Goal: Task Accomplishment & Management: Manage account settings

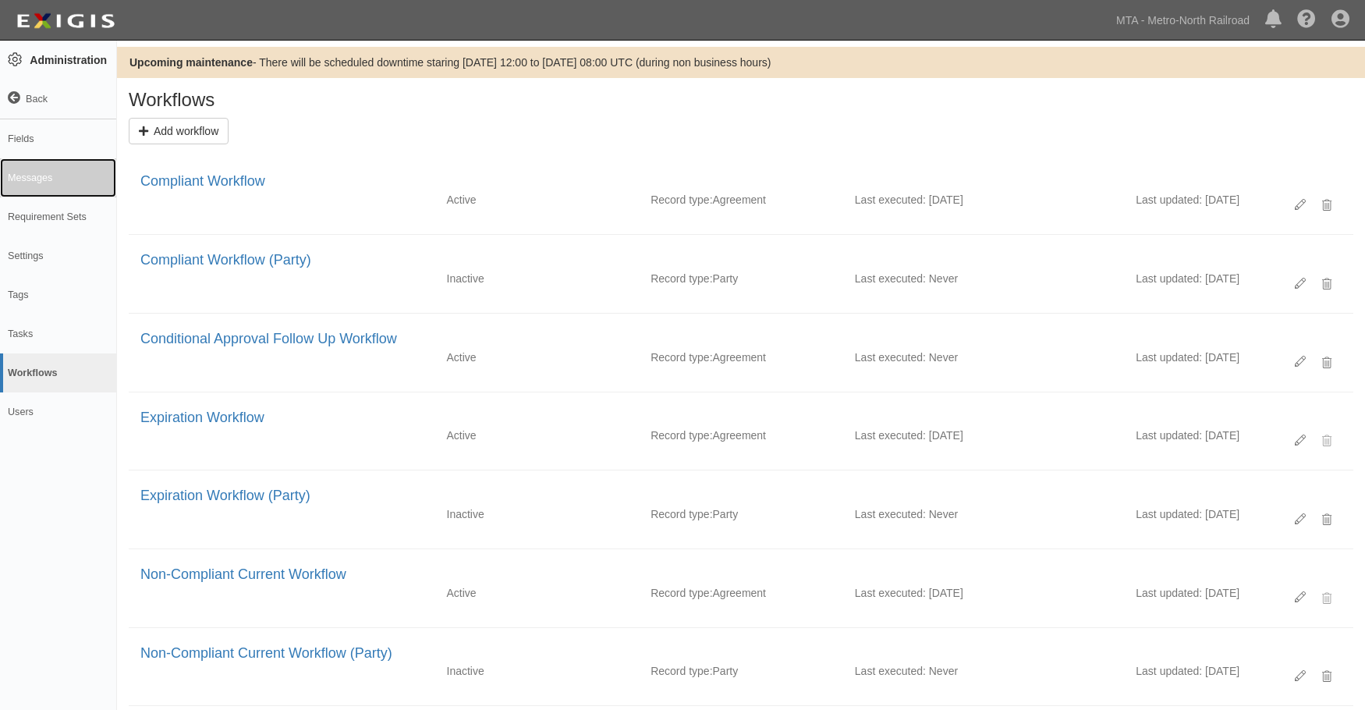
click at [41, 172] on link "Messages" at bounding box center [58, 177] width 116 height 39
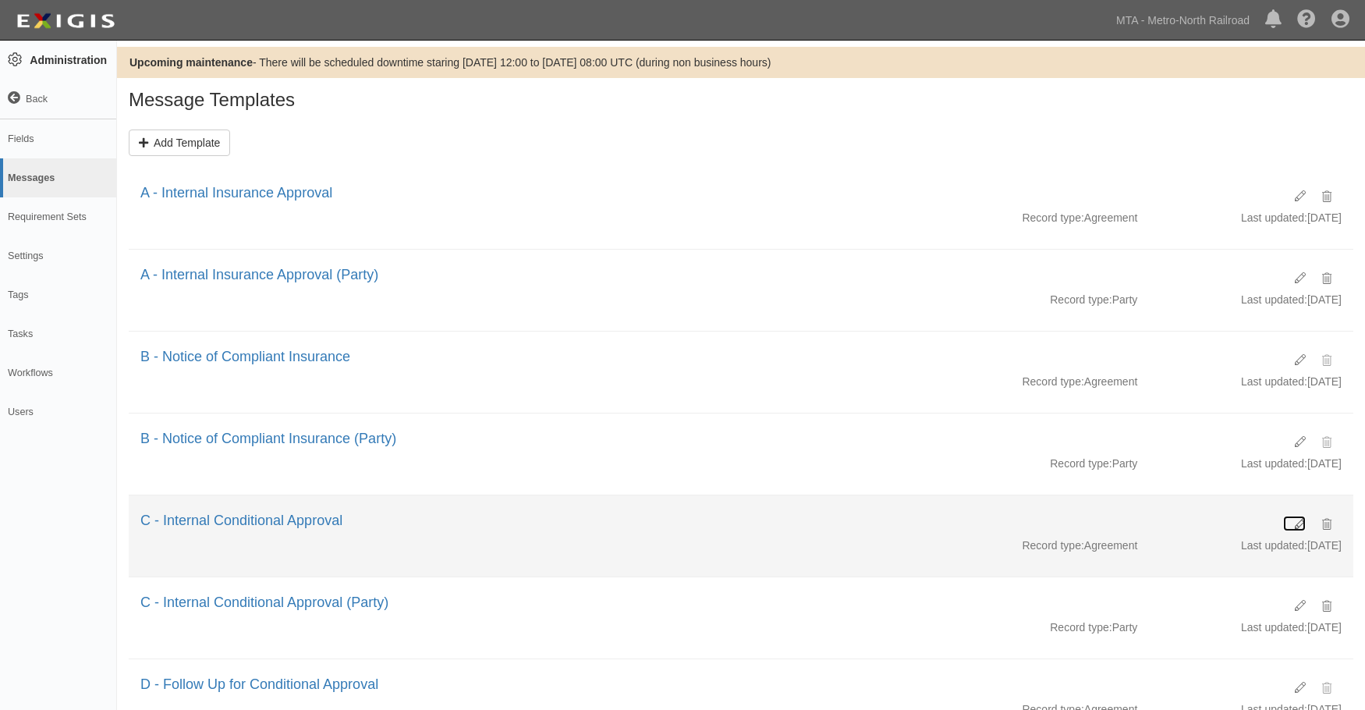
click at [1299, 524] on icon at bounding box center [1299, 524] width 11 height 11
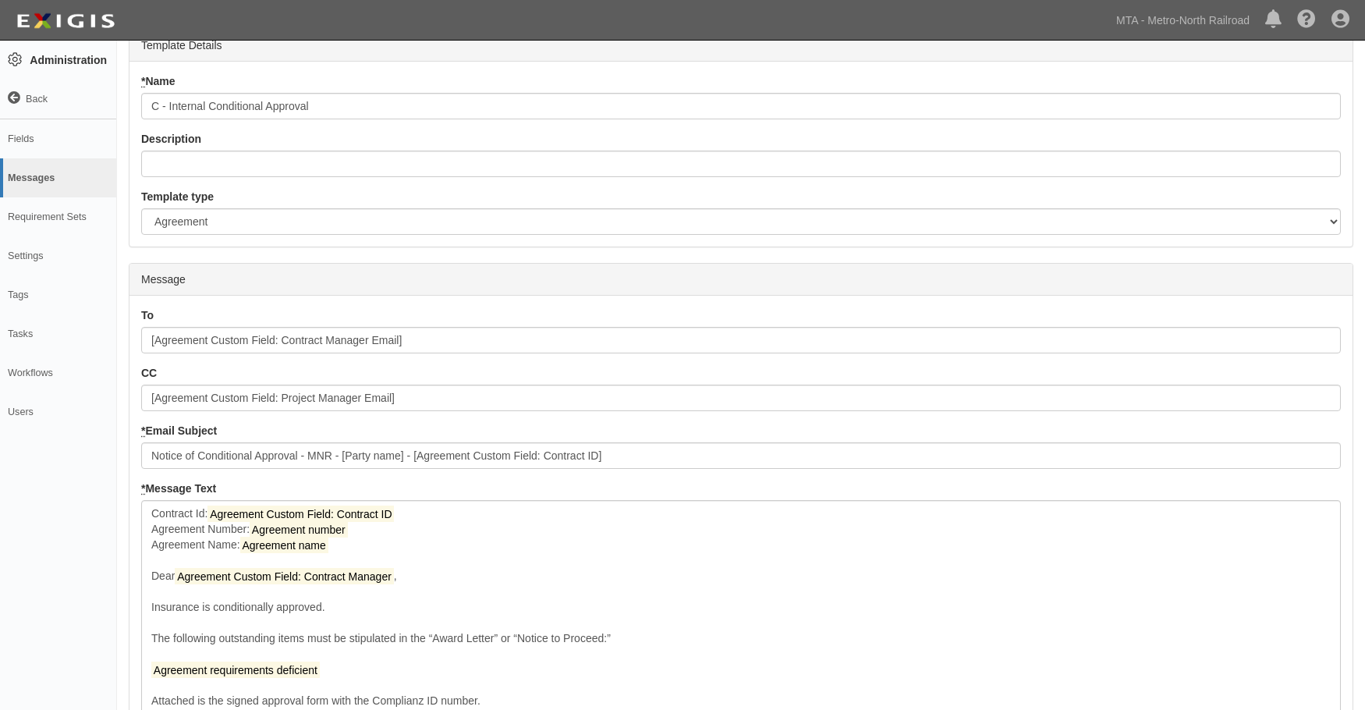
scroll to position [248, 0]
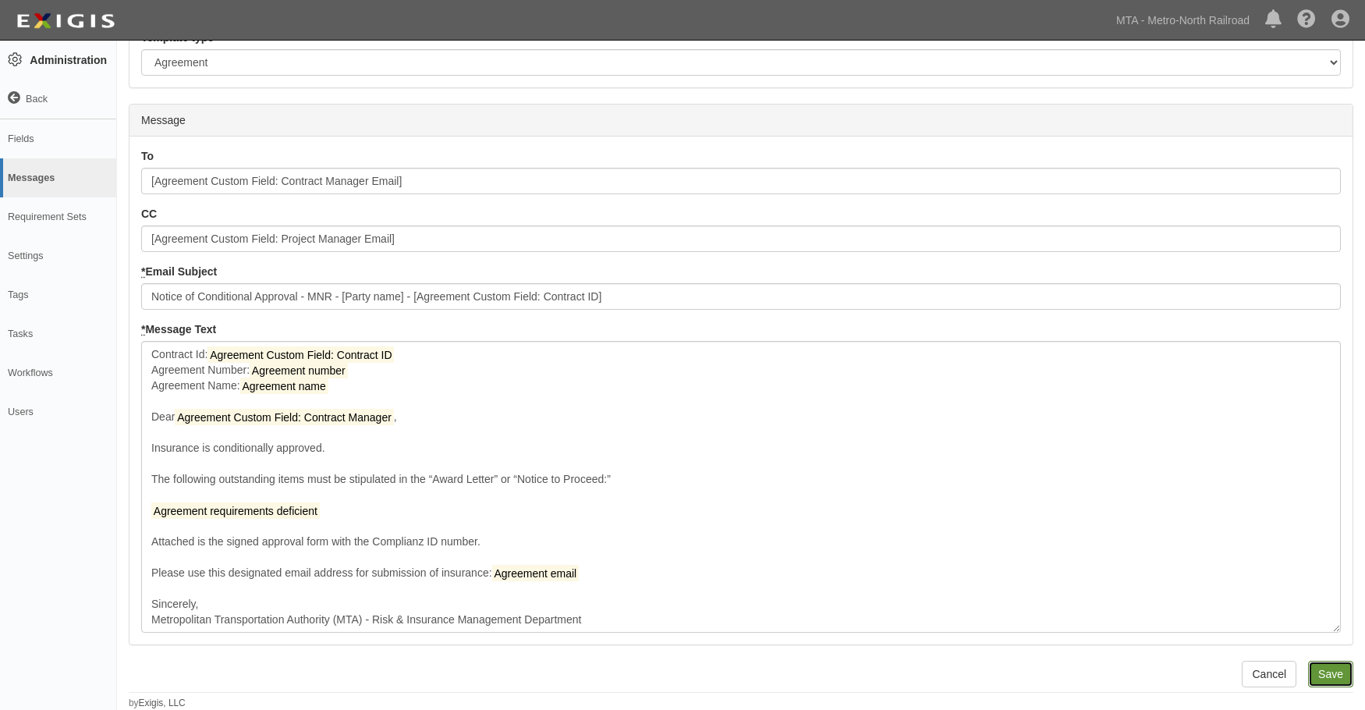
click at [1315, 665] on input "Save" at bounding box center [1330, 673] width 45 height 27
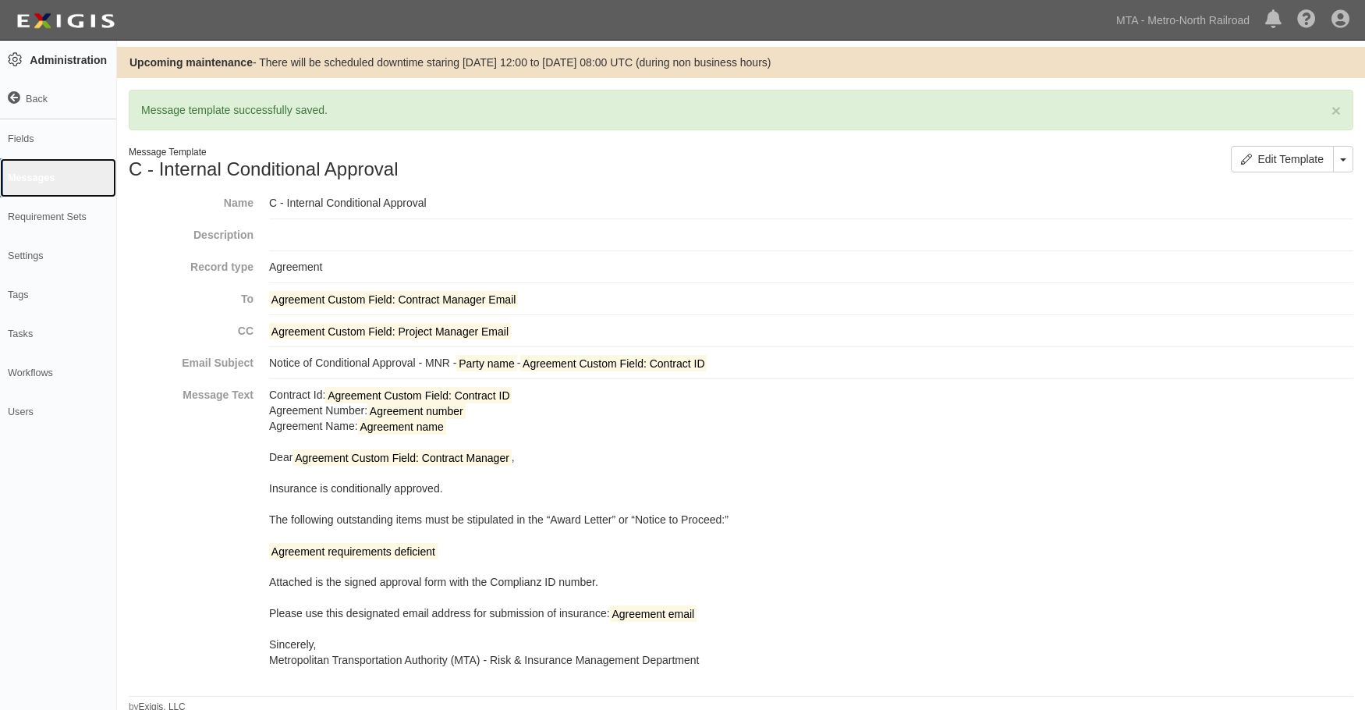
click at [27, 175] on link "Messages" at bounding box center [58, 177] width 116 height 39
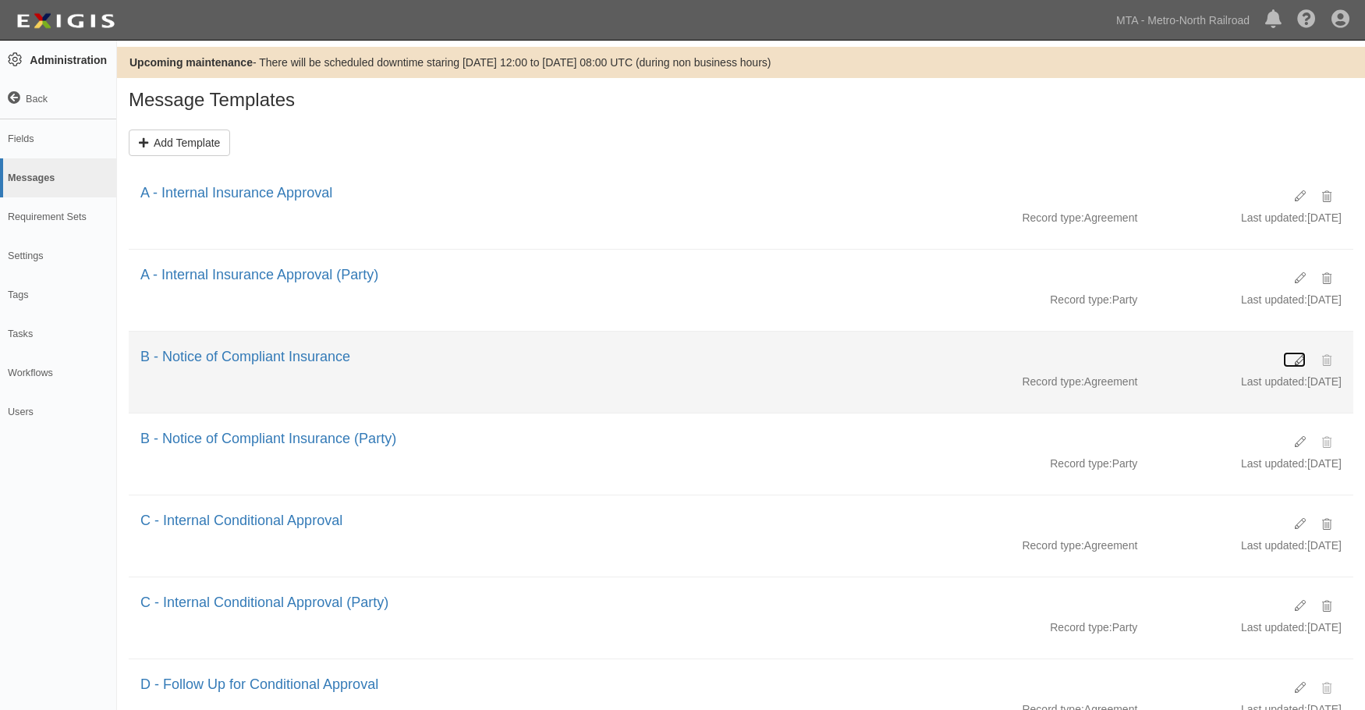
click at [1298, 357] on icon at bounding box center [1299, 360] width 11 height 11
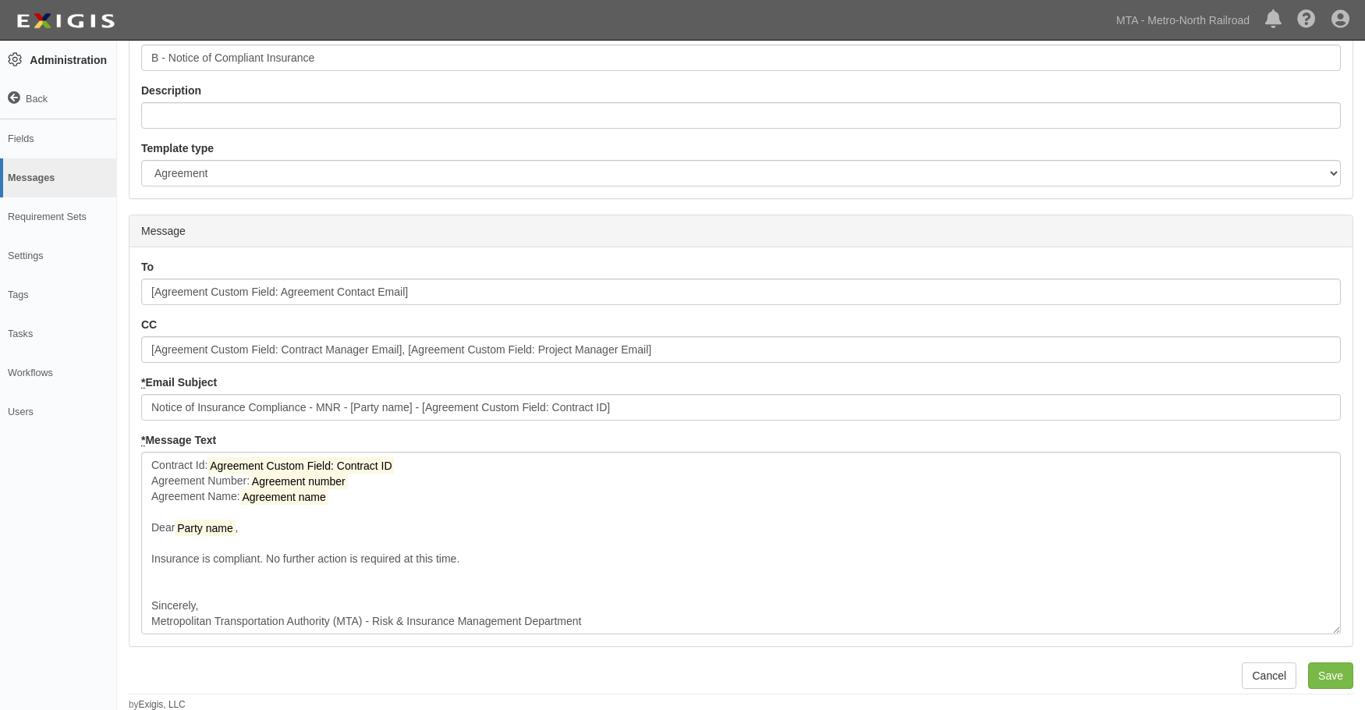
scroll to position [139, 0]
click at [1339, 675] on input "Save" at bounding box center [1330, 673] width 45 height 27
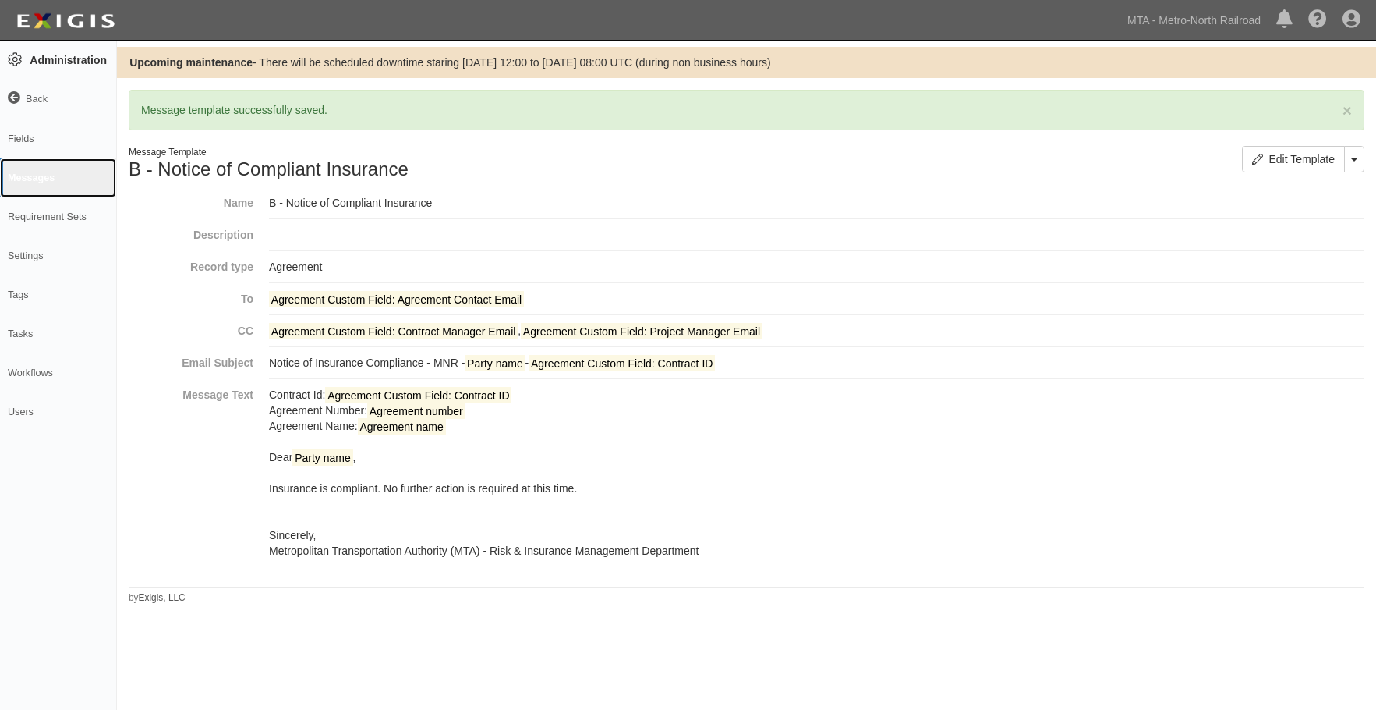
click at [25, 175] on link "Messages" at bounding box center [58, 177] width 116 height 39
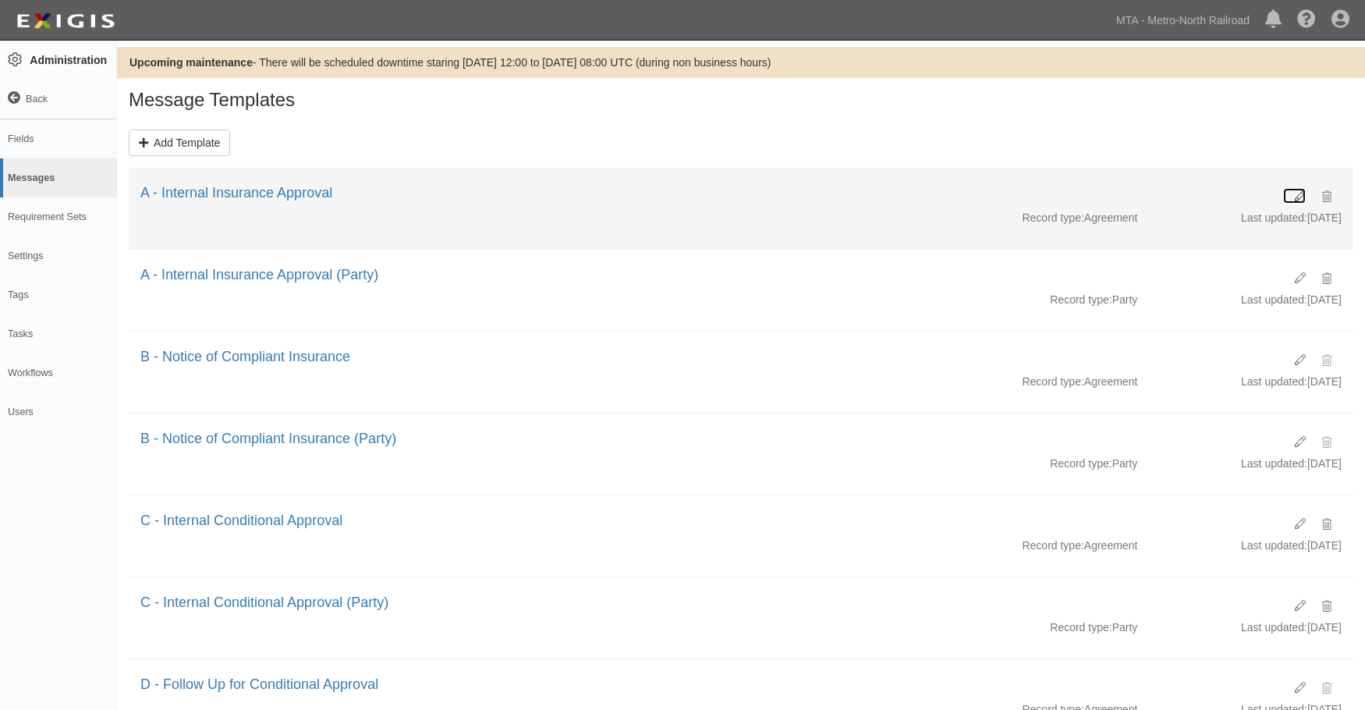
click at [1297, 193] on icon at bounding box center [1299, 196] width 11 height 11
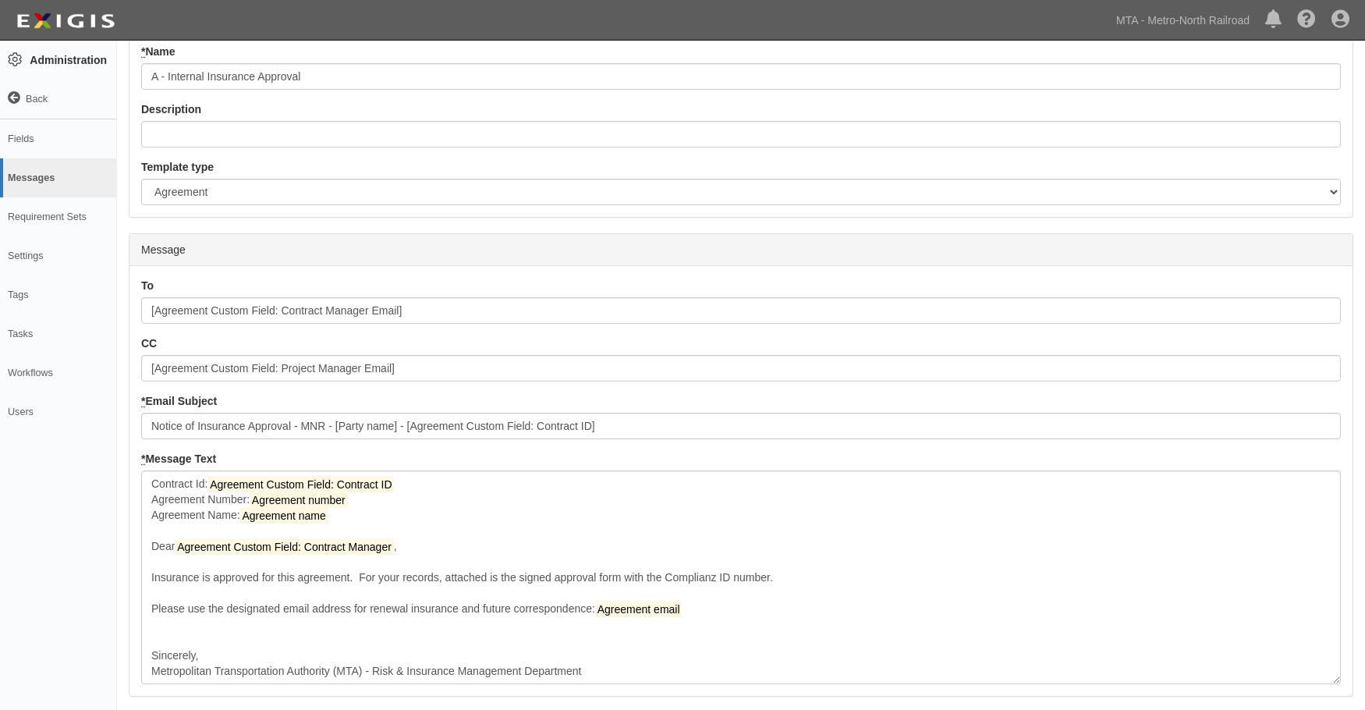
scroll to position [170, 0]
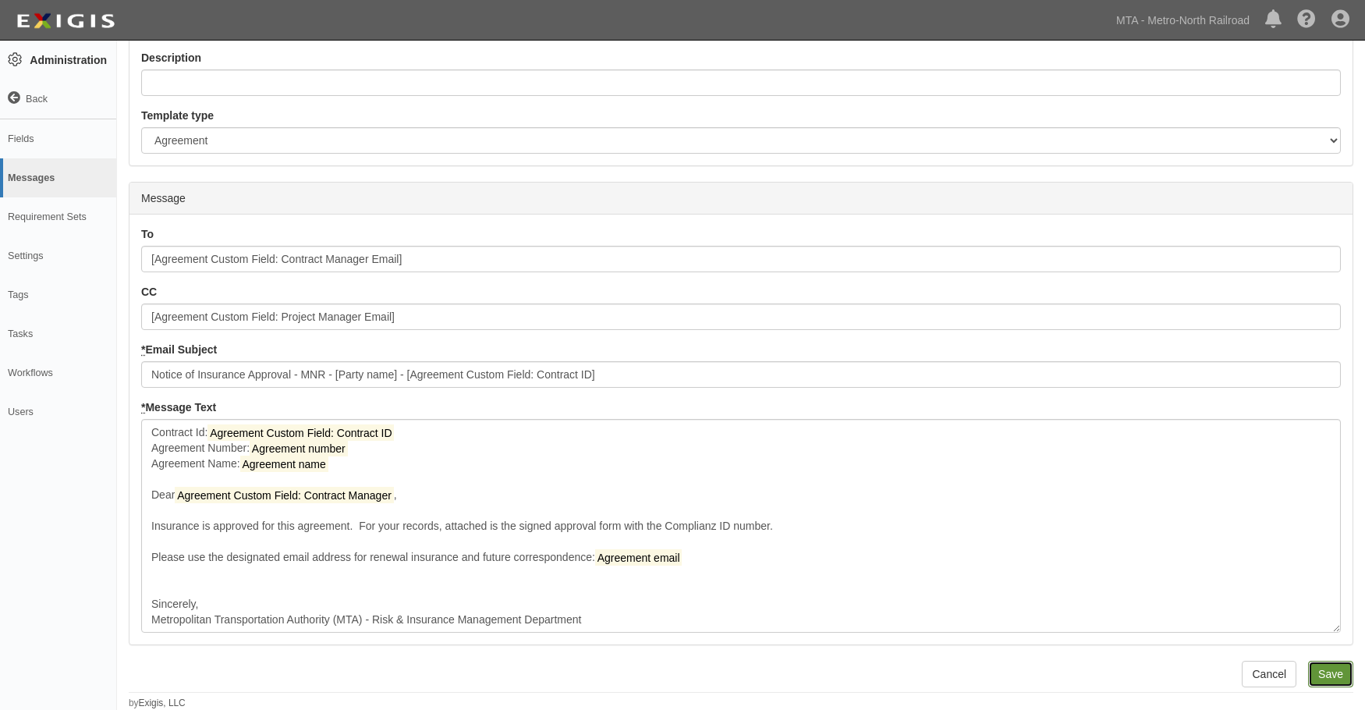
click at [1323, 674] on input "Save" at bounding box center [1330, 673] width 45 height 27
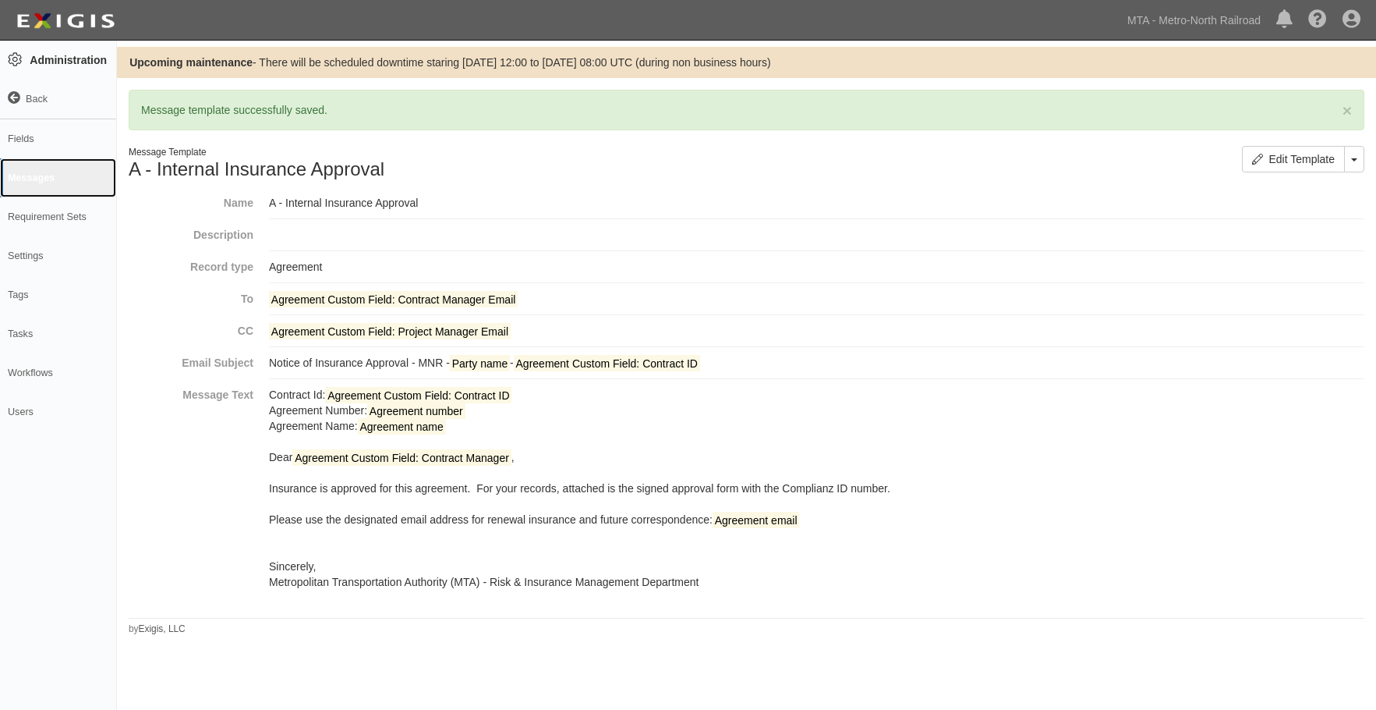
click at [11, 175] on link "Messages" at bounding box center [58, 177] width 116 height 39
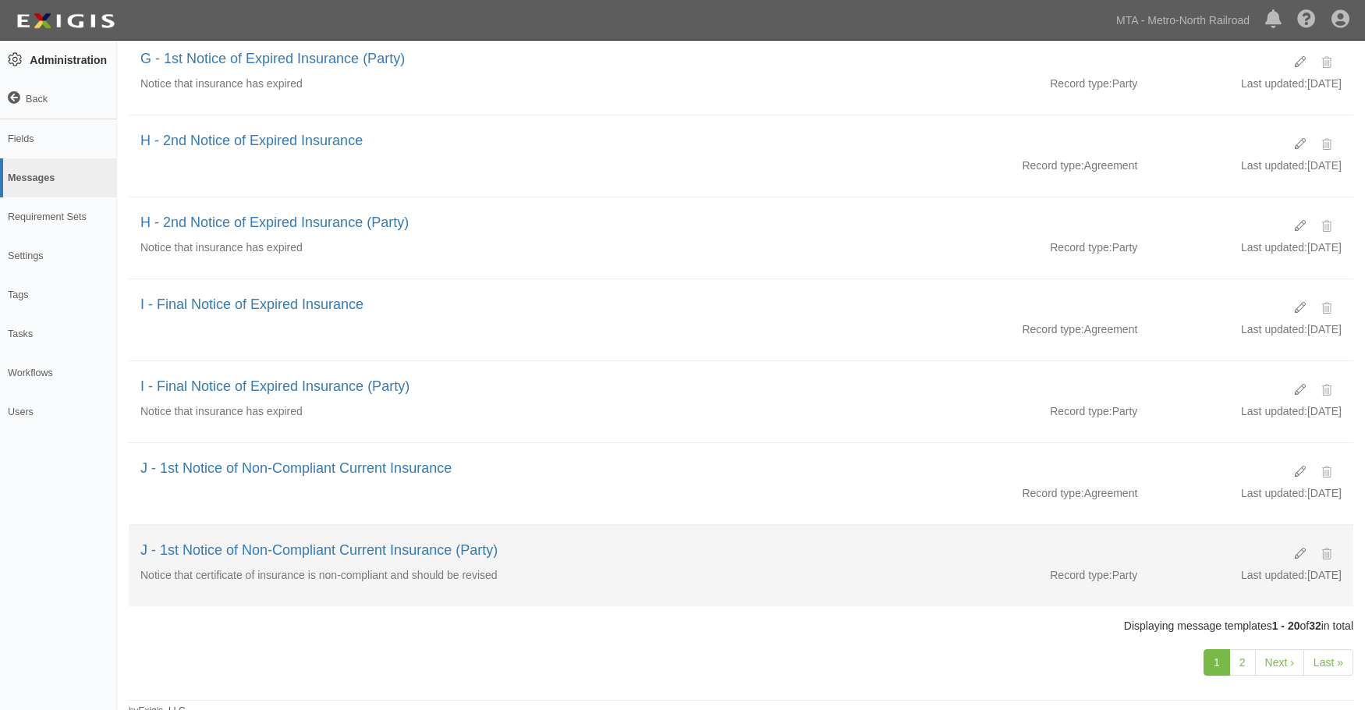
scroll to position [1206, 0]
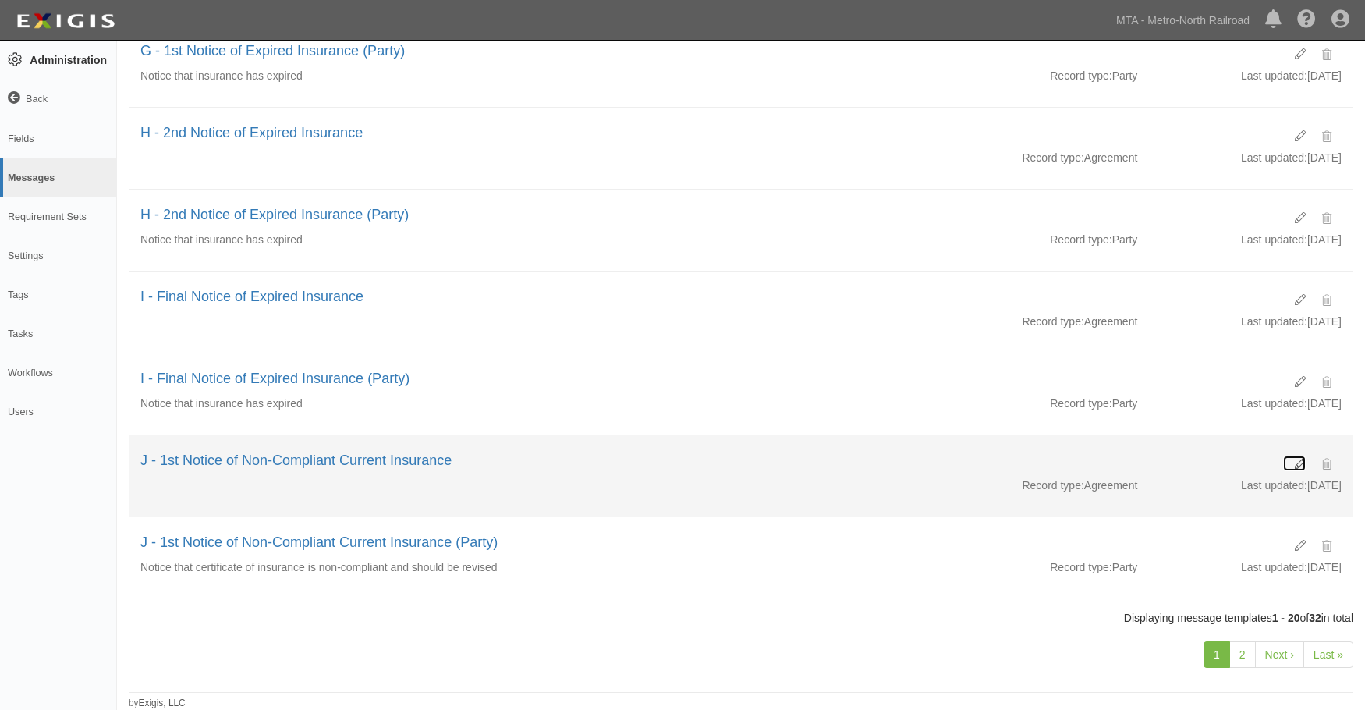
click at [1298, 462] on icon at bounding box center [1299, 464] width 11 height 11
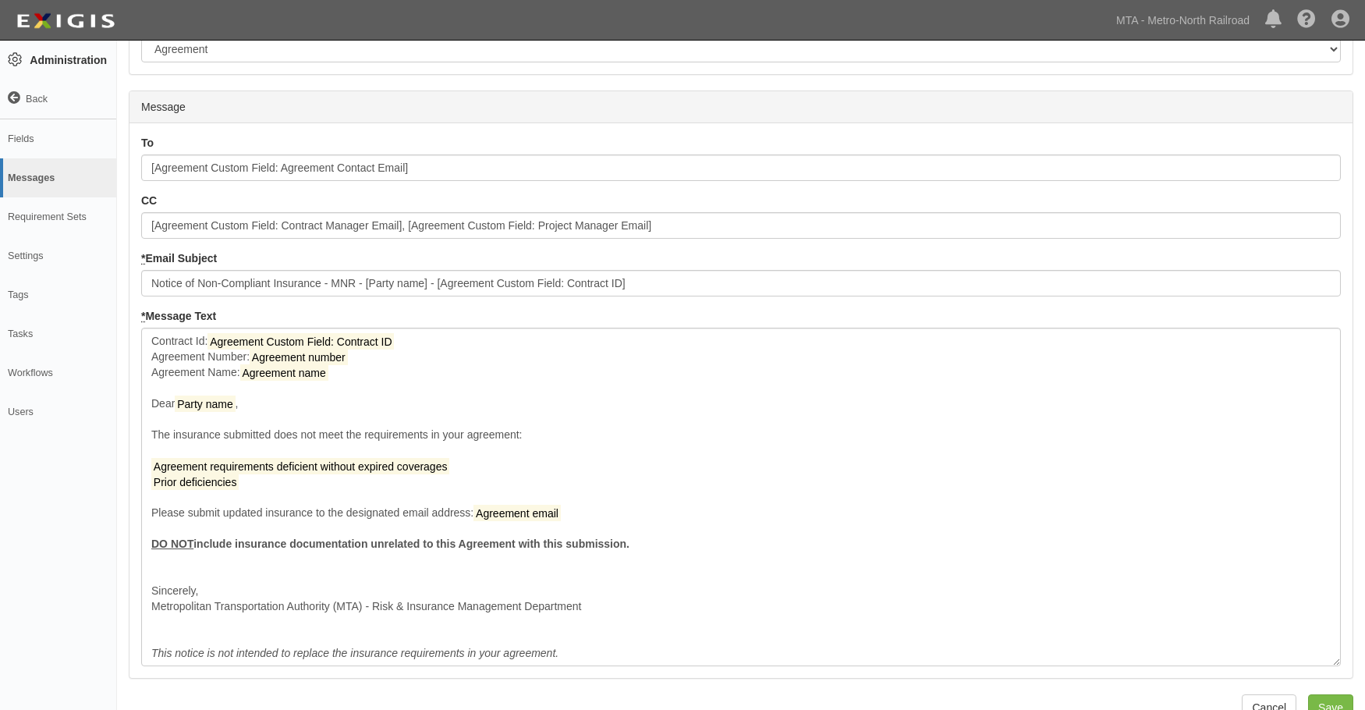
scroll to position [295, 0]
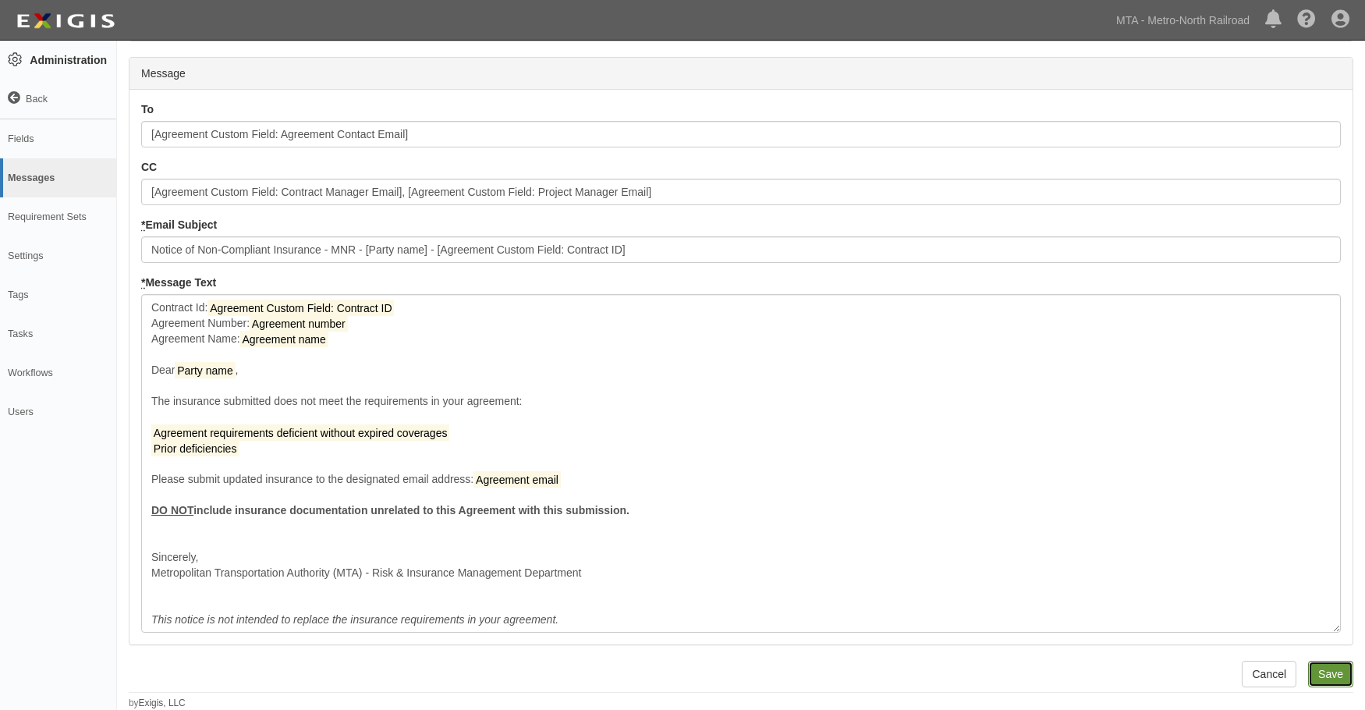
click at [1327, 676] on input "Save" at bounding box center [1330, 673] width 45 height 27
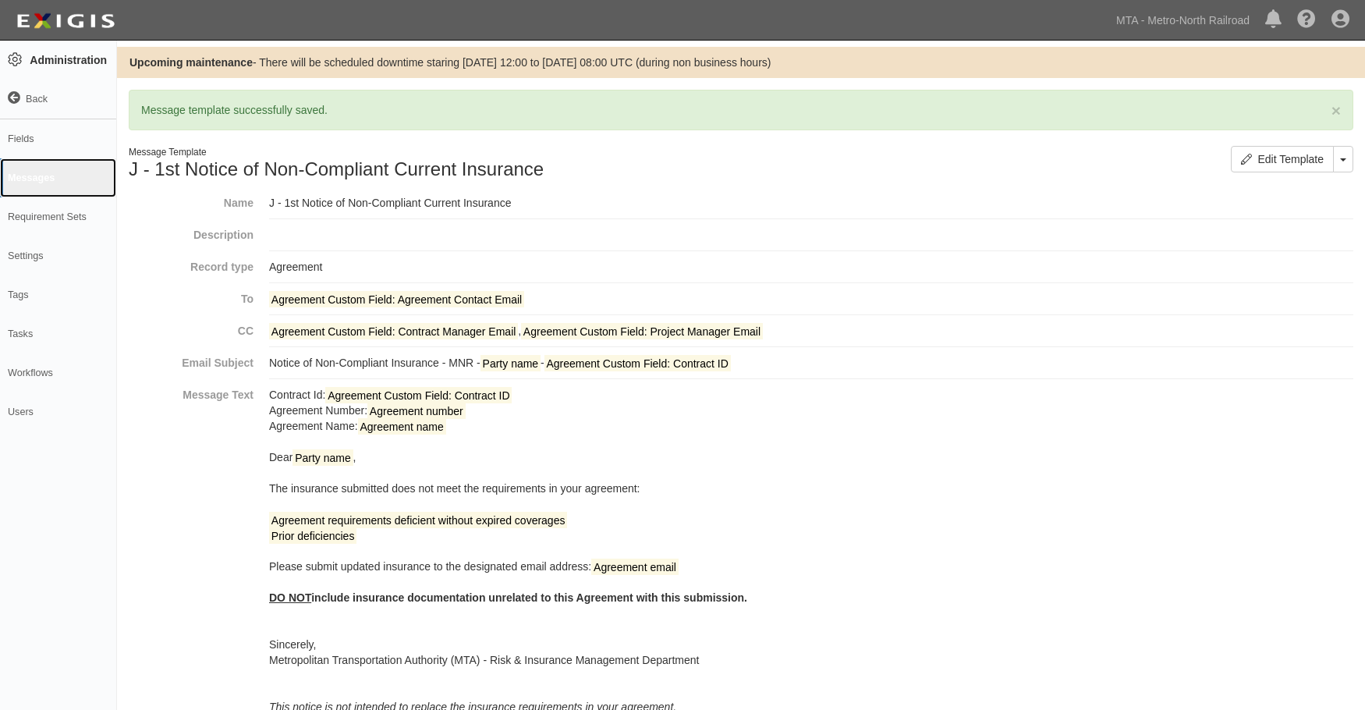
click at [12, 174] on link "Messages" at bounding box center [58, 177] width 116 height 39
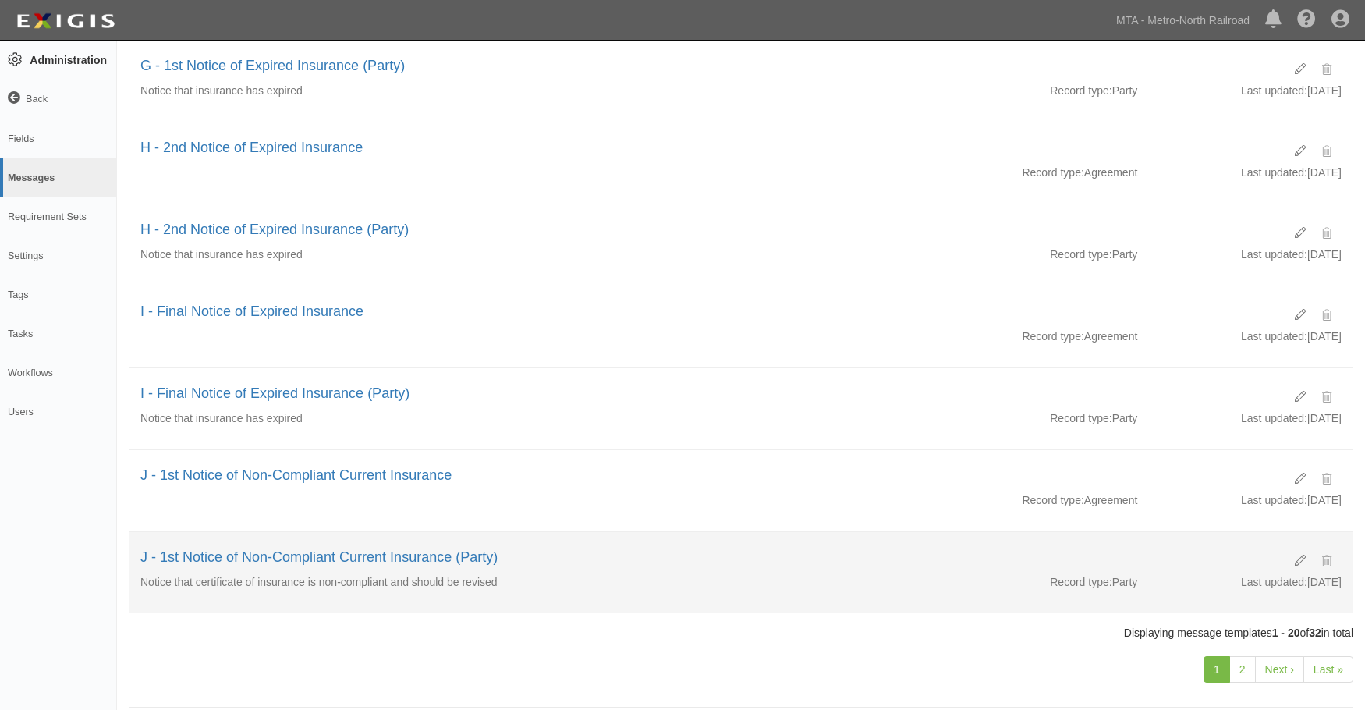
scroll to position [1206, 0]
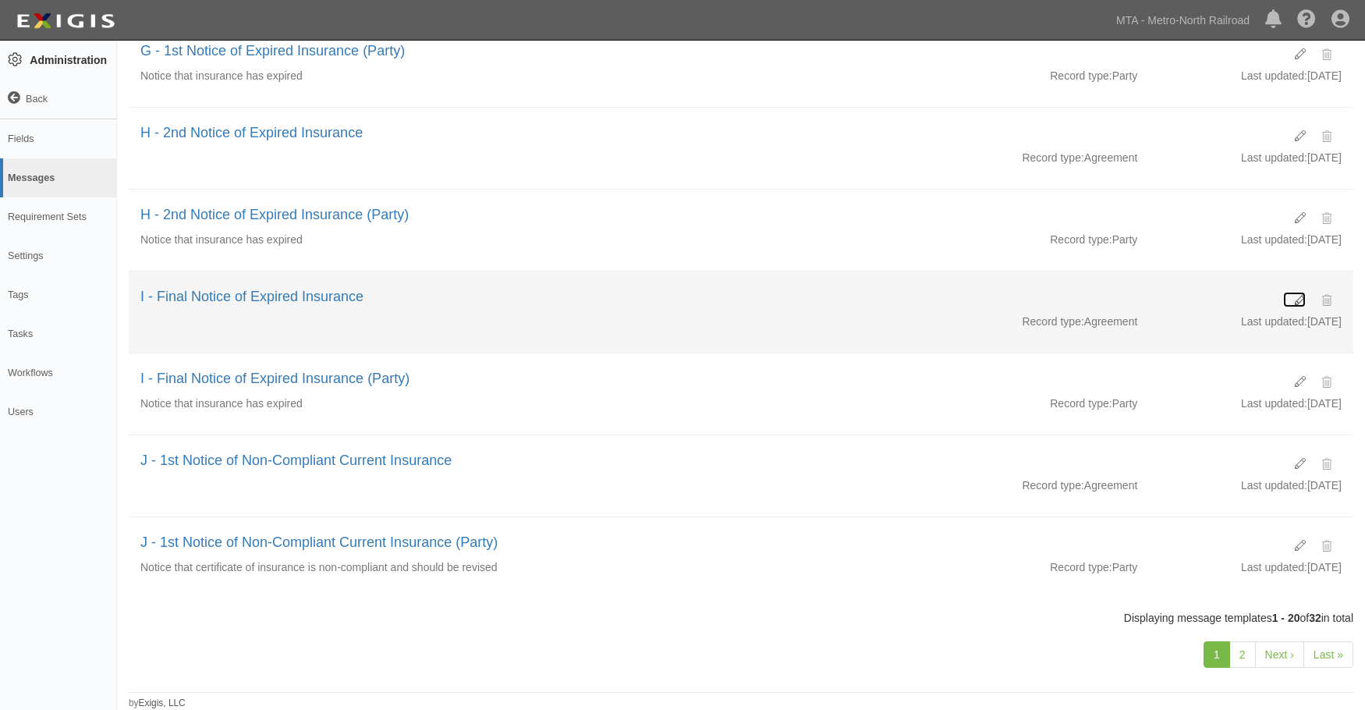
click at [1299, 296] on icon at bounding box center [1299, 300] width 11 height 11
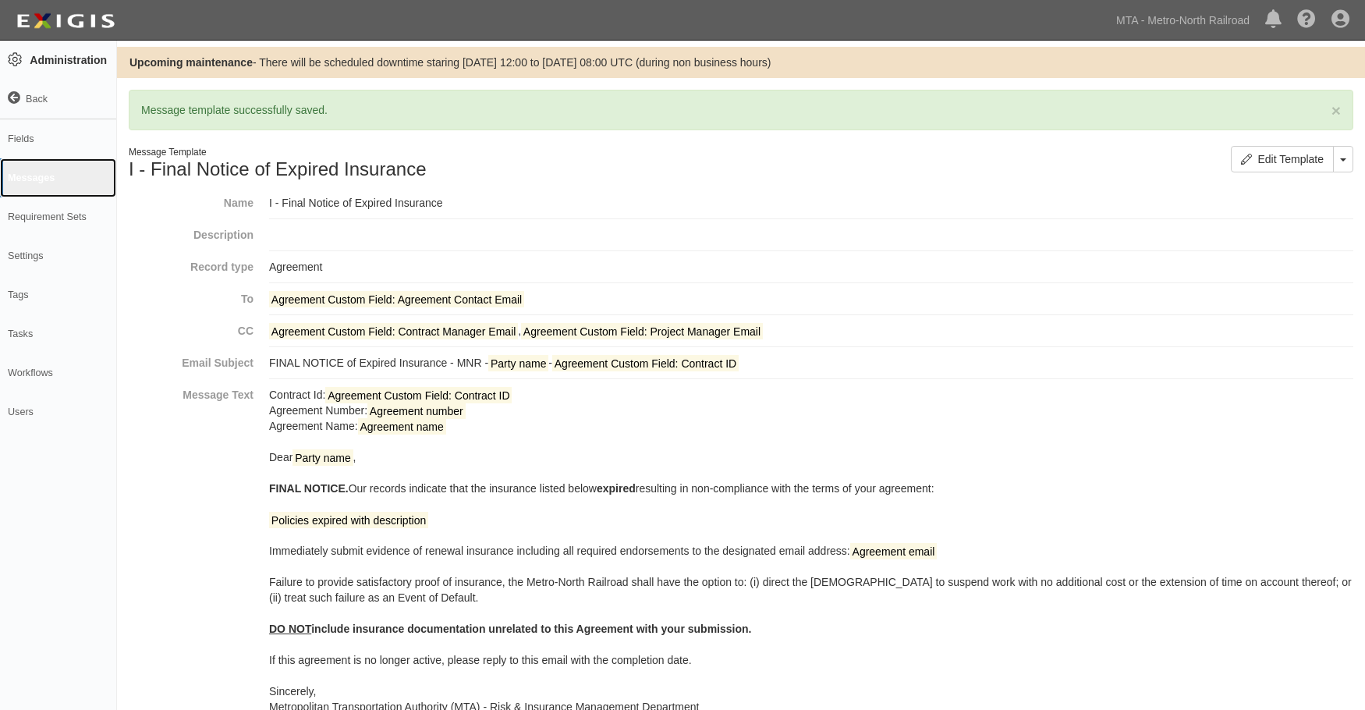
click at [35, 175] on link "Messages" at bounding box center [58, 177] width 116 height 39
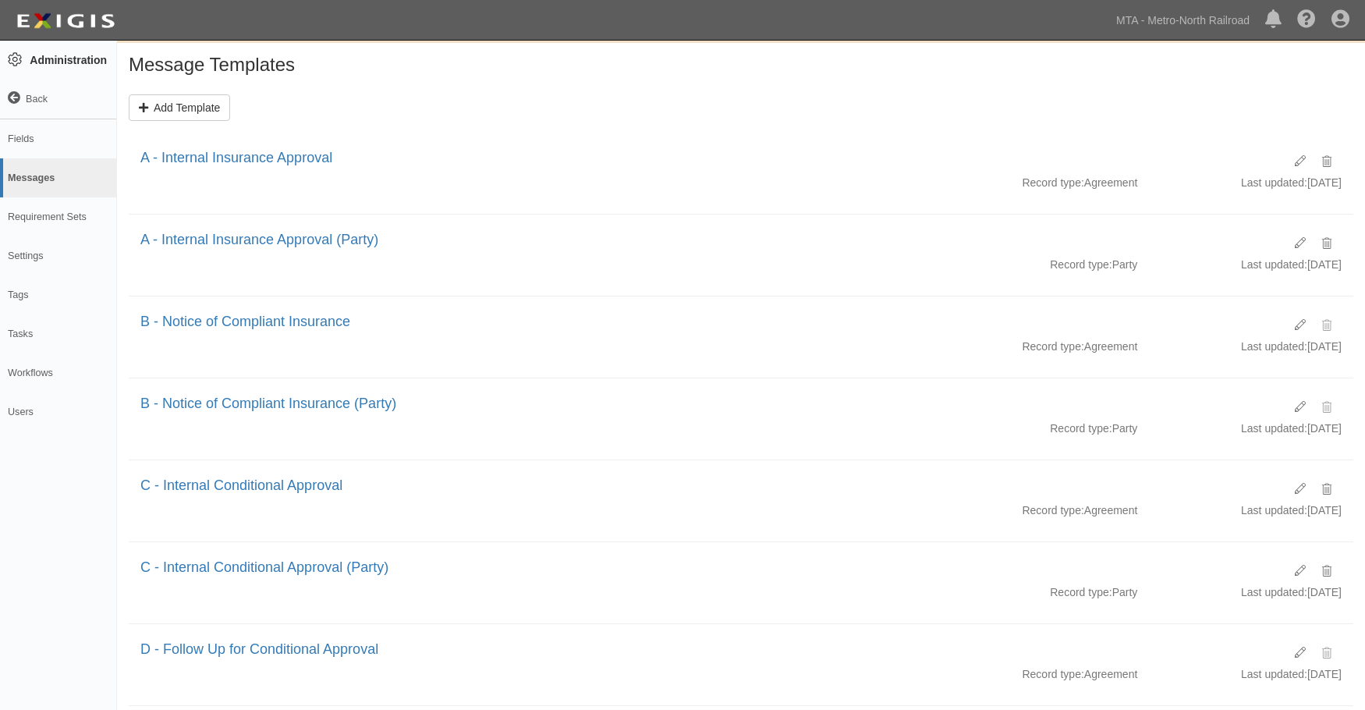
scroll to position [702, 0]
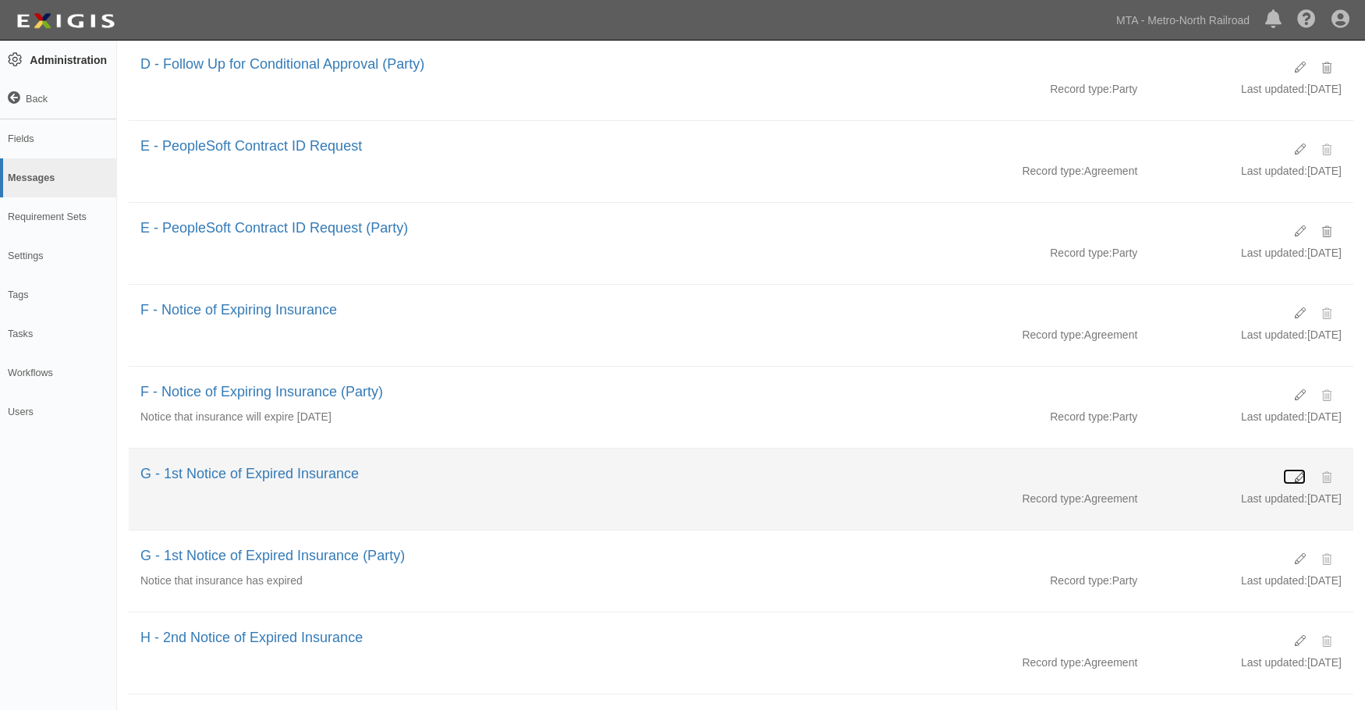
click at [1301, 470] on link at bounding box center [1294, 477] width 23 height 16
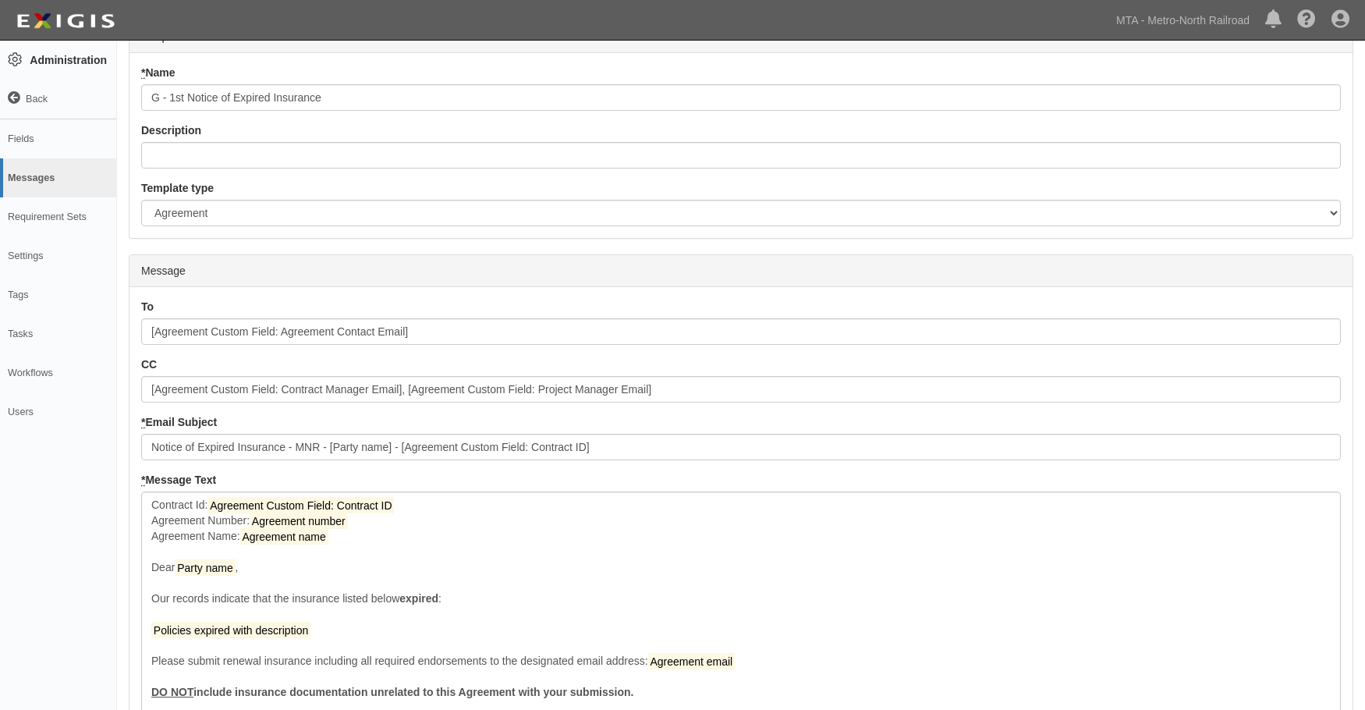
scroll to position [310, 0]
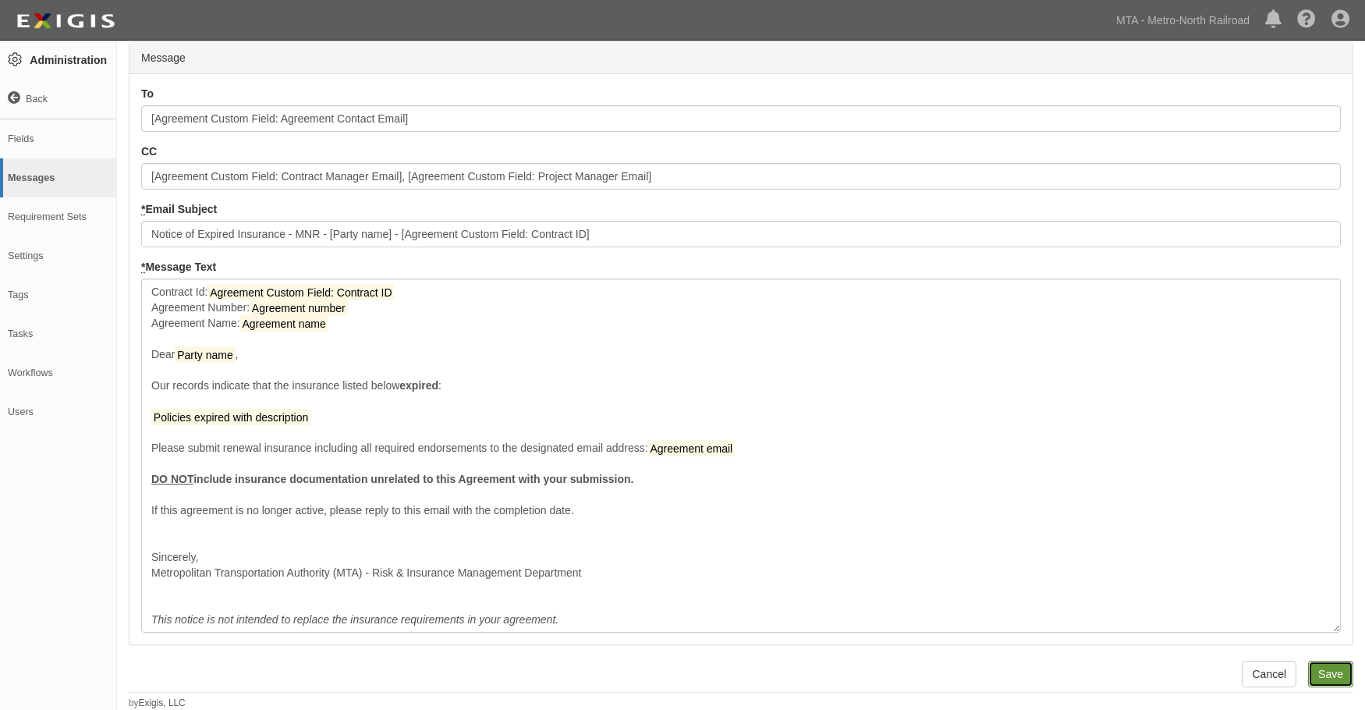
click at [1337, 673] on input "Save" at bounding box center [1330, 673] width 45 height 27
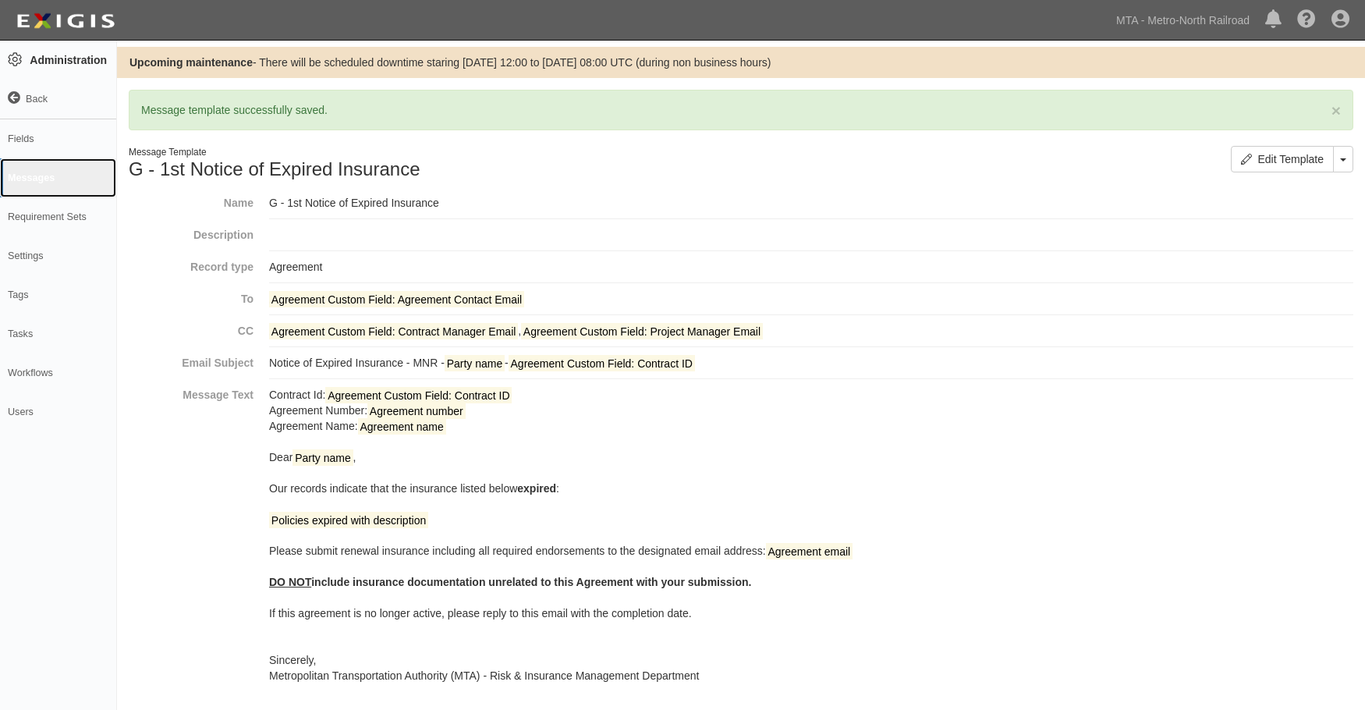
click at [40, 177] on link "Messages" at bounding box center [58, 177] width 116 height 39
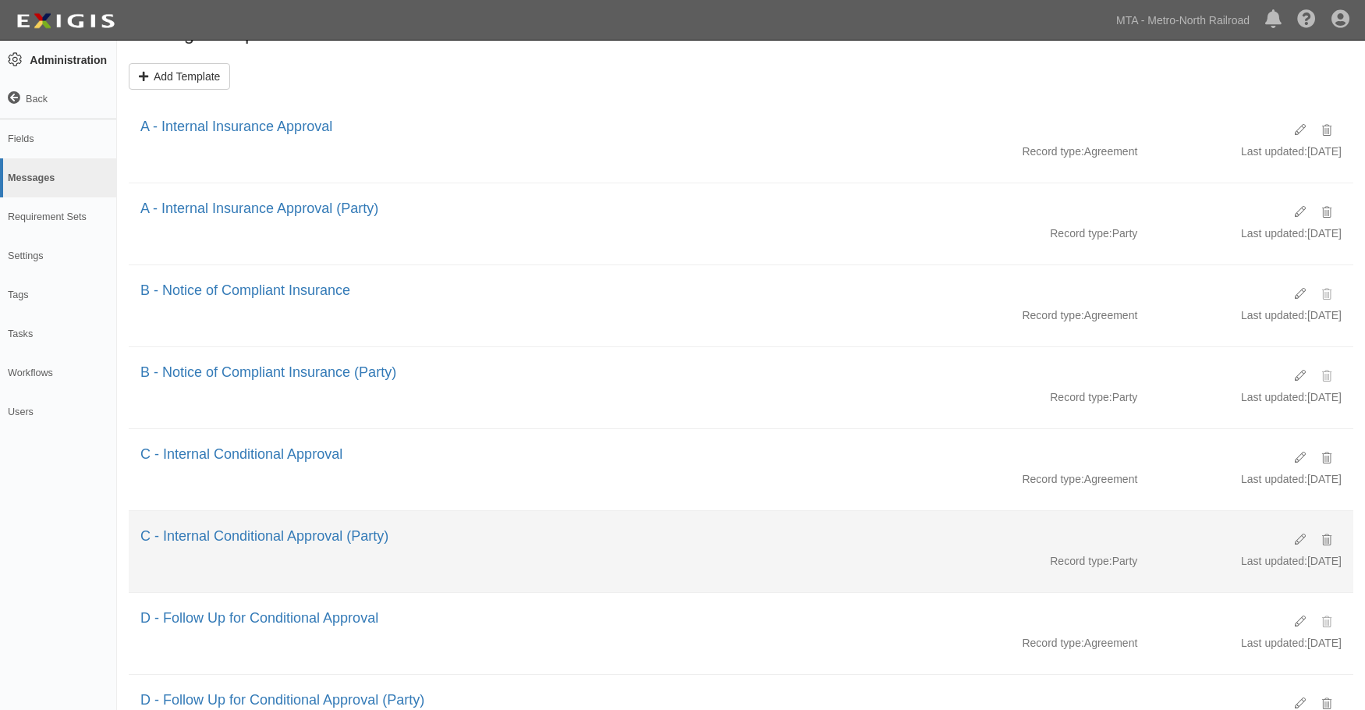
scroll to position [370, 0]
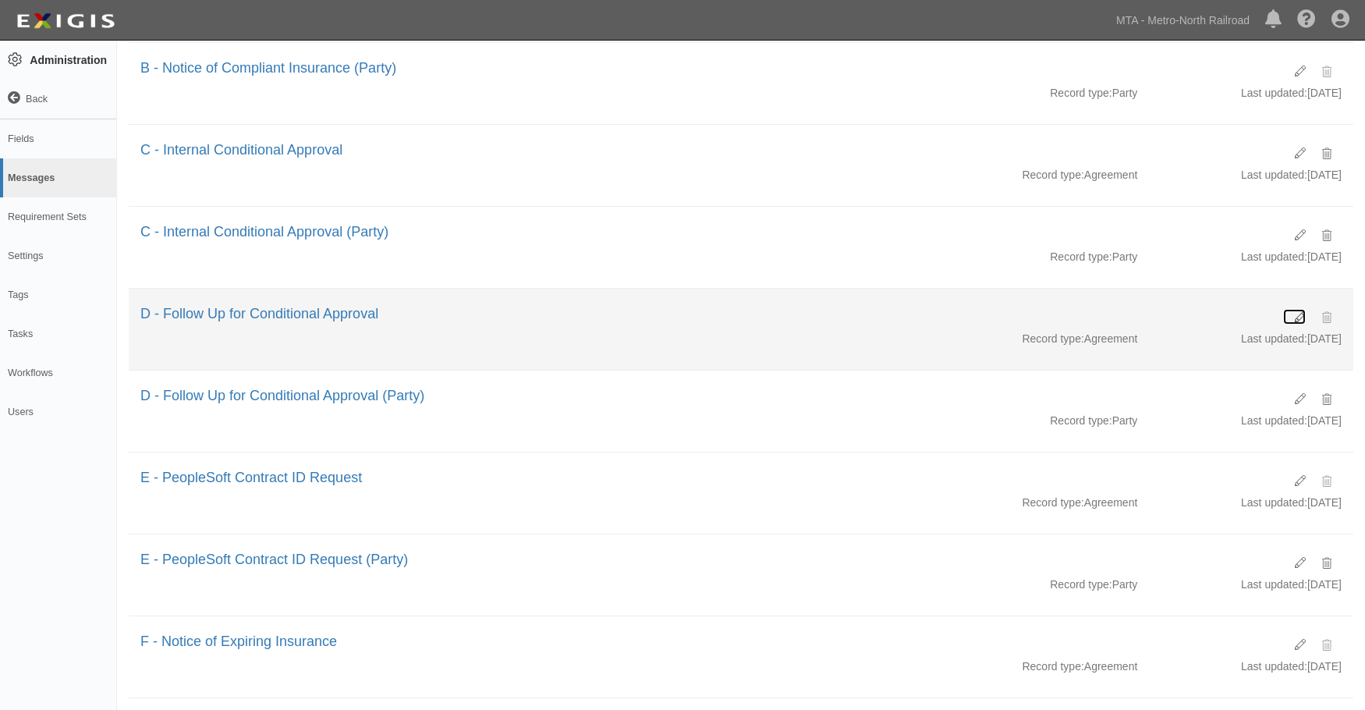
click at [1301, 312] on icon at bounding box center [1299, 317] width 11 height 11
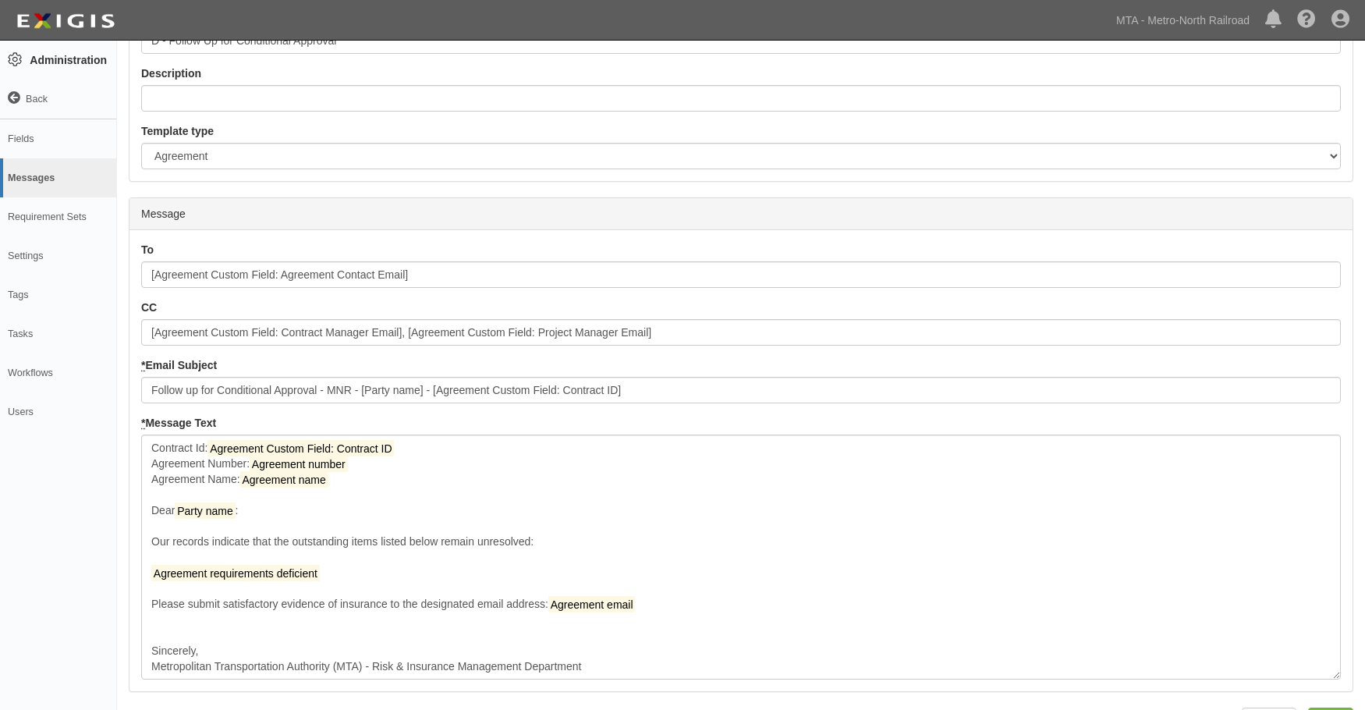
scroll to position [201, 0]
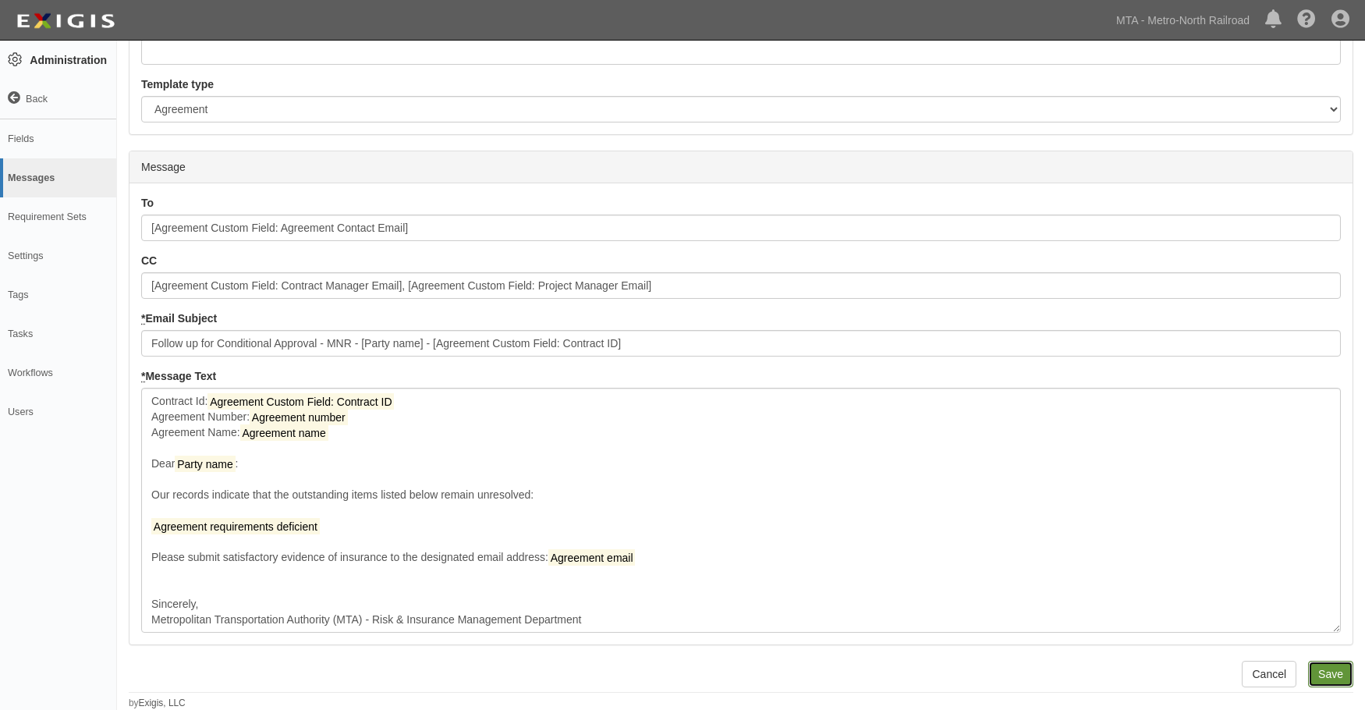
click at [1325, 666] on input "Save" at bounding box center [1330, 673] width 45 height 27
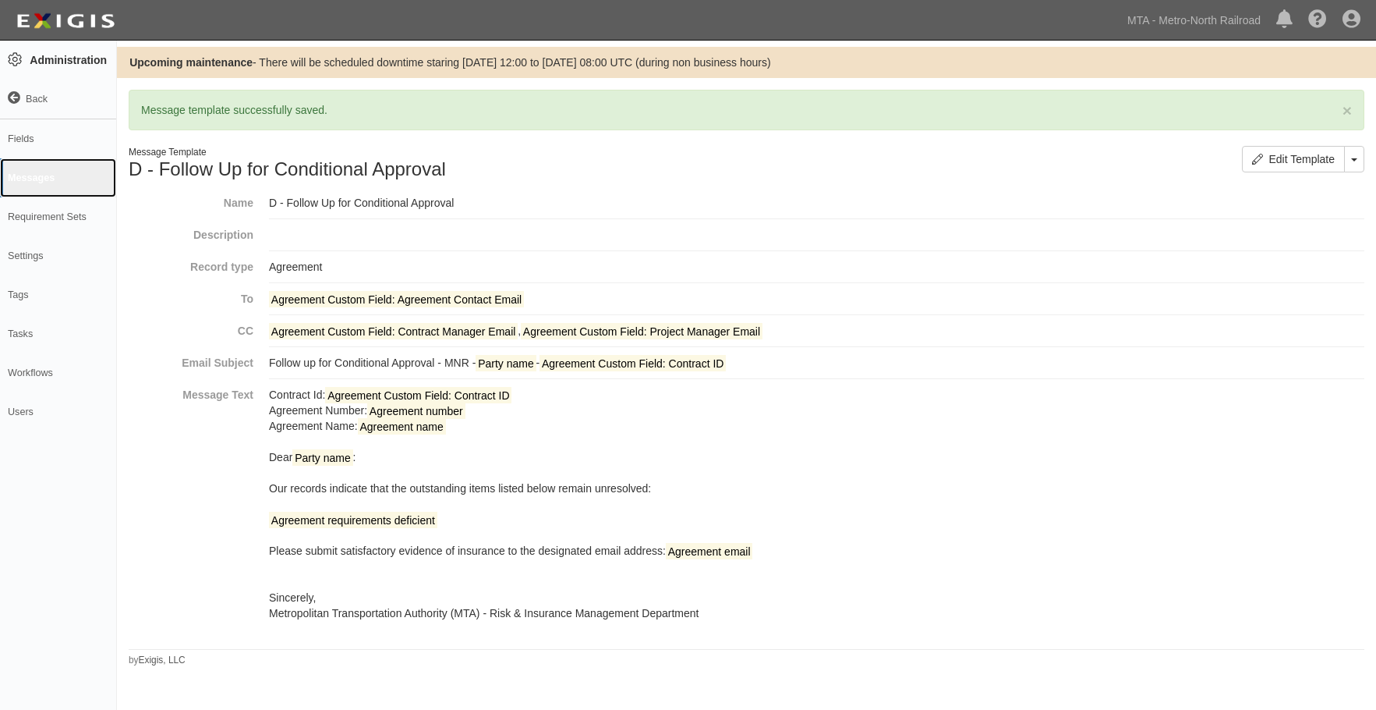
click at [38, 170] on link "Messages" at bounding box center [58, 177] width 116 height 39
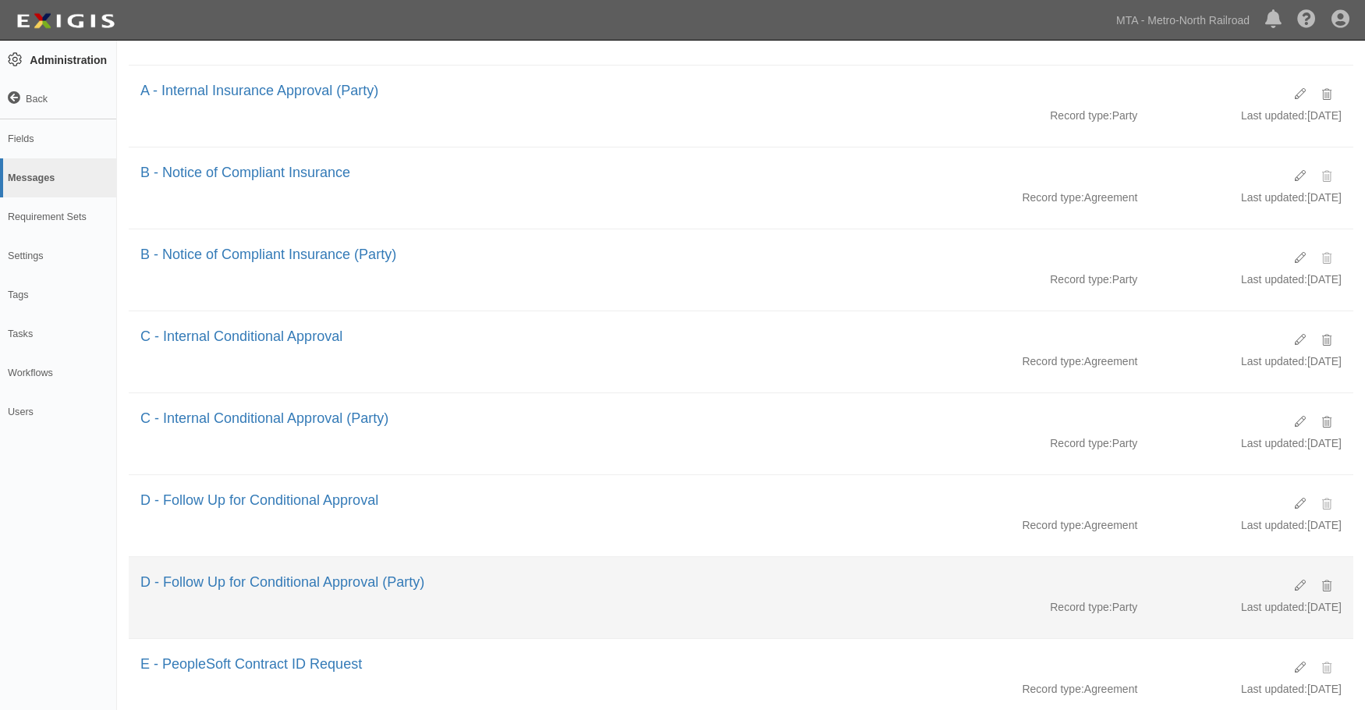
scroll to position [273, 0]
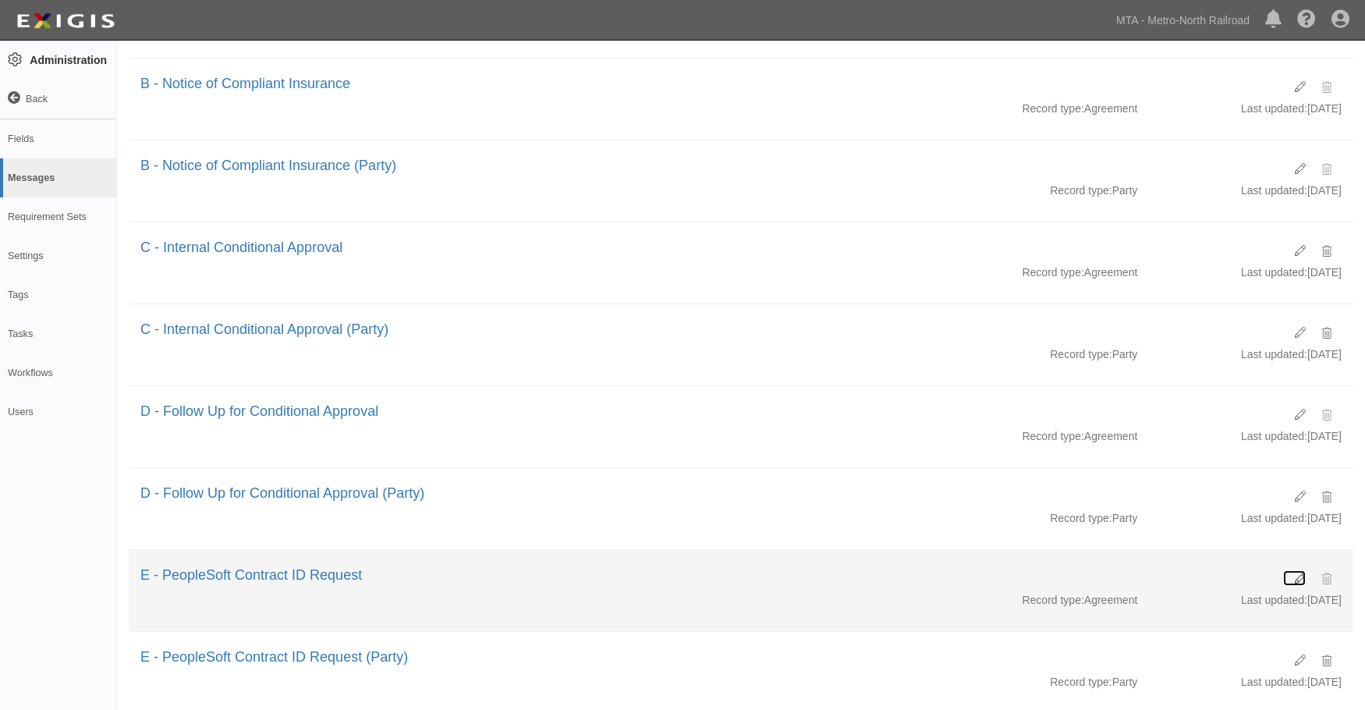
click at [1301, 579] on icon at bounding box center [1299, 578] width 11 height 11
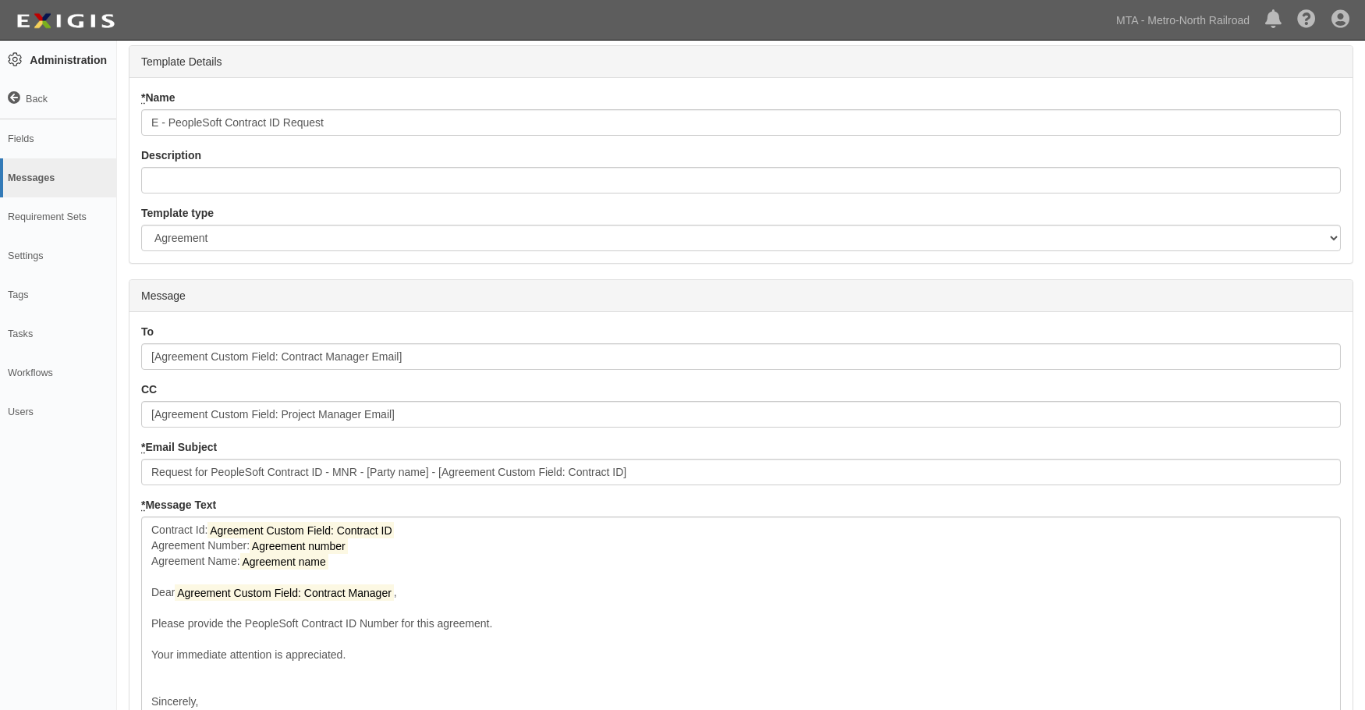
scroll to position [170, 0]
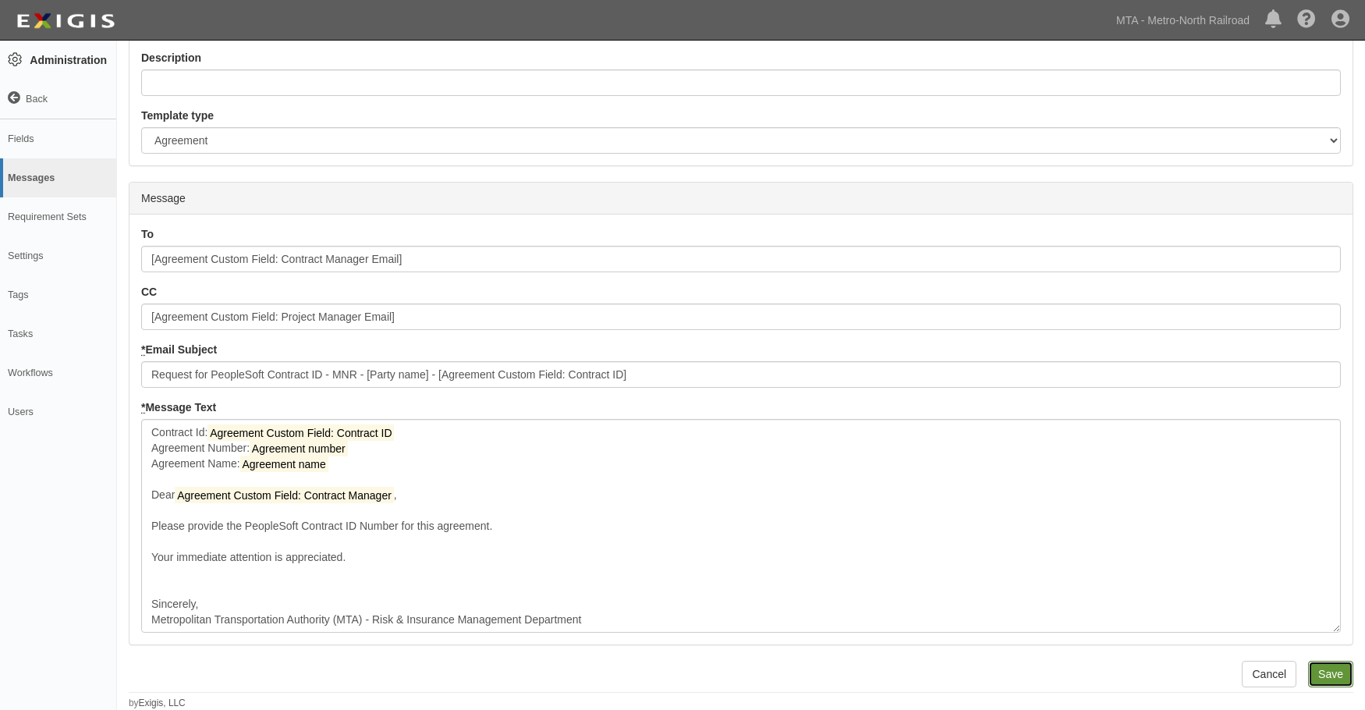
click at [1316, 675] on input "Save" at bounding box center [1330, 673] width 45 height 27
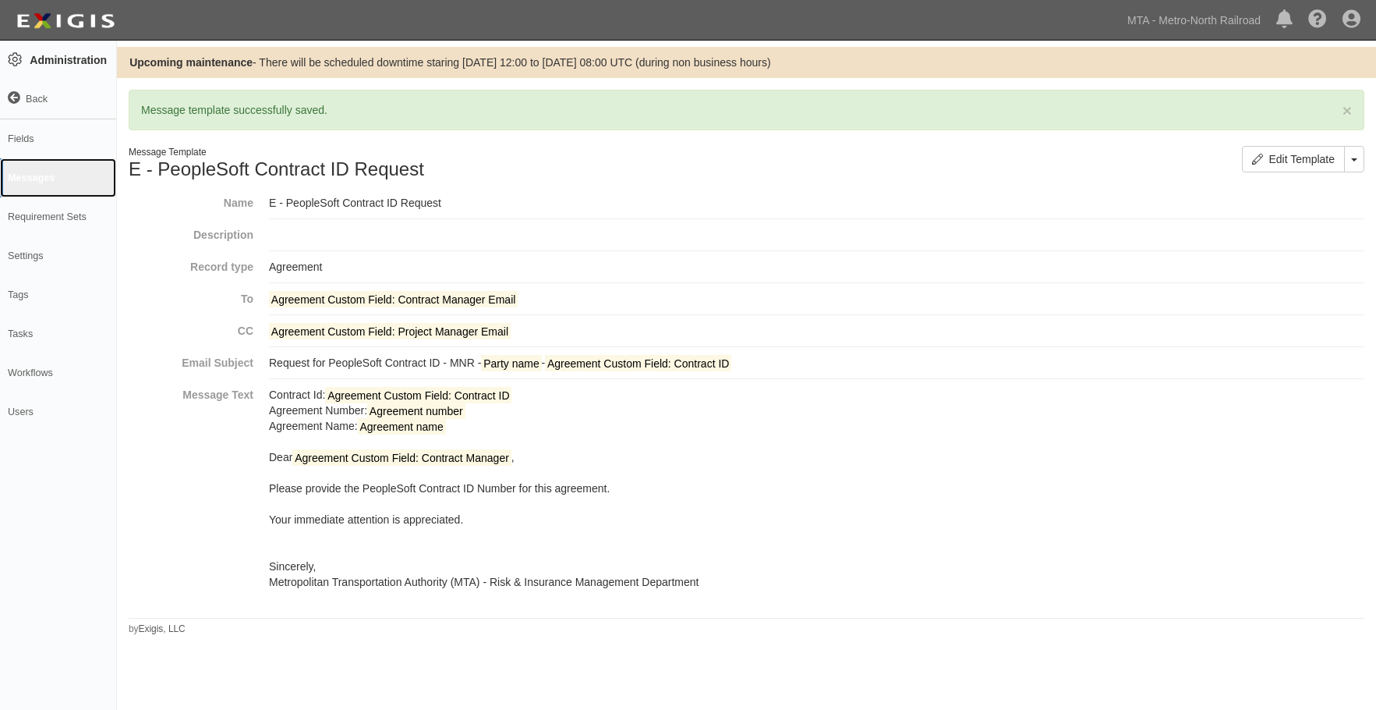
click at [34, 168] on link "Messages" at bounding box center [58, 177] width 116 height 39
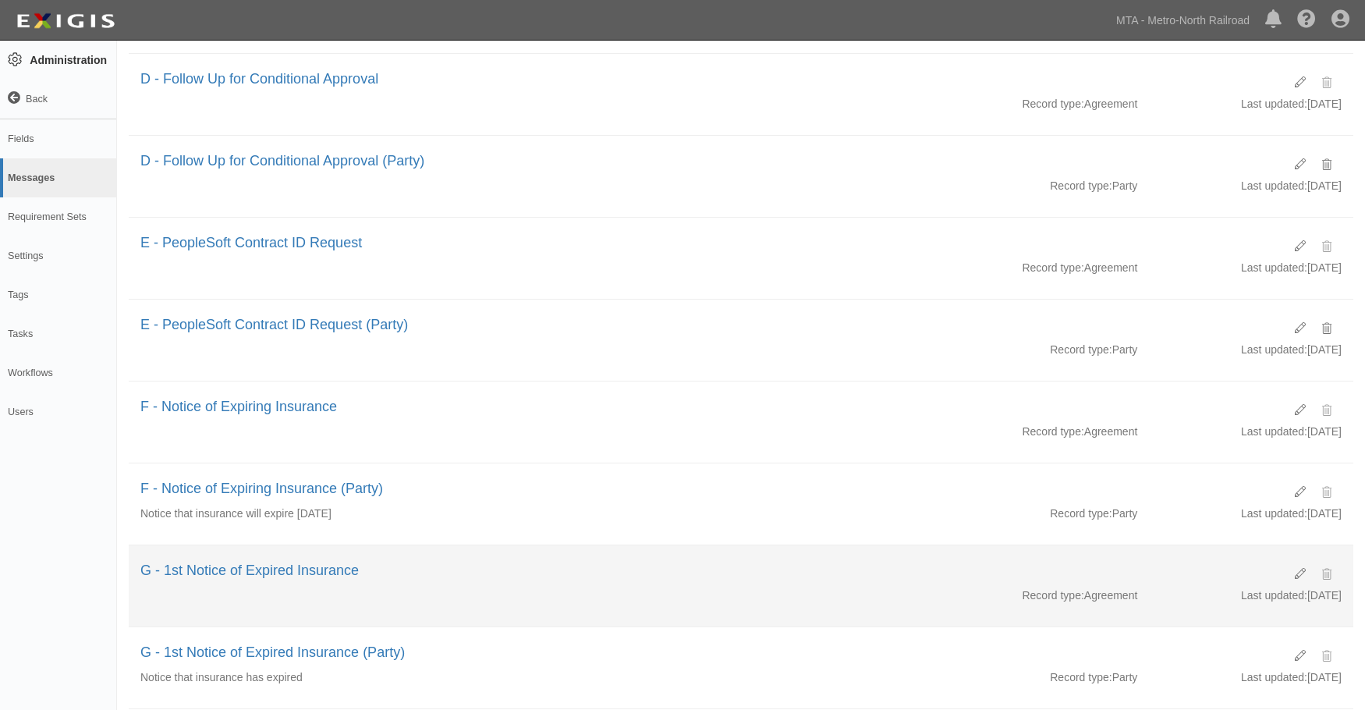
scroll to position [624, 0]
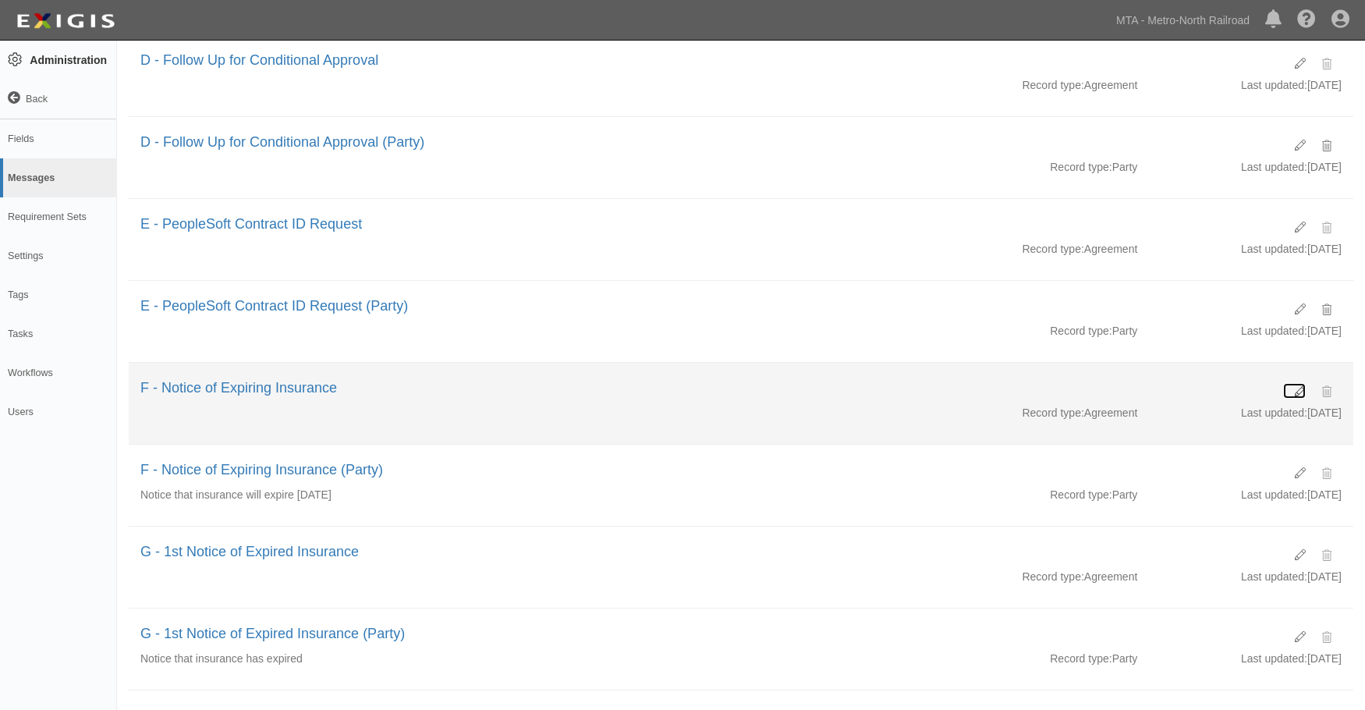
click at [1299, 386] on icon at bounding box center [1299, 391] width 11 height 11
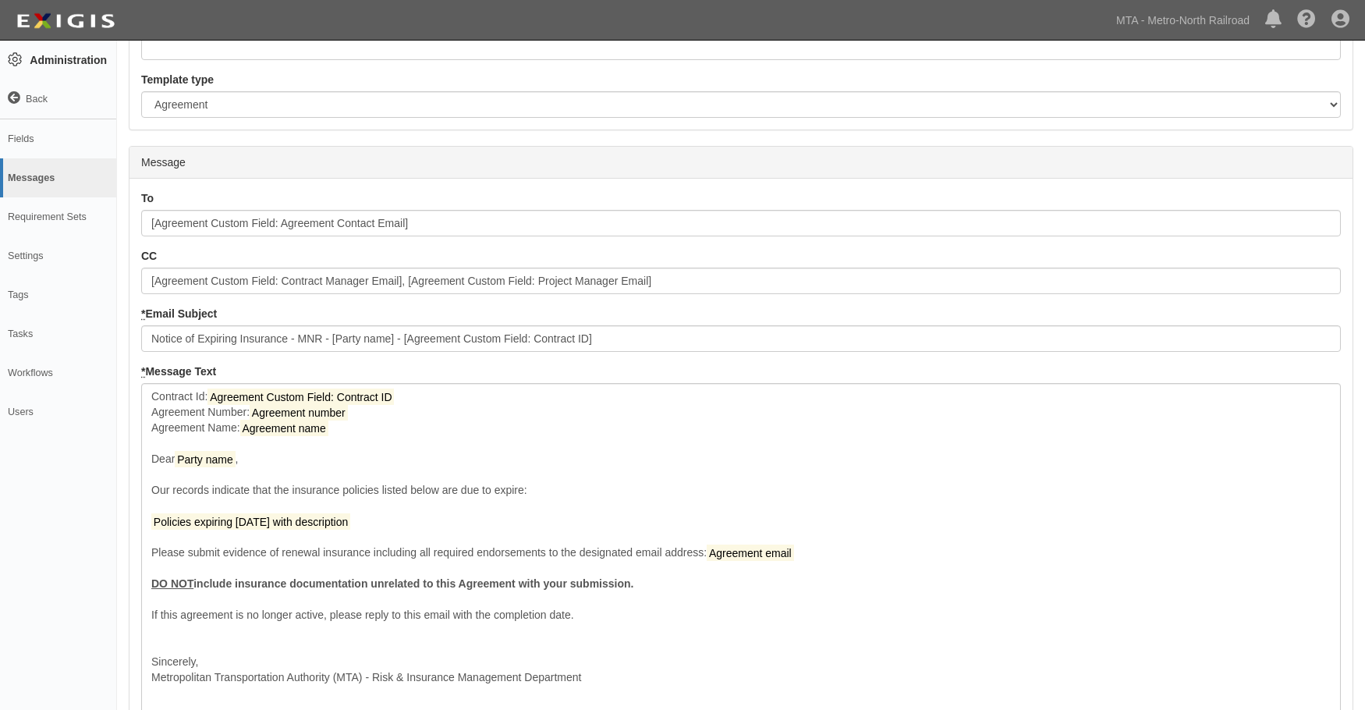
scroll to position [310, 0]
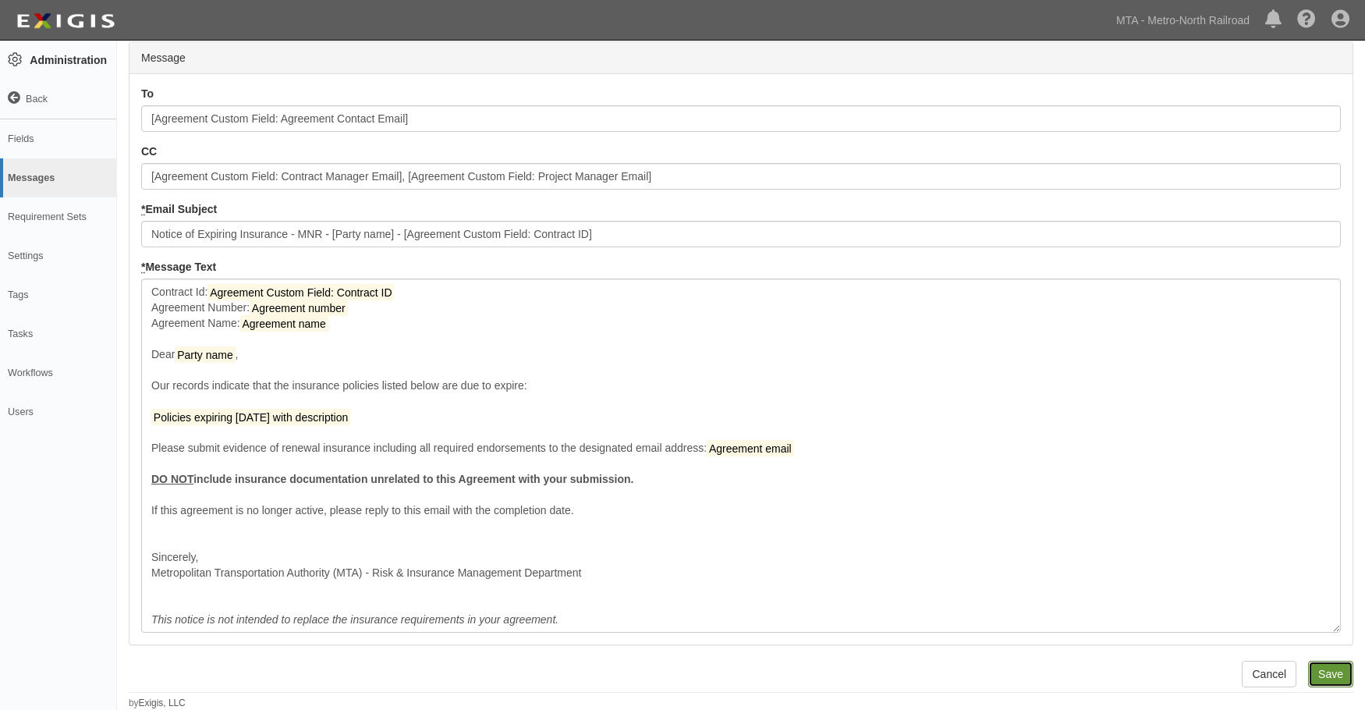
click at [1328, 661] on input "Save" at bounding box center [1330, 673] width 45 height 27
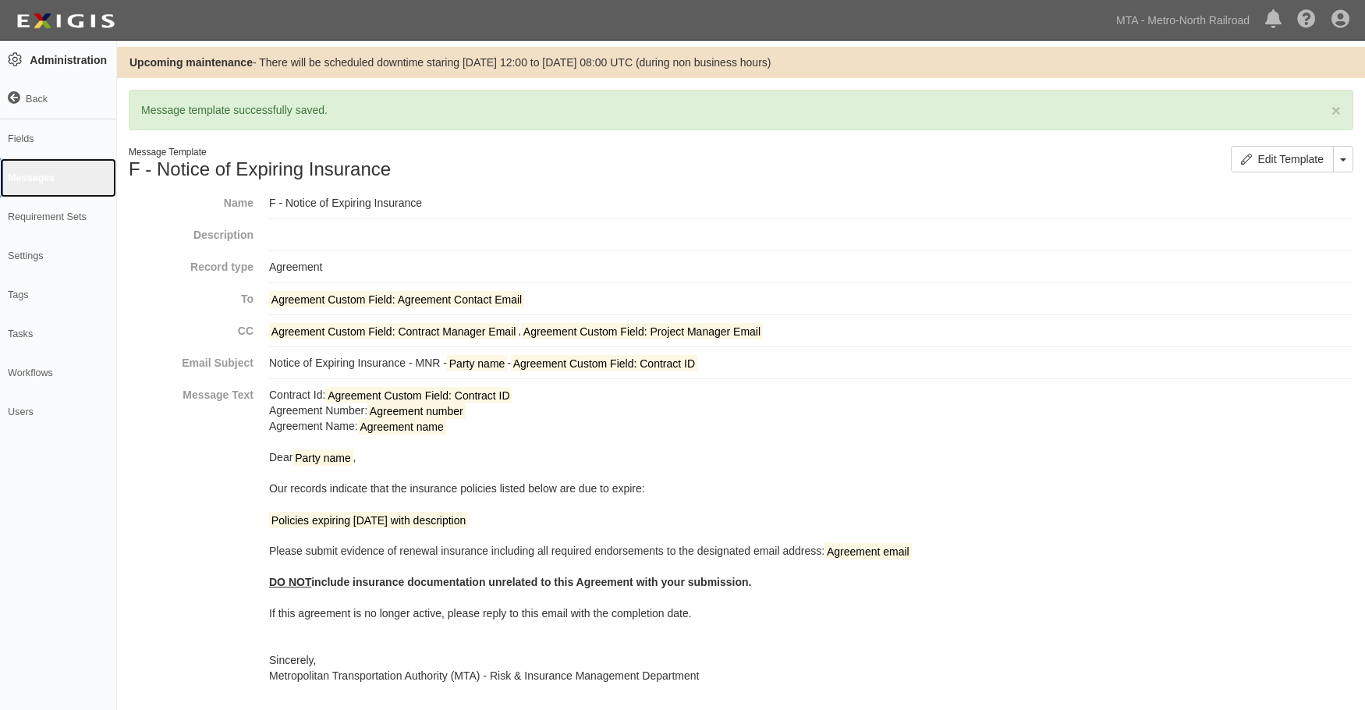
click at [20, 172] on link "Messages" at bounding box center [58, 177] width 116 height 39
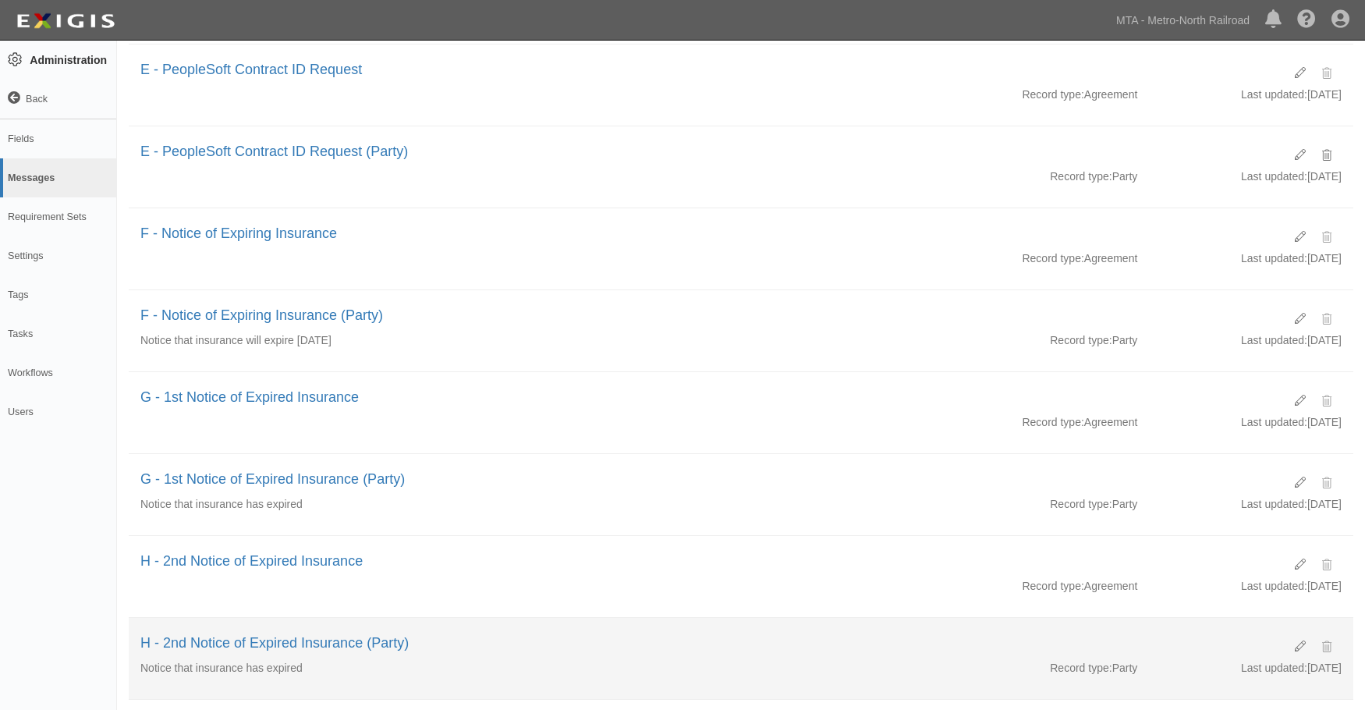
scroll to position [777, 0]
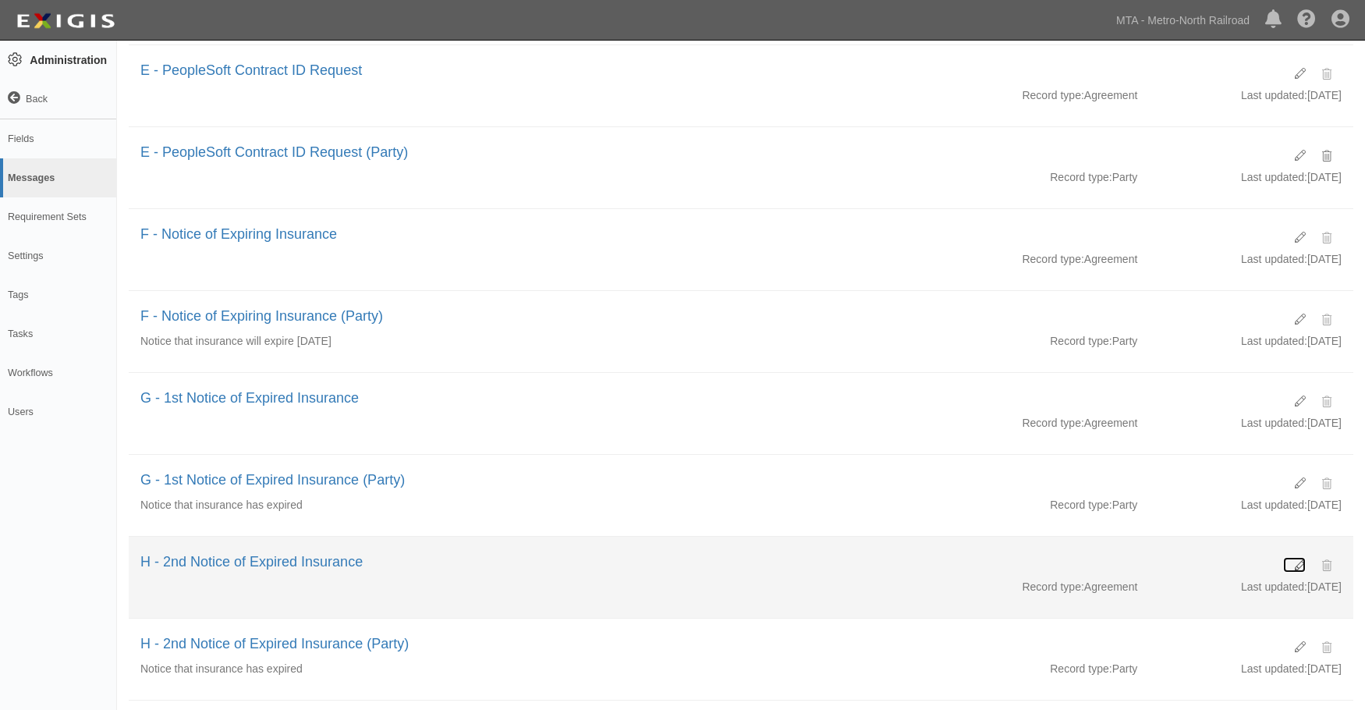
click at [1298, 562] on icon at bounding box center [1299, 565] width 11 height 11
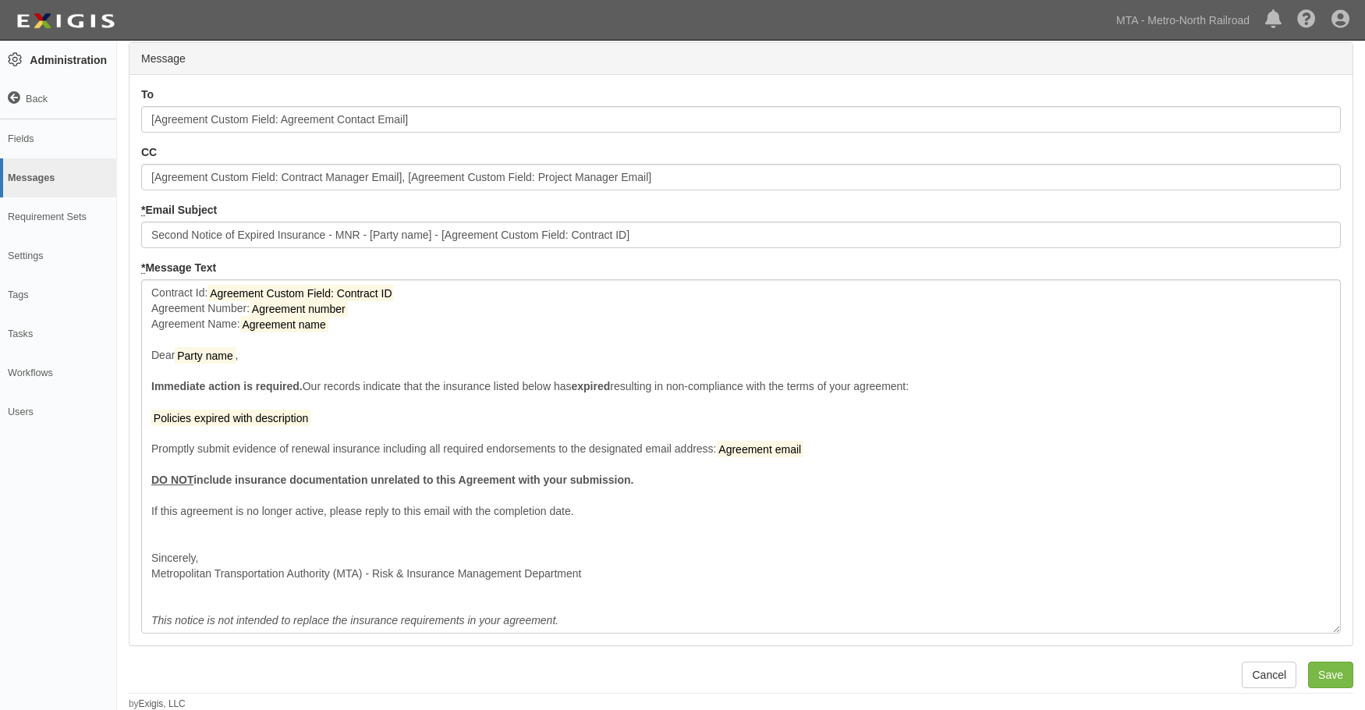
scroll to position [310, 0]
click at [1317, 673] on input "Save" at bounding box center [1330, 673] width 45 height 27
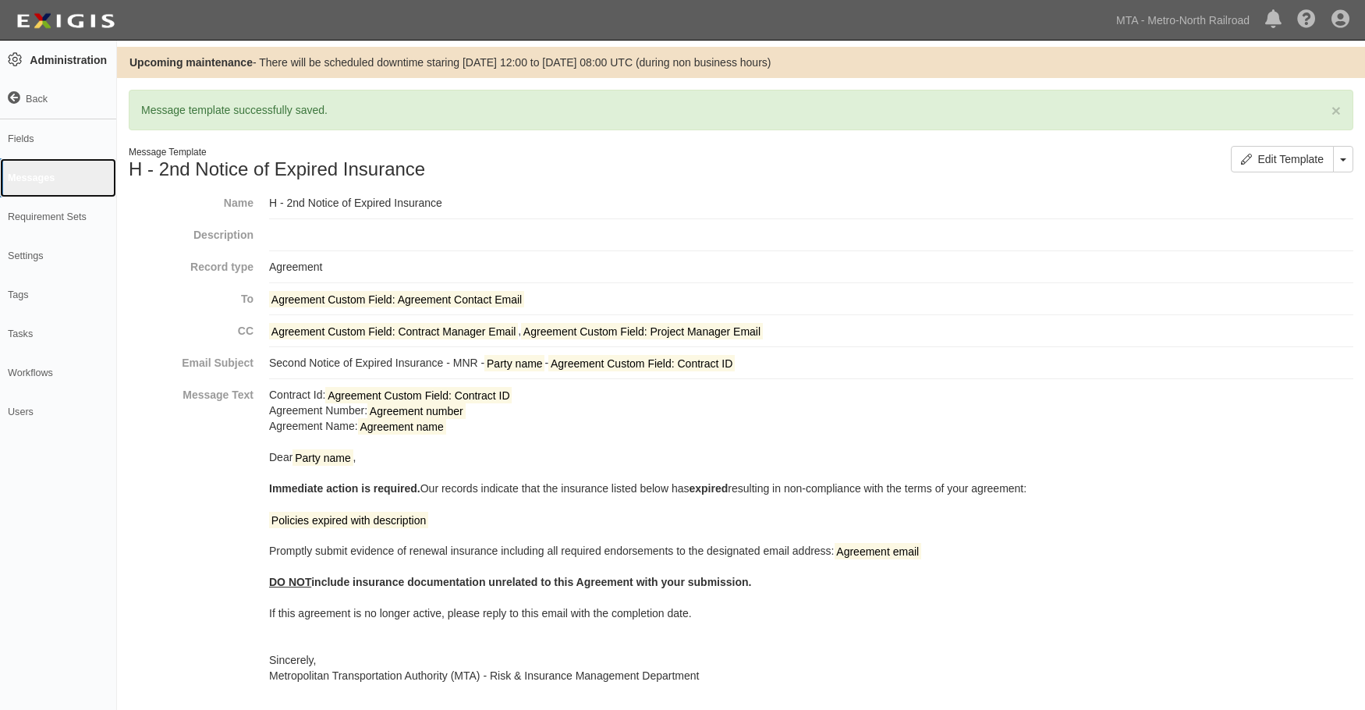
click at [31, 175] on link "Messages" at bounding box center [58, 177] width 116 height 39
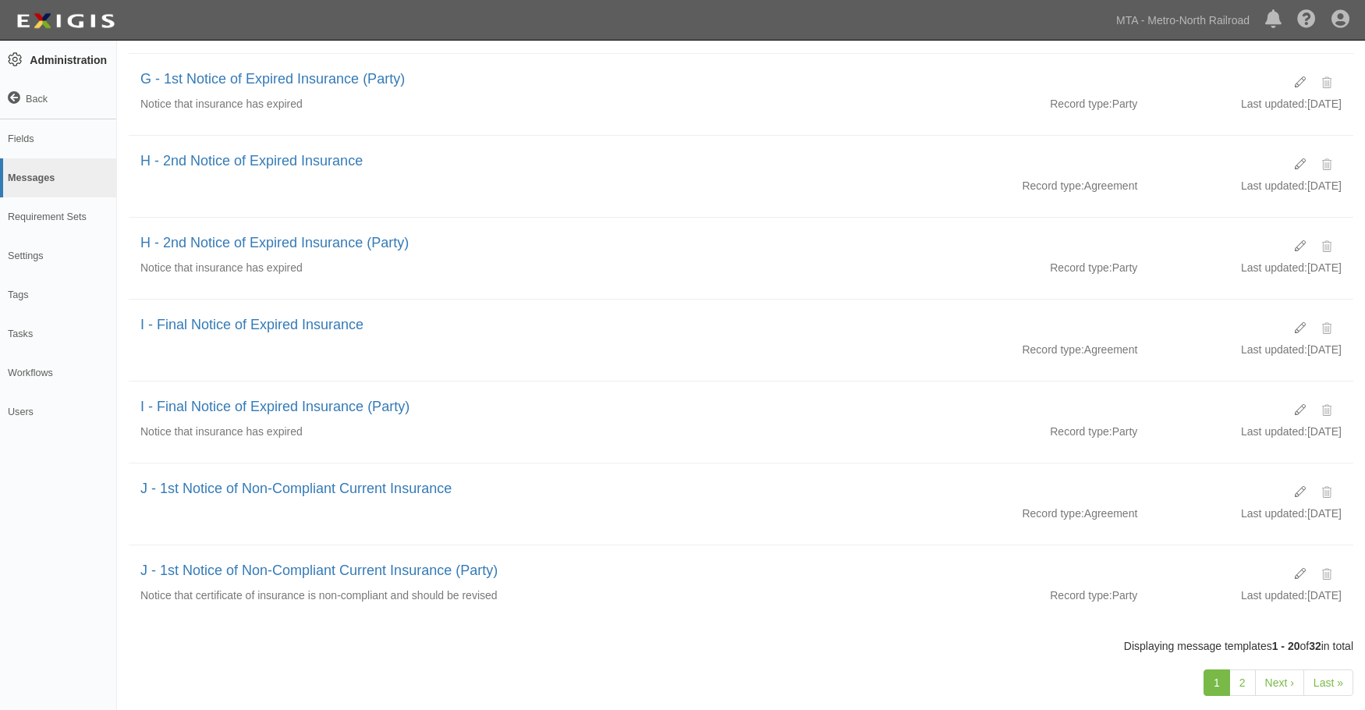
scroll to position [1206, 0]
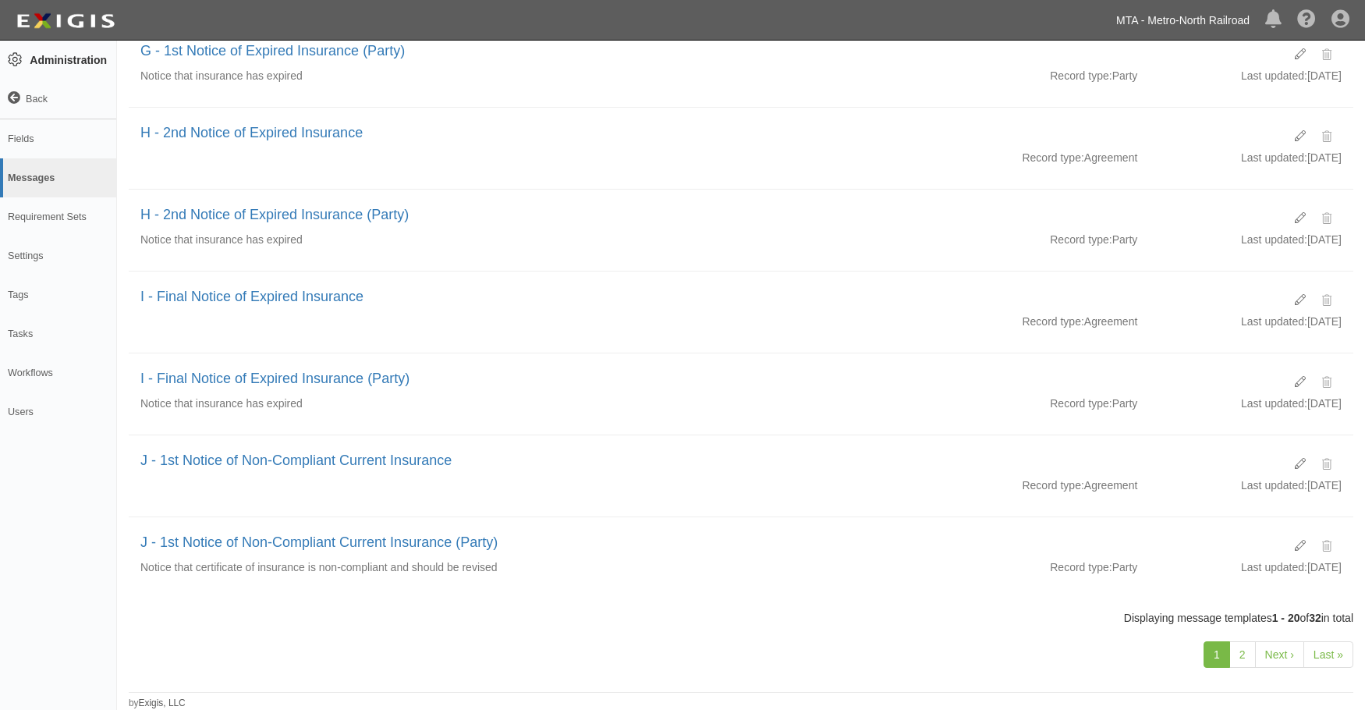
click at [1193, 12] on link "MTA - Metro-North Railroad" at bounding box center [1182, 20] width 149 height 31
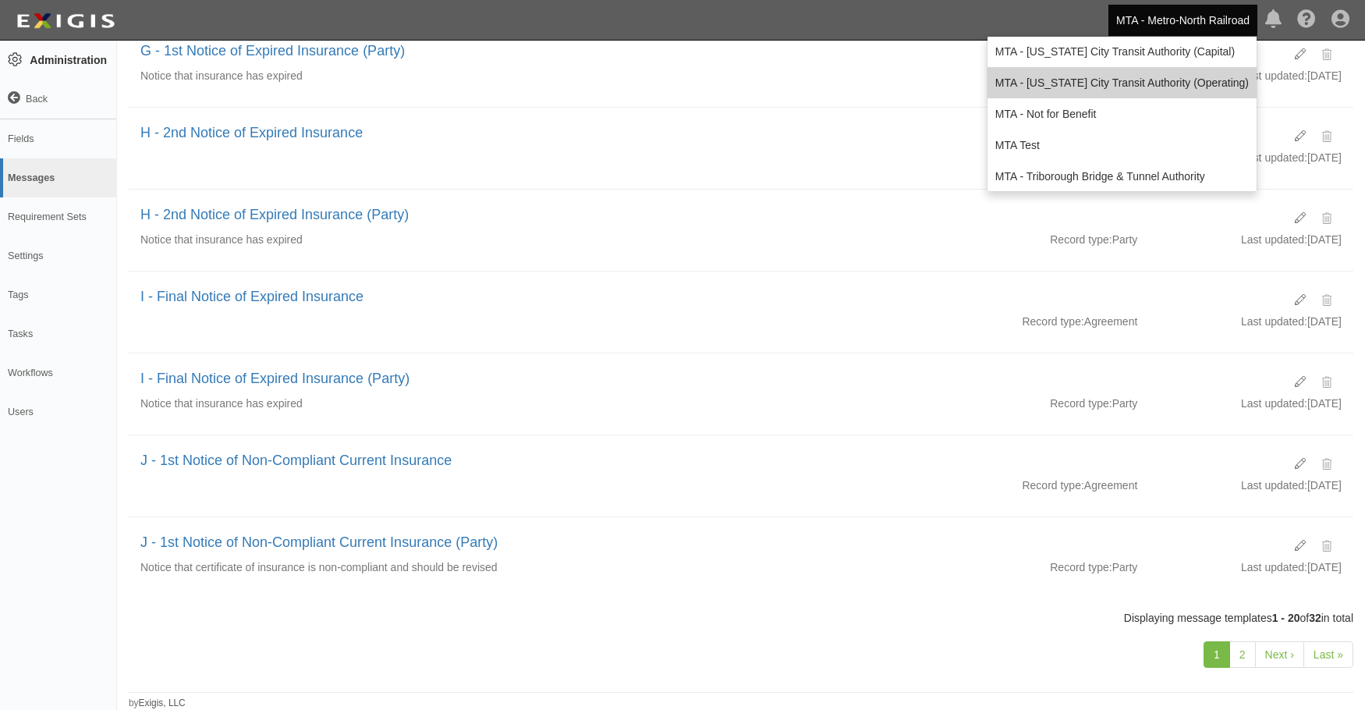
scroll to position [351, 0]
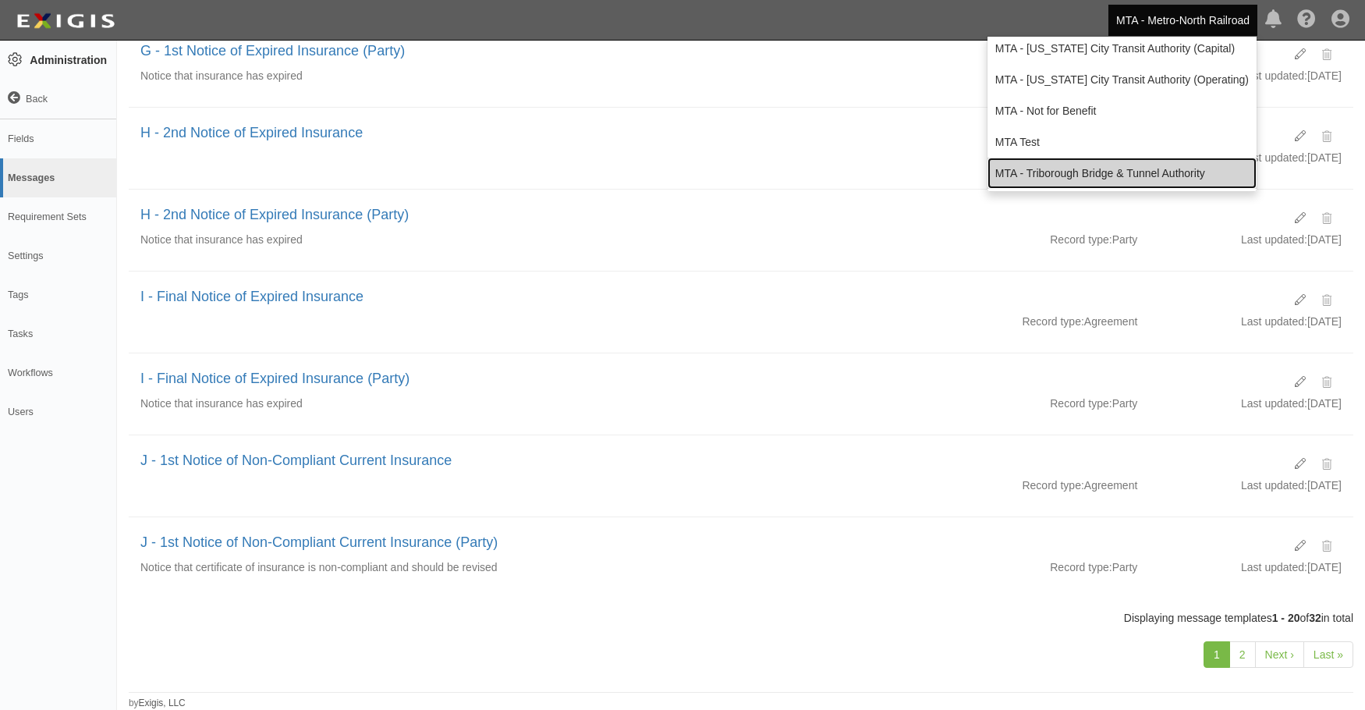
click at [1094, 169] on link "MTA - Triborough Bridge & Tunnel Authority" at bounding box center [1121, 173] width 269 height 31
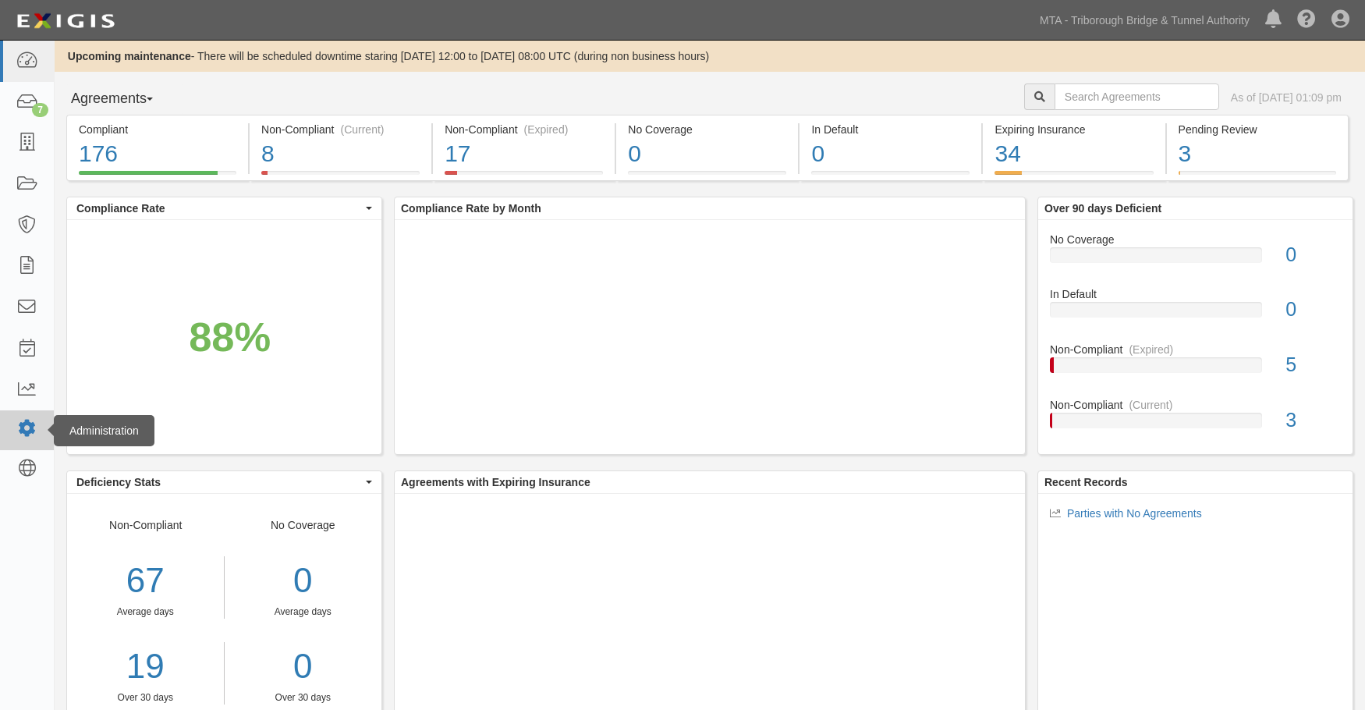
click at [29, 425] on icon at bounding box center [27, 428] width 22 height 13
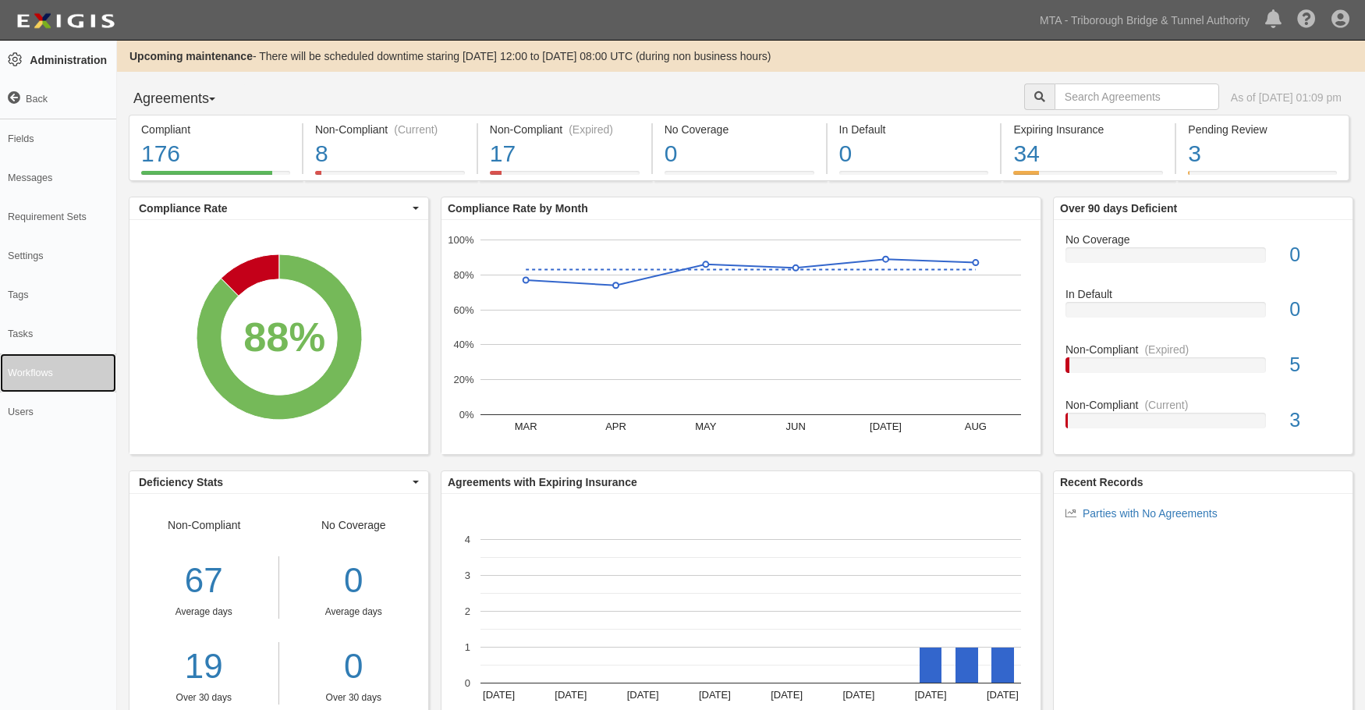
click at [37, 369] on link "Workflows" at bounding box center [58, 372] width 116 height 39
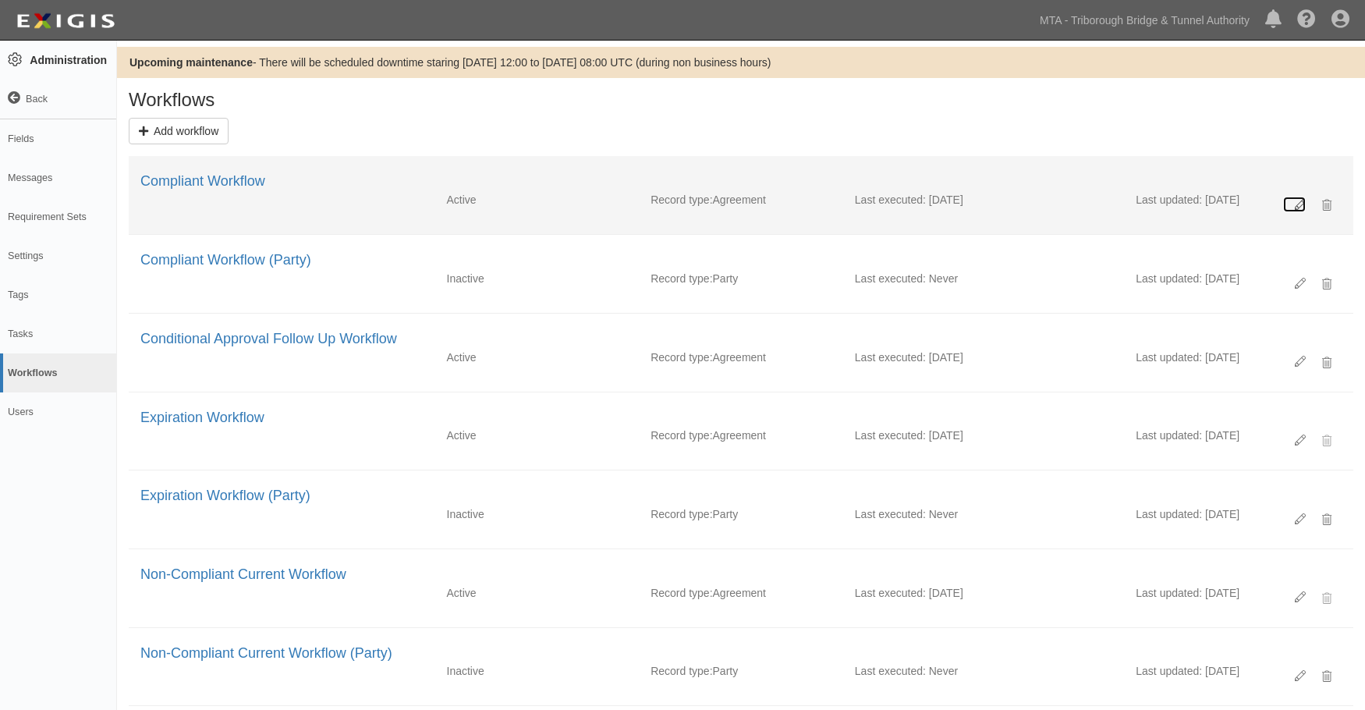
click at [1289, 202] on link at bounding box center [1294, 205] width 23 height 16
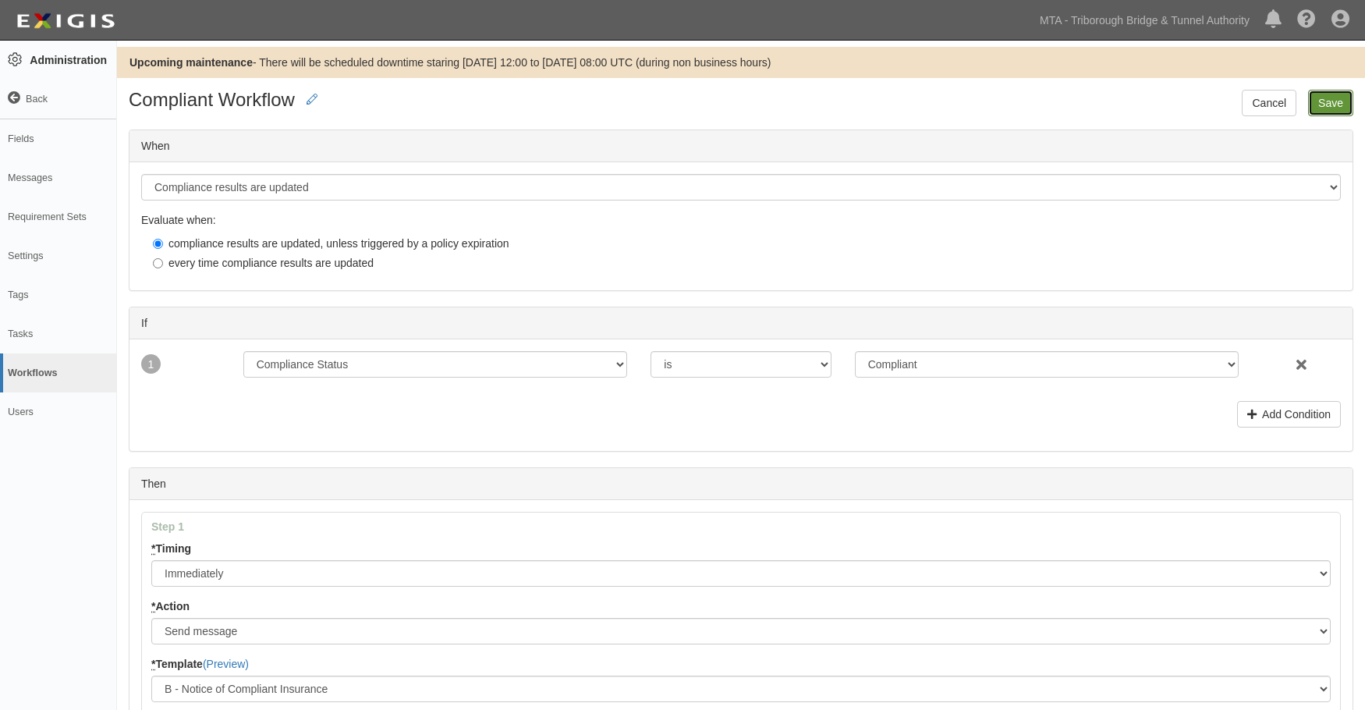
click at [1331, 94] on input "Save" at bounding box center [1330, 103] width 45 height 27
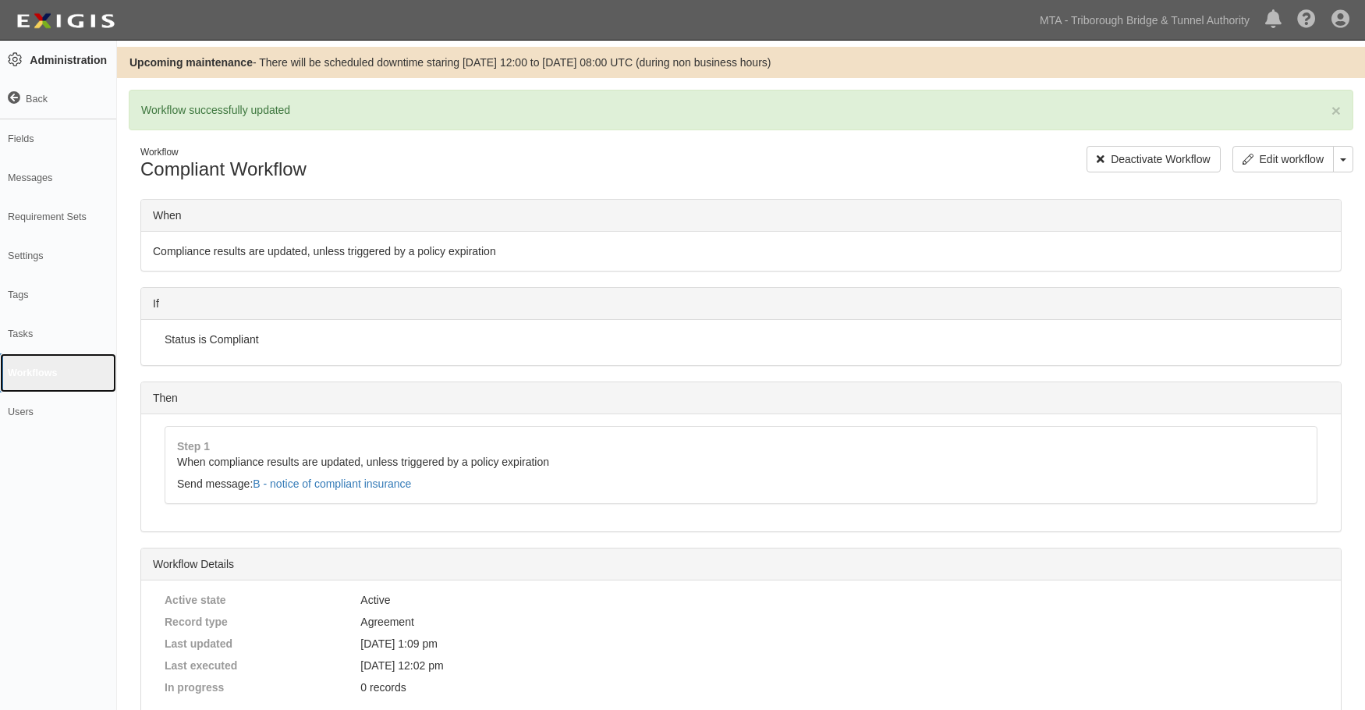
click at [44, 369] on link "Workflows" at bounding box center [58, 372] width 116 height 39
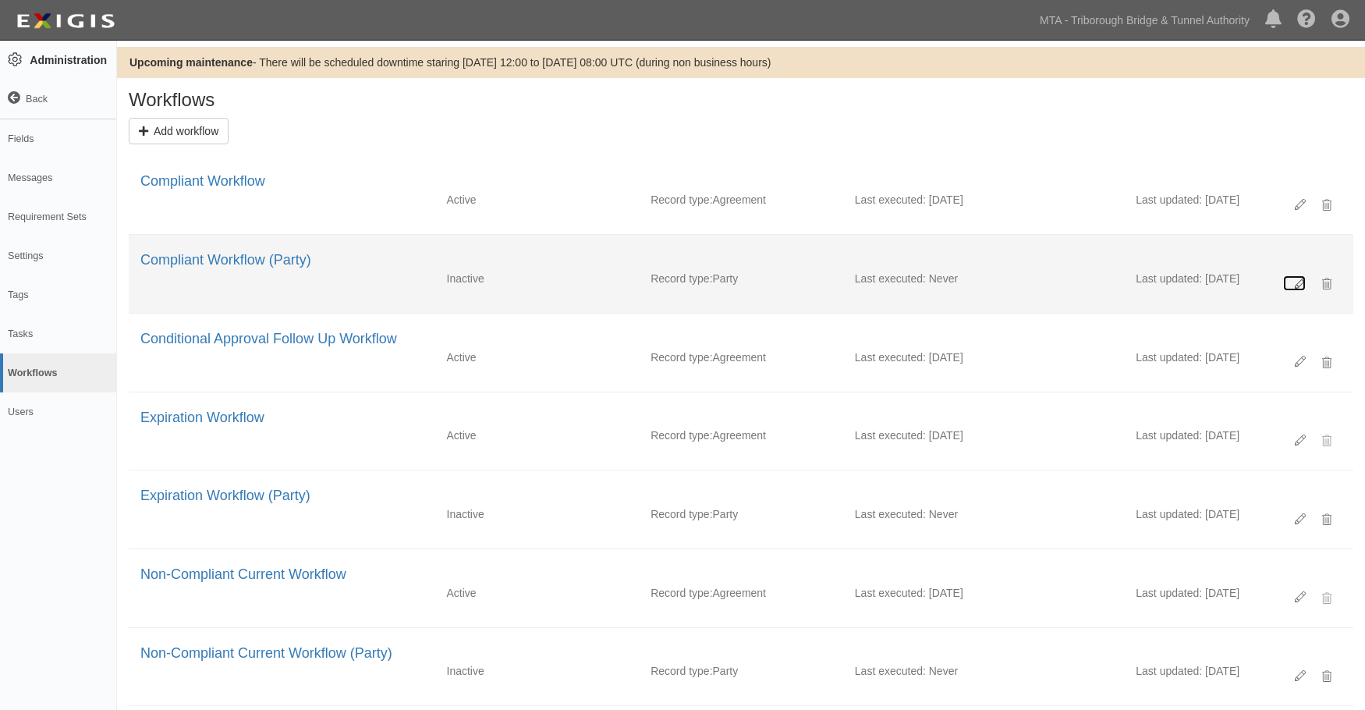
click at [1294, 284] on icon at bounding box center [1299, 283] width 11 height 11
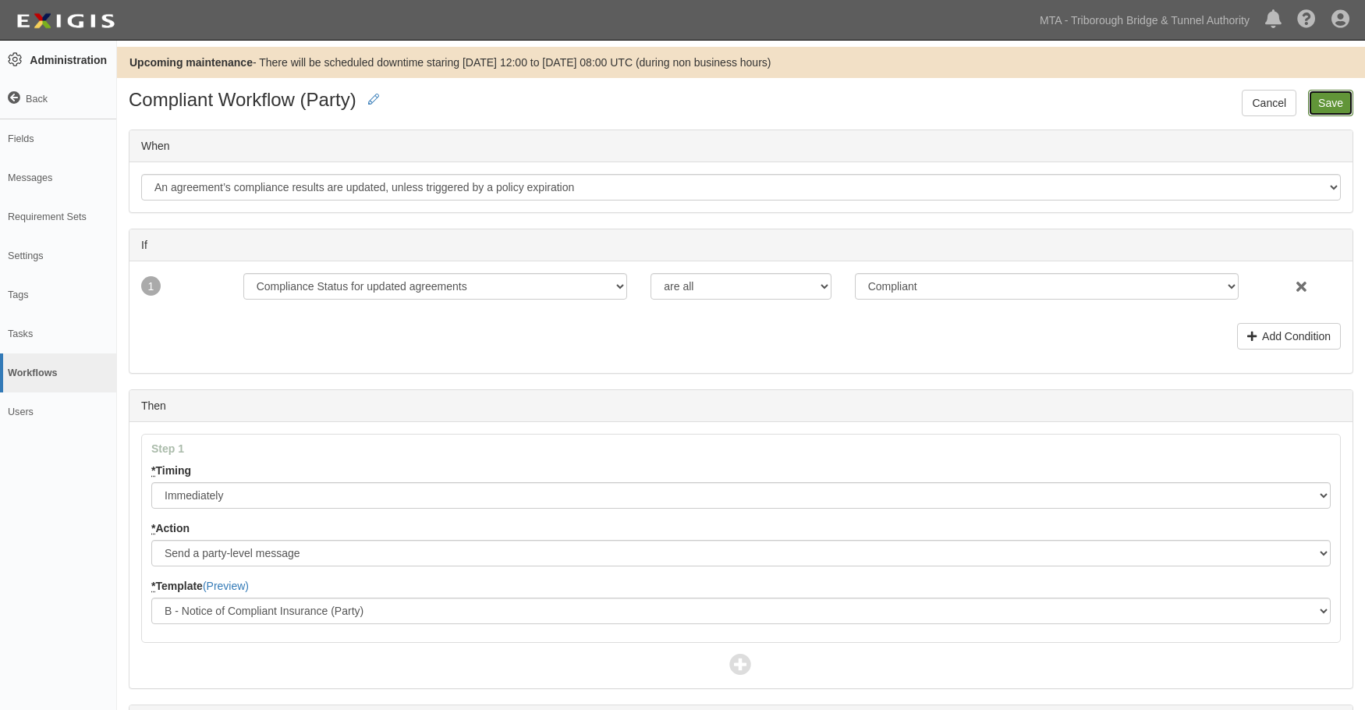
click at [1317, 92] on input "Save" at bounding box center [1330, 103] width 45 height 27
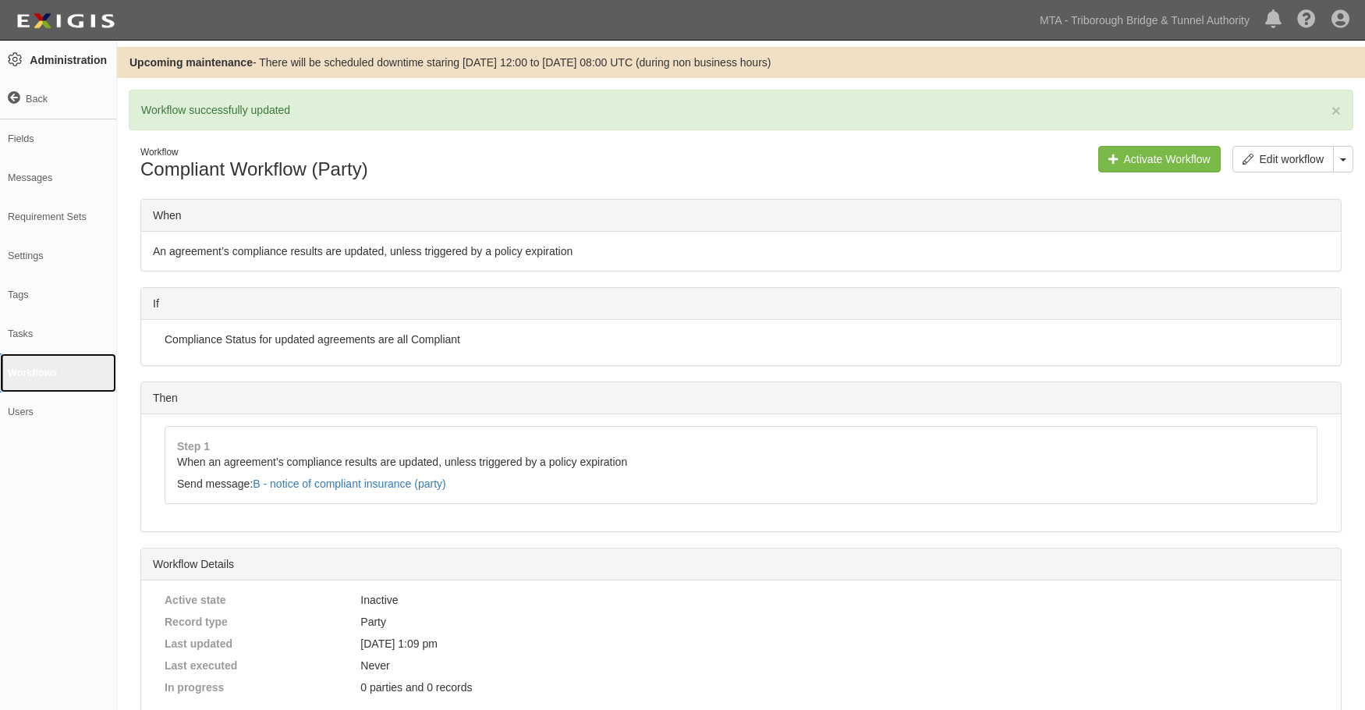
click at [30, 377] on link "Workflows" at bounding box center [58, 372] width 116 height 39
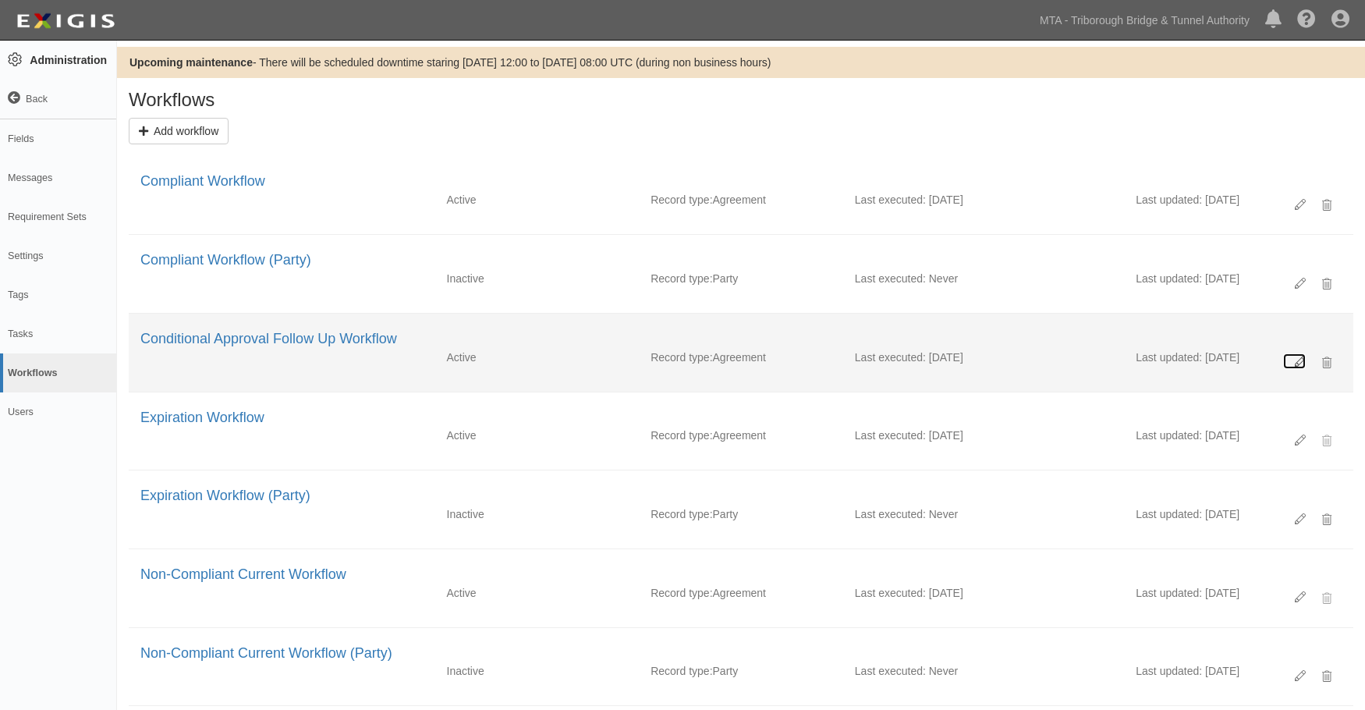
click at [1299, 359] on icon at bounding box center [1299, 361] width 11 height 11
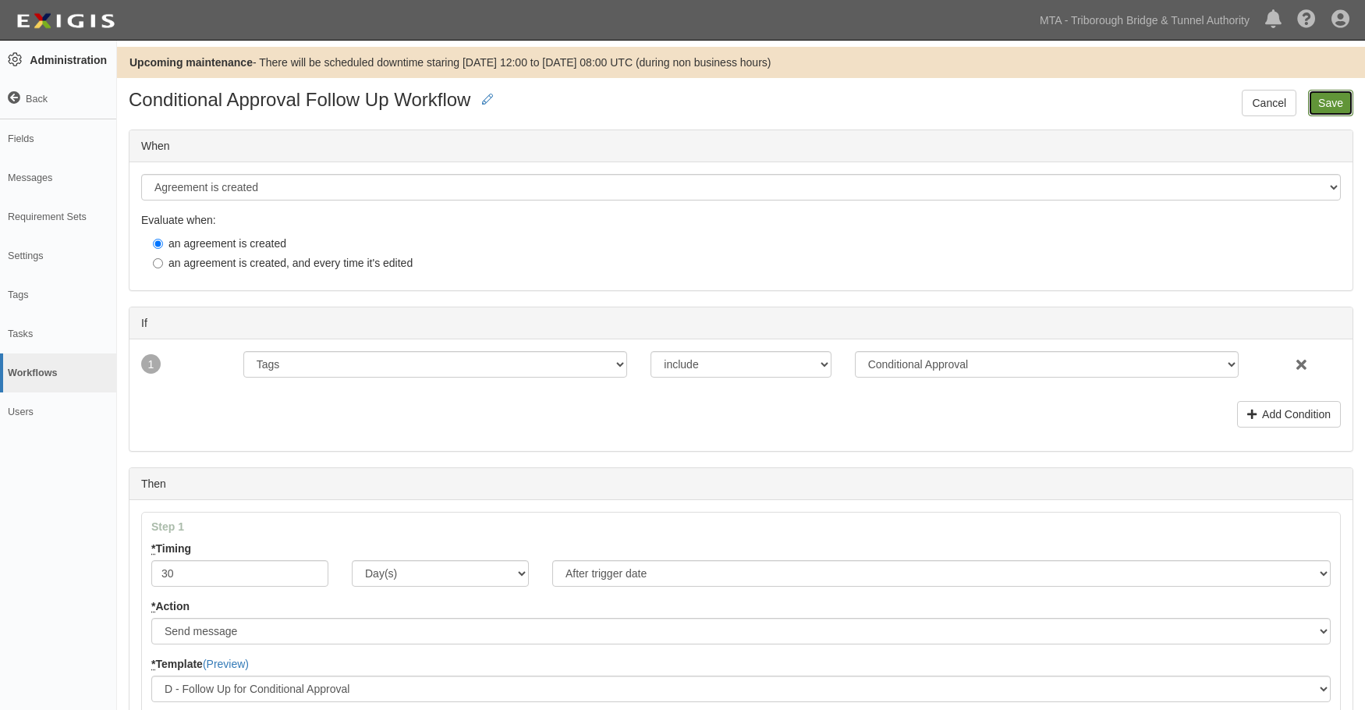
click at [1330, 101] on input "Save" at bounding box center [1330, 103] width 45 height 27
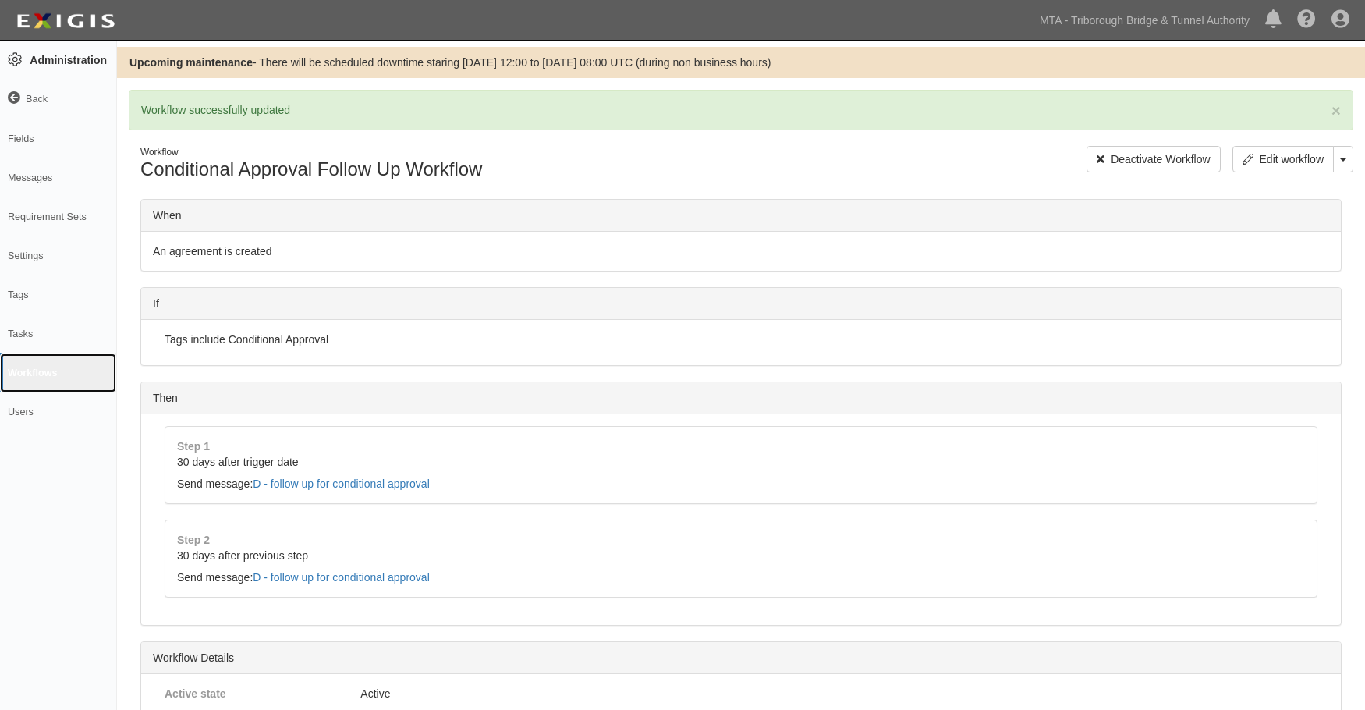
click at [35, 372] on link "Workflows" at bounding box center [58, 372] width 116 height 39
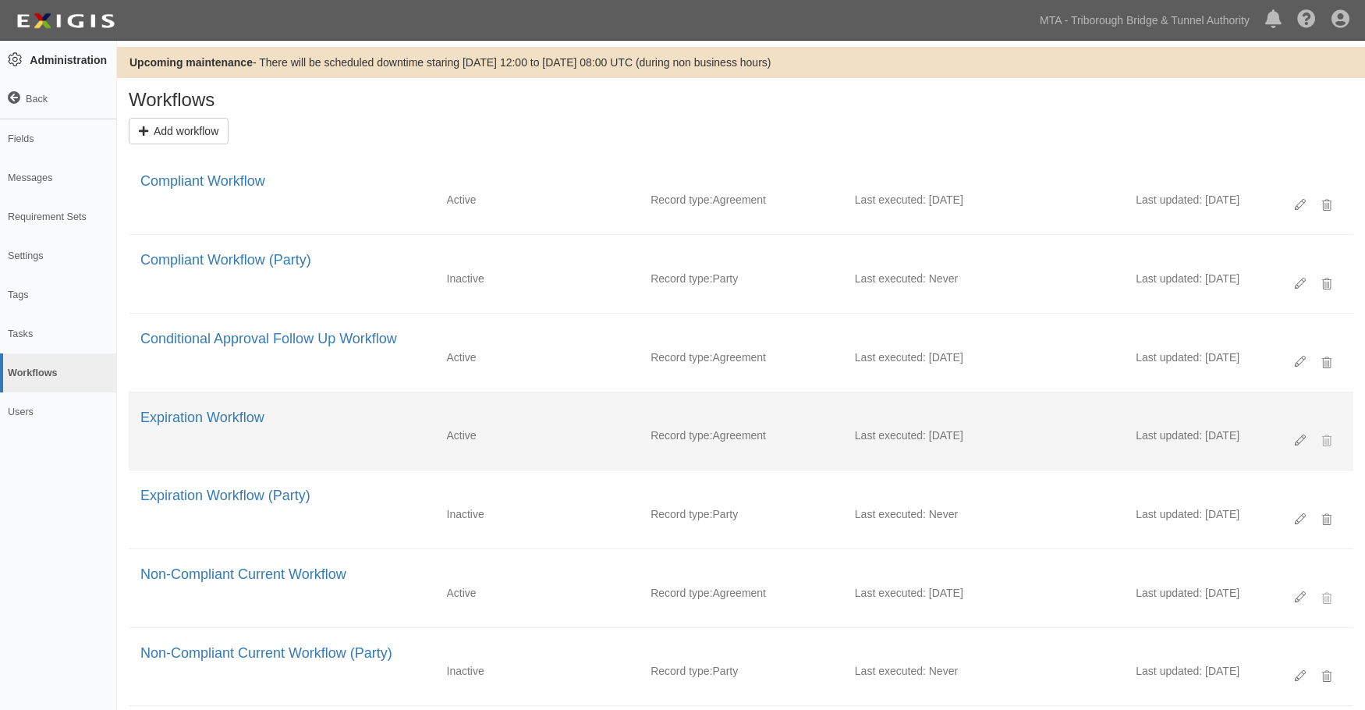
click at [1308, 442] on div "Delete Workflow" at bounding box center [1312, 440] width 58 height 27
click at [1298, 437] on icon at bounding box center [1299, 440] width 11 height 11
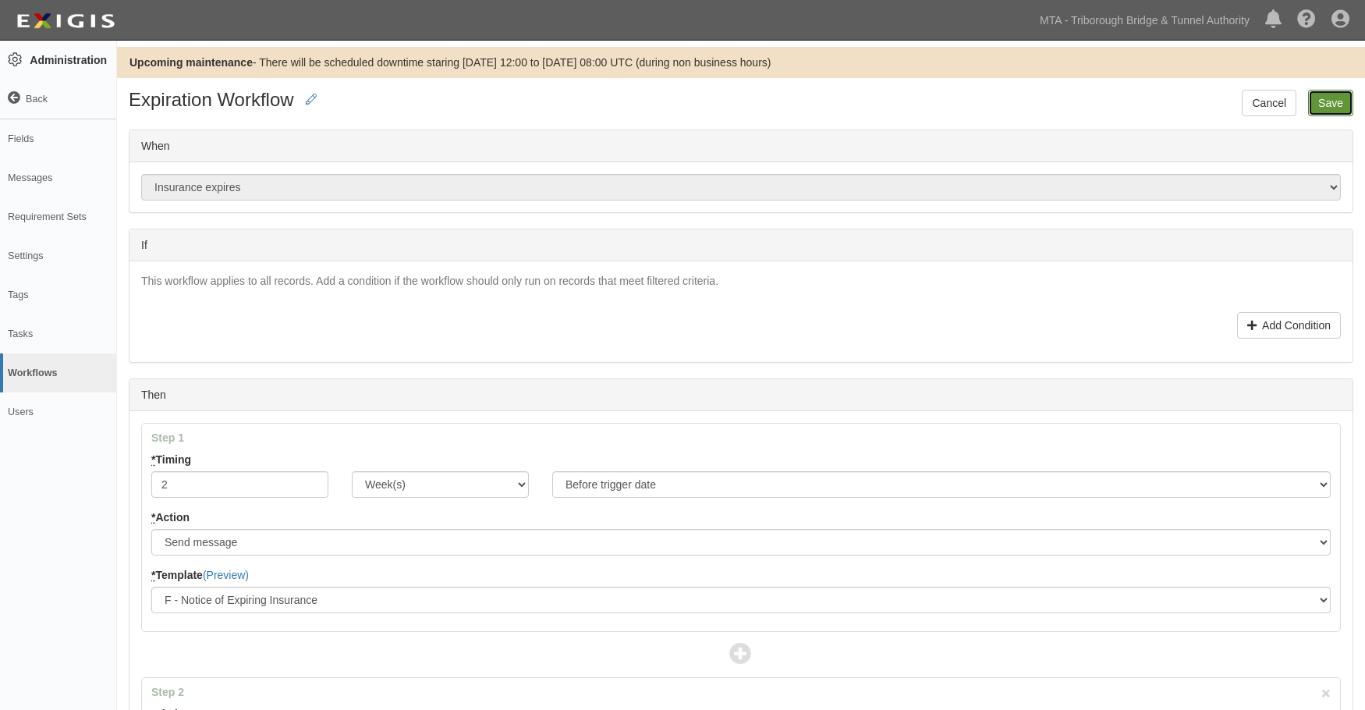
click at [1328, 101] on input "Save" at bounding box center [1330, 103] width 45 height 27
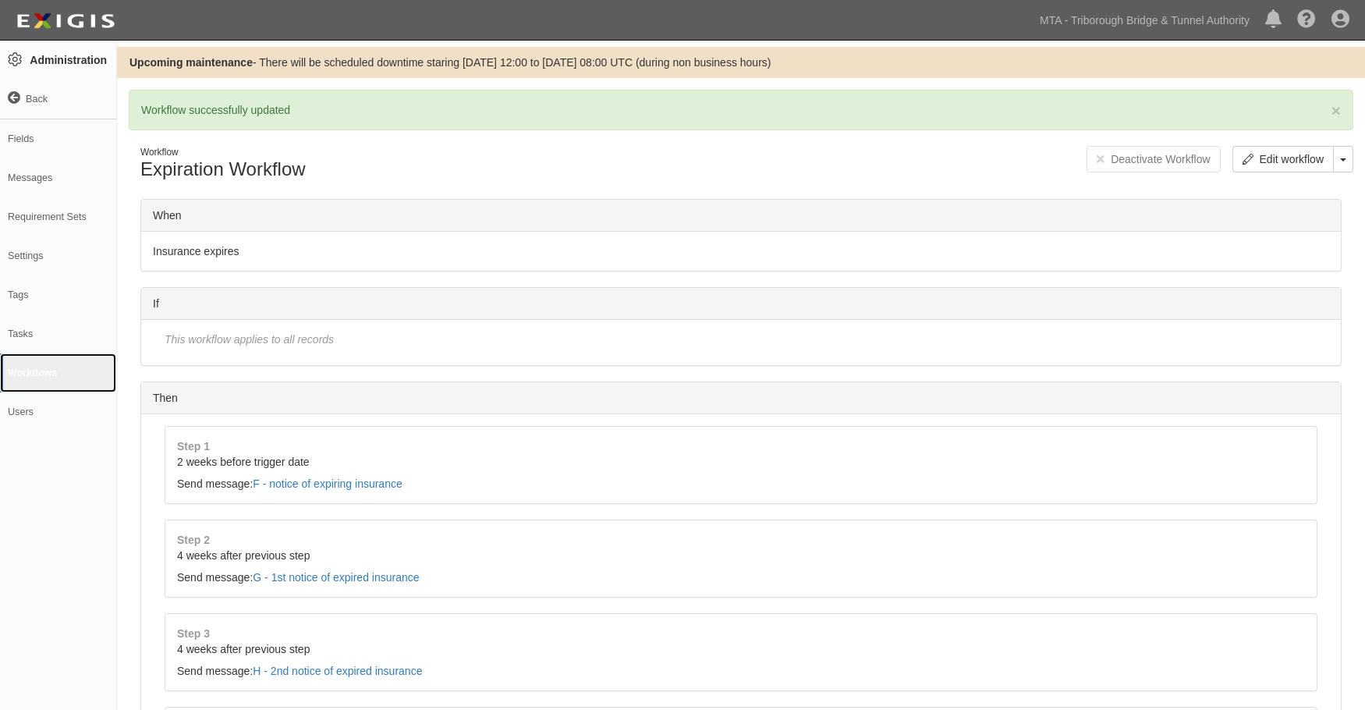
click at [17, 366] on link "Workflows" at bounding box center [58, 372] width 116 height 39
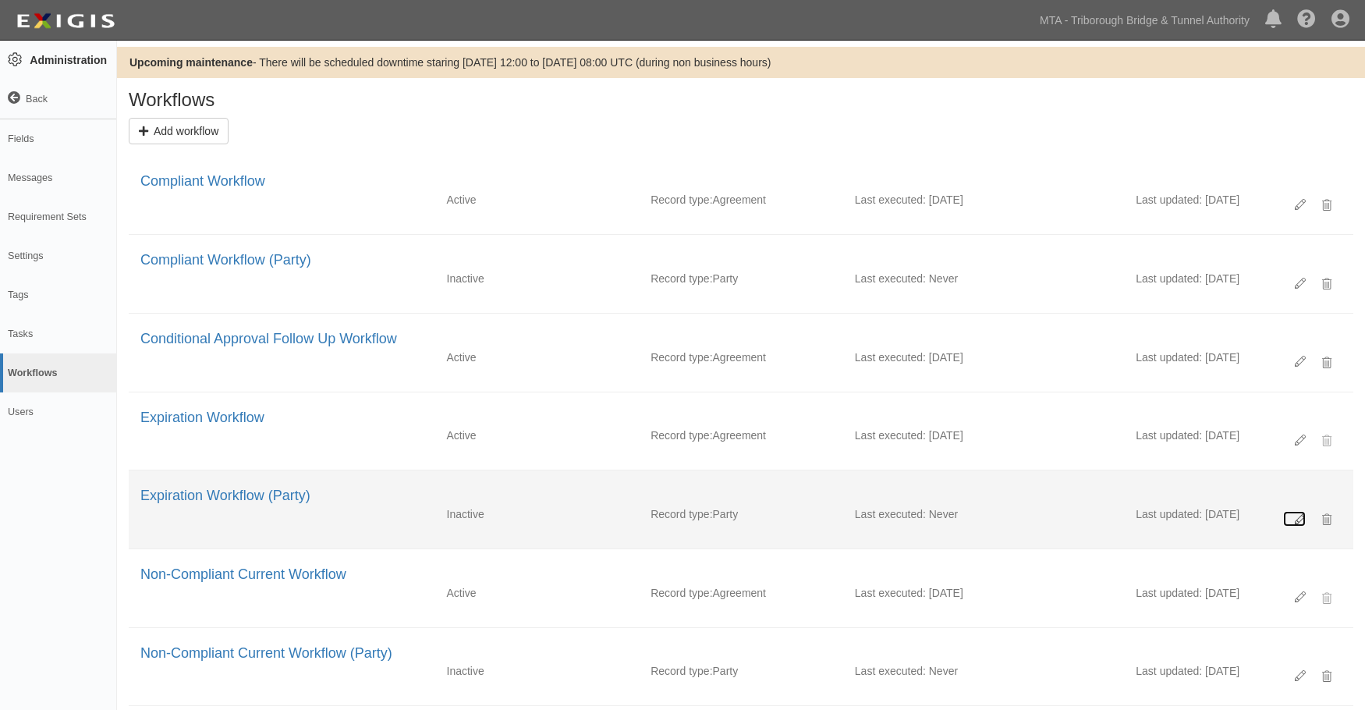
click at [1301, 512] on link at bounding box center [1294, 519] width 23 height 16
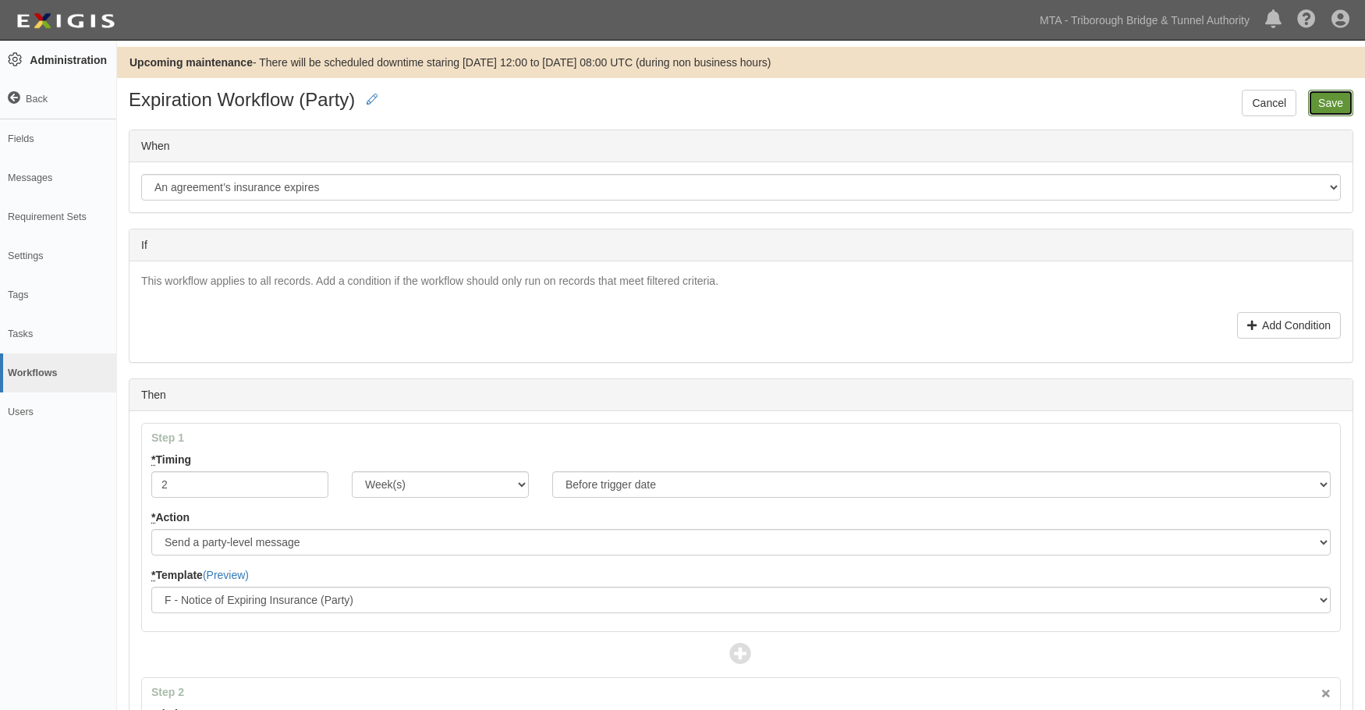
click at [1328, 107] on input "Save" at bounding box center [1330, 103] width 45 height 27
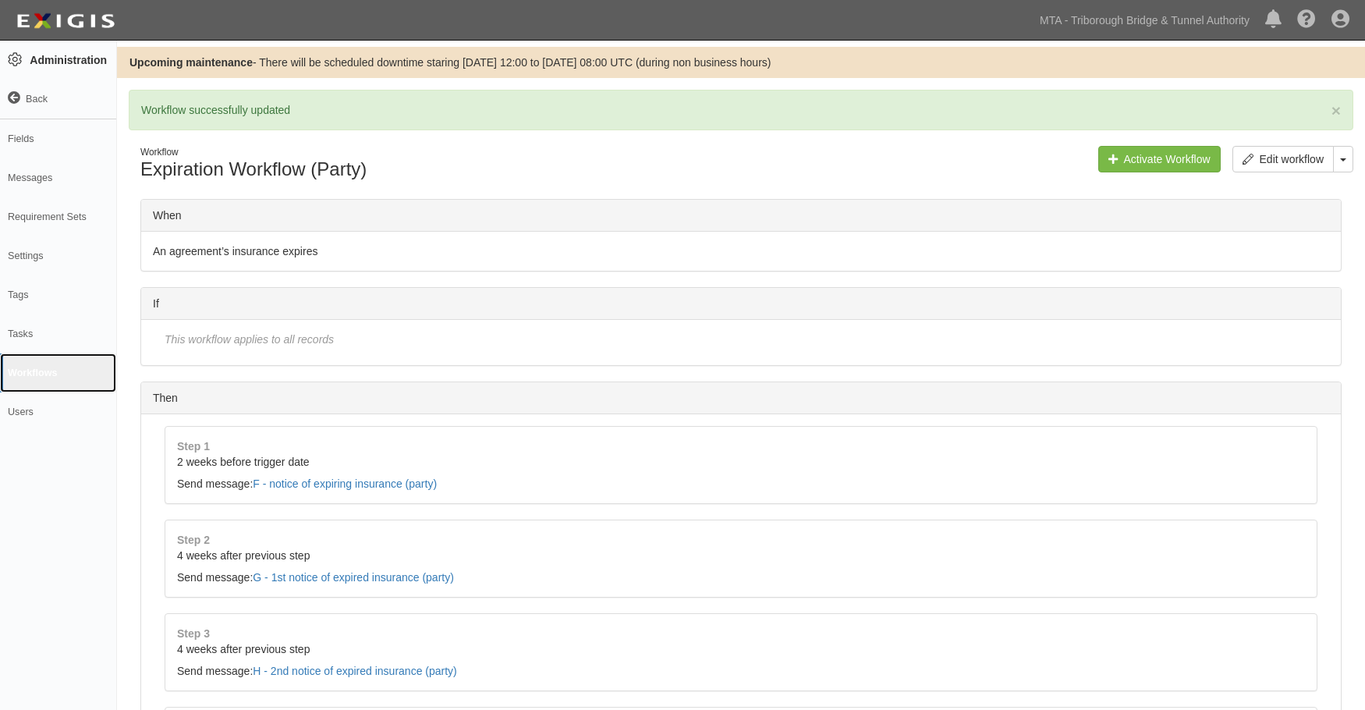
click at [30, 370] on link "Workflows" at bounding box center [58, 372] width 116 height 39
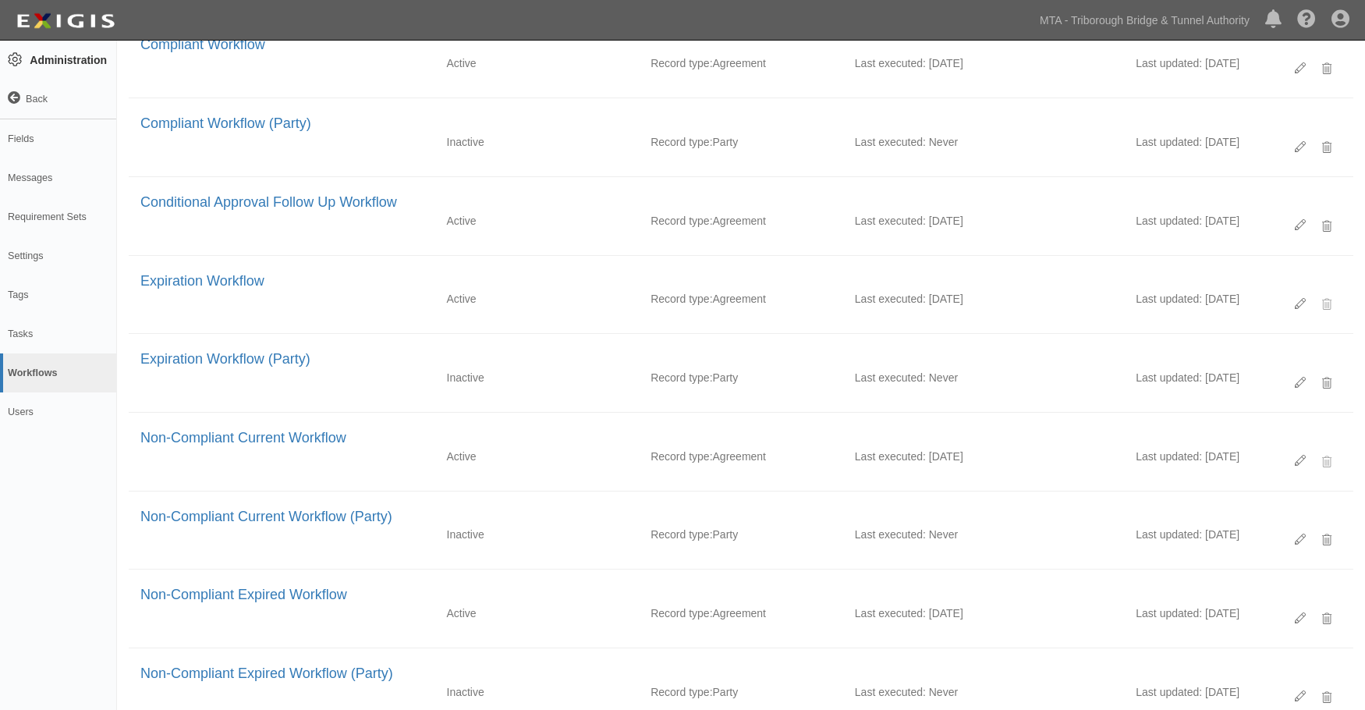
scroll to position [282, 0]
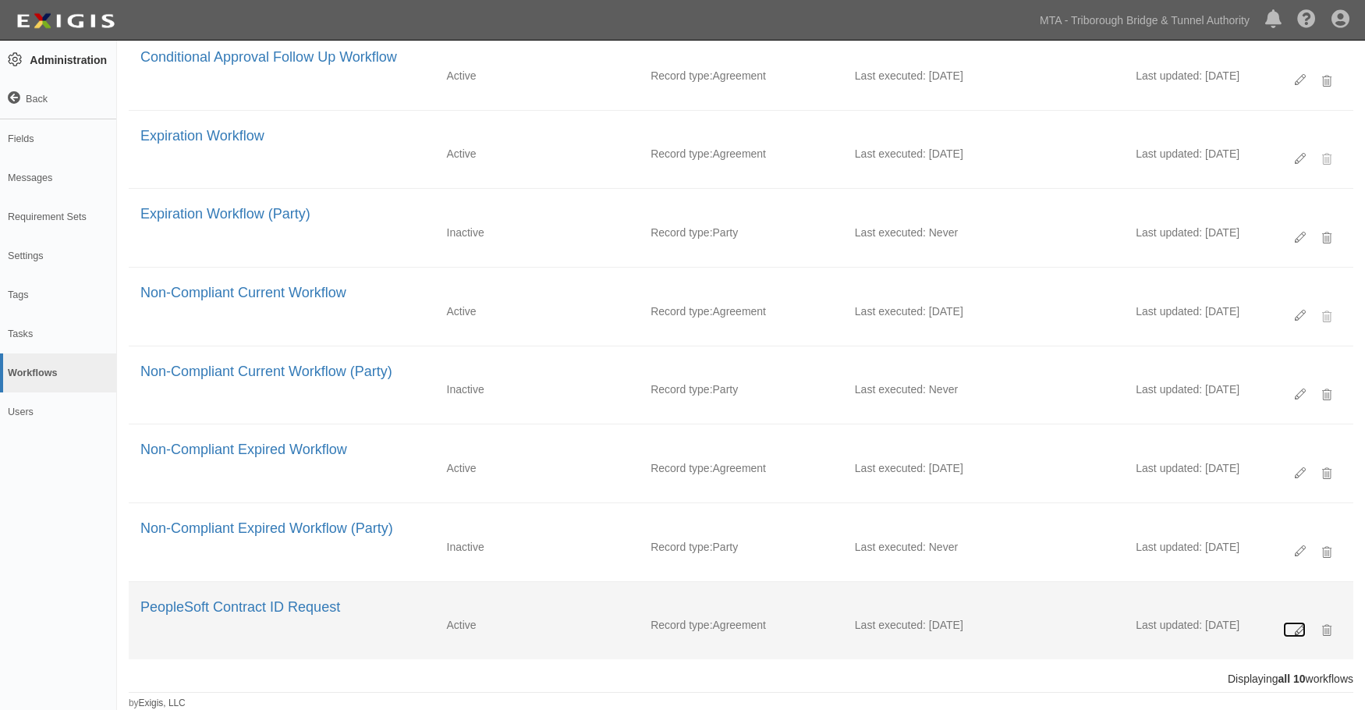
click at [1302, 629] on icon at bounding box center [1299, 630] width 11 height 11
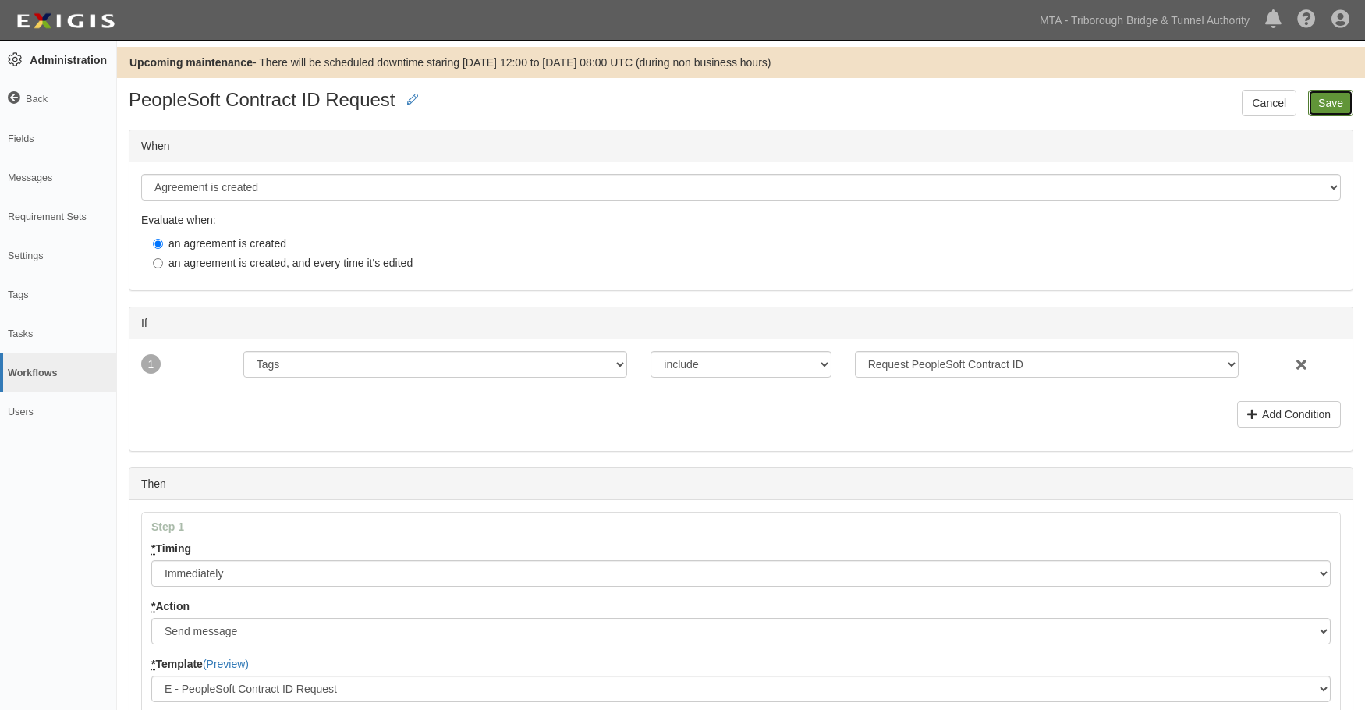
click at [1340, 97] on input "Save" at bounding box center [1330, 103] width 45 height 27
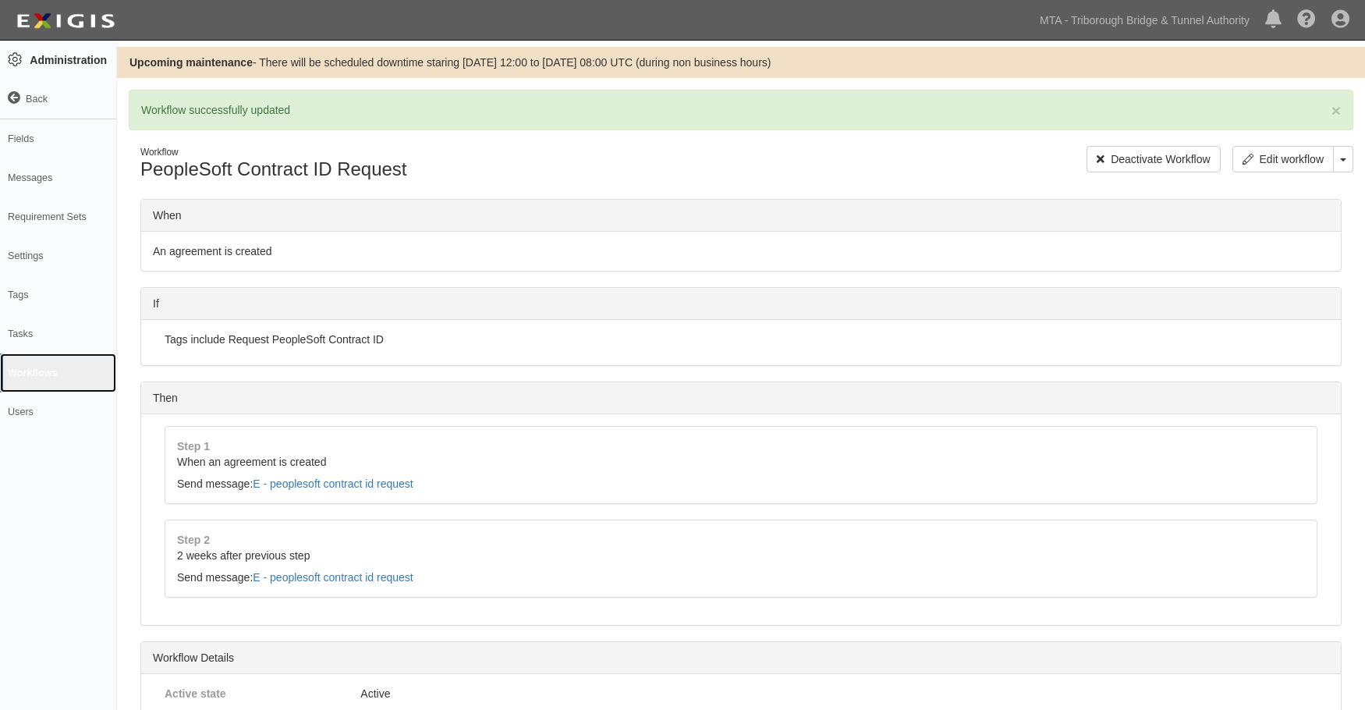
click at [21, 368] on link "Workflows" at bounding box center [58, 372] width 116 height 39
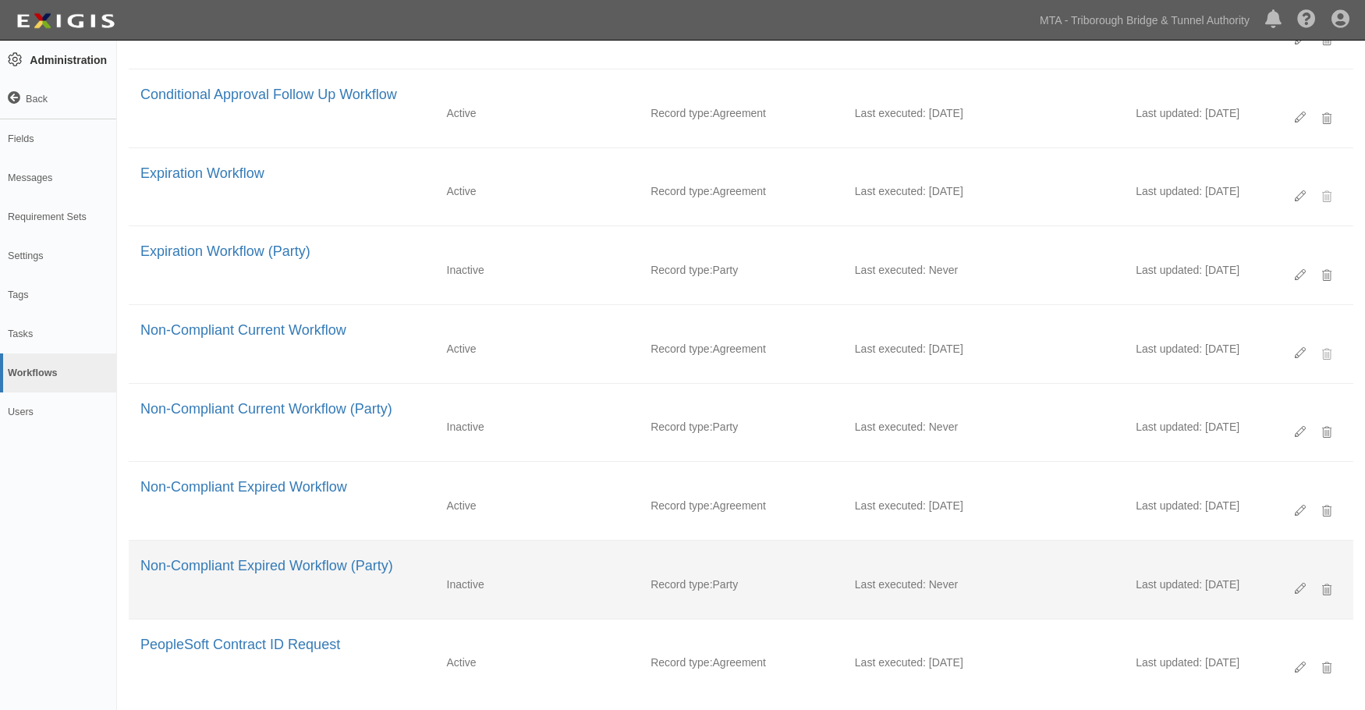
scroll to position [282, 0]
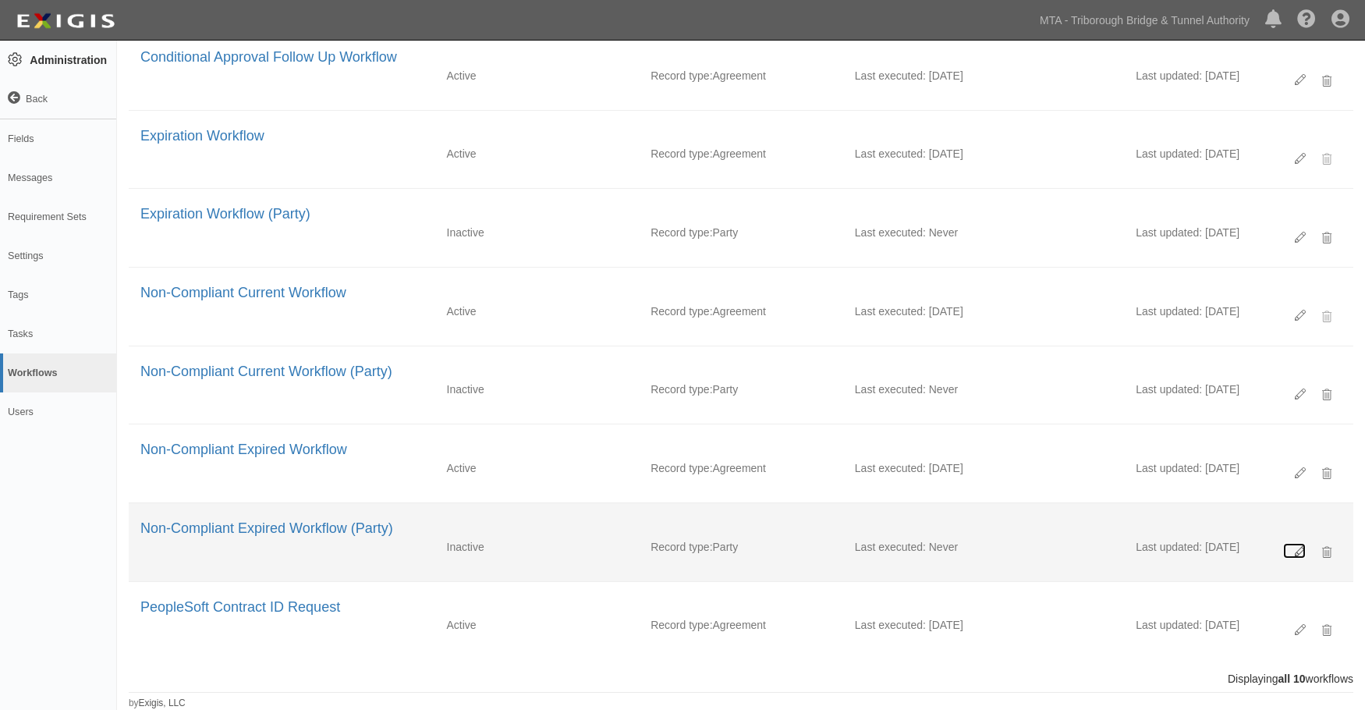
click at [1297, 549] on icon at bounding box center [1299, 551] width 11 height 11
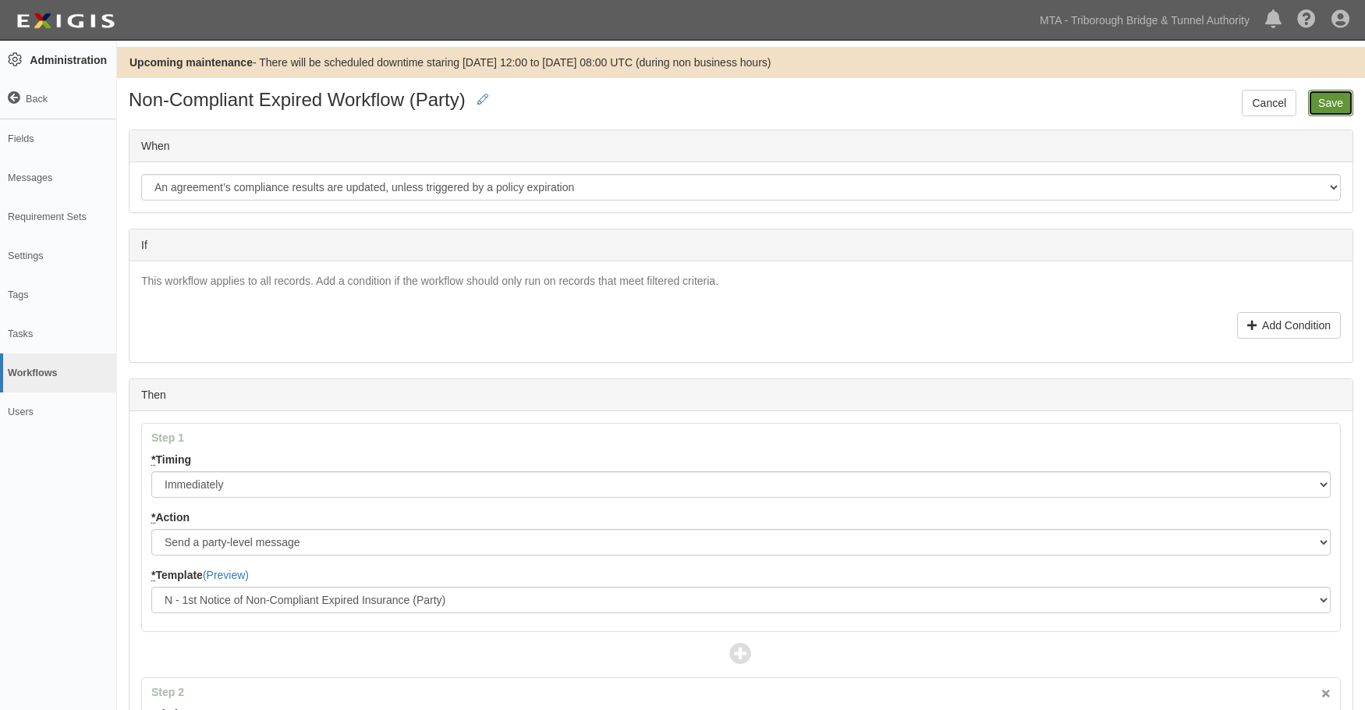
click at [1338, 90] on input "Save" at bounding box center [1330, 103] width 45 height 27
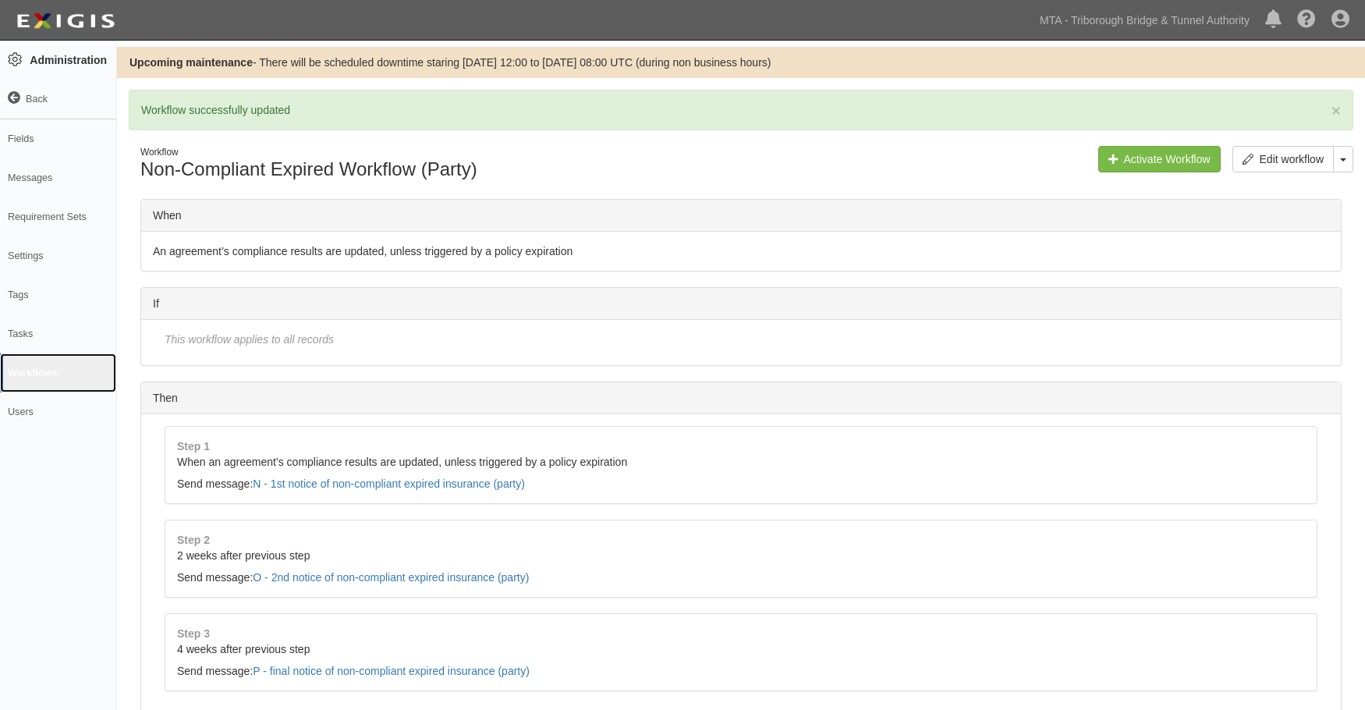
click at [30, 370] on link "Workflows" at bounding box center [58, 372] width 116 height 39
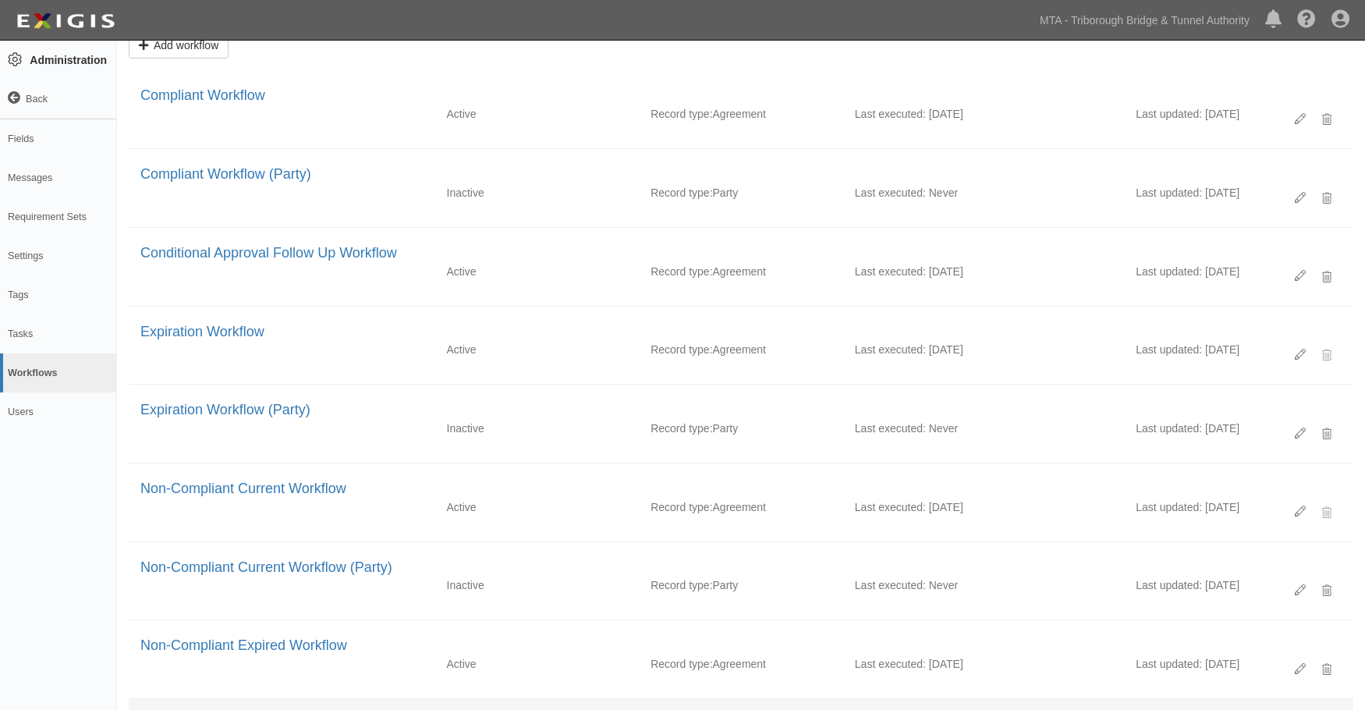
scroll to position [282, 0]
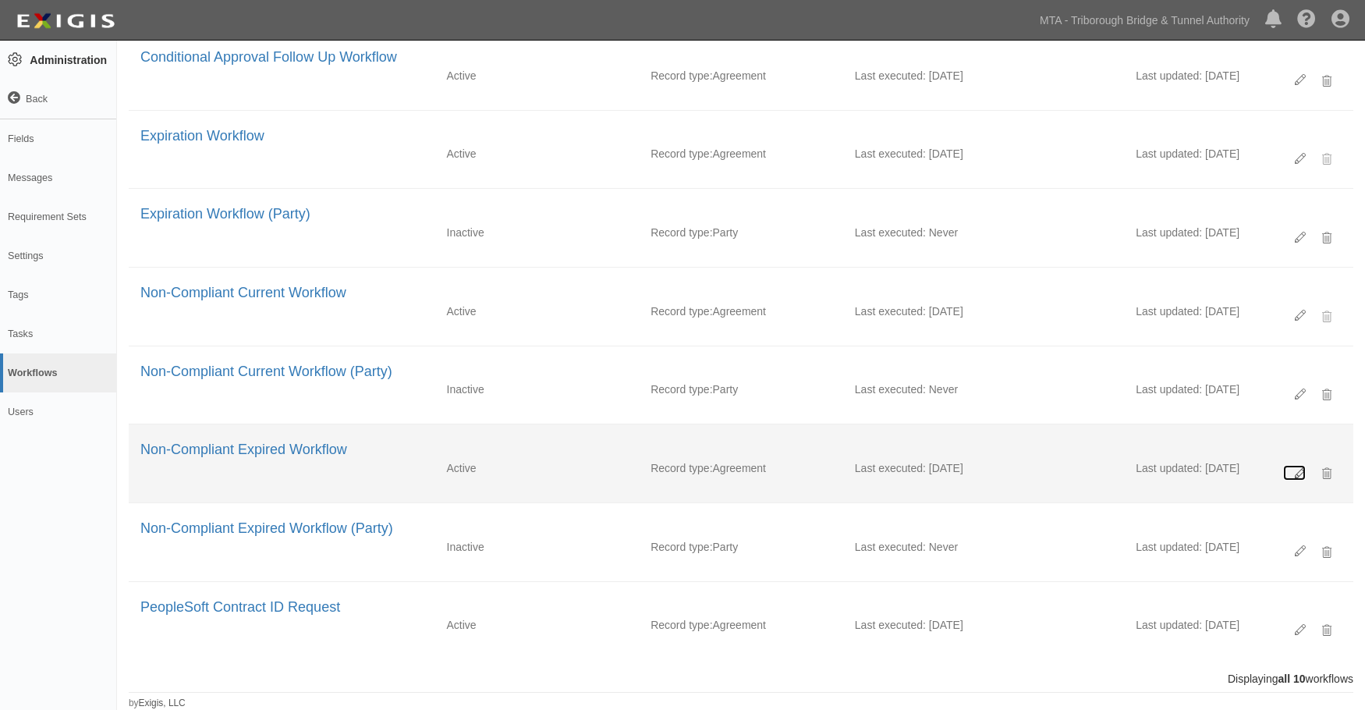
click at [1298, 469] on icon at bounding box center [1299, 473] width 11 height 11
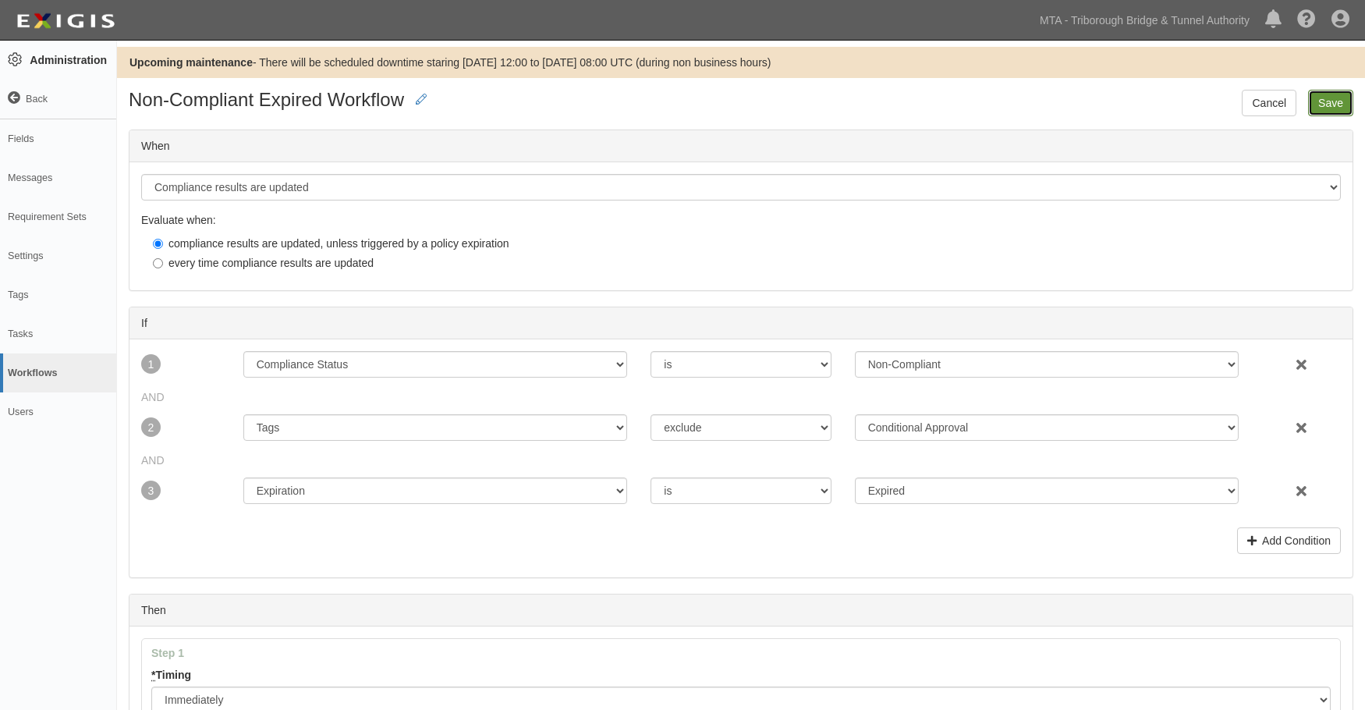
click at [1323, 98] on input "Save" at bounding box center [1330, 103] width 45 height 27
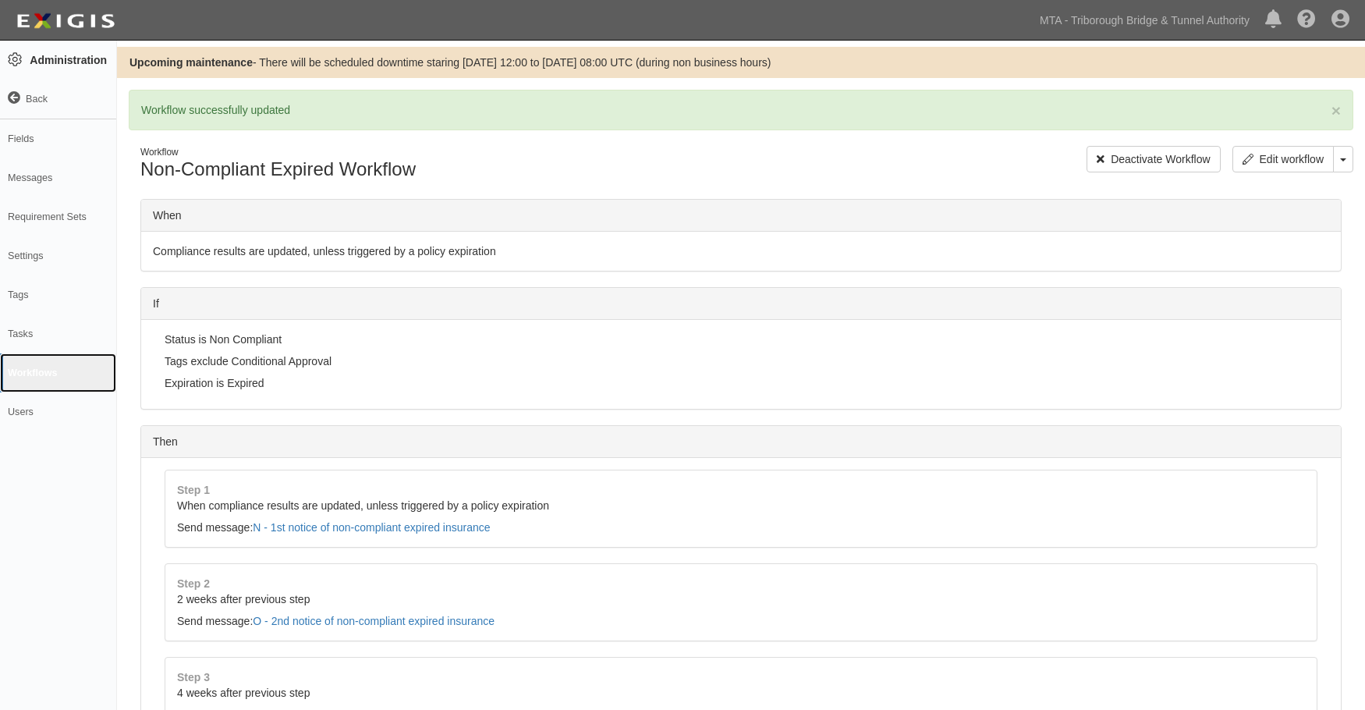
click at [46, 366] on link "Workflows" at bounding box center [58, 372] width 116 height 39
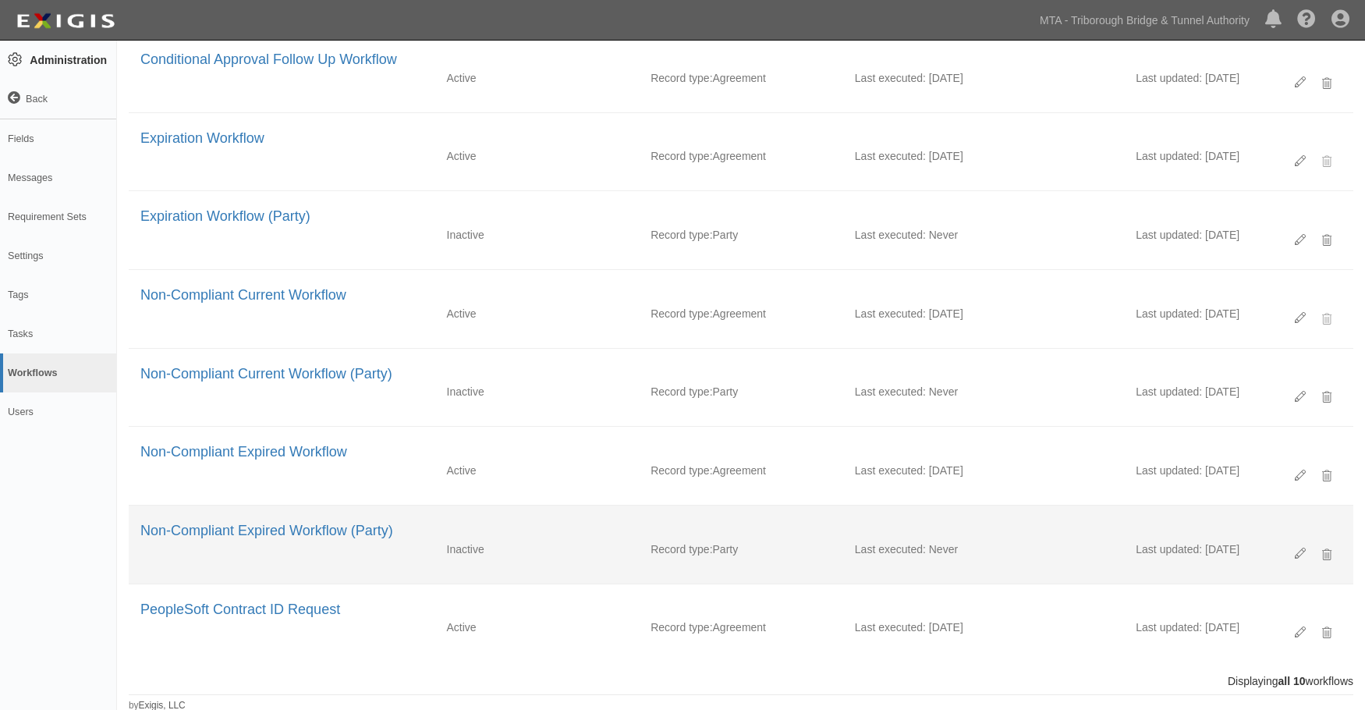
scroll to position [282, 0]
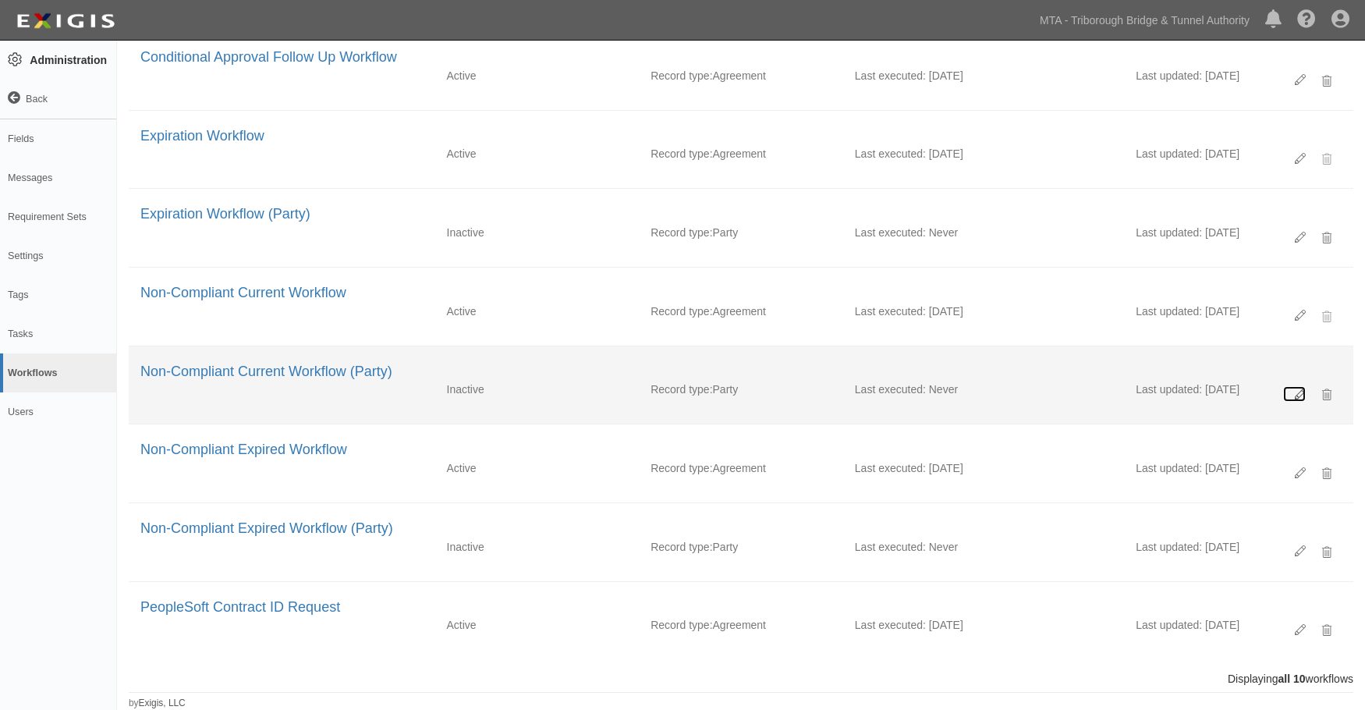
click at [1298, 390] on icon at bounding box center [1299, 394] width 11 height 11
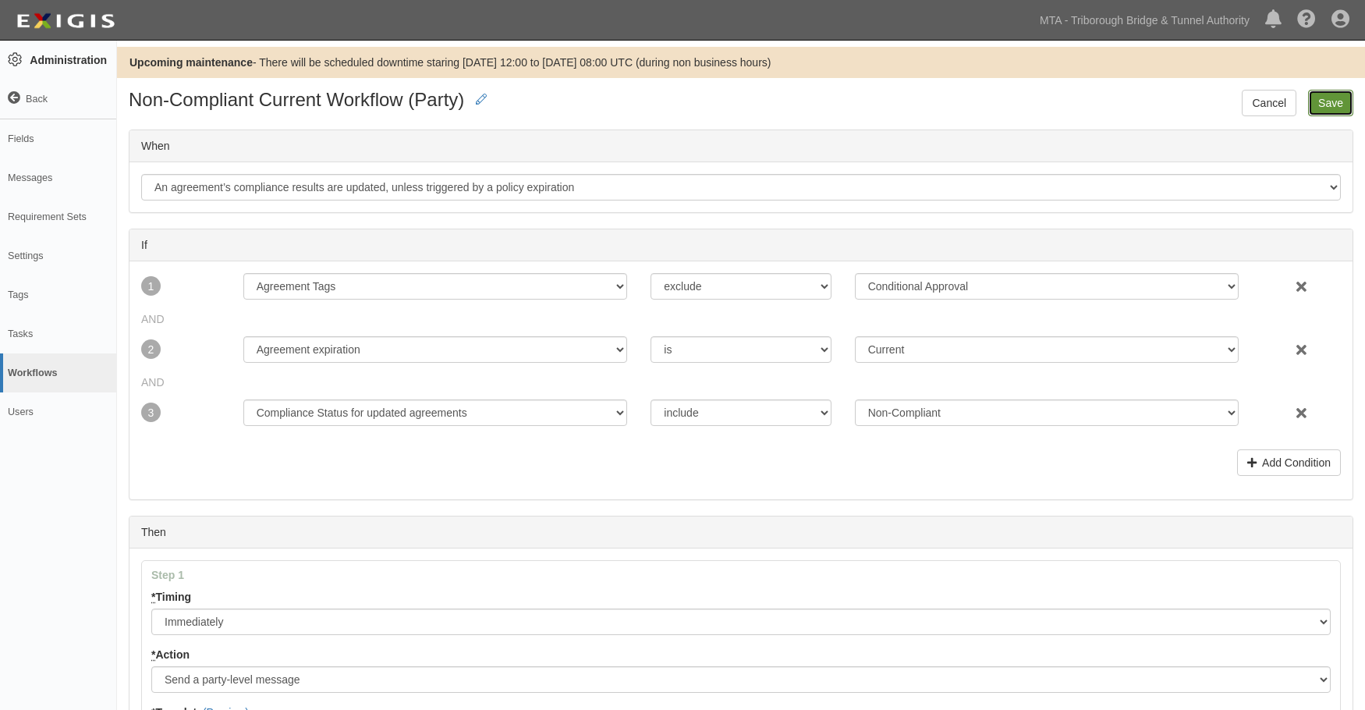
click at [1330, 102] on input "Save" at bounding box center [1330, 103] width 45 height 27
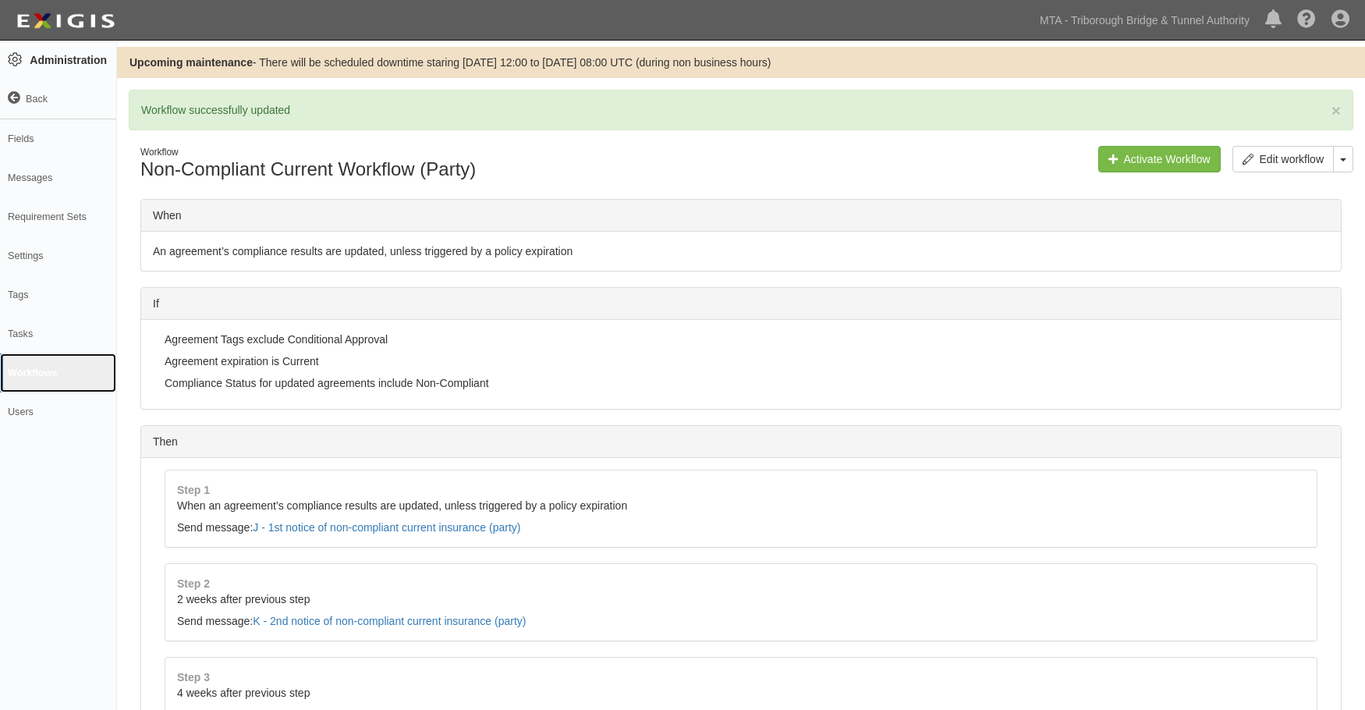
click at [41, 373] on link "Workflows" at bounding box center [58, 372] width 116 height 39
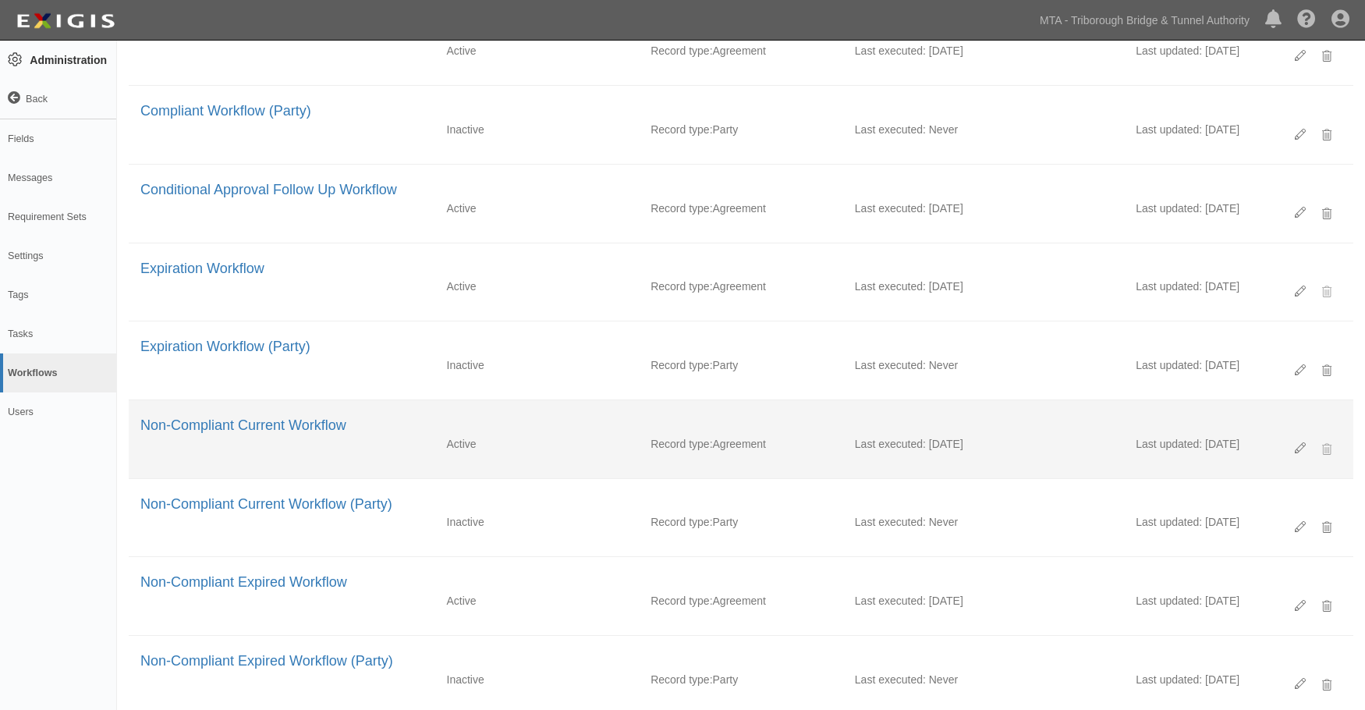
scroll to position [234, 0]
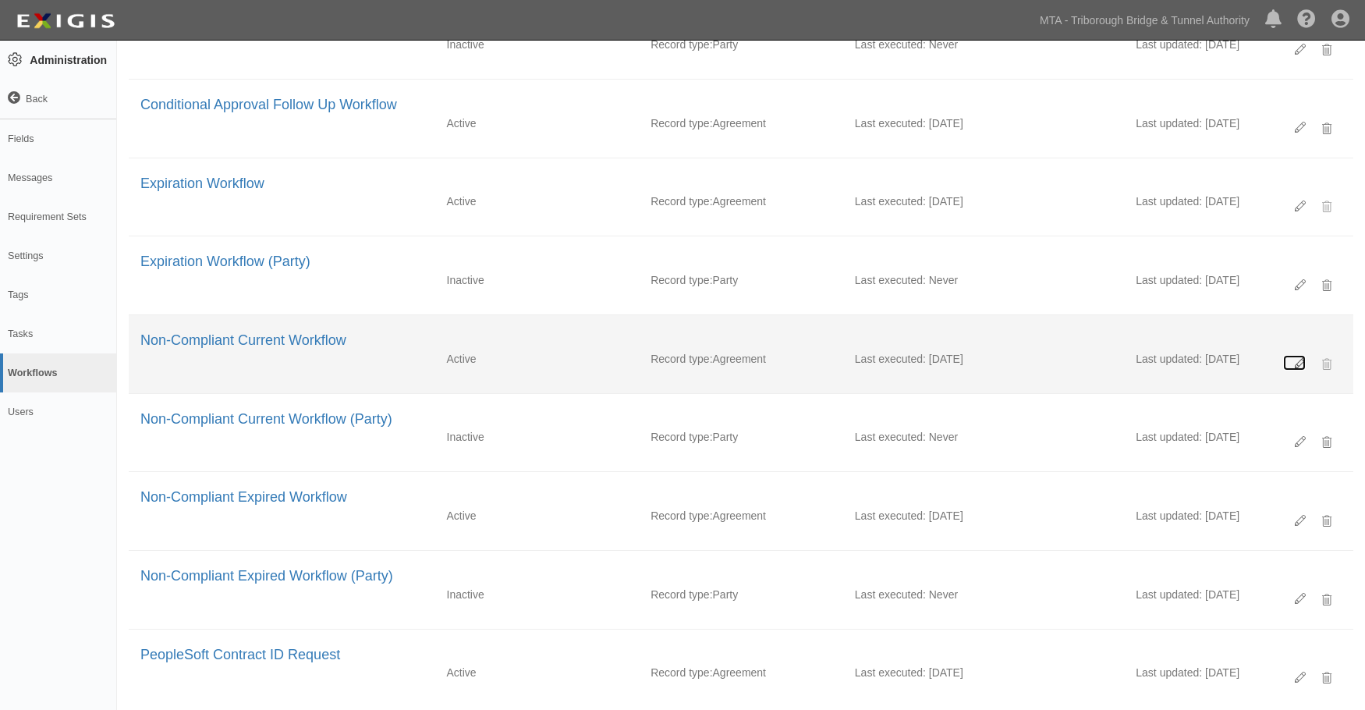
click at [1296, 358] on icon at bounding box center [1299, 363] width 11 height 11
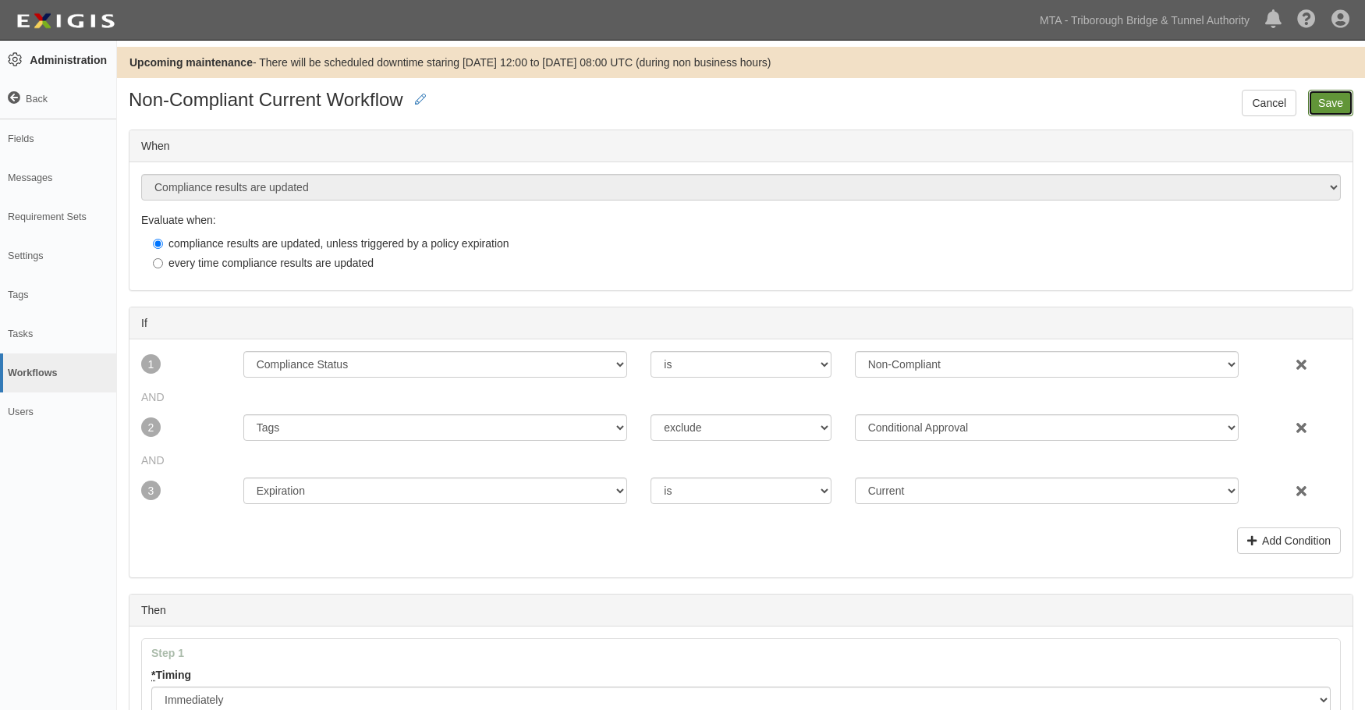
click at [1338, 95] on input "Save" at bounding box center [1330, 103] width 45 height 27
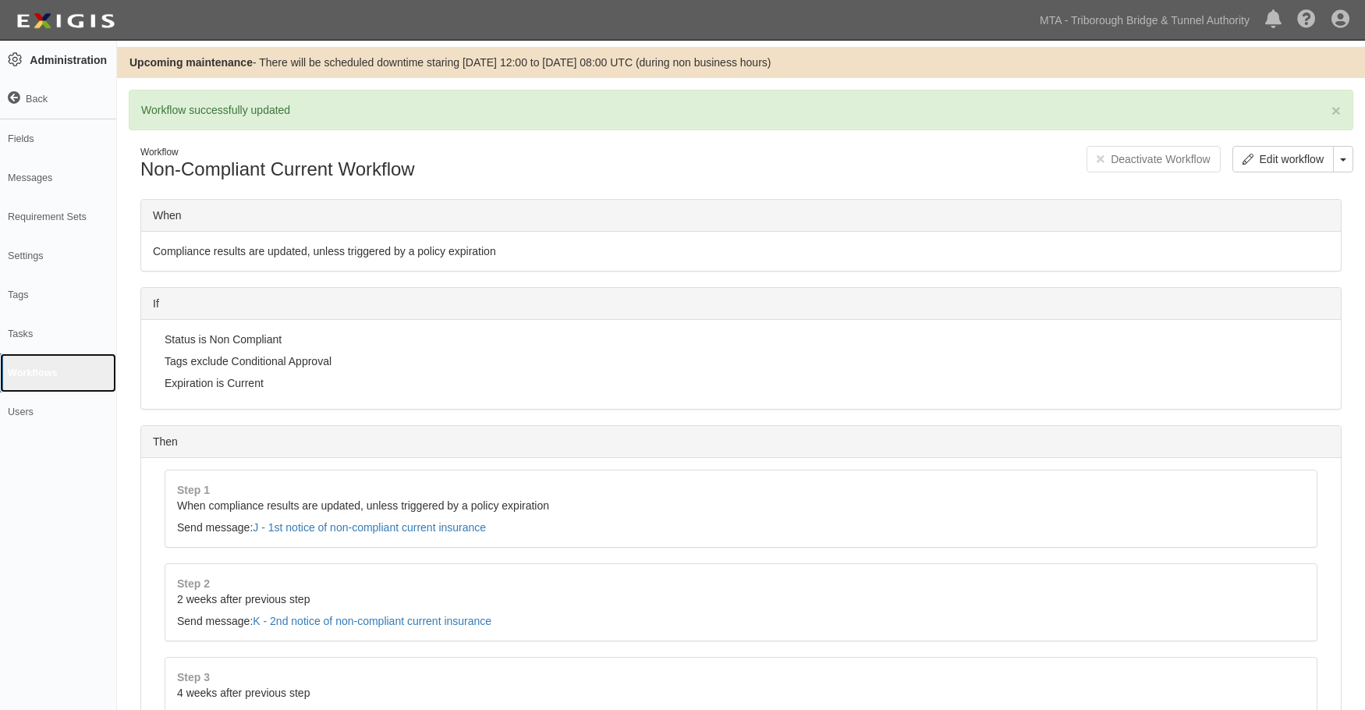
click at [30, 371] on link "Workflows" at bounding box center [58, 372] width 116 height 39
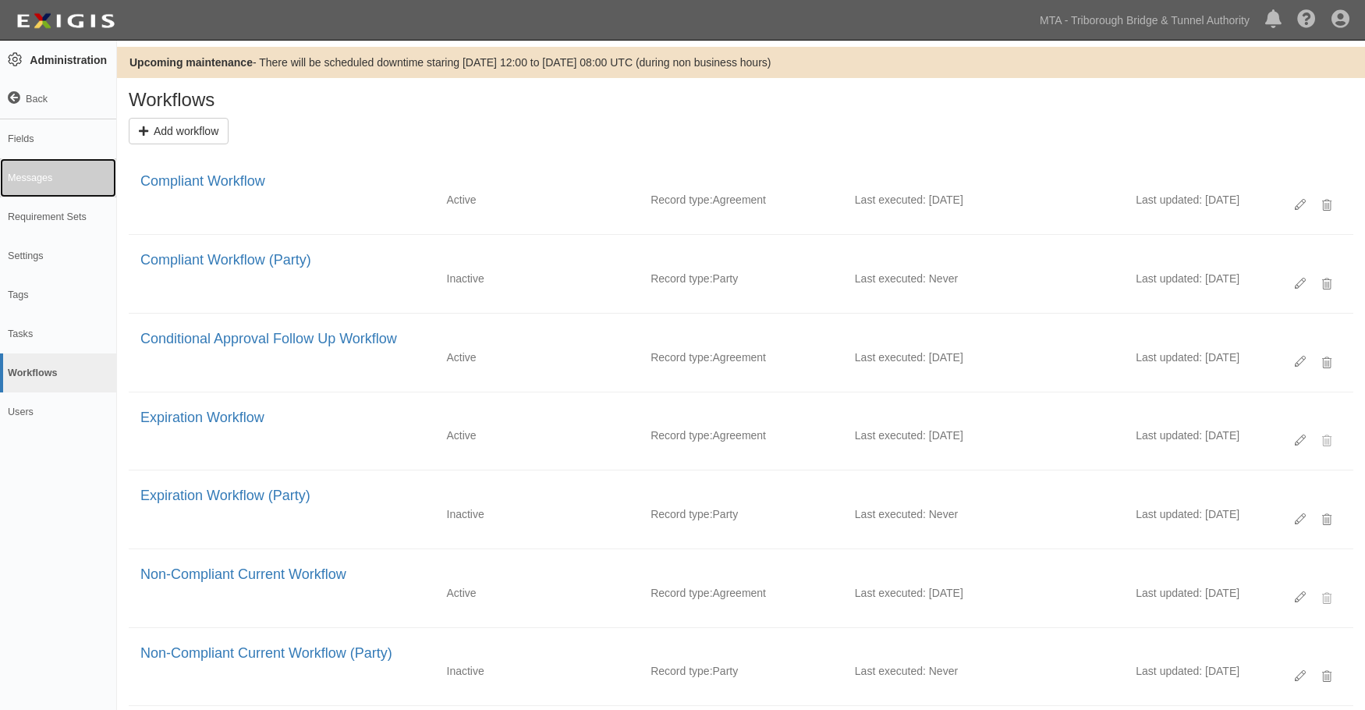
click at [13, 172] on link "Messages" at bounding box center [58, 177] width 116 height 39
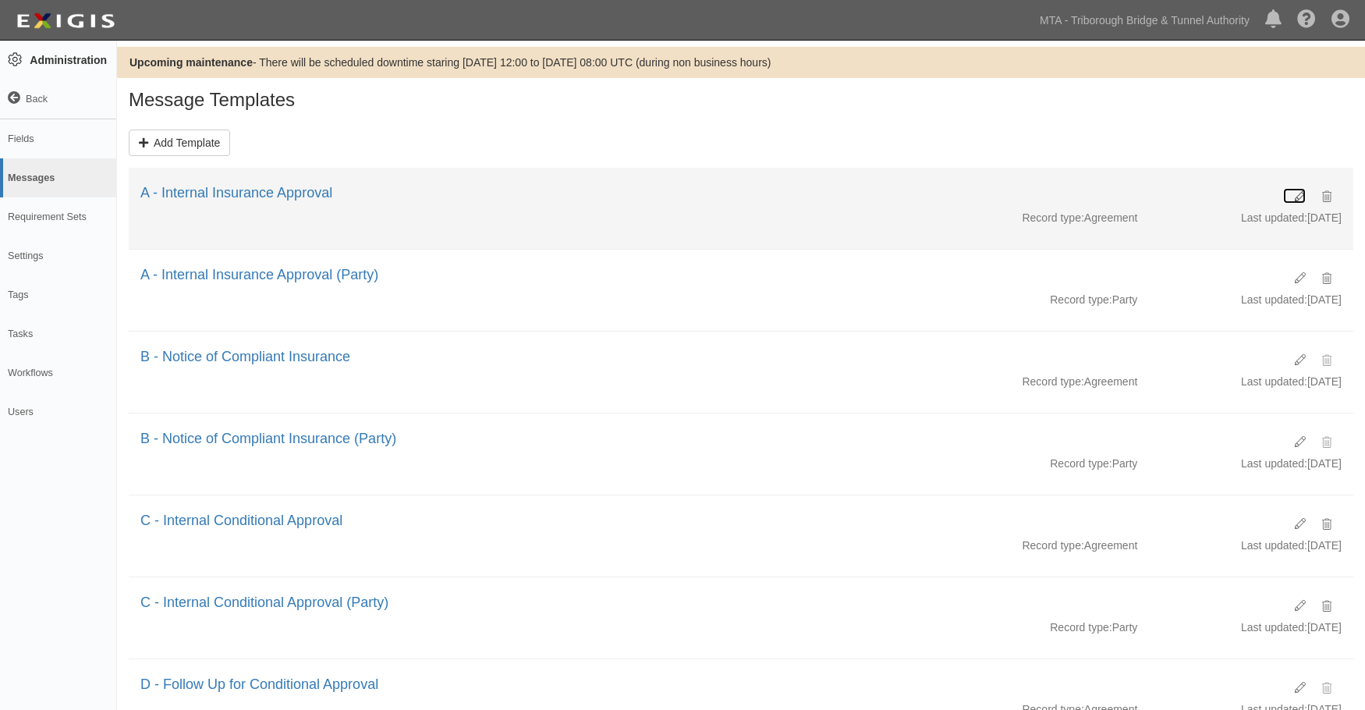
click at [1298, 201] on icon at bounding box center [1299, 196] width 11 height 11
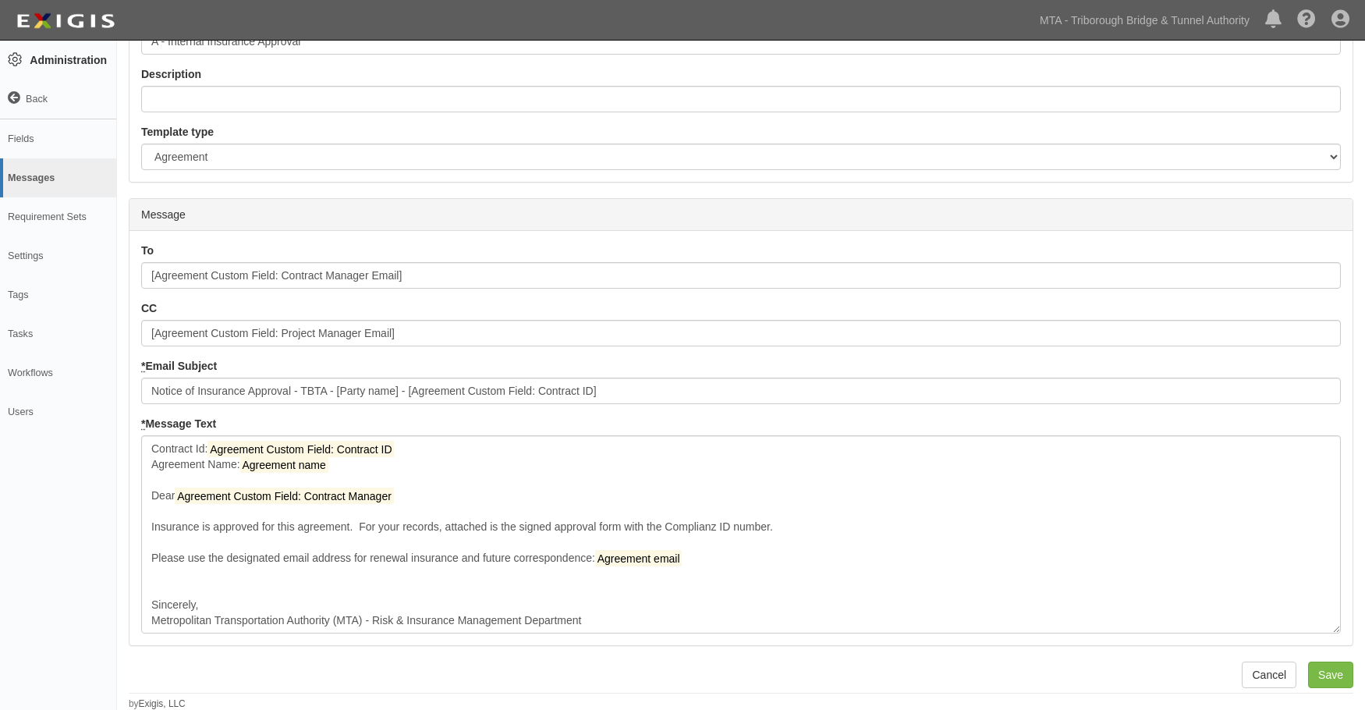
scroll to position [154, 0]
click at [1318, 662] on input "Save" at bounding box center [1330, 673] width 45 height 27
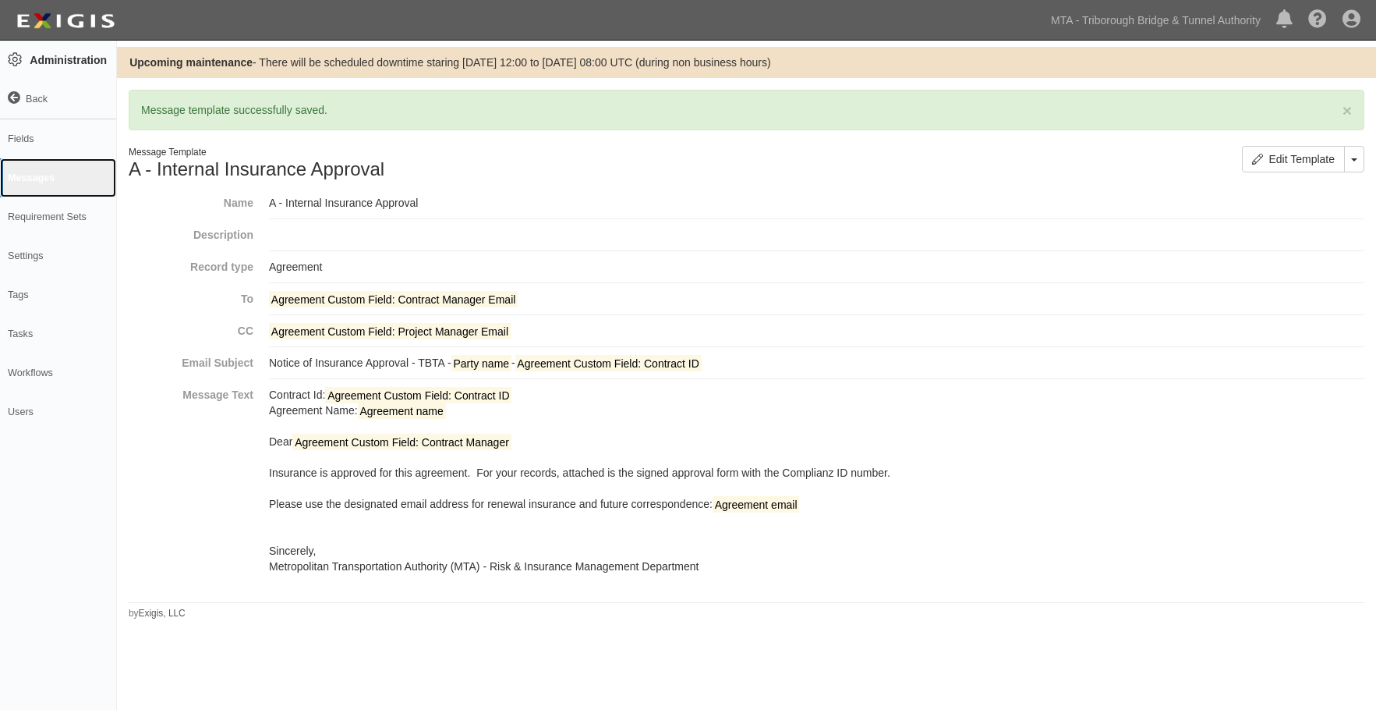
click at [36, 179] on link "Messages" at bounding box center [58, 177] width 116 height 39
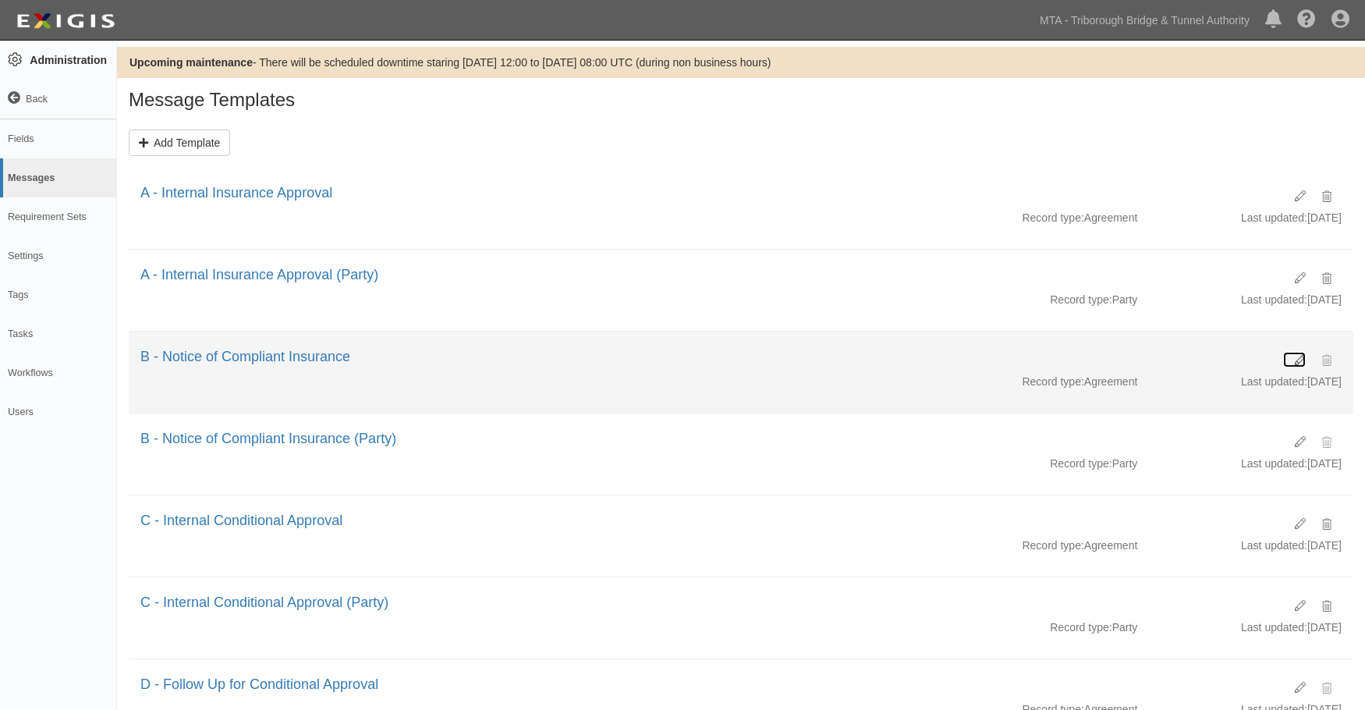
click at [1298, 358] on icon at bounding box center [1299, 360] width 11 height 11
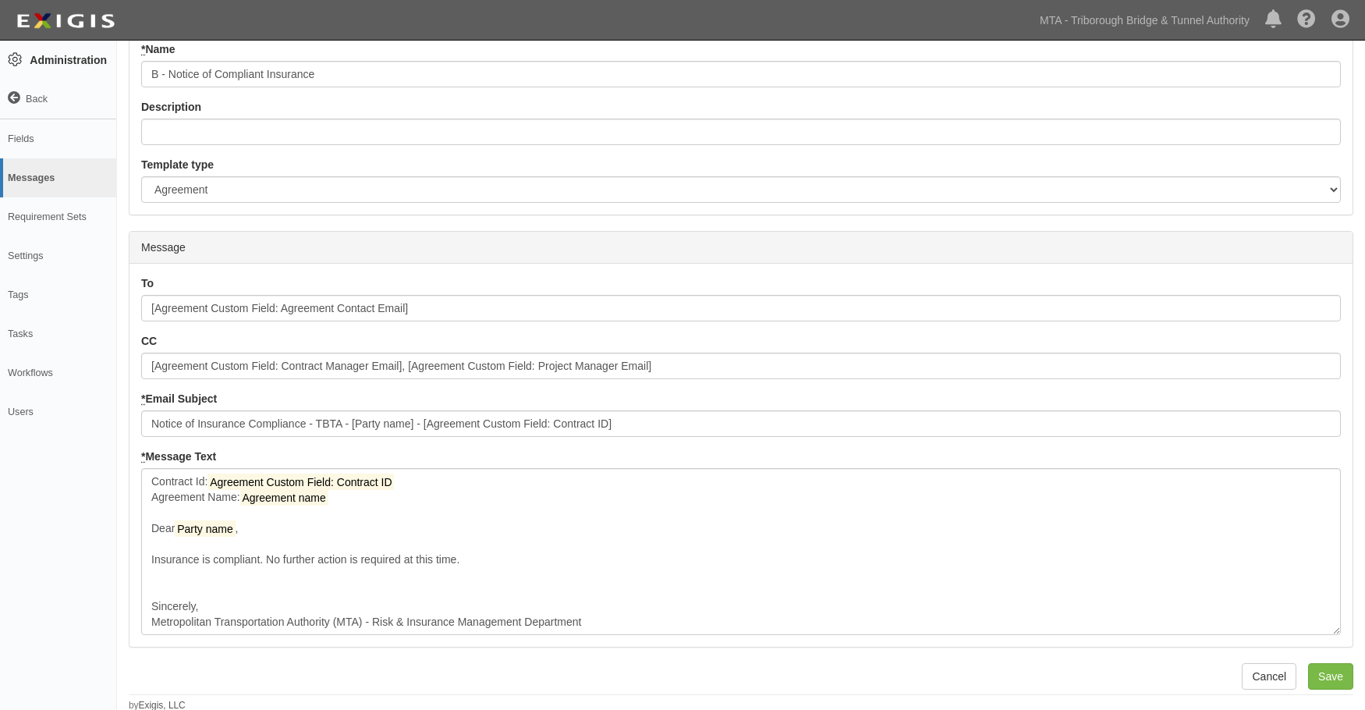
scroll to position [123, 0]
click at [1328, 679] on input "Save" at bounding box center [1330, 673] width 45 height 27
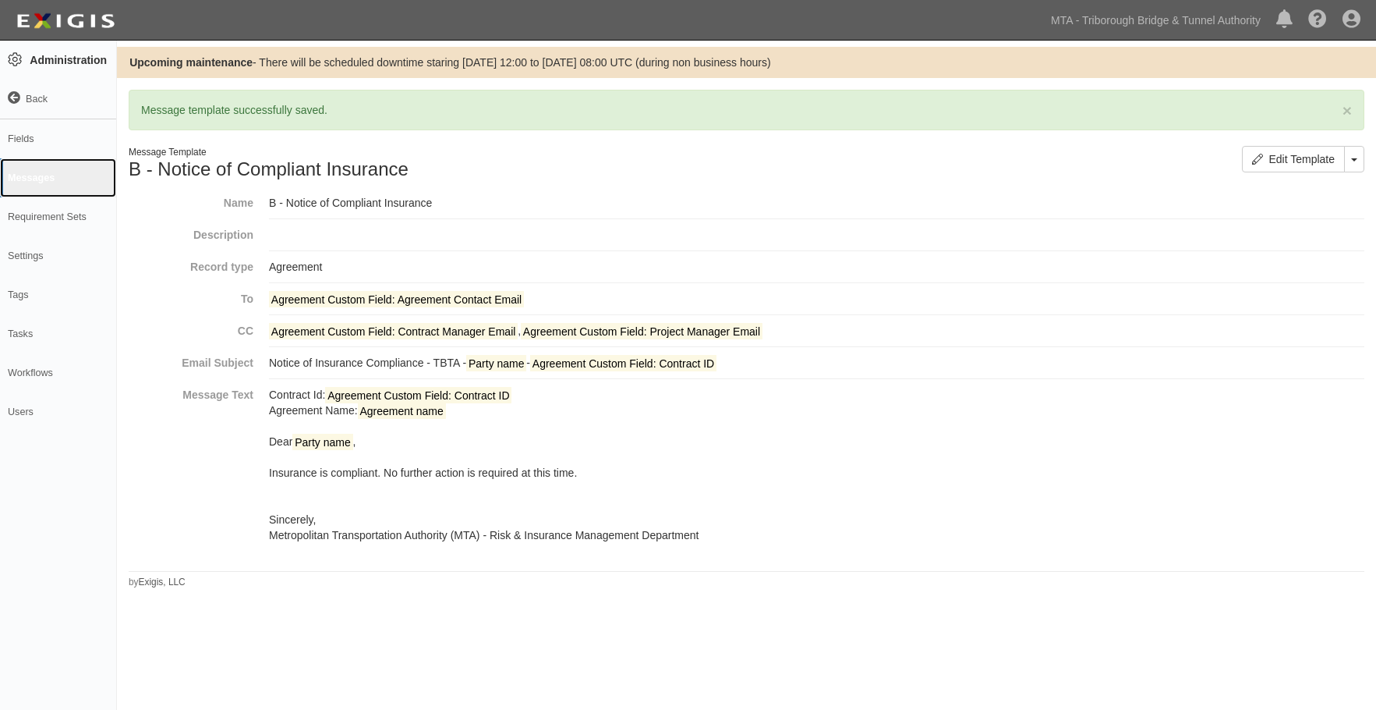
click at [26, 181] on link "Messages" at bounding box center [58, 177] width 116 height 39
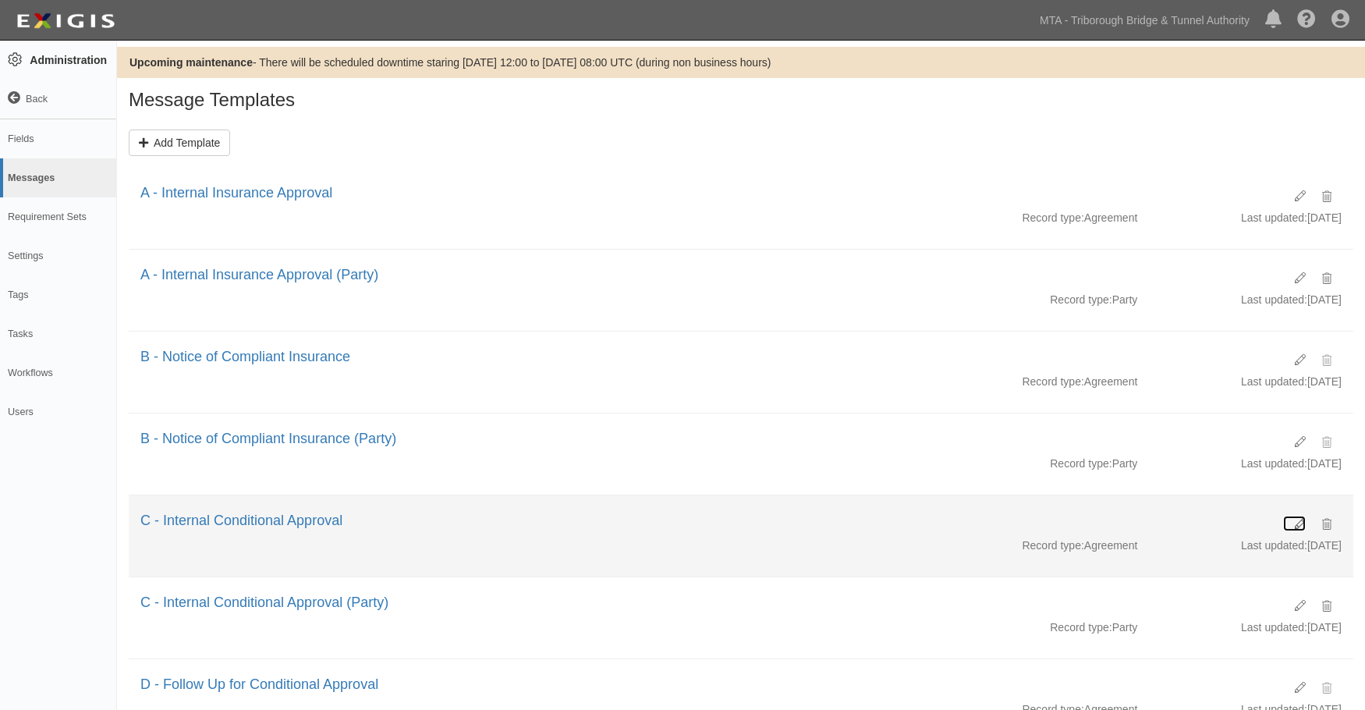
click at [1302, 526] on icon at bounding box center [1299, 524] width 11 height 11
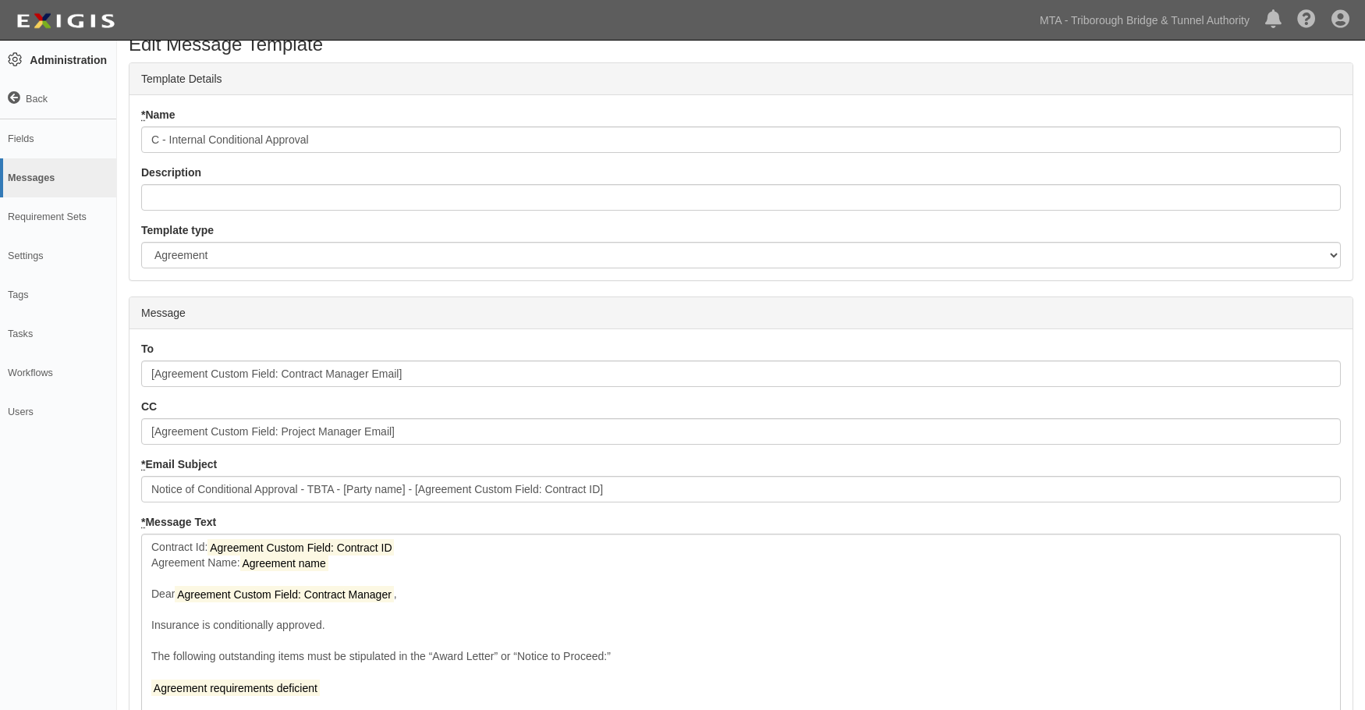
scroll to position [232, 0]
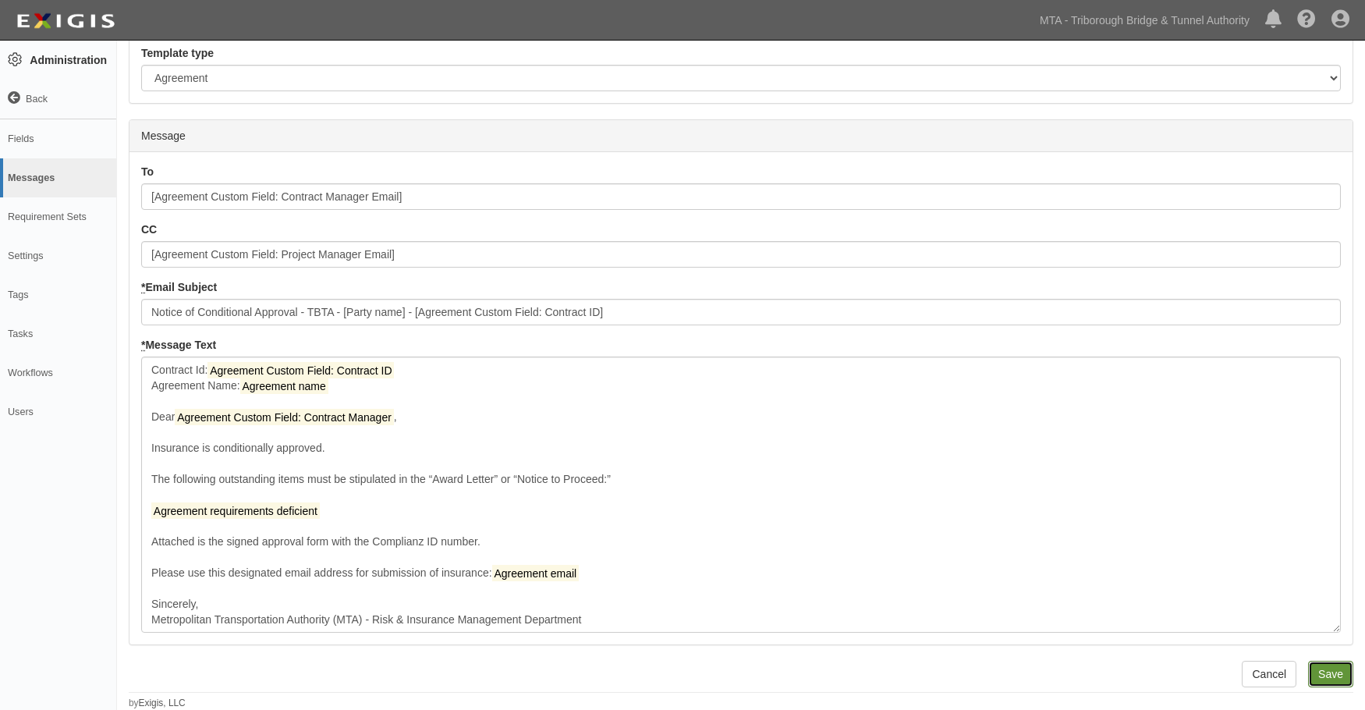
click at [1322, 670] on input "Save" at bounding box center [1330, 673] width 45 height 27
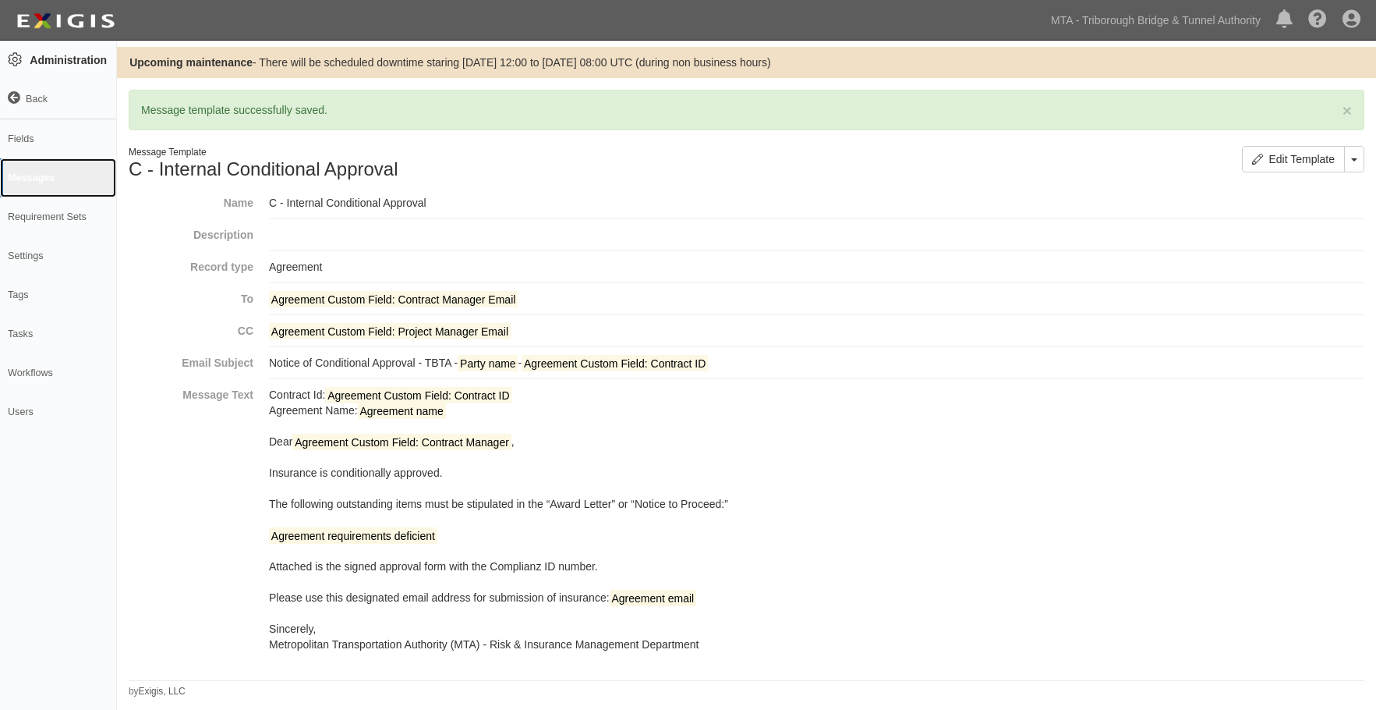
click at [22, 171] on link "Messages" at bounding box center [58, 177] width 116 height 39
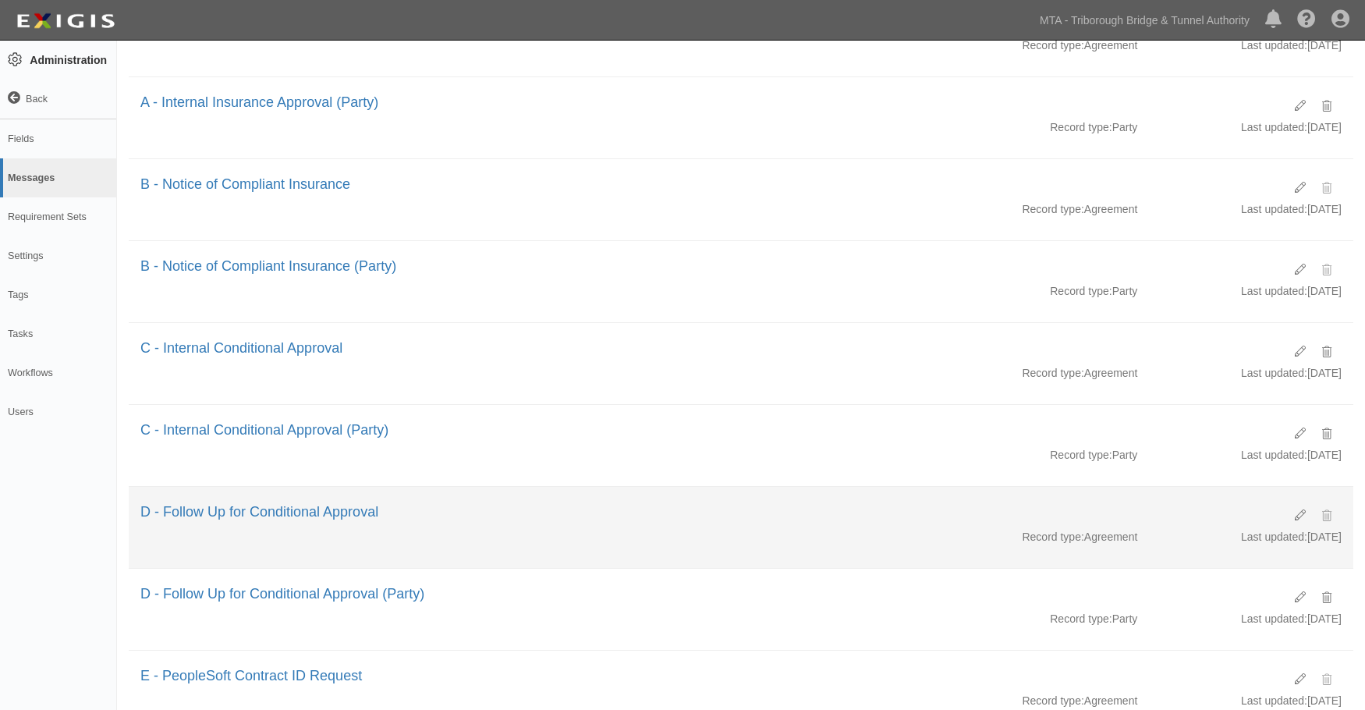
scroll to position [195, 0]
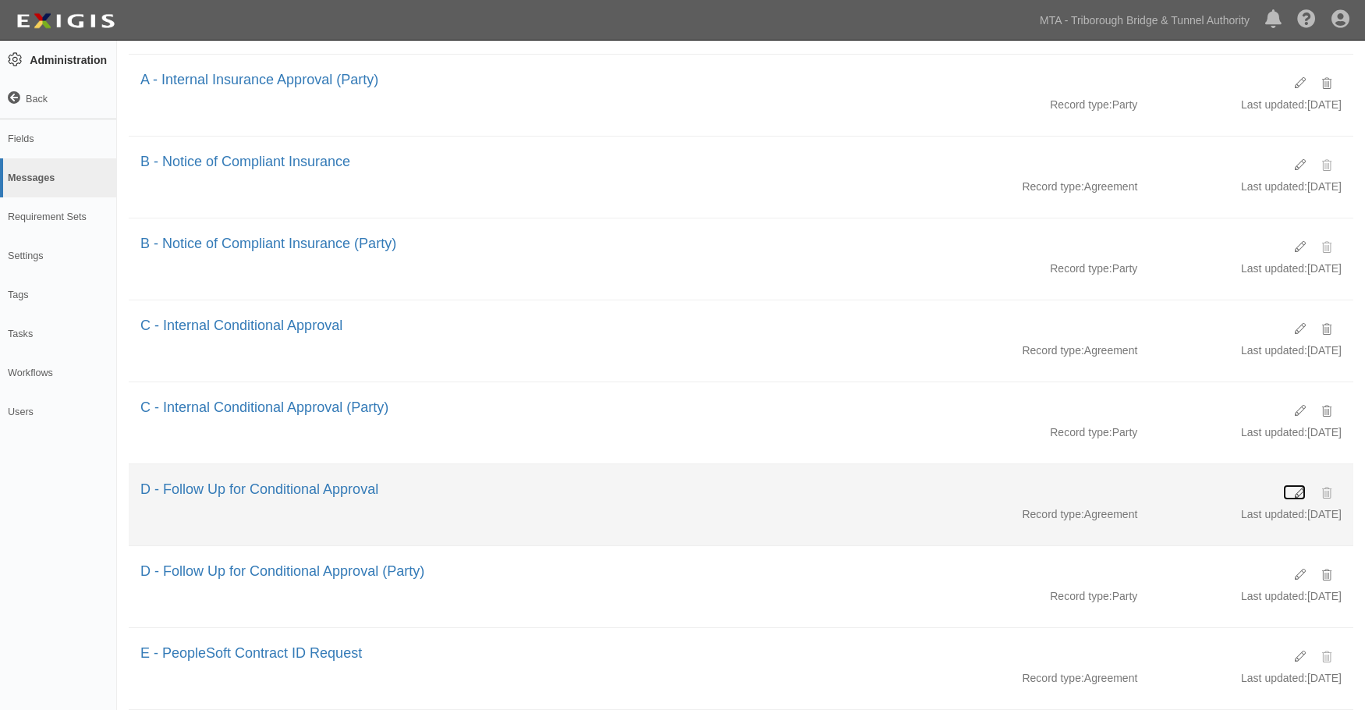
click at [1301, 494] on icon at bounding box center [1299, 492] width 11 height 11
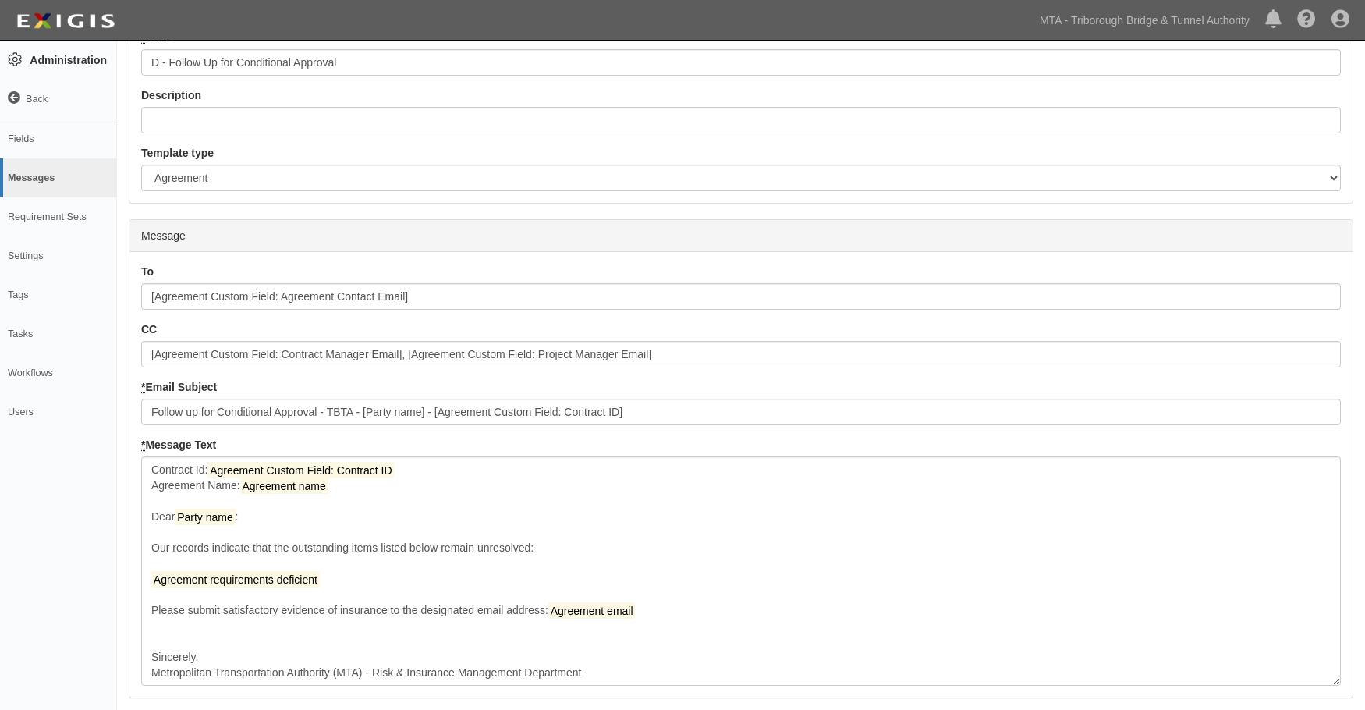
scroll to position [186, 0]
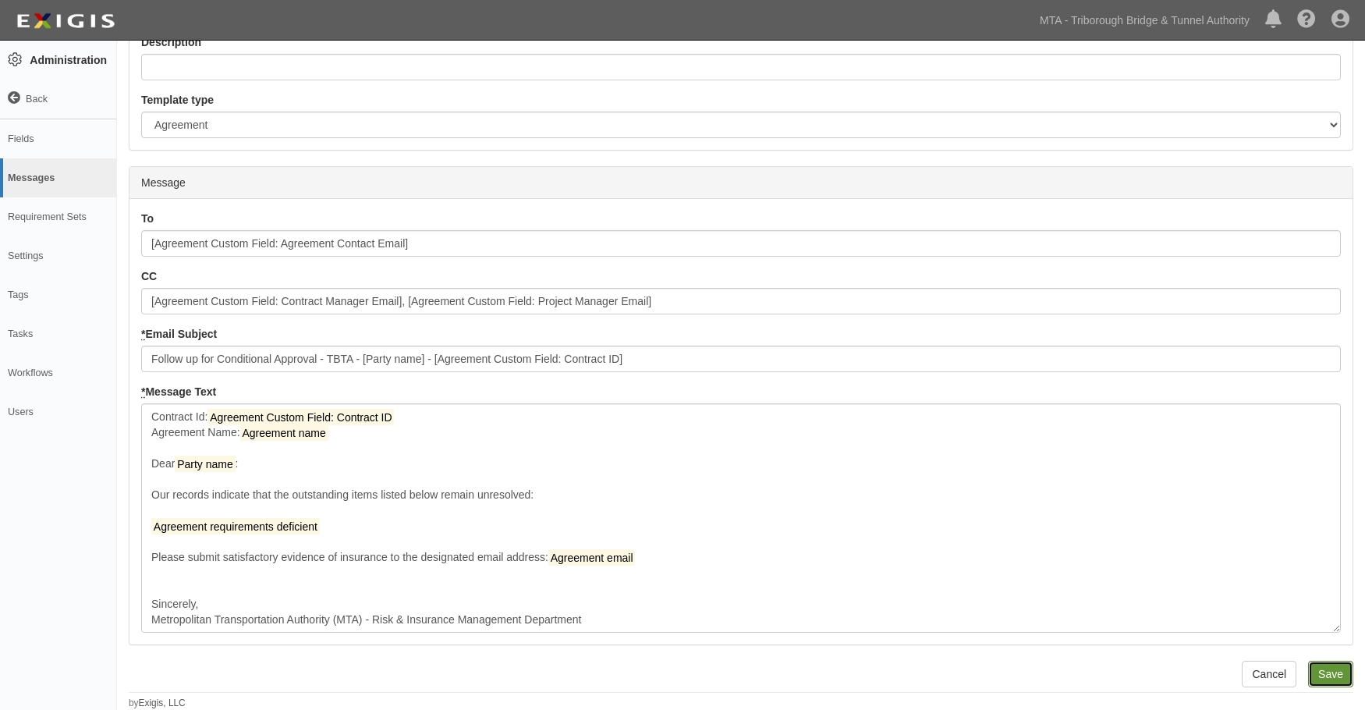
click at [1337, 670] on input "Save" at bounding box center [1330, 673] width 45 height 27
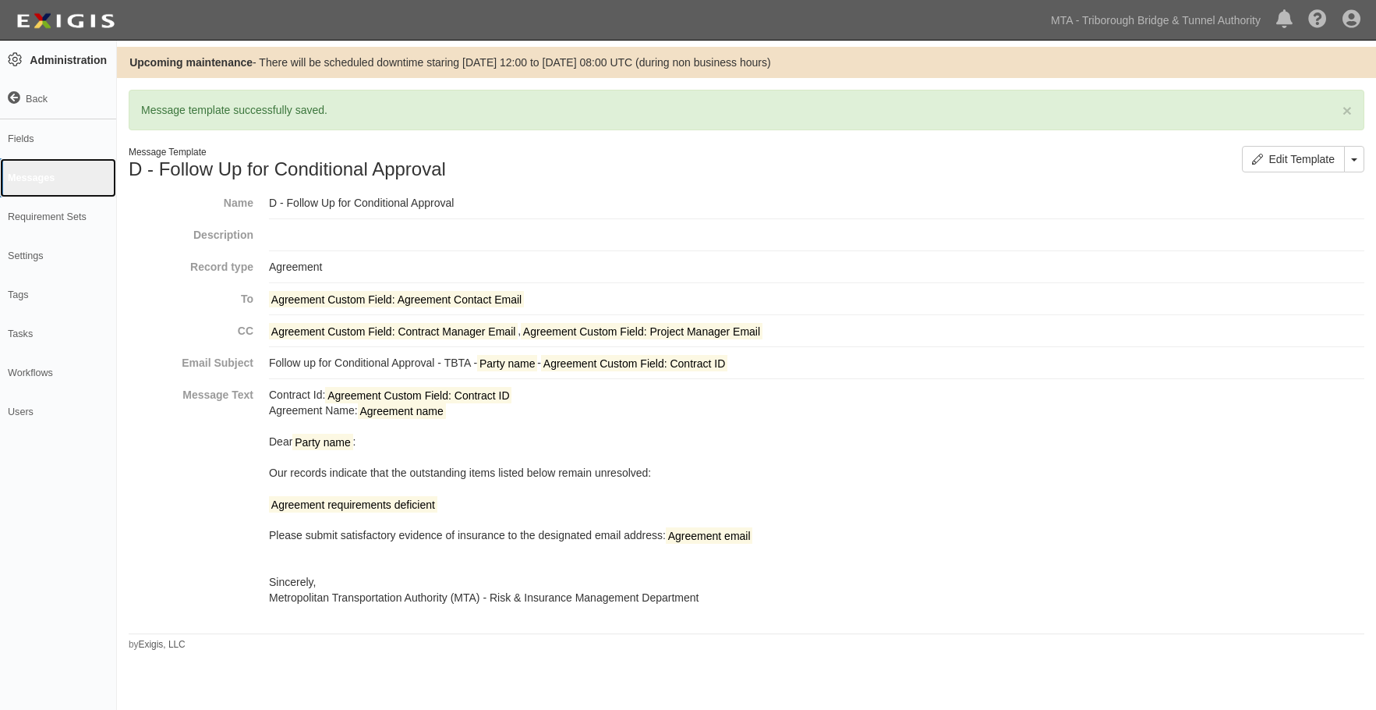
click at [30, 169] on link "Messages" at bounding box center [58, 177] width 116 height 39
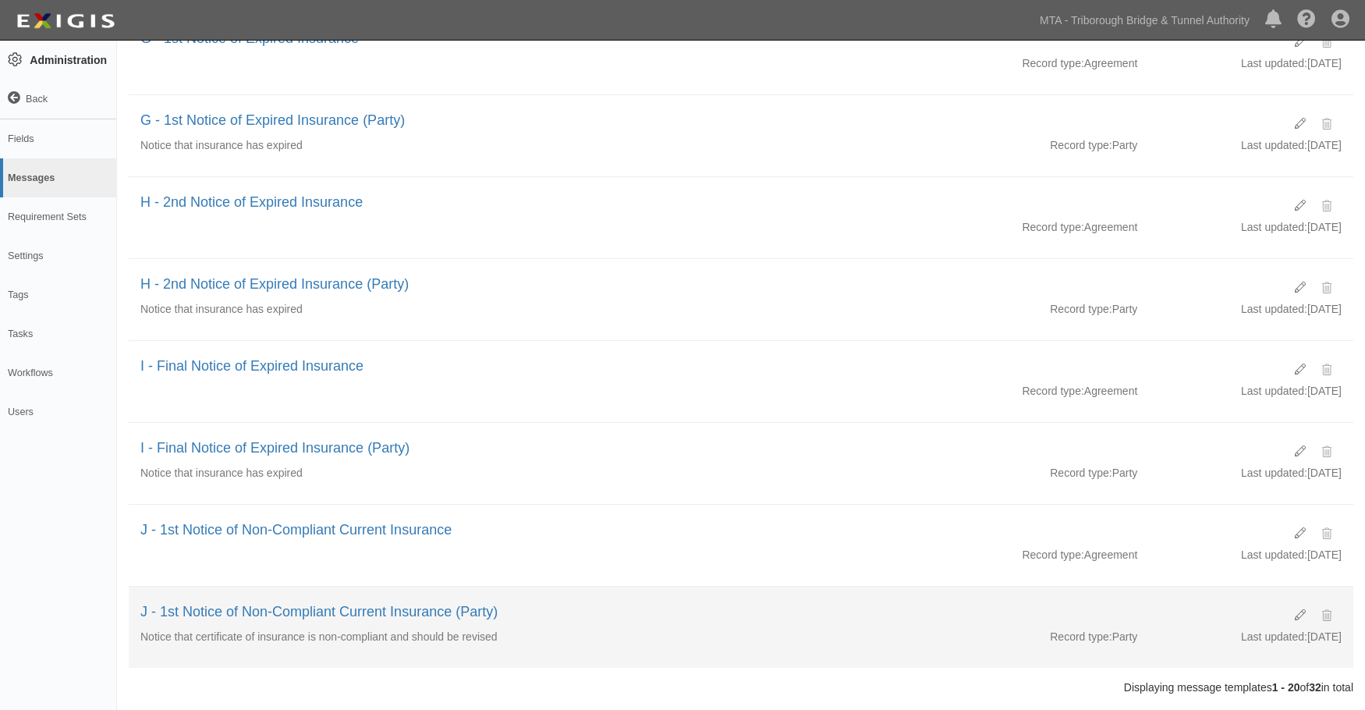
scroll to position [1206, 0]
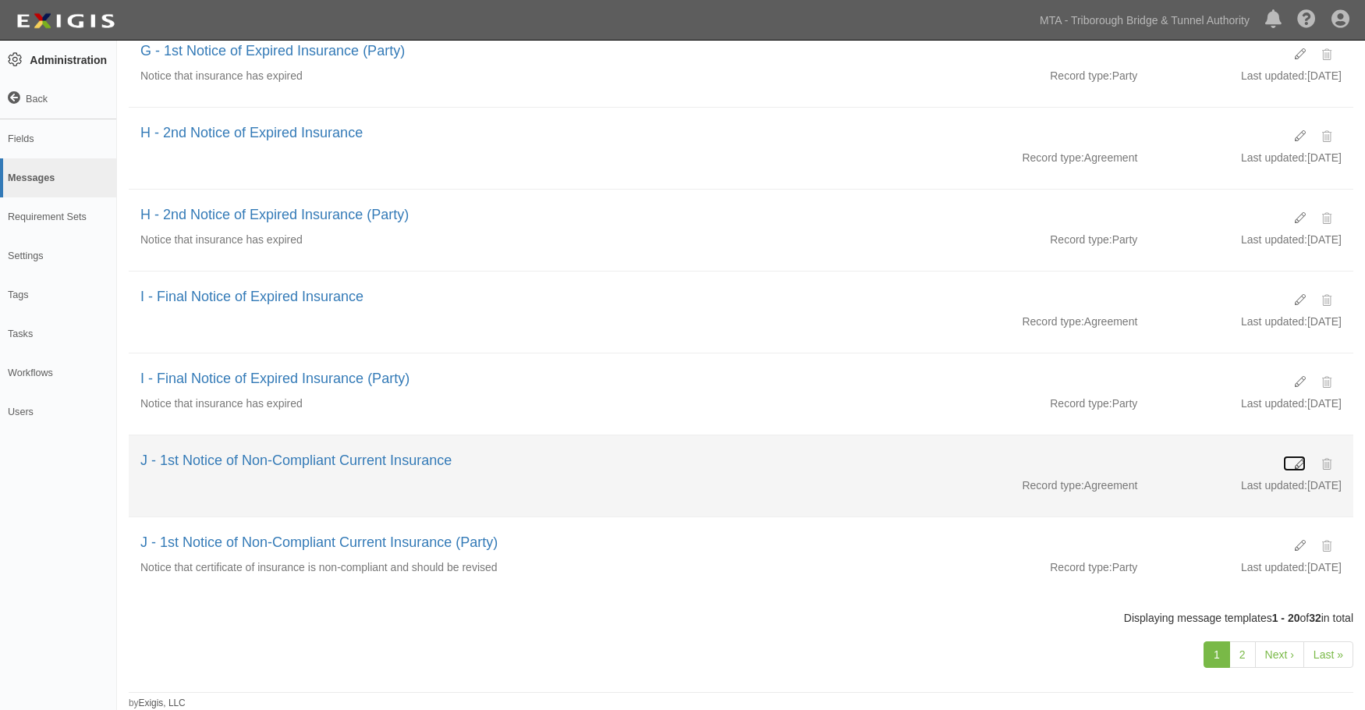
click at [1297, 462] on icon at bounding box center [1299, 464] width 11 height 11
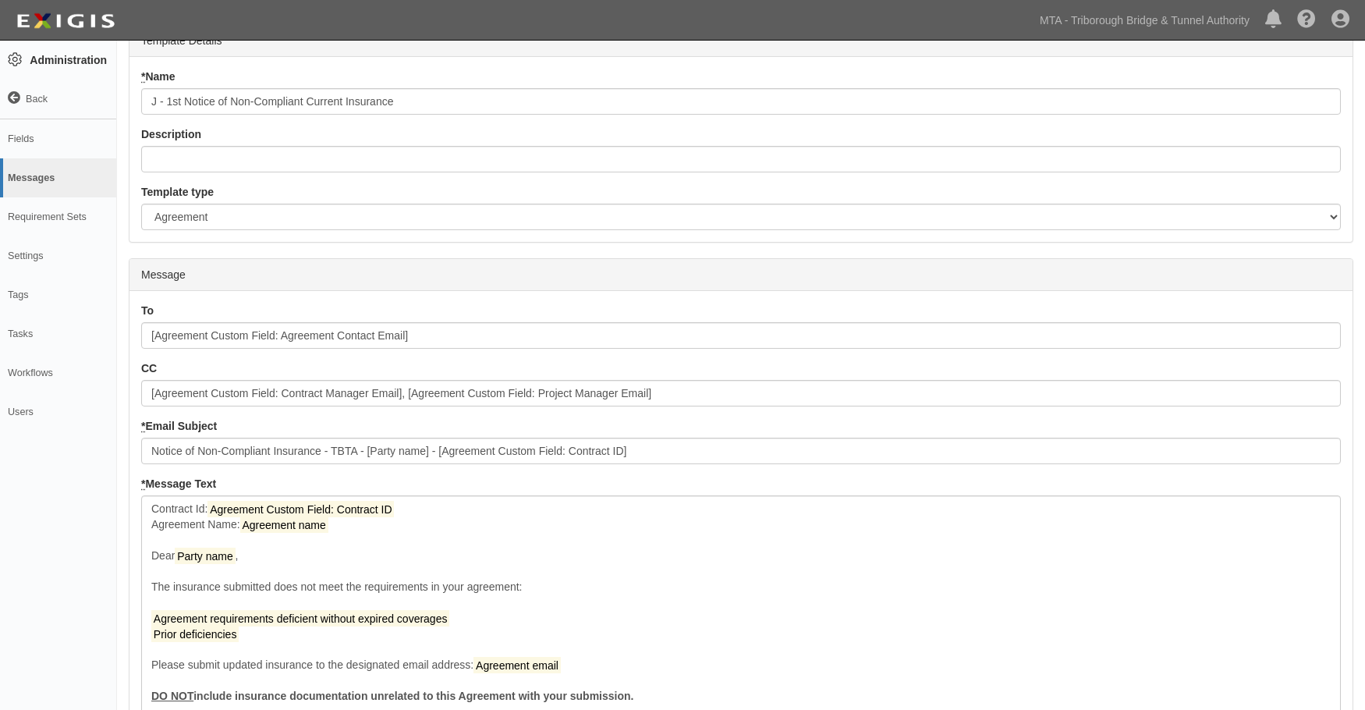
scroll to position [279, 0]
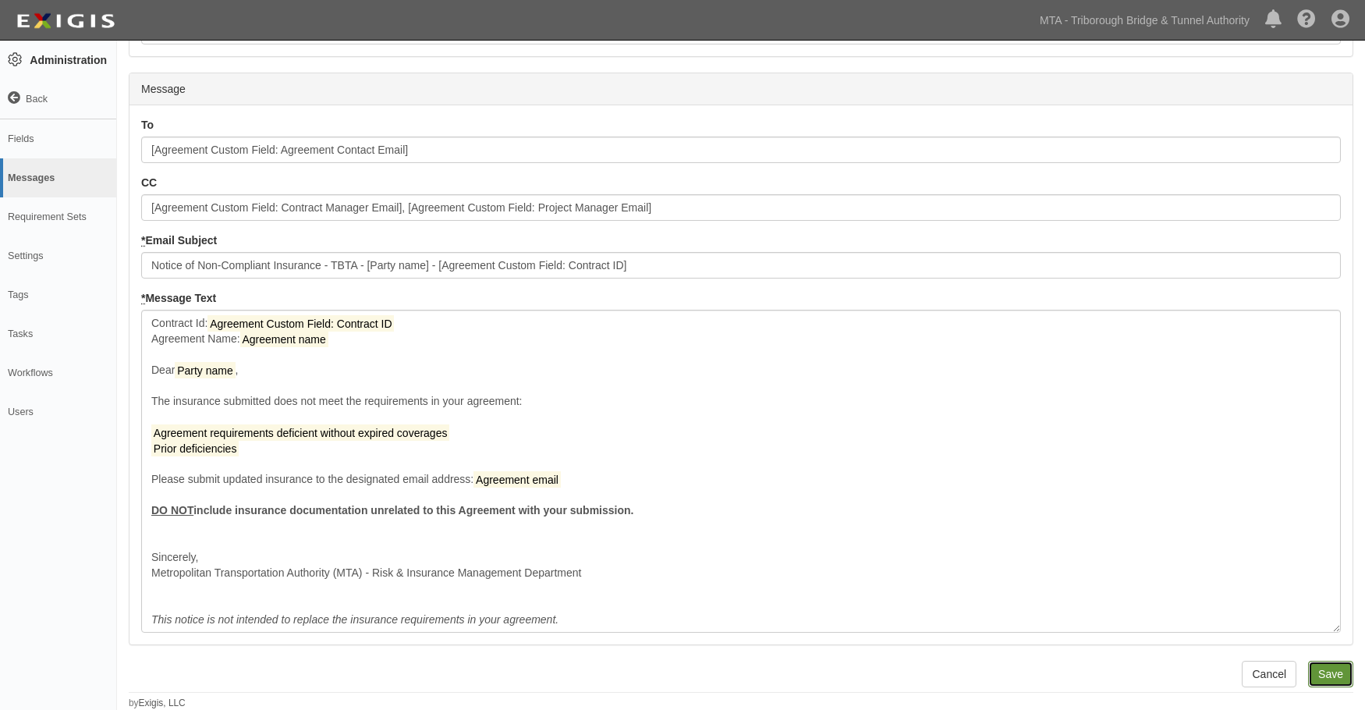
click at [1337, 669] on input "Save" at bounding box center [1330, 673] width 45 height 27
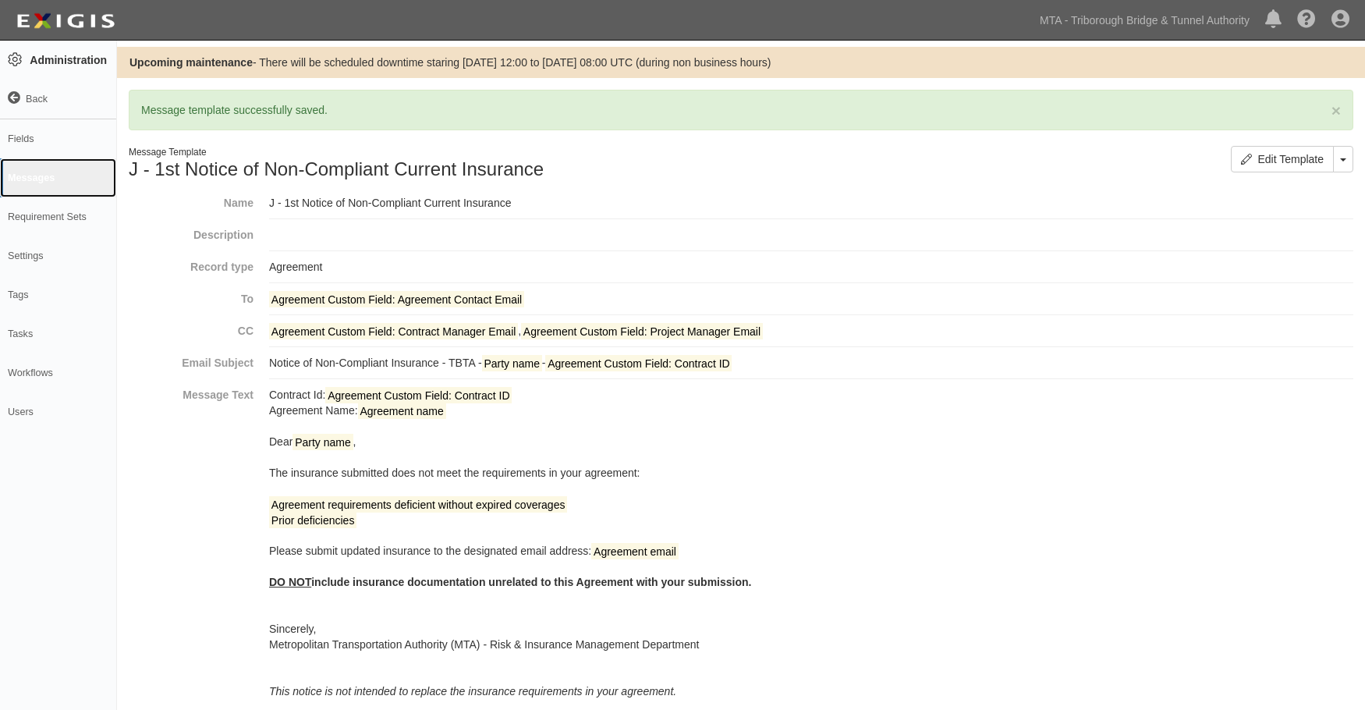
click at [22, 171] on link "Messages" at bounding box center [58, 177] width 116 height 39
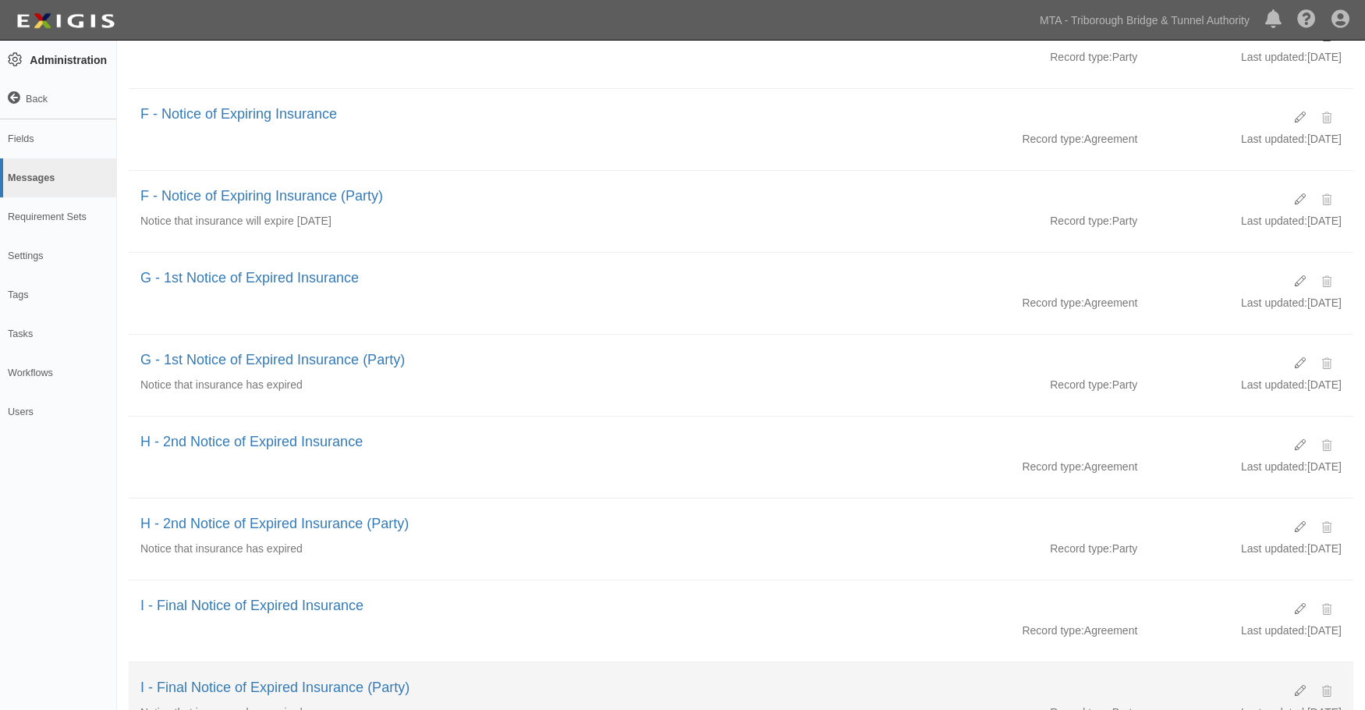
scroll to position [1206, 0]
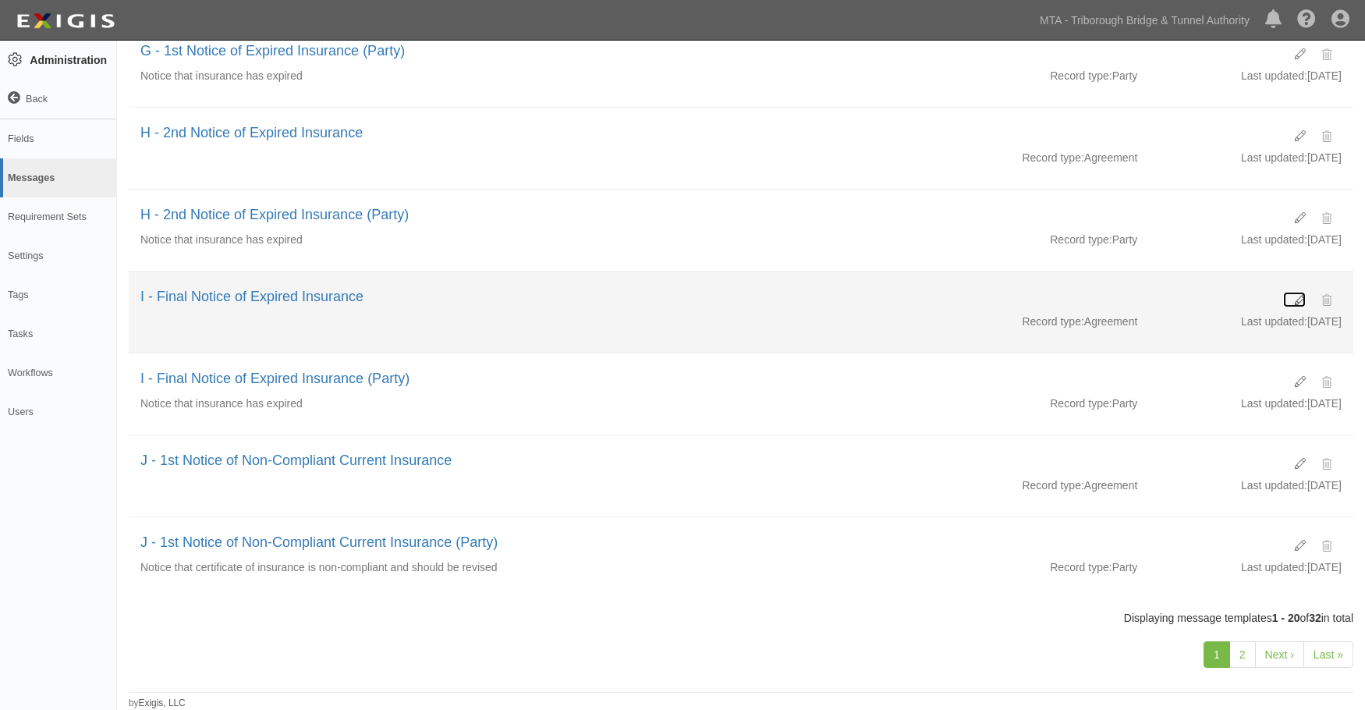
click at [1300, 296] on icon at bounding box center [1299, 300] width 11 height 11
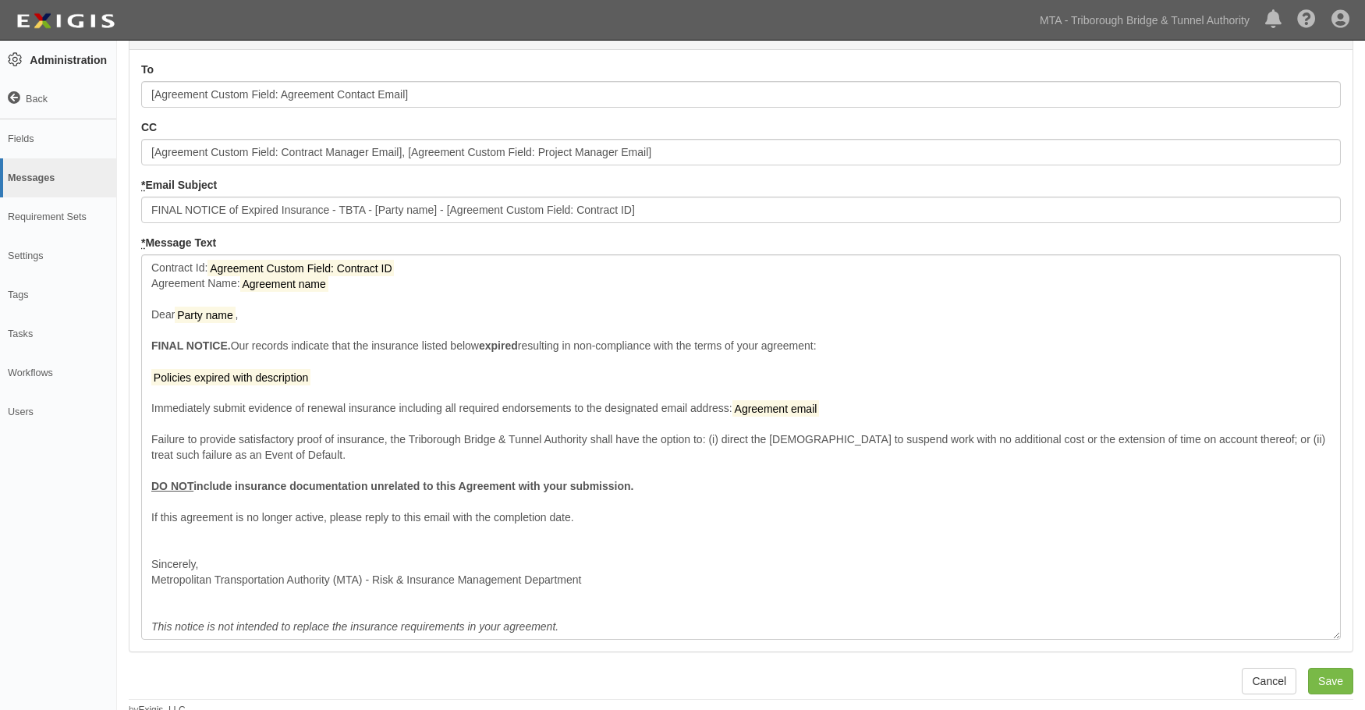
scroll to position [342, 0]
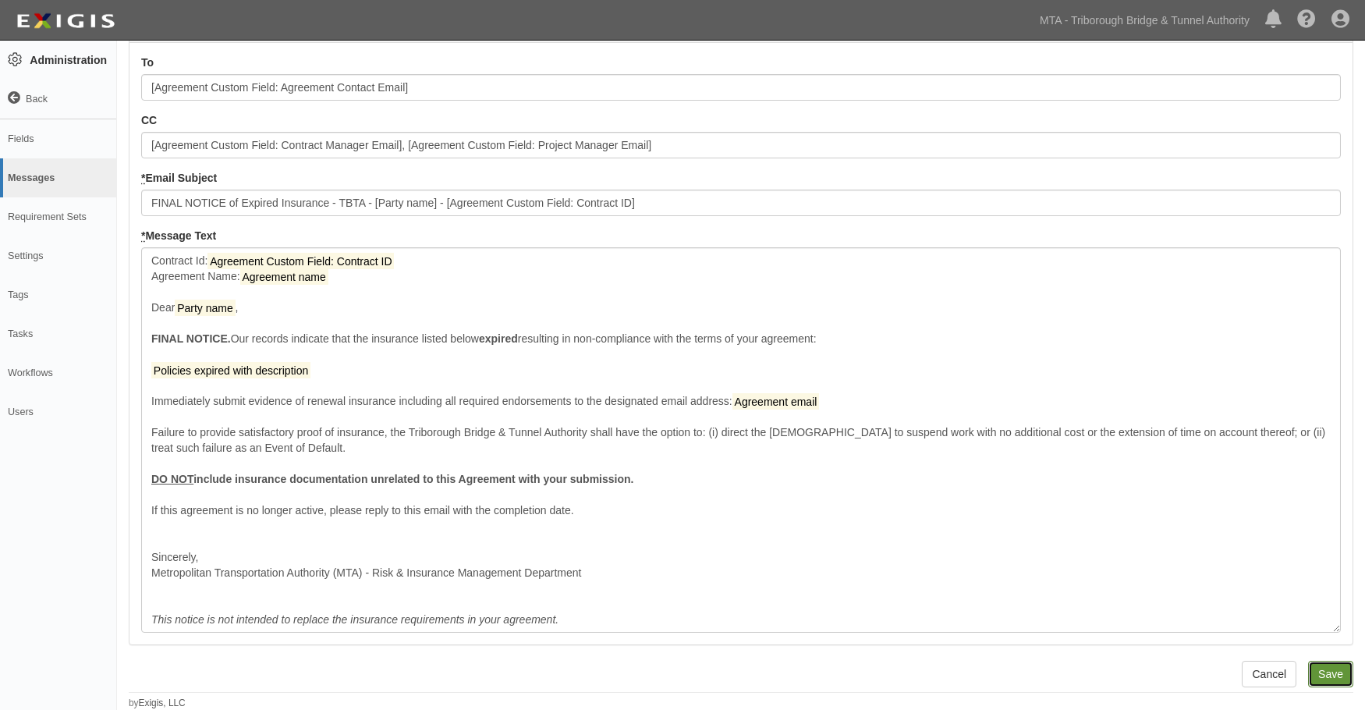
click at [1332, 667] on input "Save" at bounding box center [1330, 673] width 45 height 27
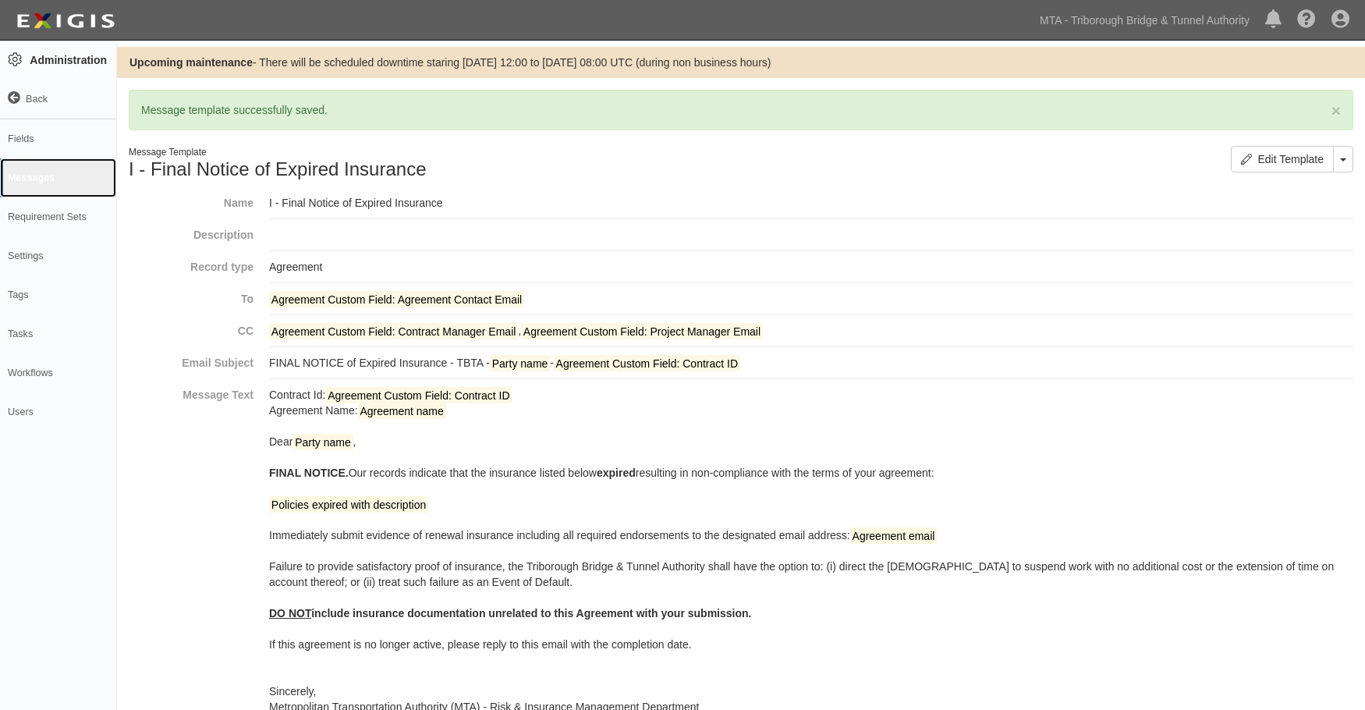
click at [43, 174] on link "Messages" at bounding box center [58, 177] width 116 height 39
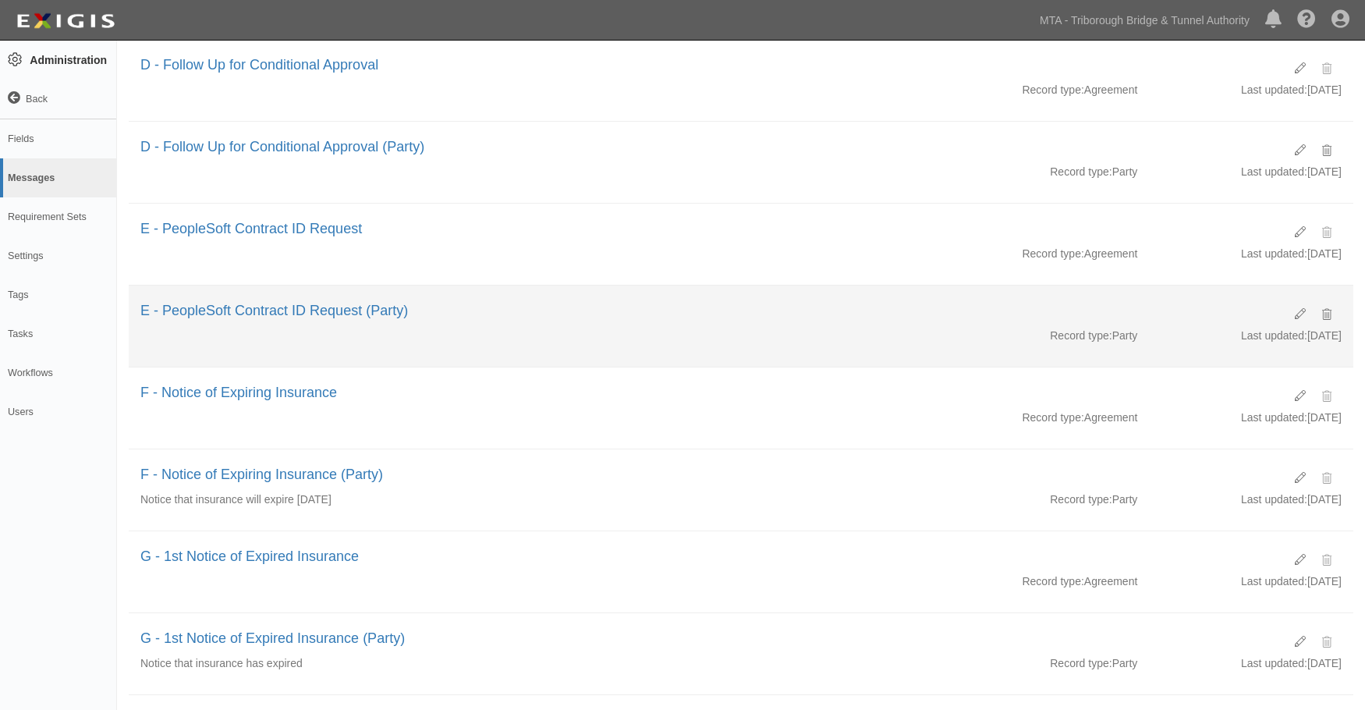
scroll to position [624, 0]
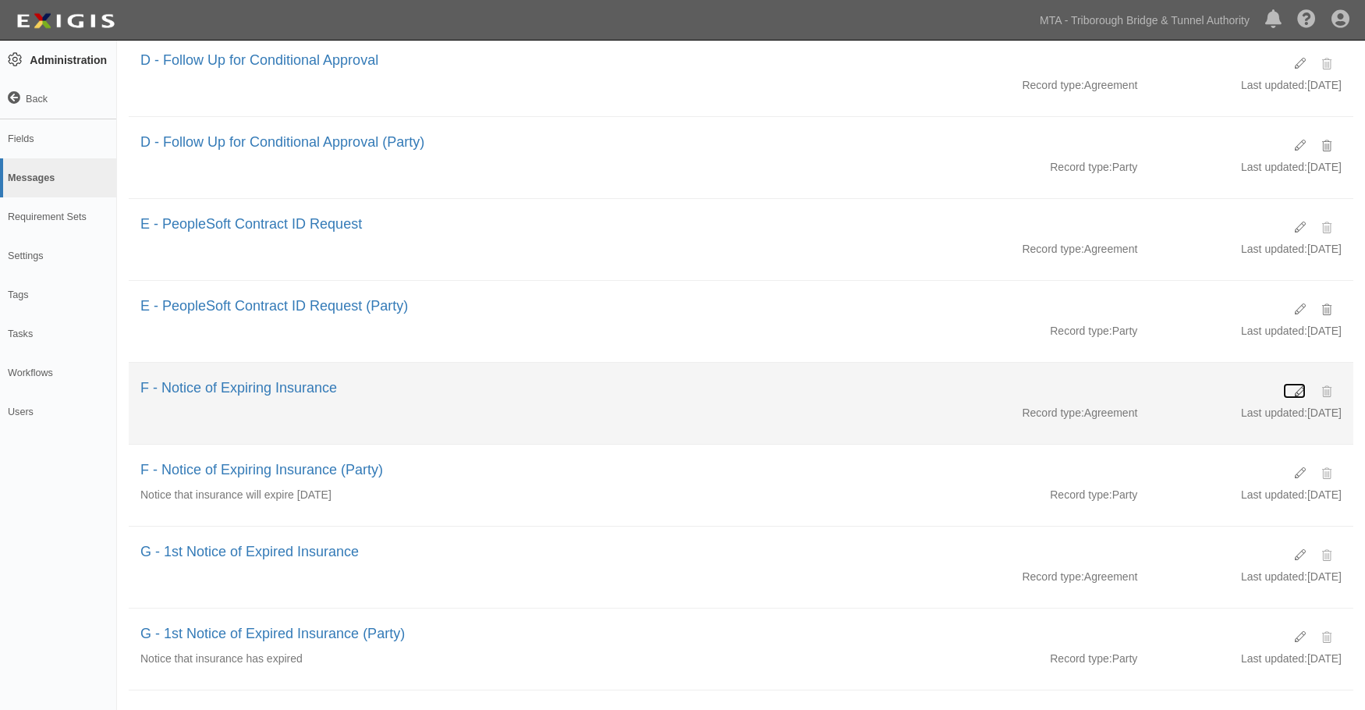
click at [1297, 388] on icon at bounding box center [1299, 391] width 11 height 11
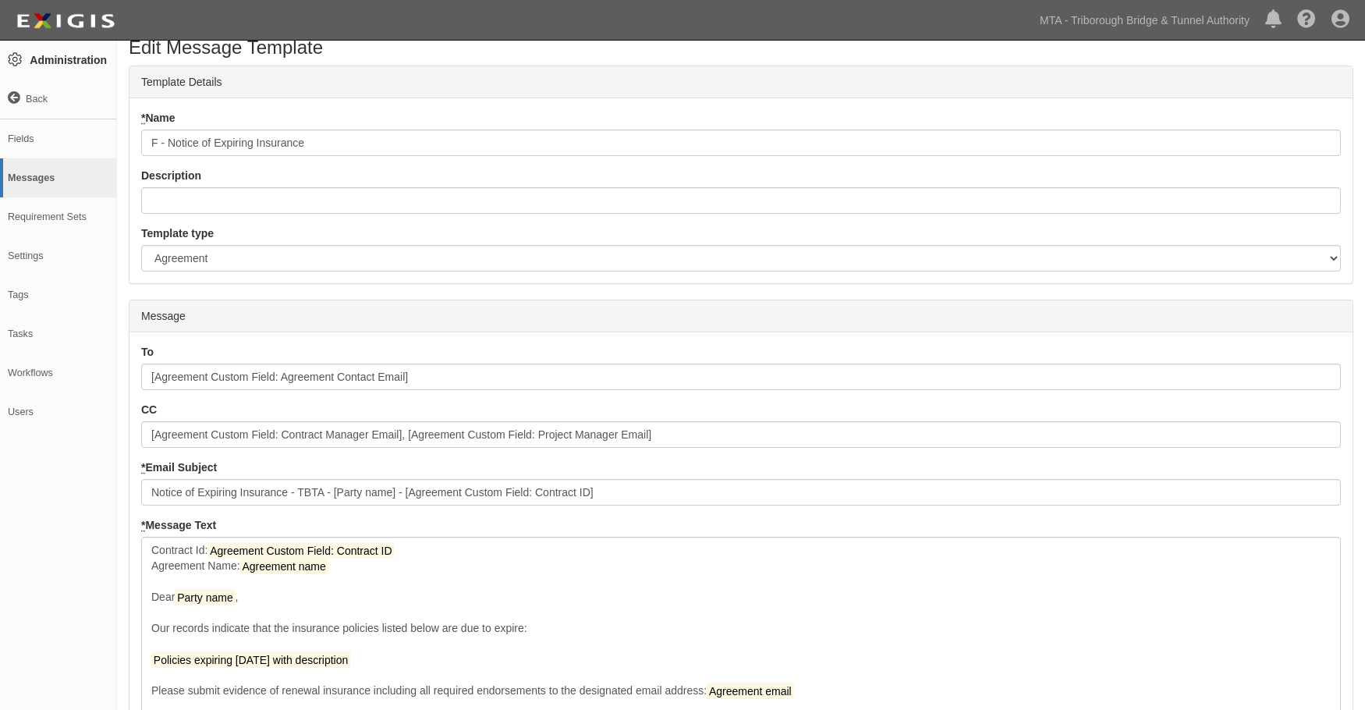
scroll to position [295, 0]
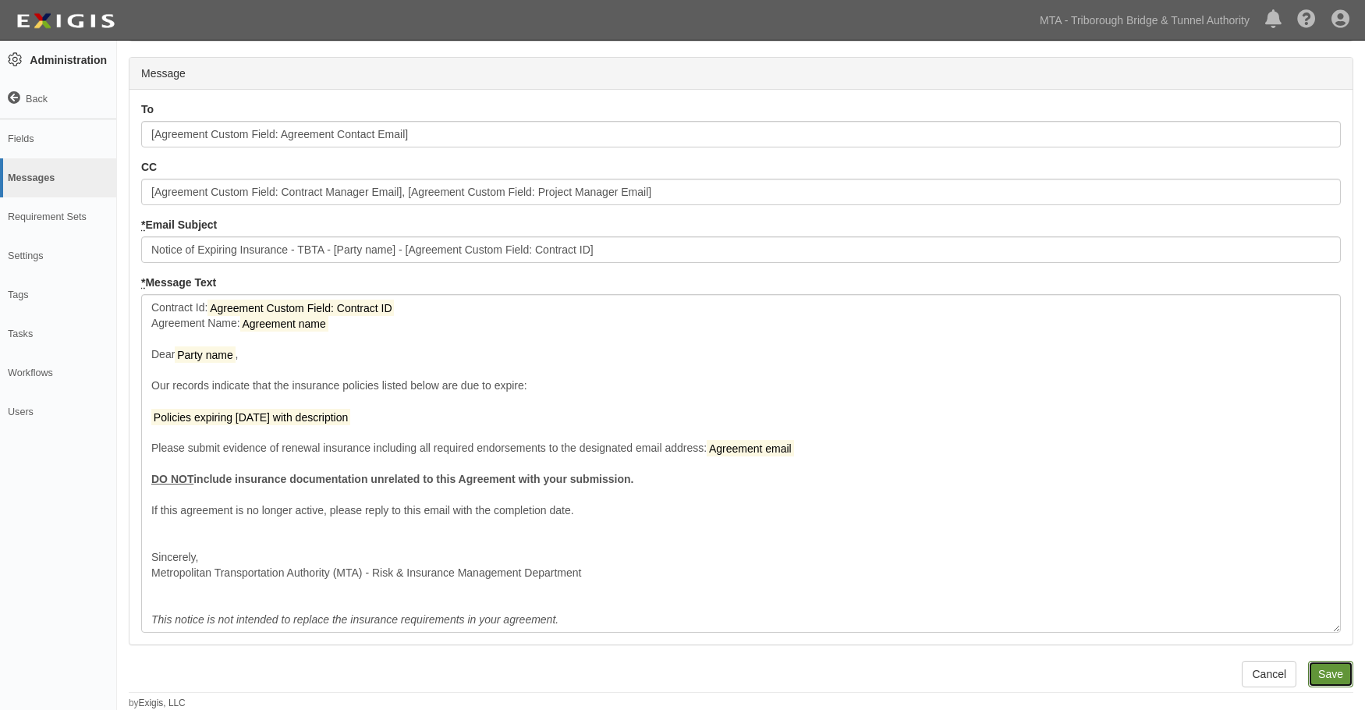
click at [1319, 667] on input "Save" at bounding box center [1330, 673] width 45 height 27
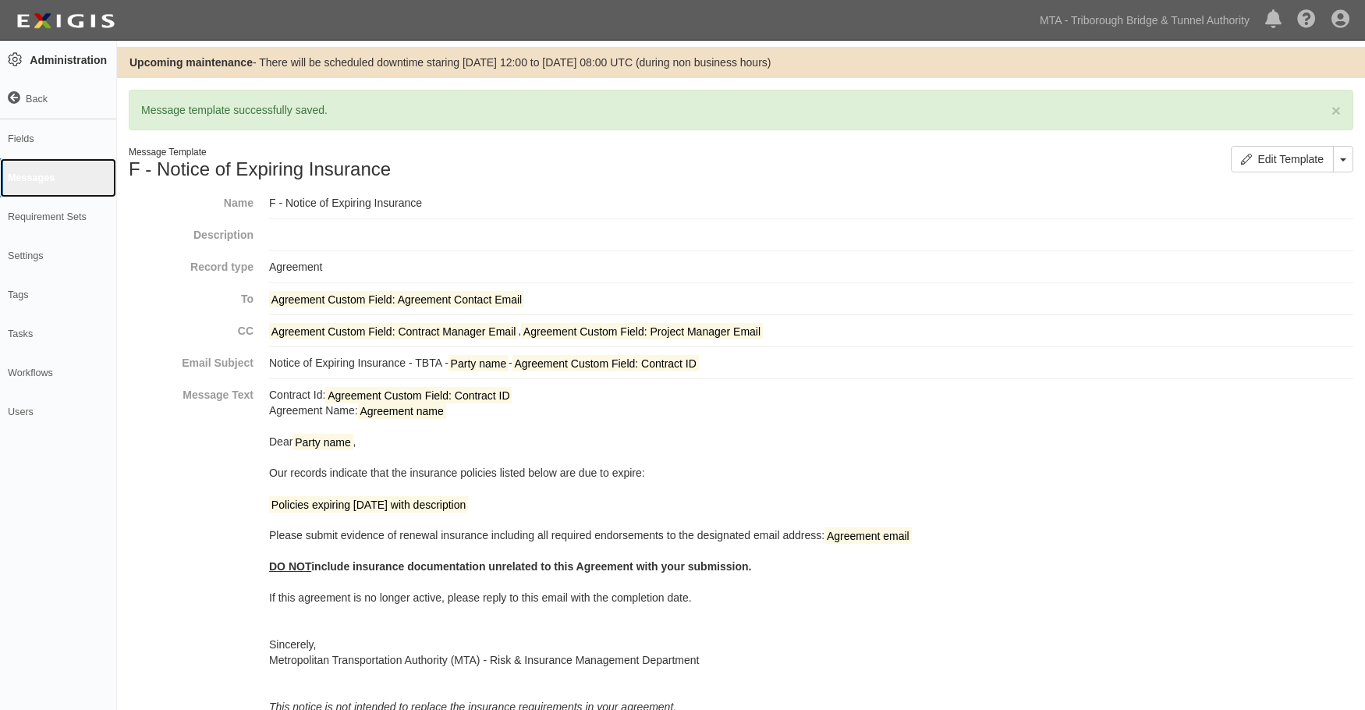
click at [30, 173] on link "Messages" at bounding box center [58, 177] width 116 height 39
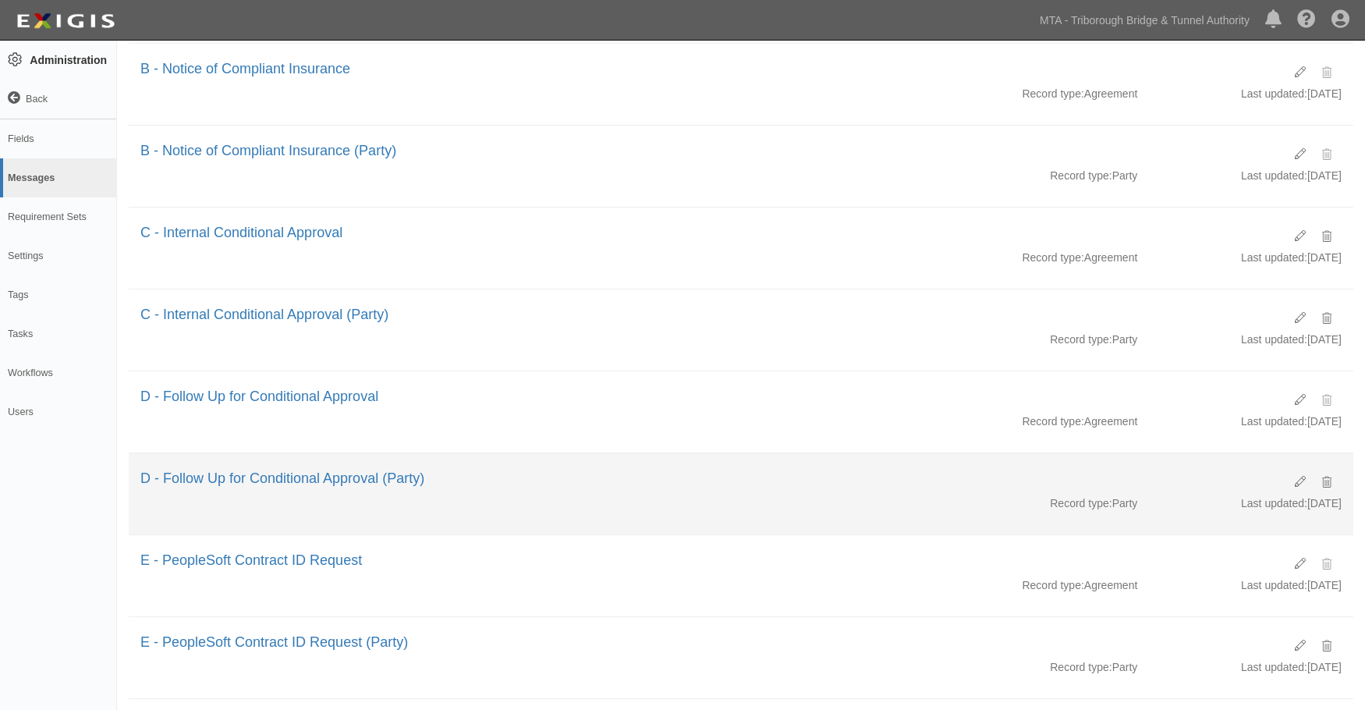
scroll to position [546, 0]
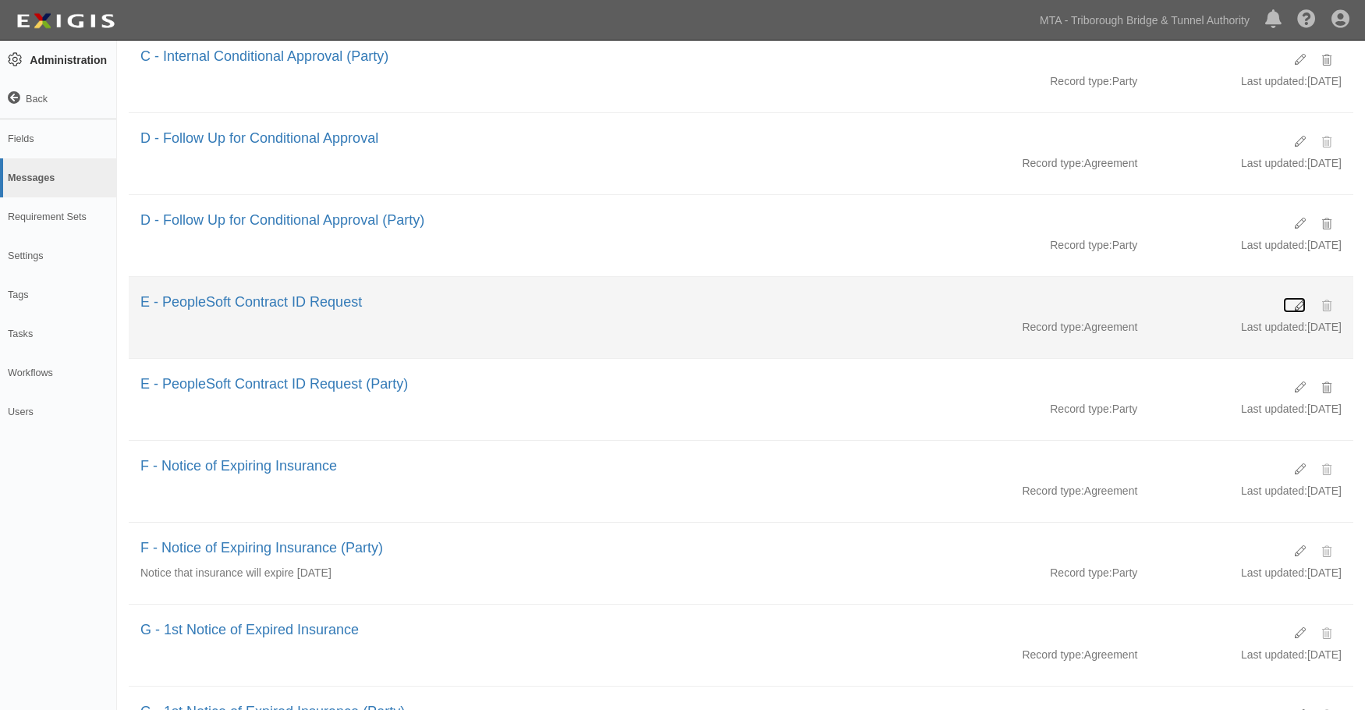
click at [1298, 305] on icon at bounding box center [1299, 305] width 11 height 11
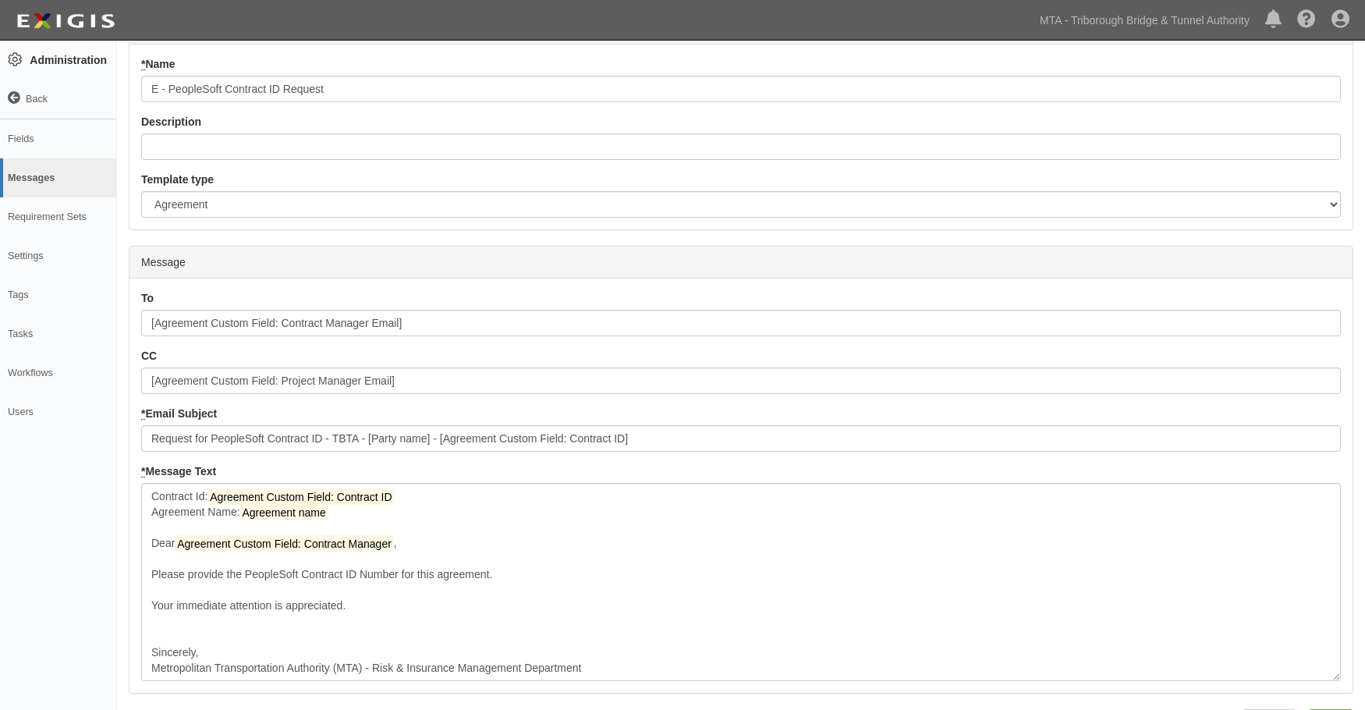
scroll to position [154, 0]
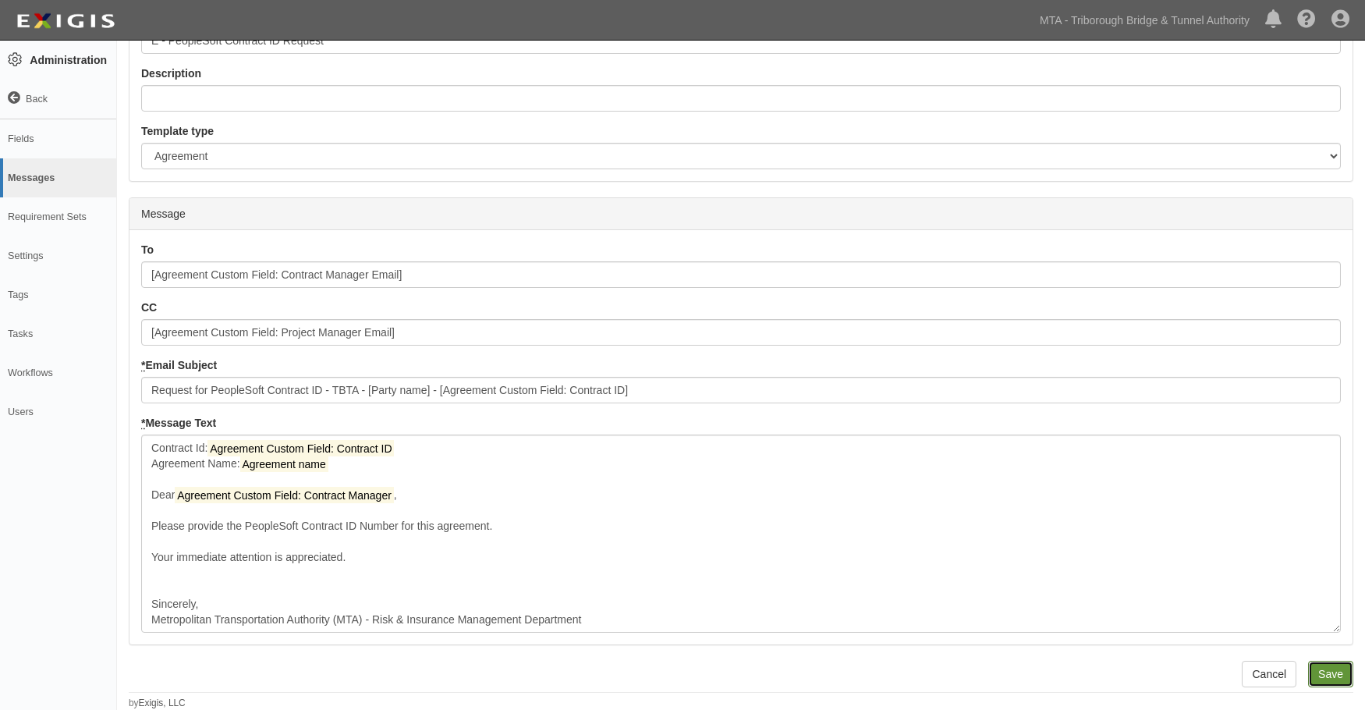
click at [1339, 666] on input "Save" at bounding box center [1330, 673] width 45 height 27
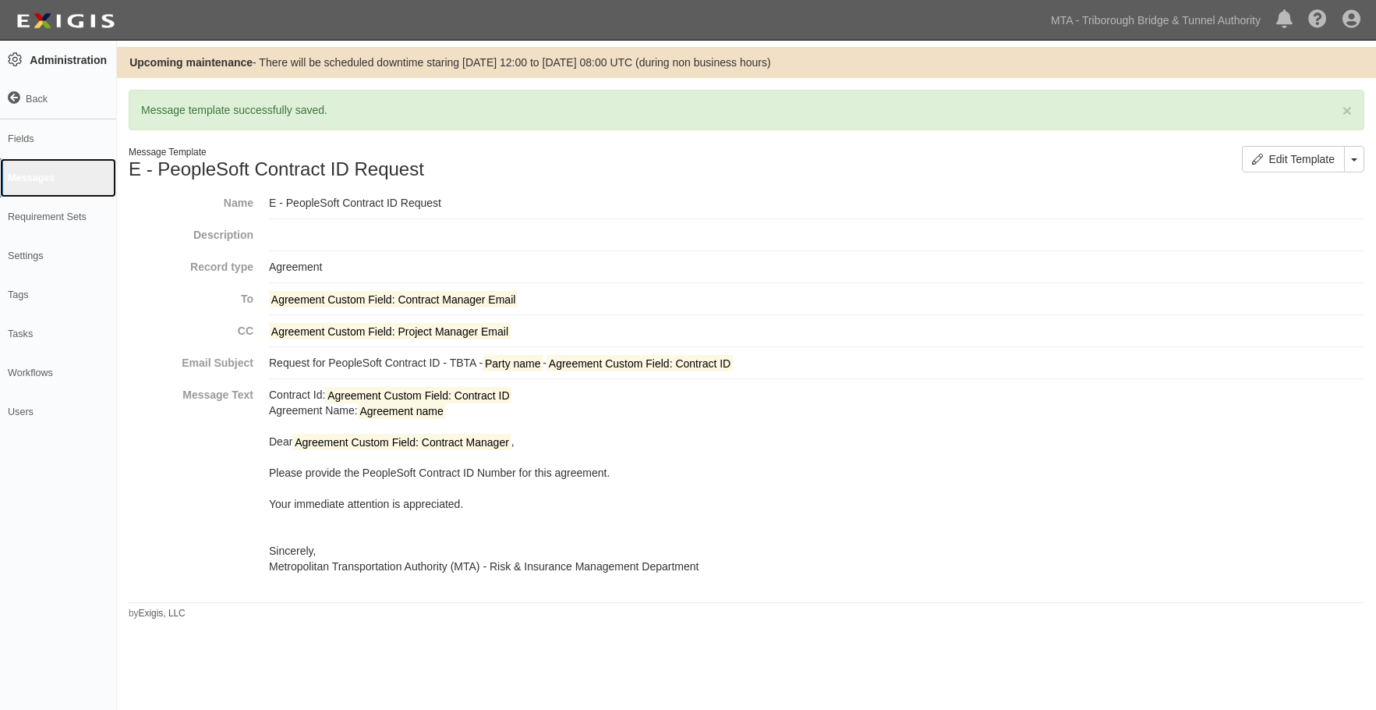
click at [37, 179] on link "Messages" at bounding box center [58, 177] width 116 height 39
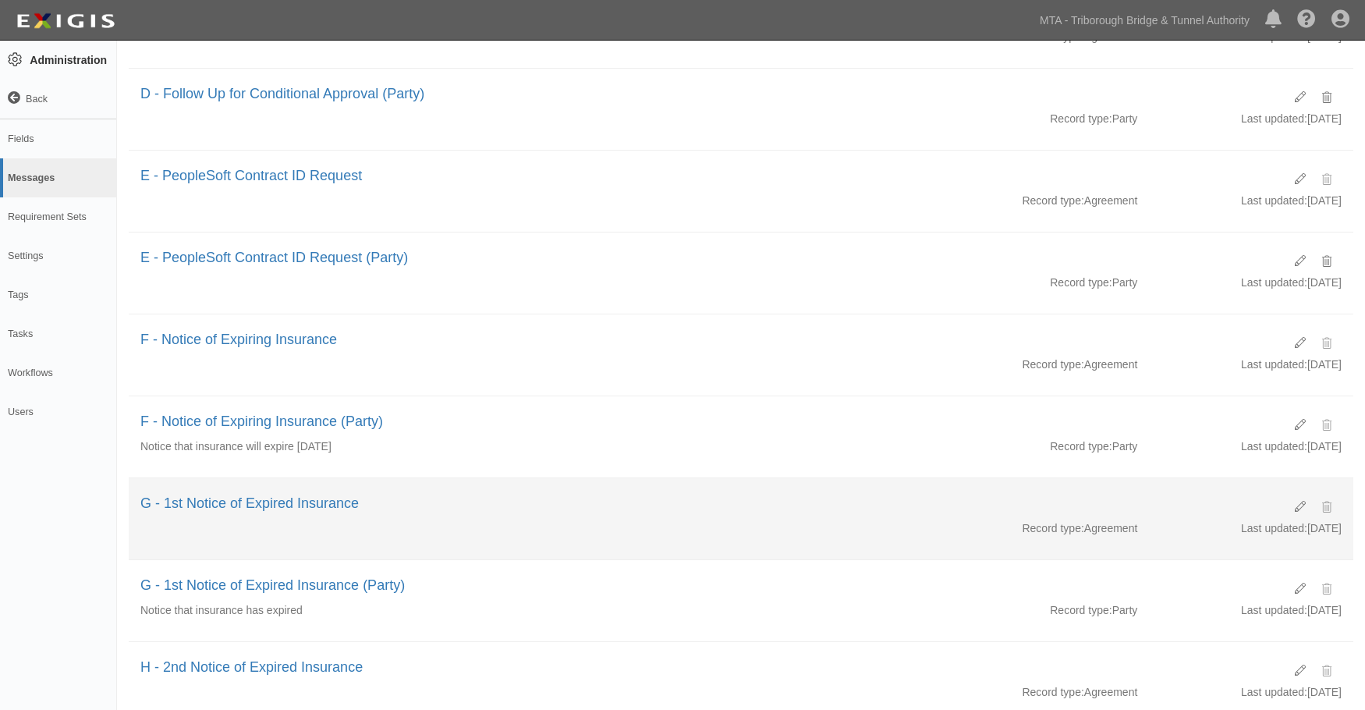
scroll to position [682, 0]
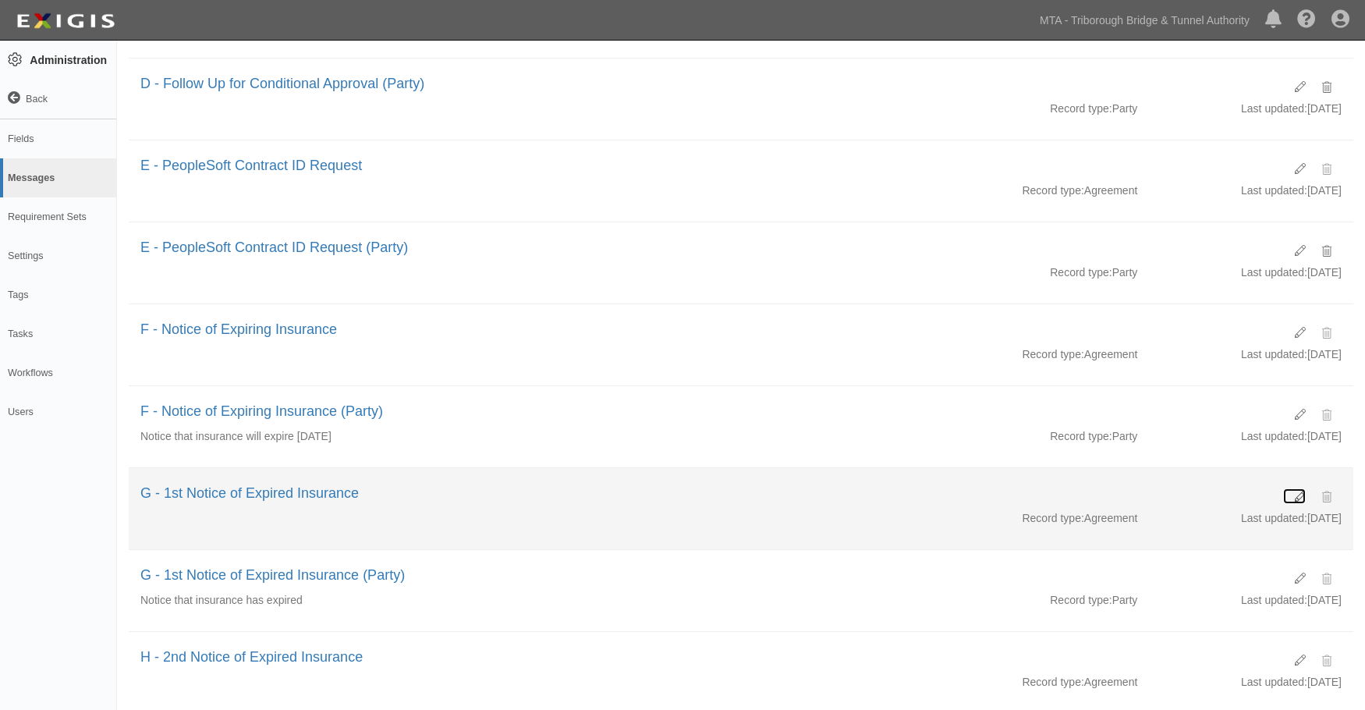
click at [1299, 493] on icon at bounding box center [1299, 496] width 11 height 11
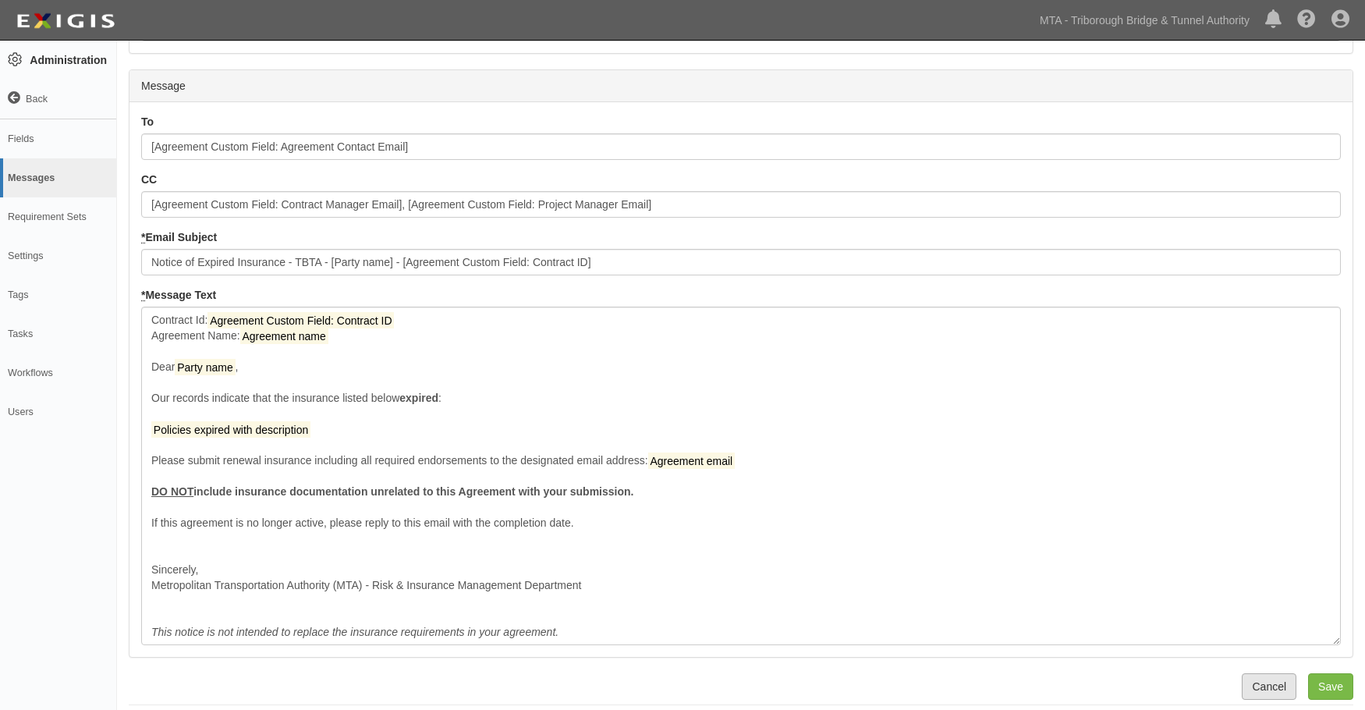
scroll to position [295, 0]
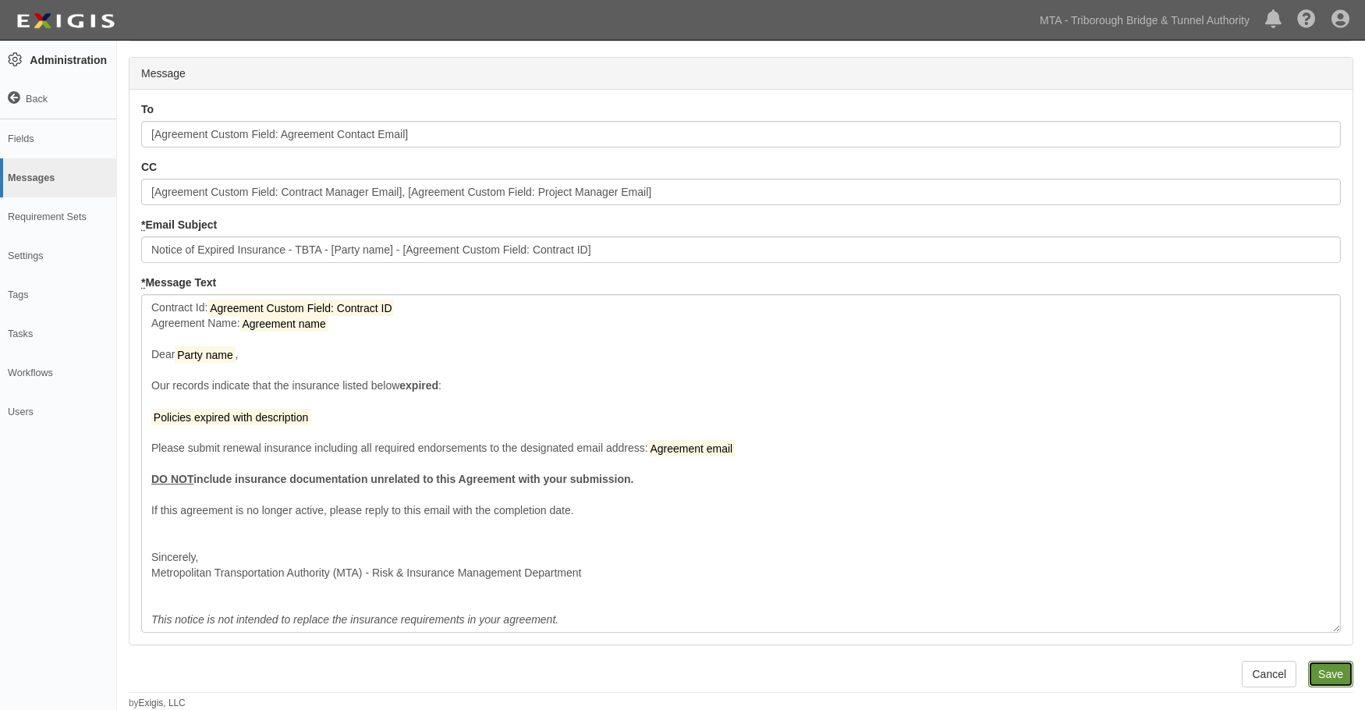
click at [1319, 671] on input "Save" at bounding box center [1330, 673] width 45 height 27
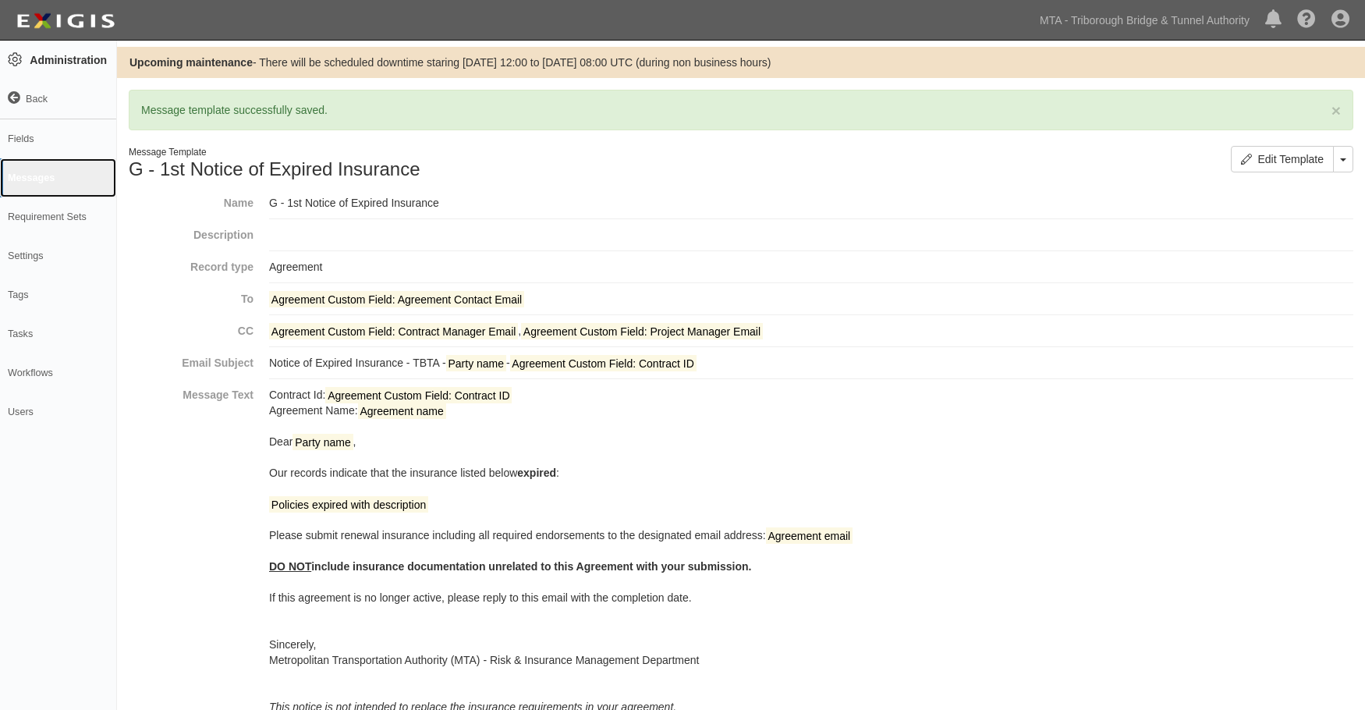
click at [27, 182] on link "Messages" at bounding box center [58, 177] width 116 height 39
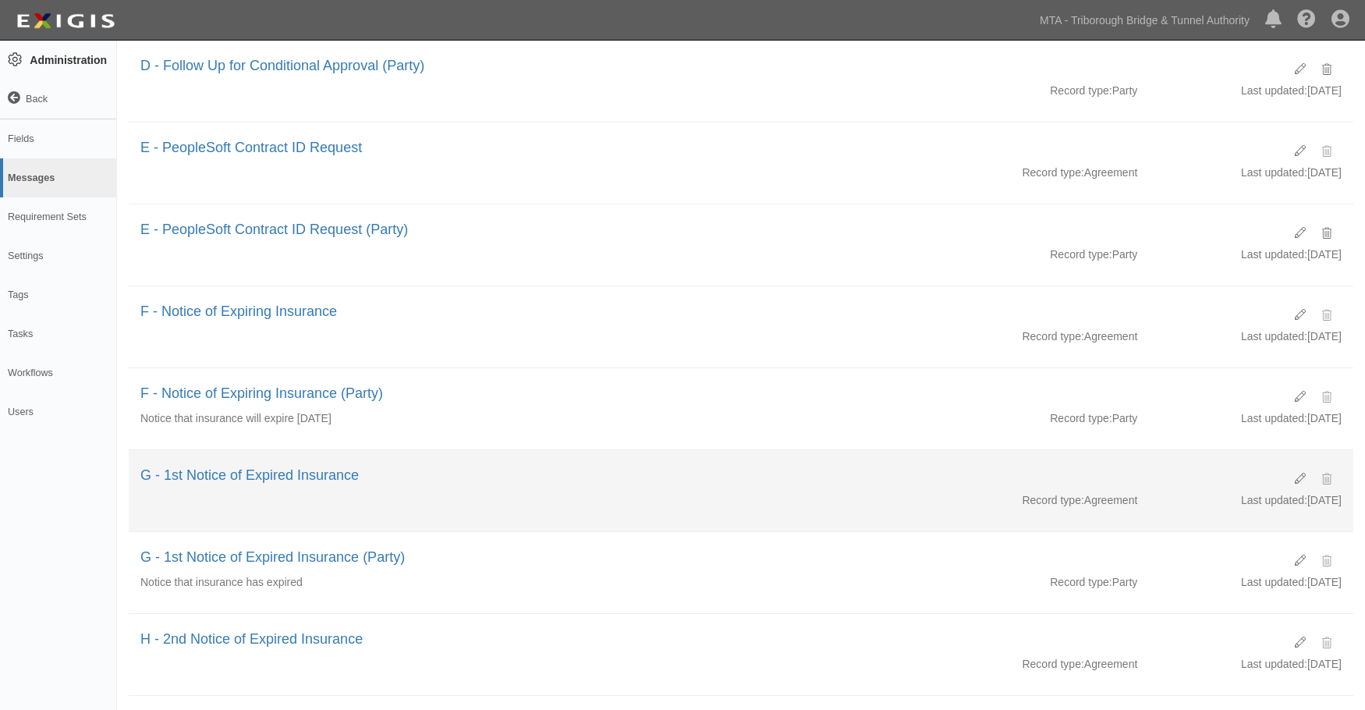
scroll to position [741, 0]
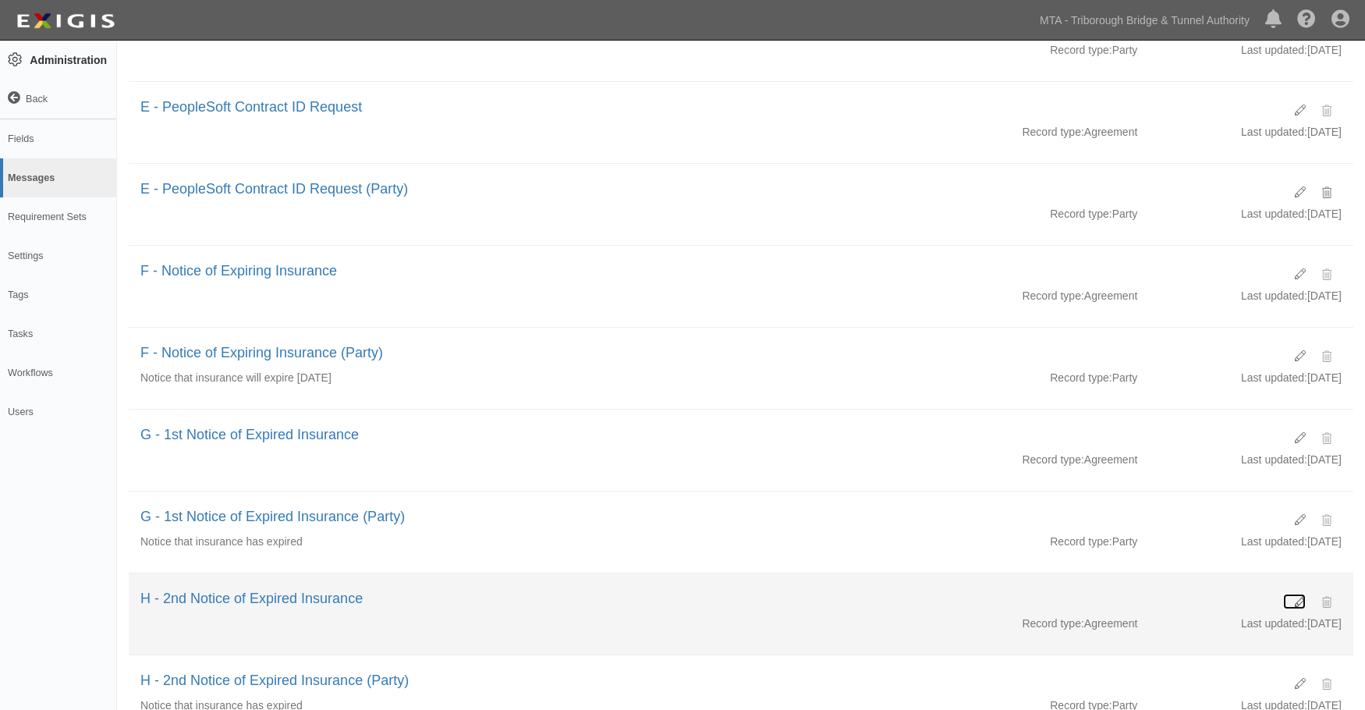
click at [1298, 600] on icon at bounding box center [1299, 602] width 11 height 11
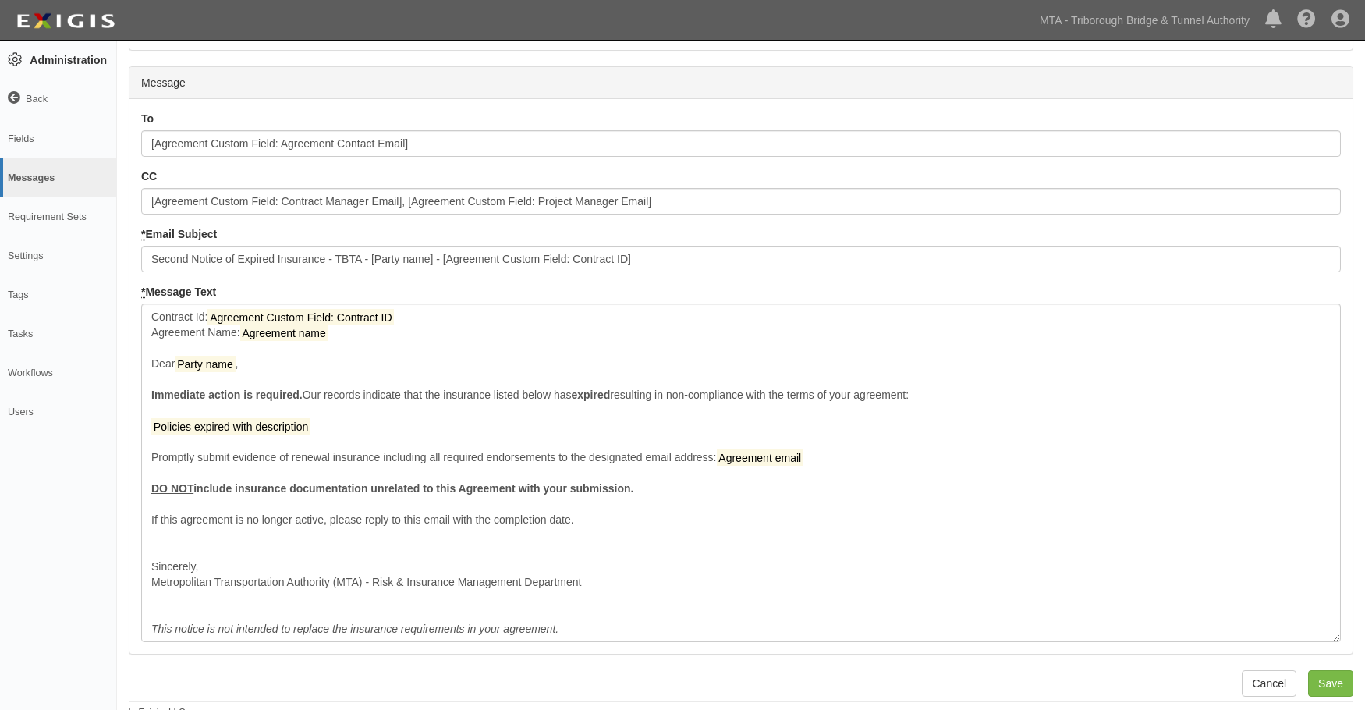
scroll to position [295, 0]
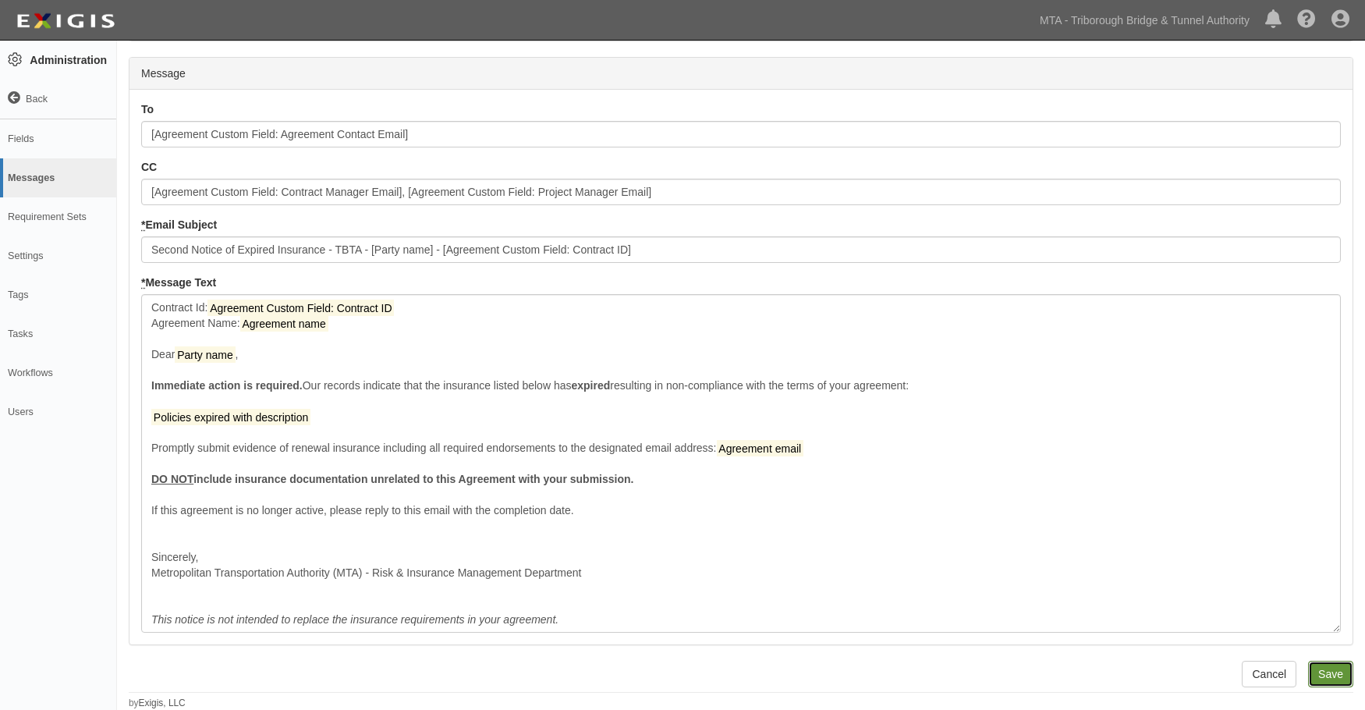
click at [1333, 669] on input "Save" at bounding box center [1330, 673] width 45 height 27
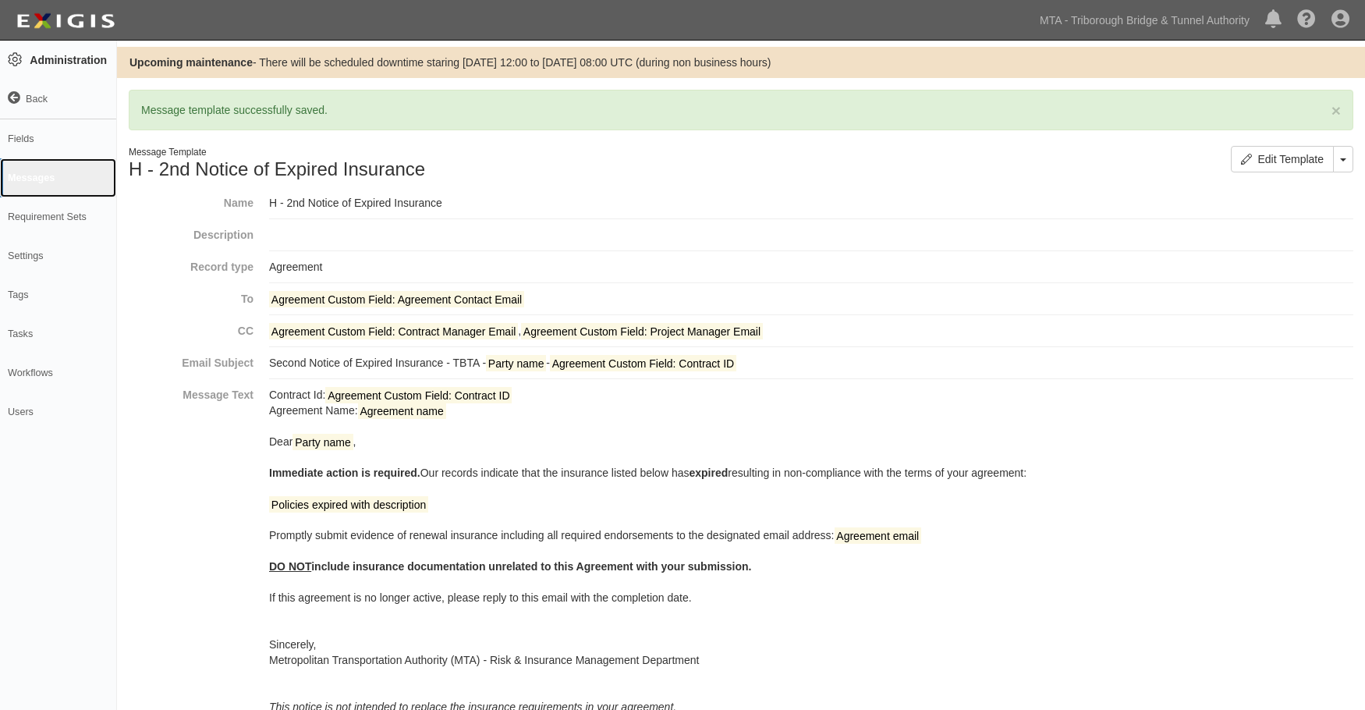
click at [27, 177] on link "Messages" at bounding box center [58, 177] width 116 height 39
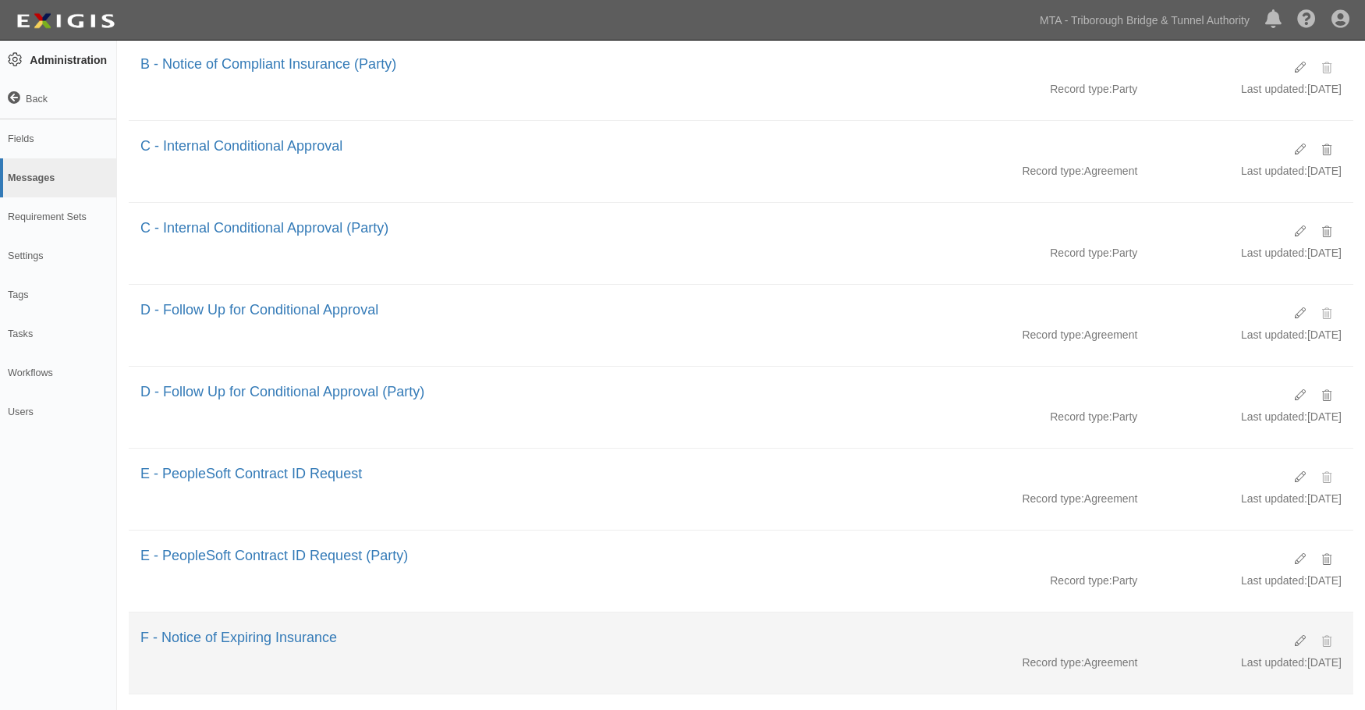
scroll to position [349, 0]
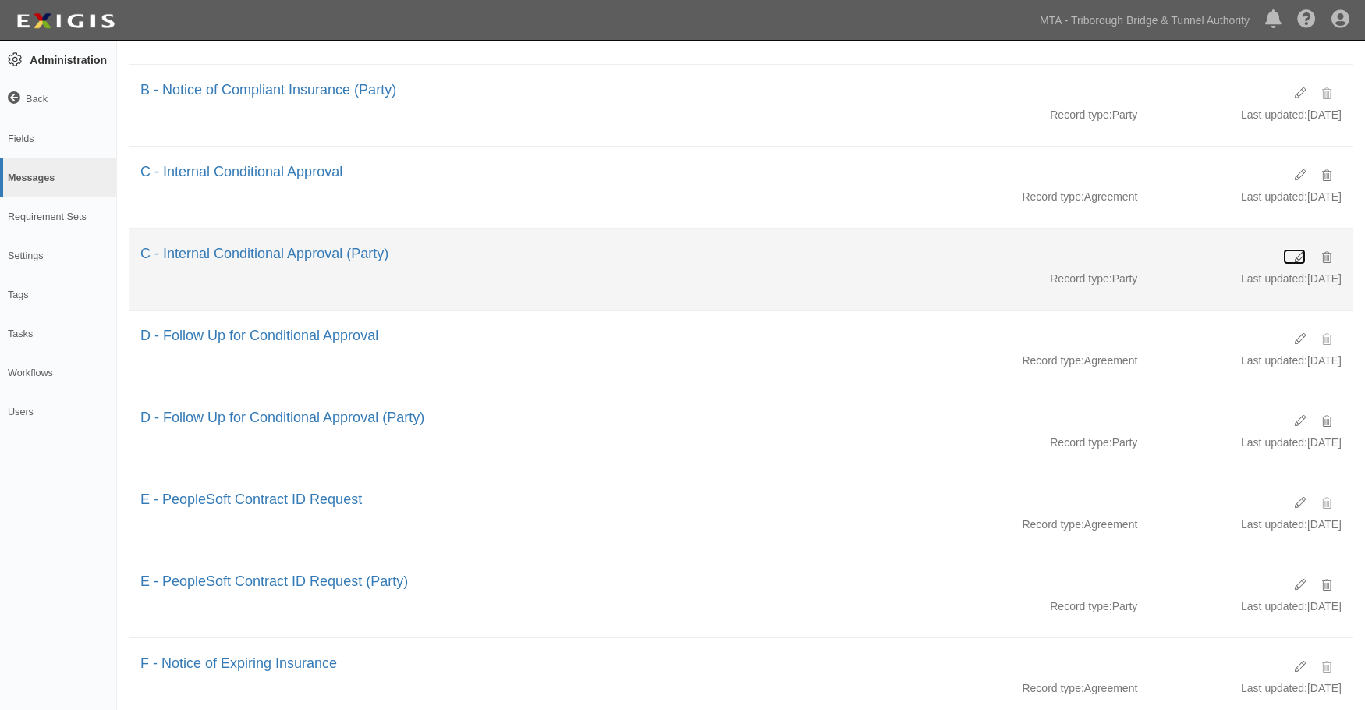
click at [1300, 257] on icon at bounding box center [1299, 257] width 11 height 11
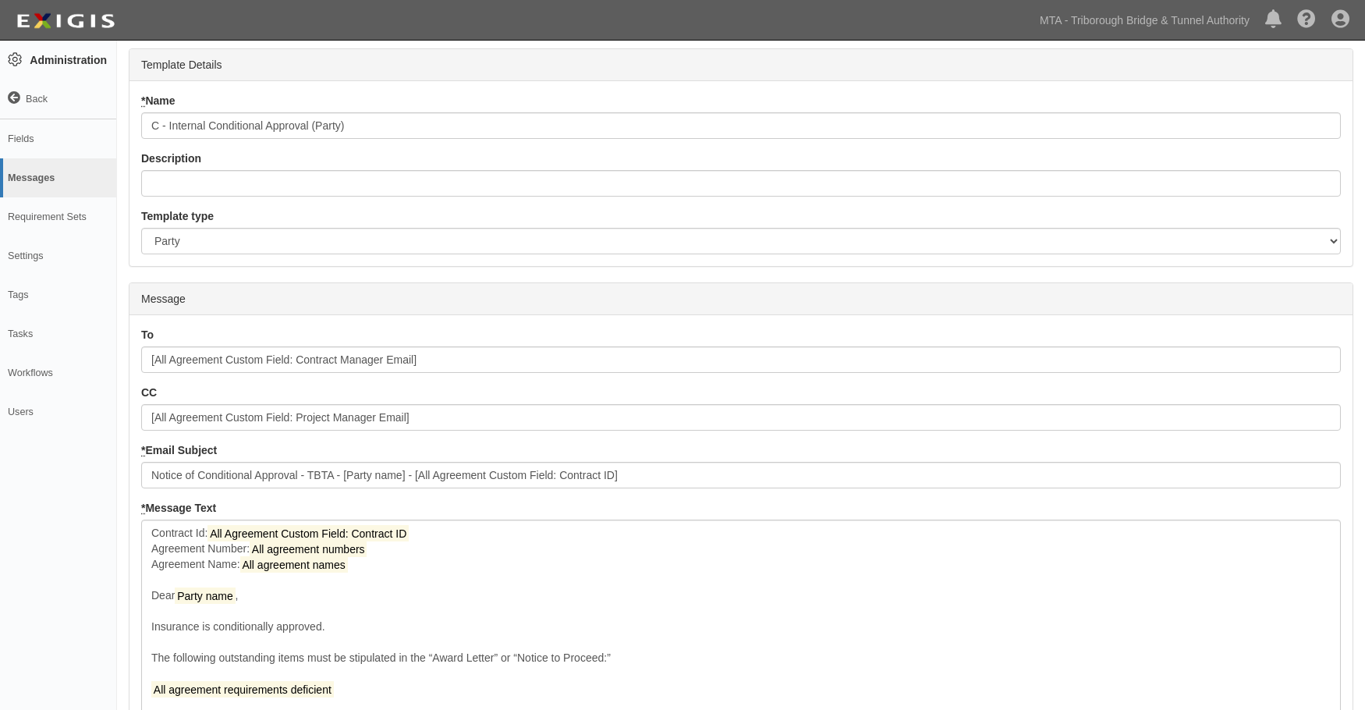
scroll to position [248, 0]
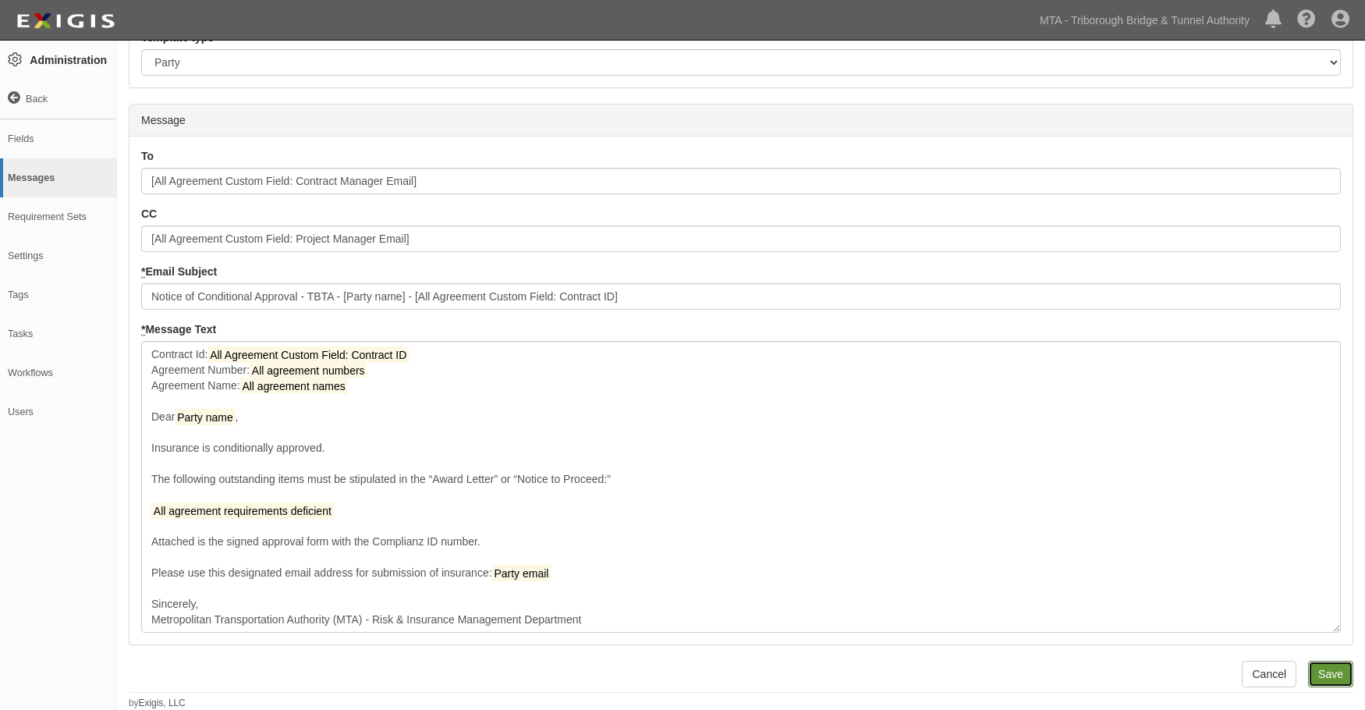
click at [1333, 671] on input "Save" at bounding box center [1330, 673] width 45 height 27
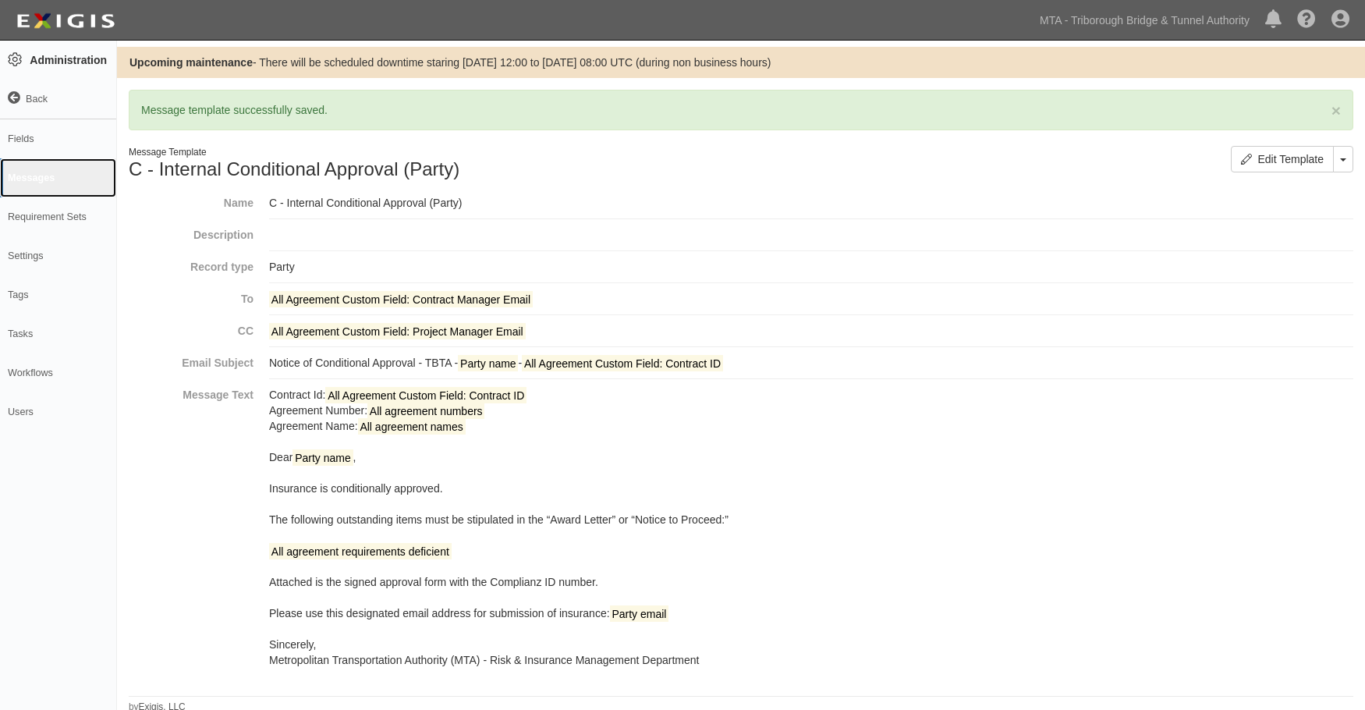
click at [11, 174] on link "Messages" at bounding box center [58, 177] width 116 height 39
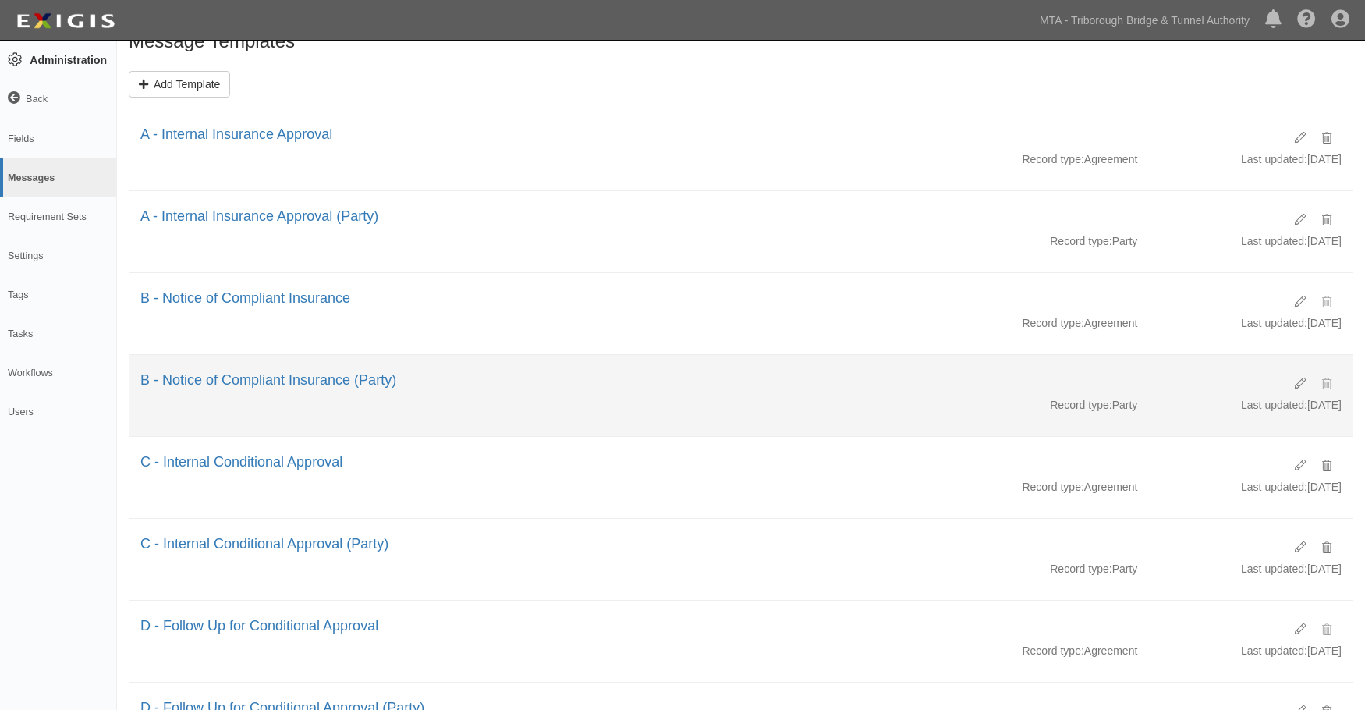
scroll to position [78, 0]
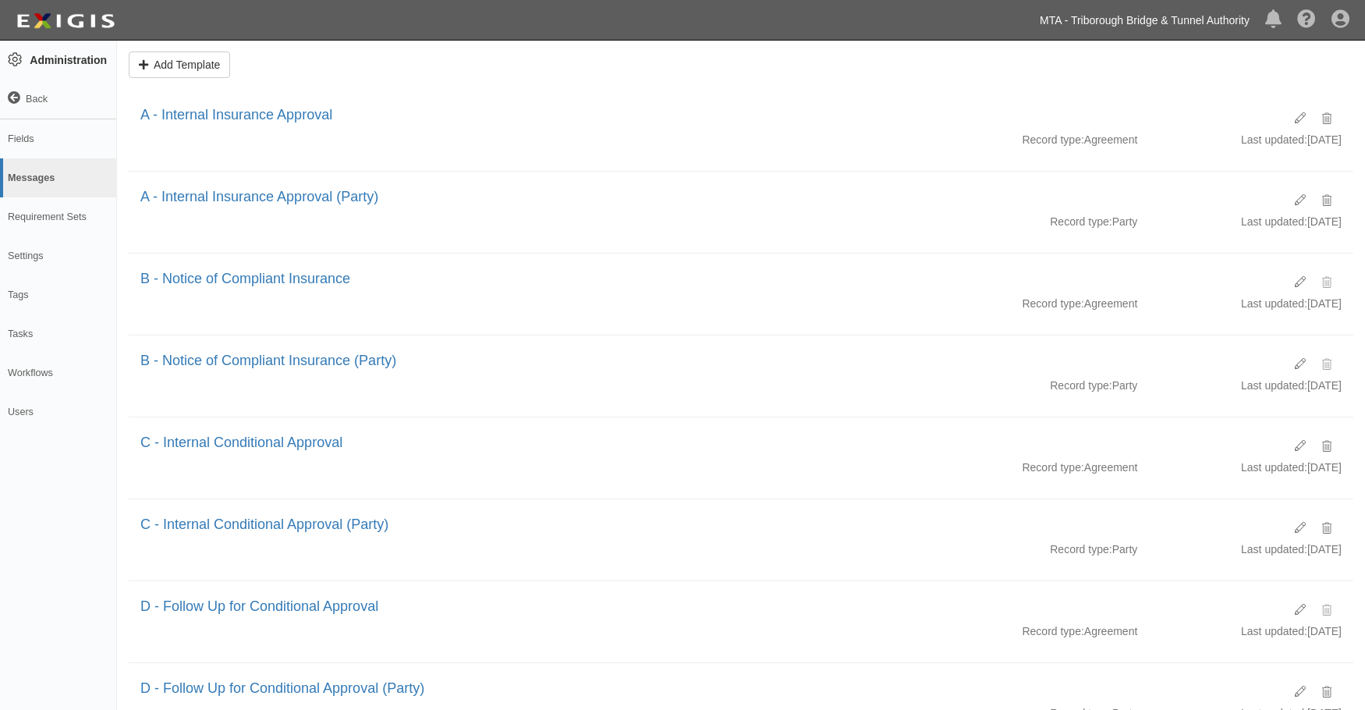
click at [1179, 12] on link "MTA - Triborough Bridge & Tunnel Authority" at bounding box center [1144, 20] width 225 height 31
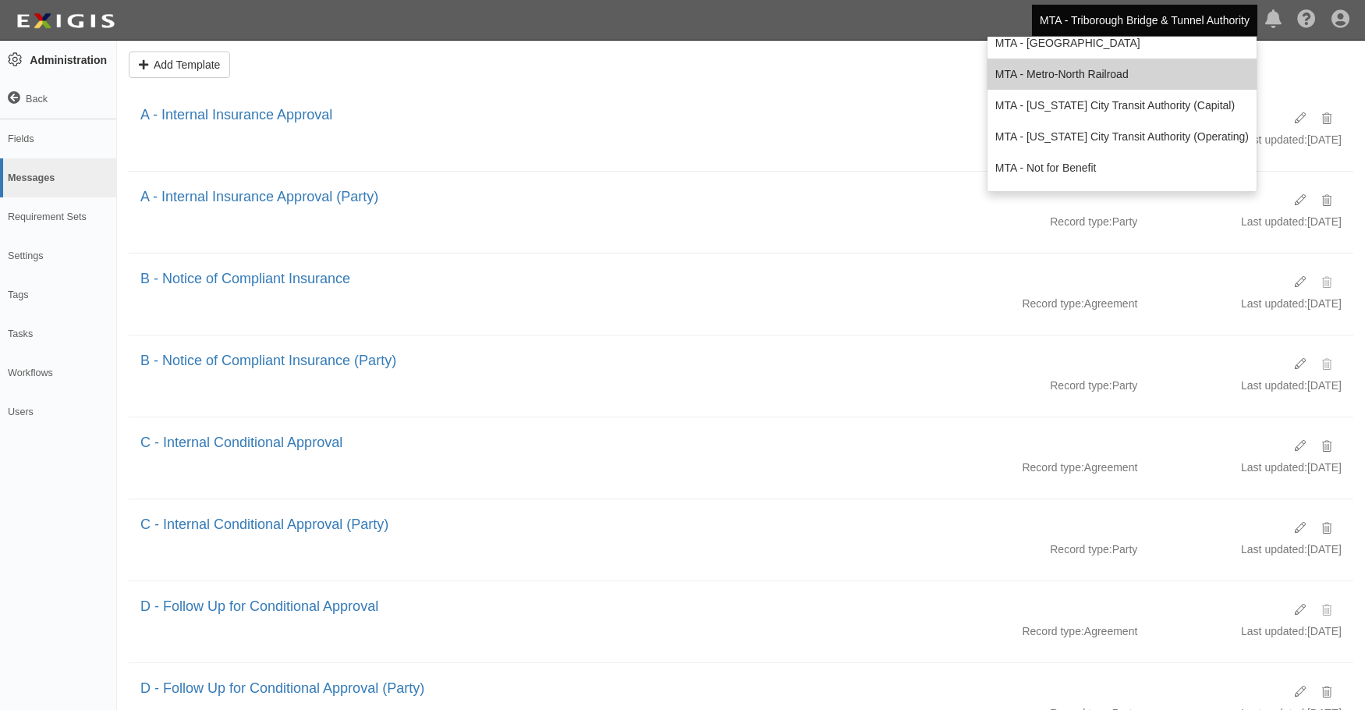
scroll to position [345, 0]
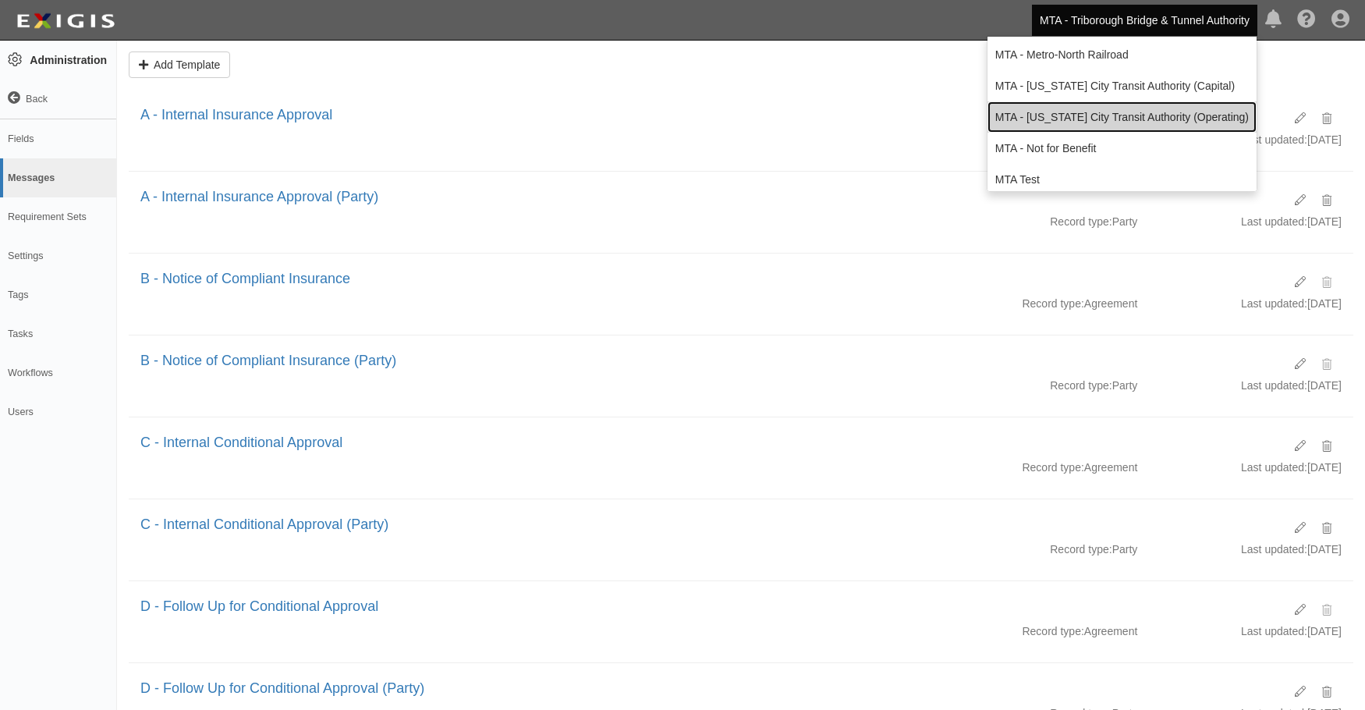
click at [1169, 121] on link "MTA - [US_STATE] City Transit Authority (Operating)" at bounding box center [1121, 116] width 269 height 31
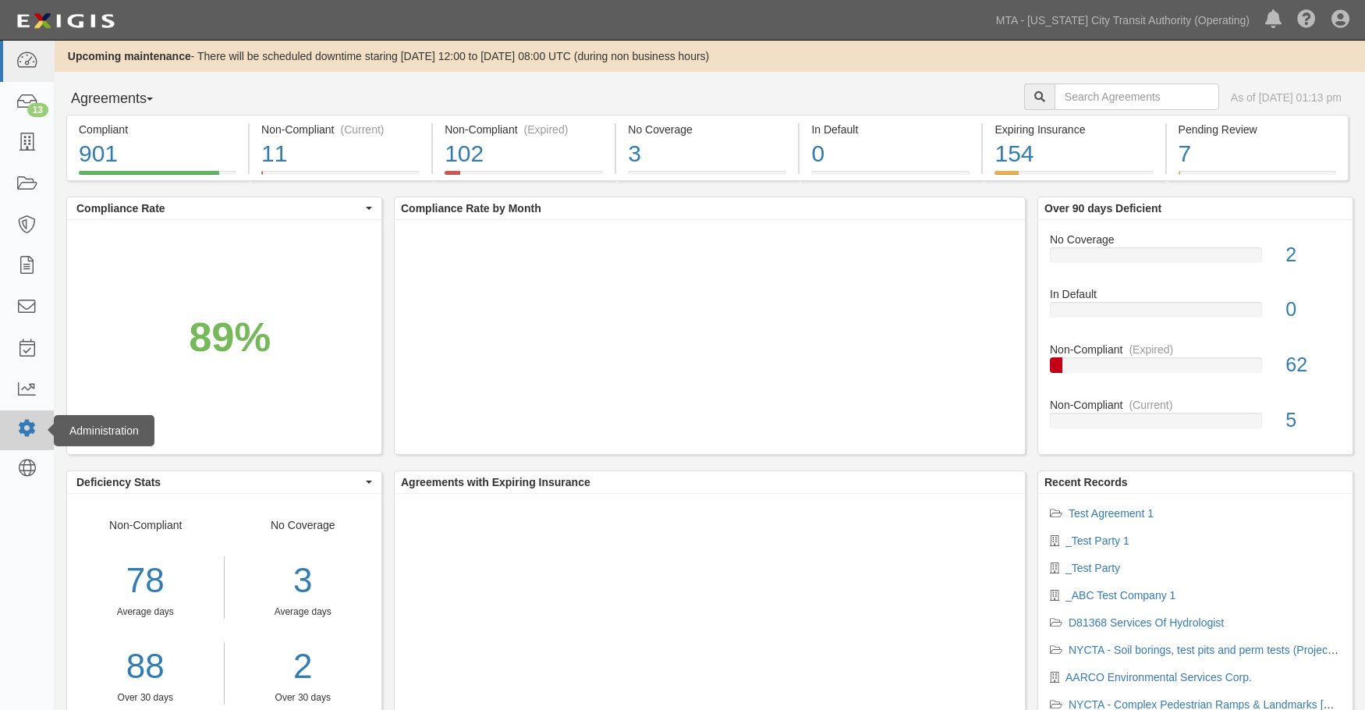
click at [31, 427] on icon at bounding box center [27, 428] width 22 height 13
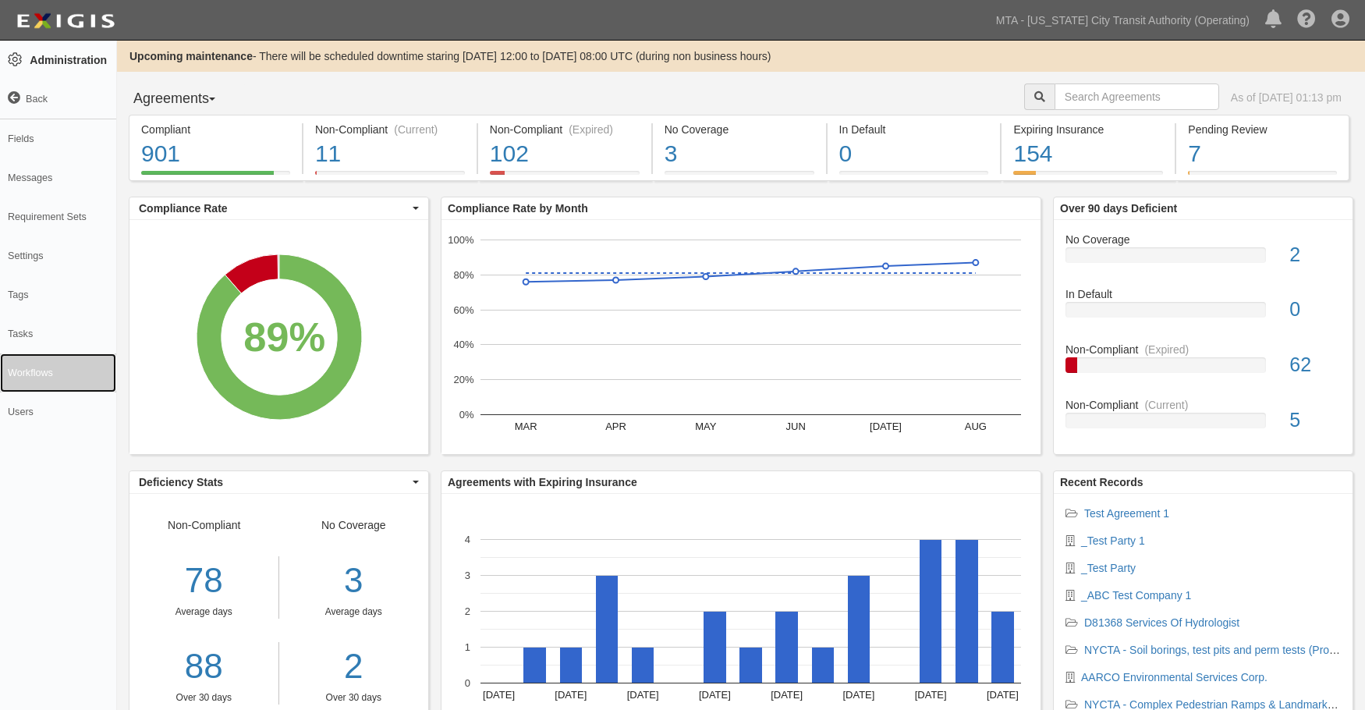
click at [47, 372] on link "Workflows" at bounding box center [58, 372] width 116 height 39
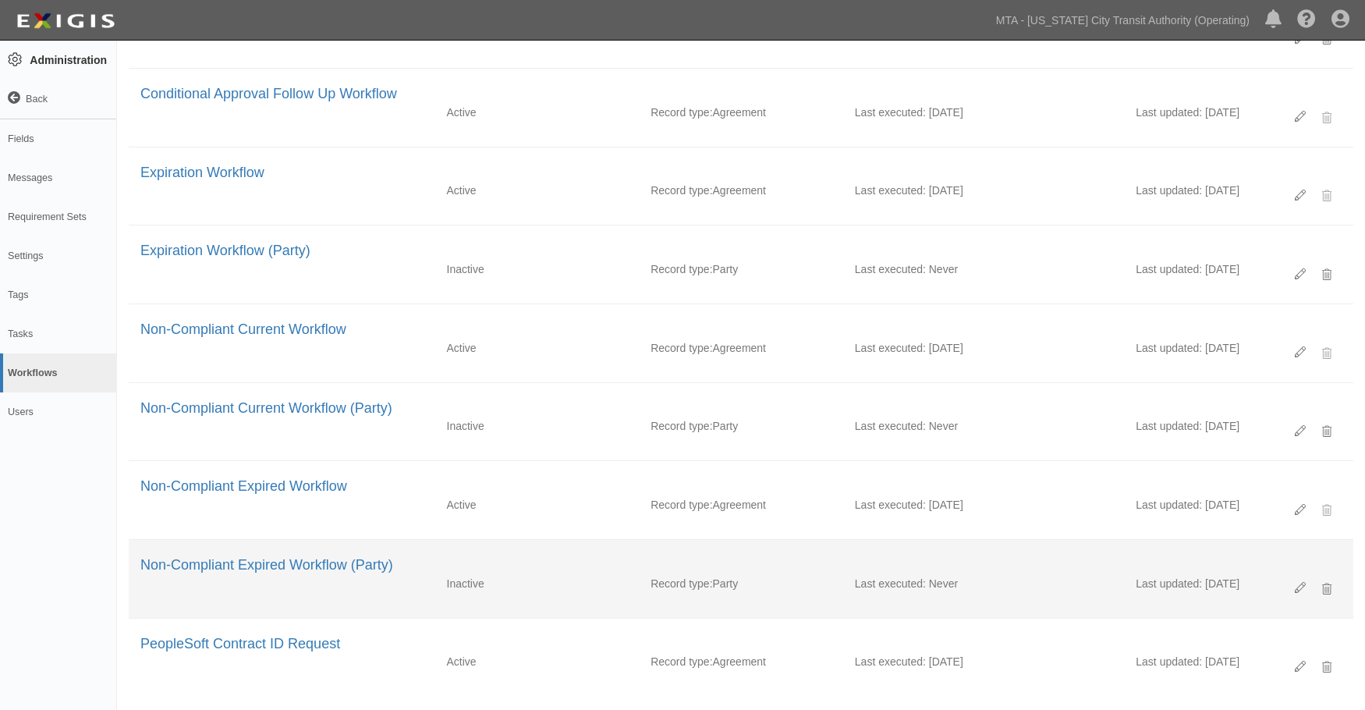
scroll to position [282, 0]
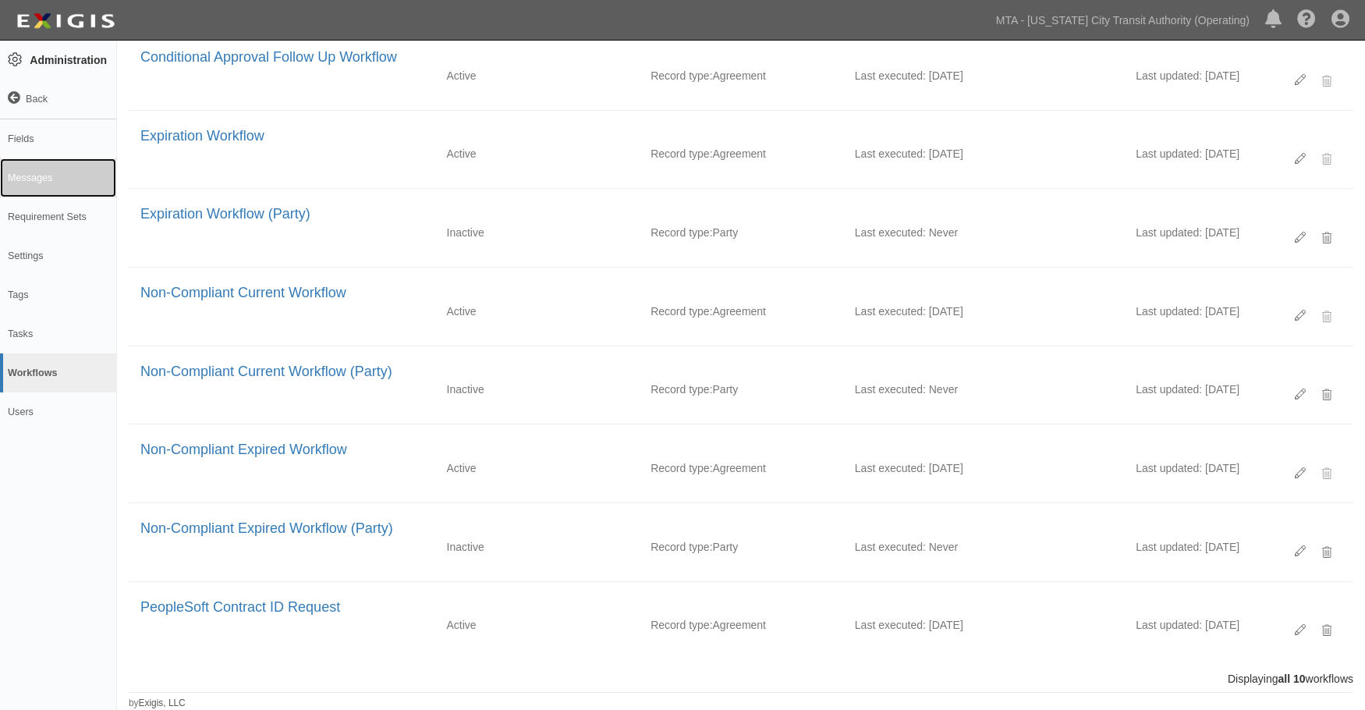
click at [29, 172] on link "Messages" at bounding box center [58, 177] width 116 height 39
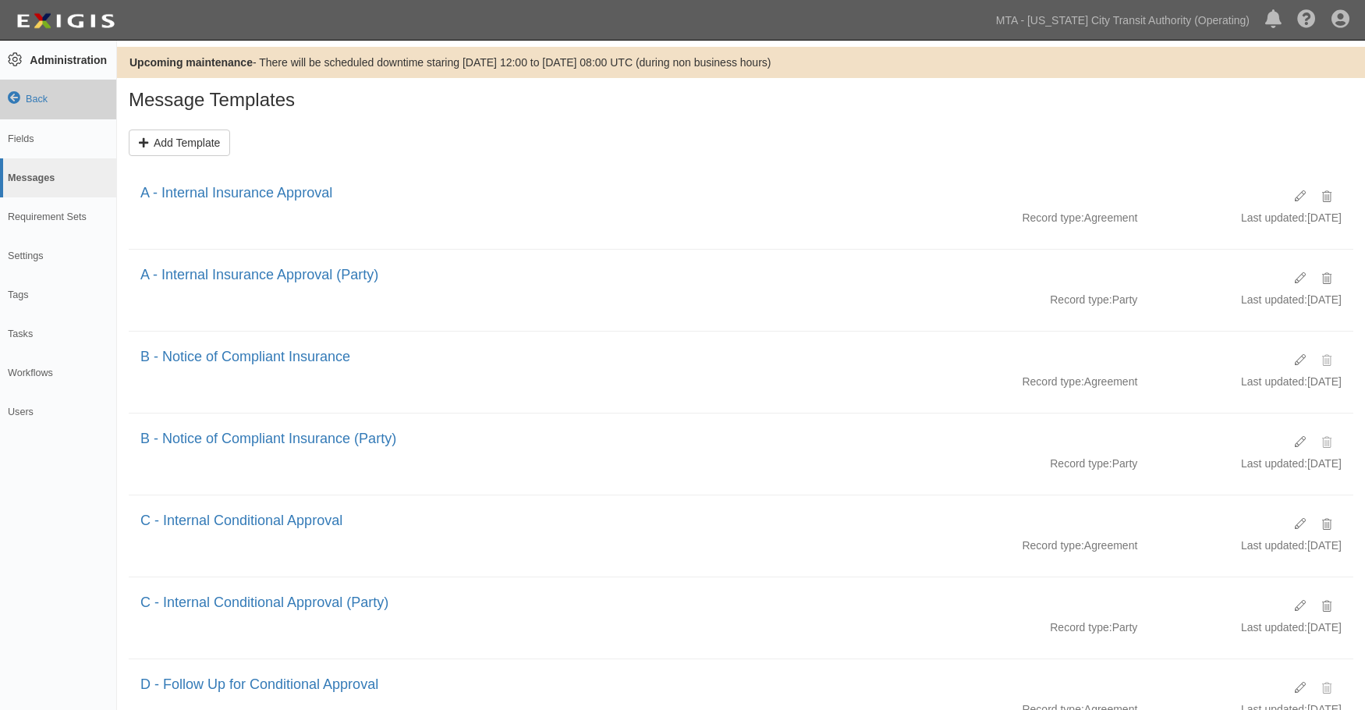
click at [12, 101] on icon at bounding box center [14, 98] width 12 height 12
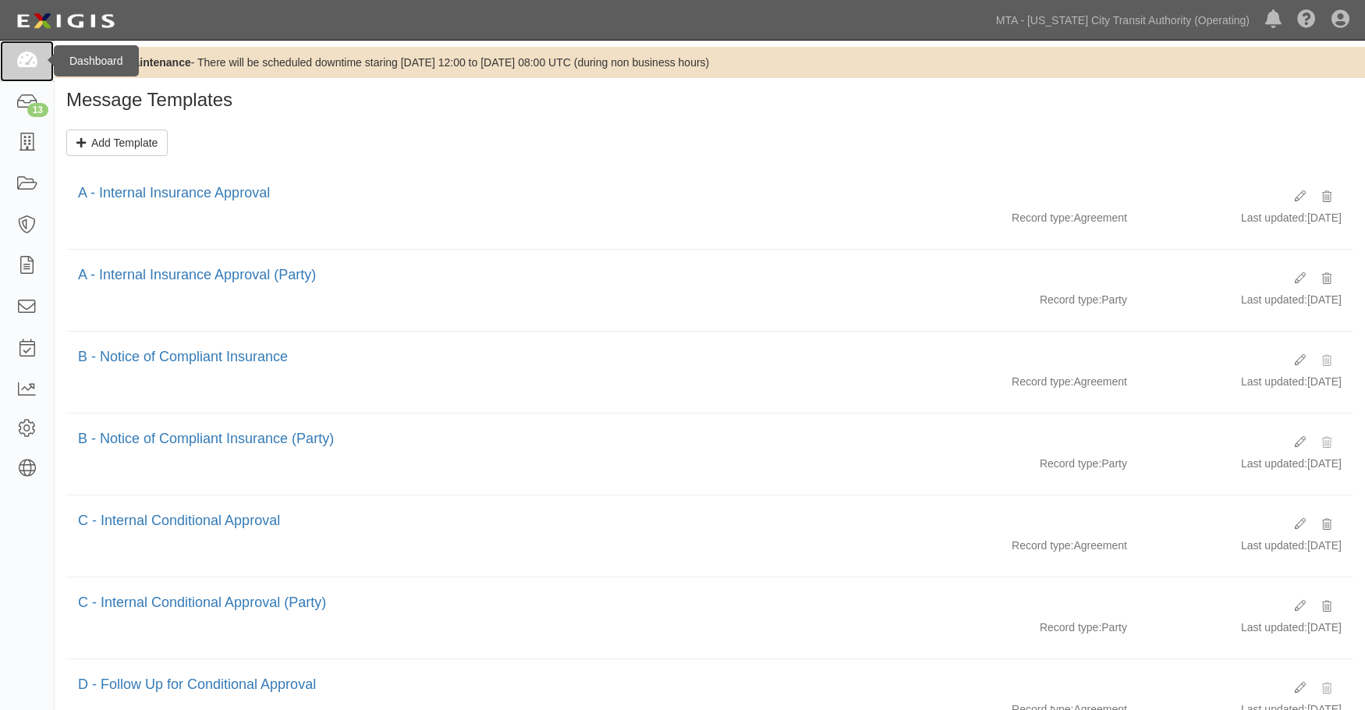
click at [27, 55] on icon at bounding box center [27, 61] width 22 height 18
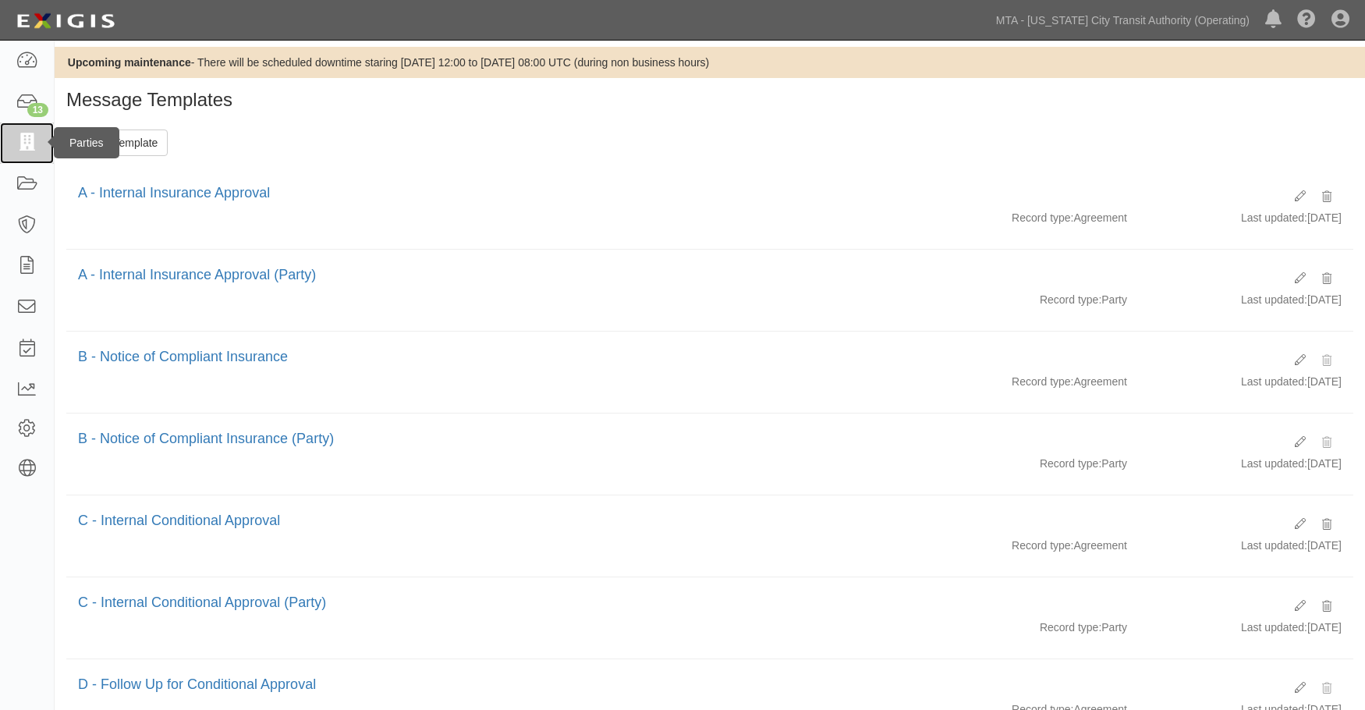
click at [22, 140] on icon at bounding box center [27, 143] width 22 height 18
